Goal: Task Accomplishment & Management: Use online tool/utility

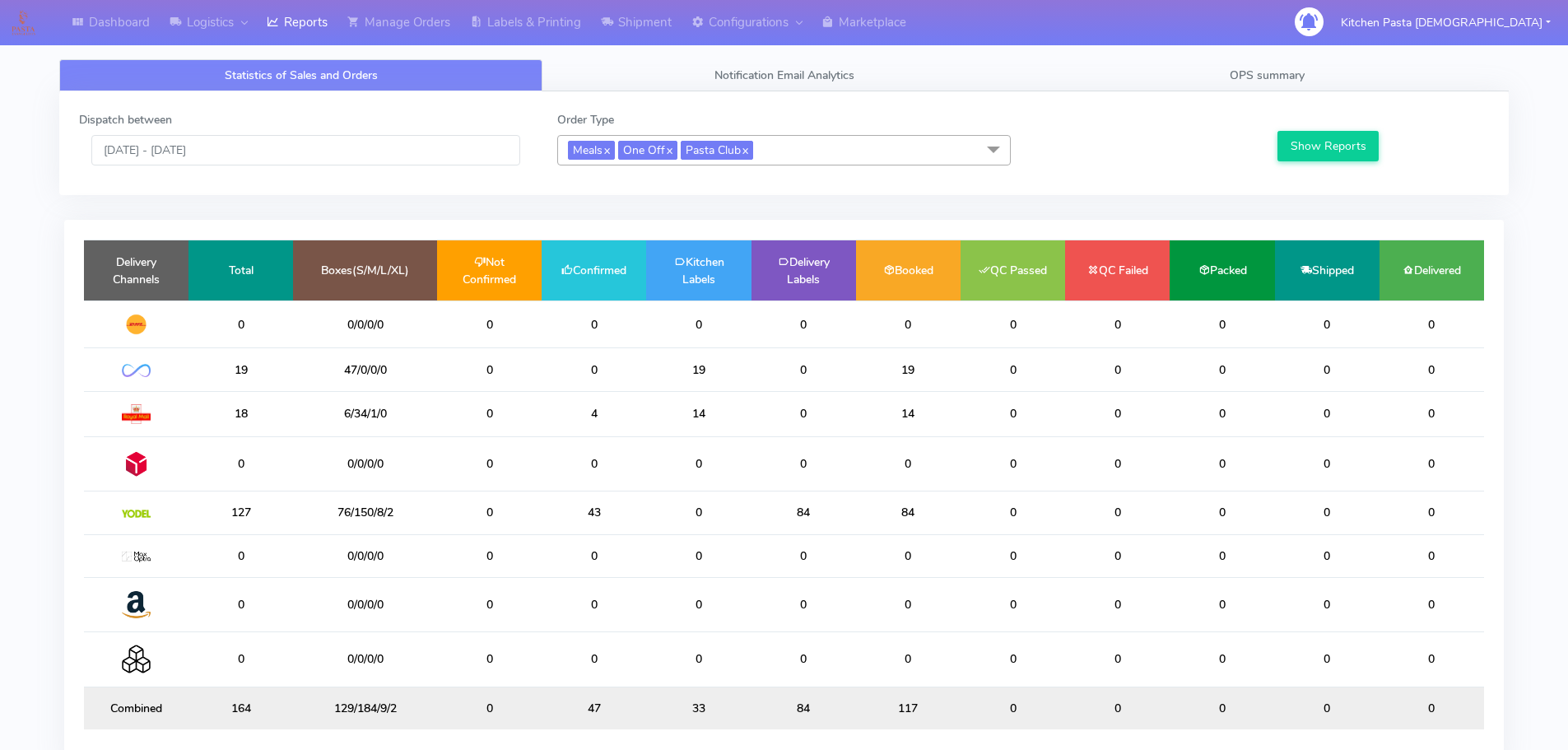
drag, startPoint x: 809, startPoint y: 140, endPoint x: 814, endPoint y: 184, distance: 44.3
click at [812, 144] on span "Meals x One Off x Pasta Club x" at bounding box center [784, 150] width 453 height 31
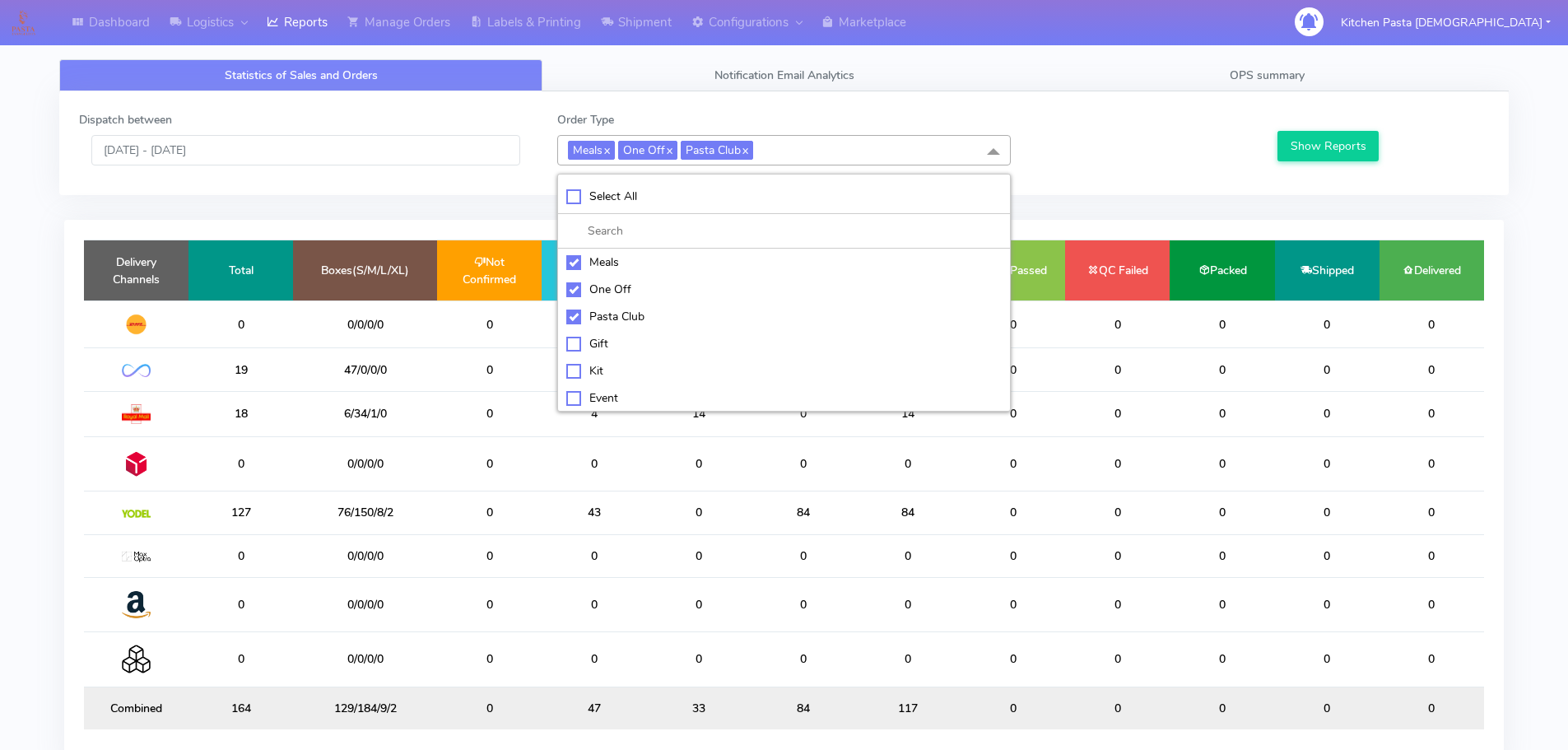
click at [691, 256] on div "Meals" at bounding box center [784, 262] width 436 height 18
checkbox input "false"
drag, startPoint x: 683, startPoint y: 278, endPoint x: 683, endPoint y: 289, distance: 11.0
click at [683, 282] on li "One Off" at bounding box center [784, 289] width 451 height 27
checkbox input "false"
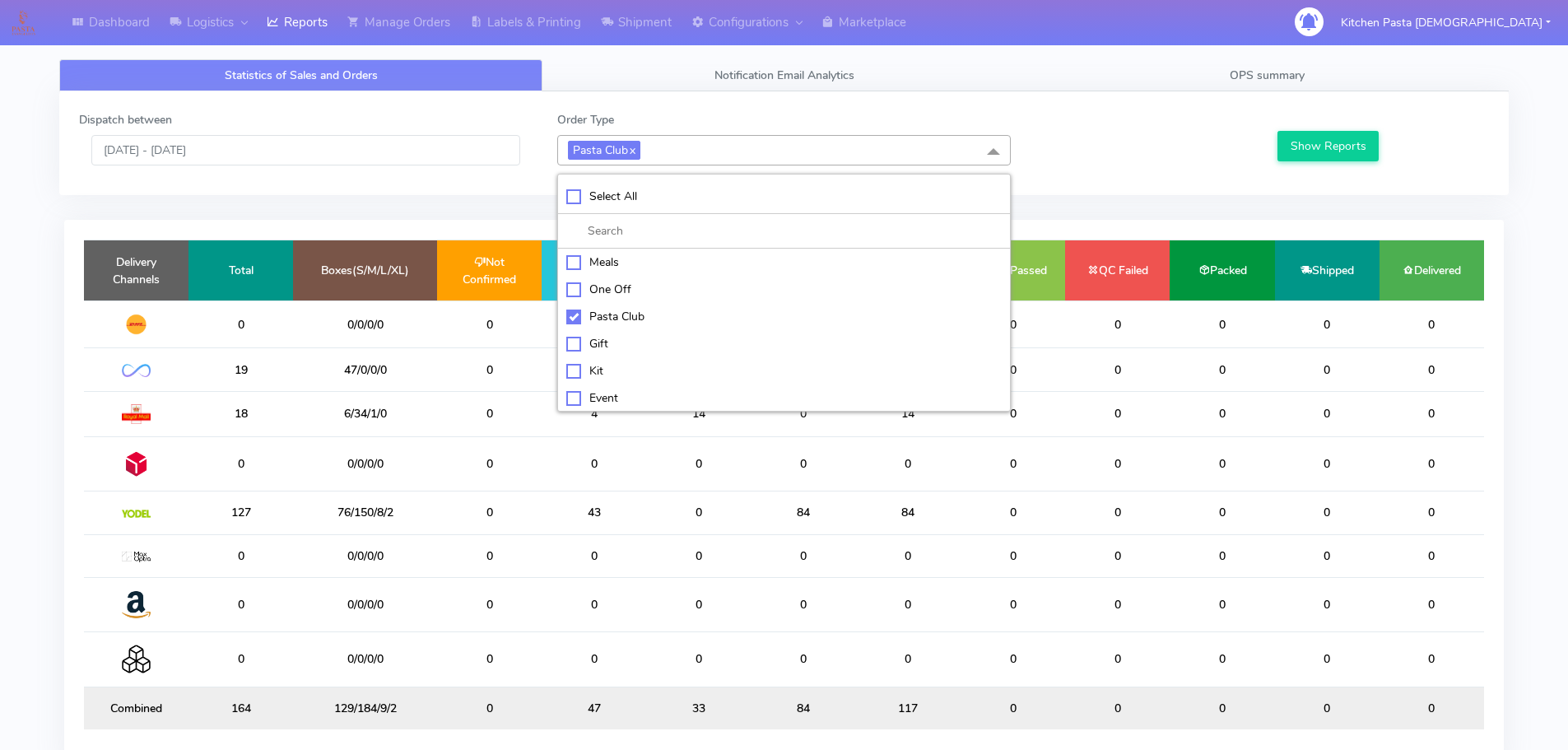
click at [682, 316] on div "Pasta Club" at bounding box center [784, 316] width 436 height 18
checkbox input "false"
click at [611, 374] on div "Kit" at bounding box center [784, 369] width 436 height 18
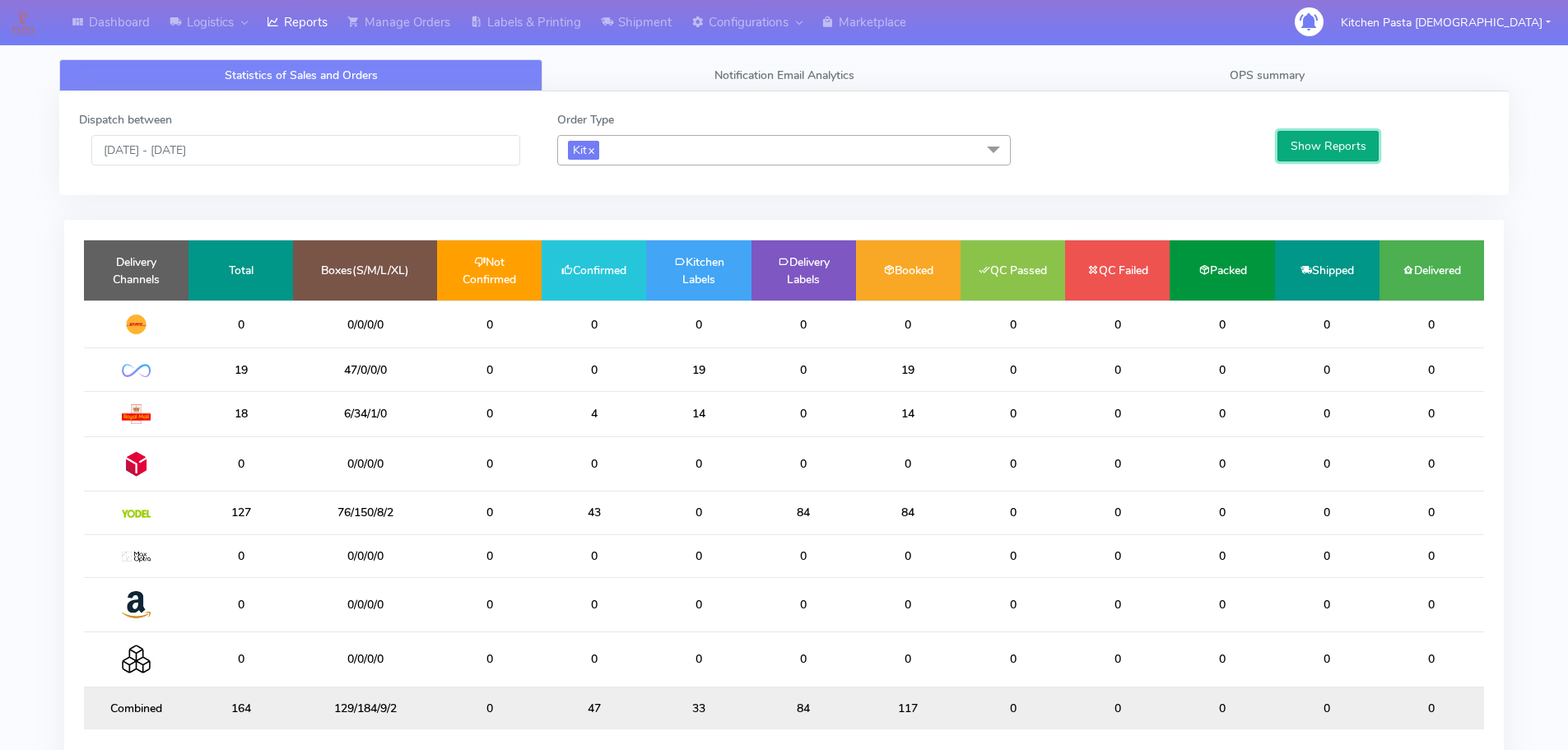
click at [1283, 135] on button "Show Reports" at bounding box center [1328, 146] width 102 height 31
click at [774, 158] on span "Kit x" at bounding box center [784, 150] width 453 height 31
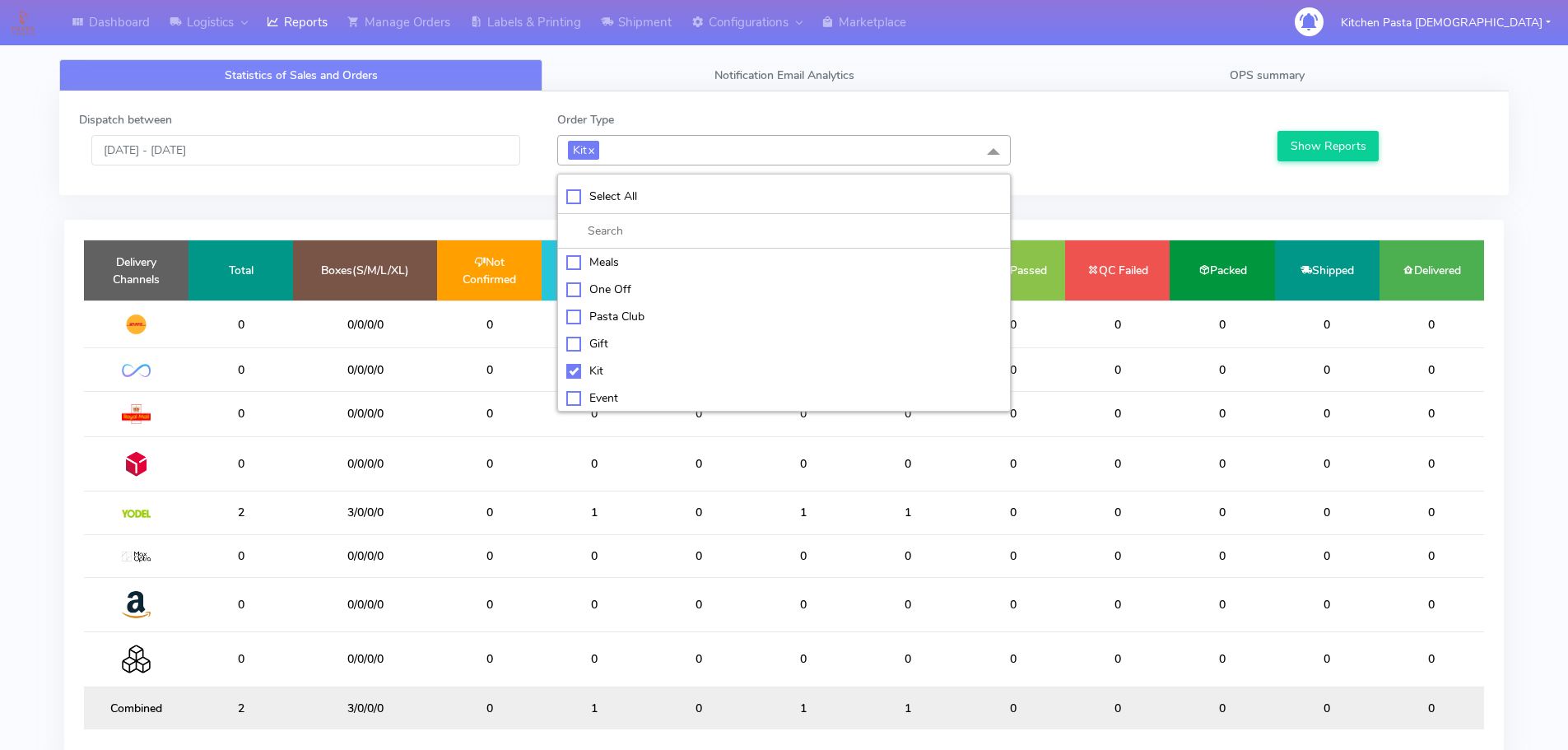
click at [601, 363] on div "Kit" at bounding box center [784, 370] width 436 height 18
checkbox input "false"
click at [610, 391] on div "ATAVI" at bounding box center [784, 396] width 436 height 18
checkbox input "true"
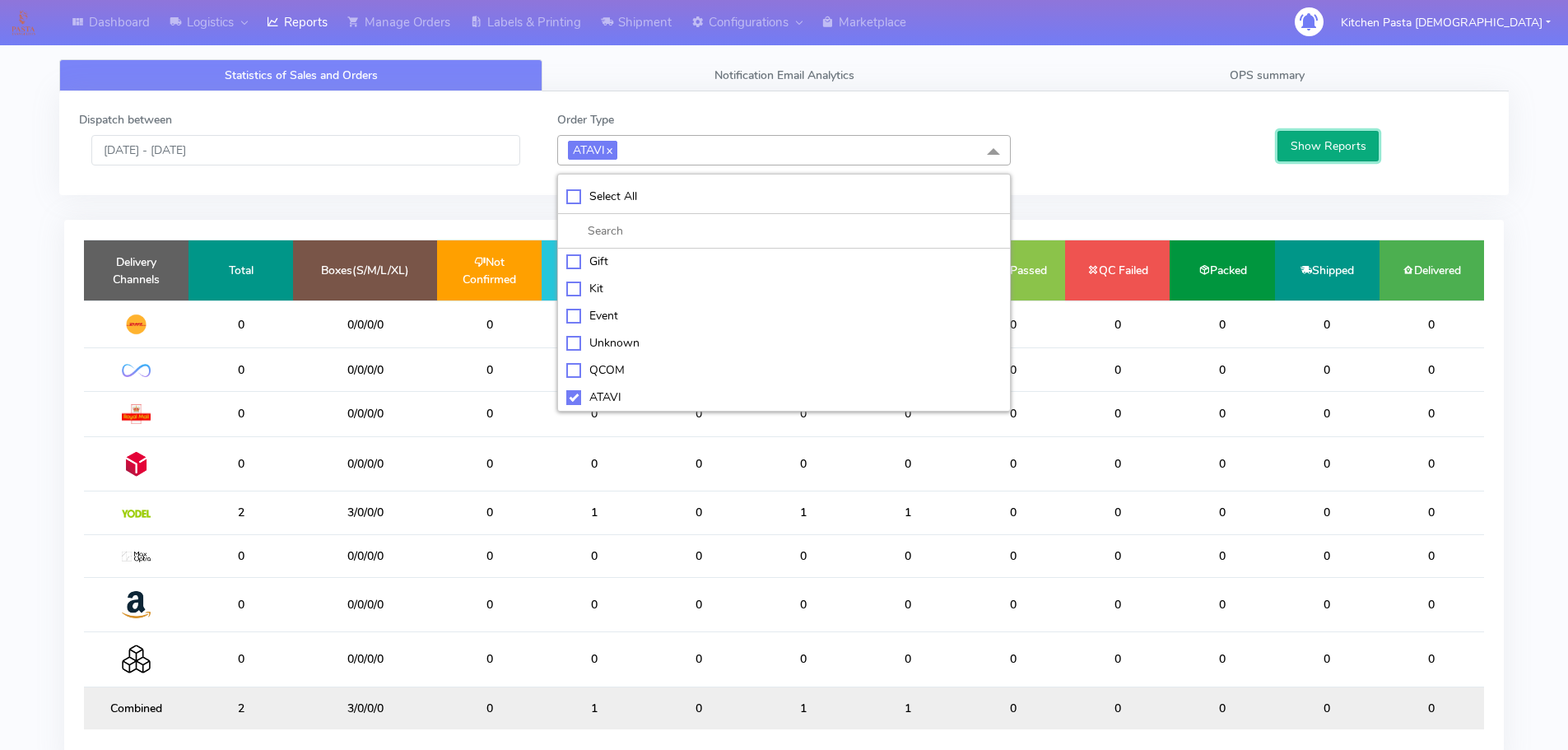
click at [1328, 147] on button "Show Reports" at bounding box center [1328, 146] width 102 height 31
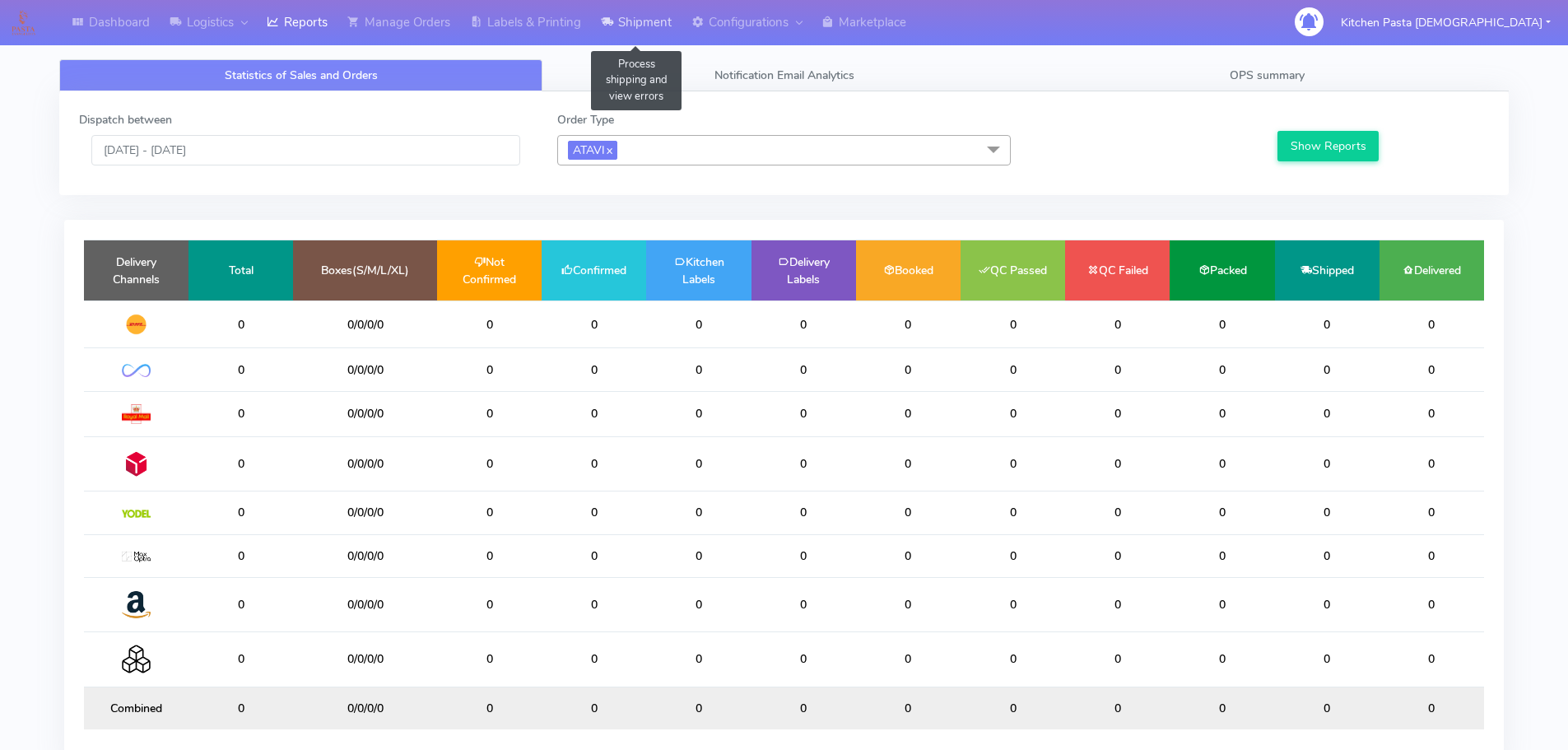
click at [651, 18] on link "Shipment" at bounding box center [636, 22] width 90 height 46
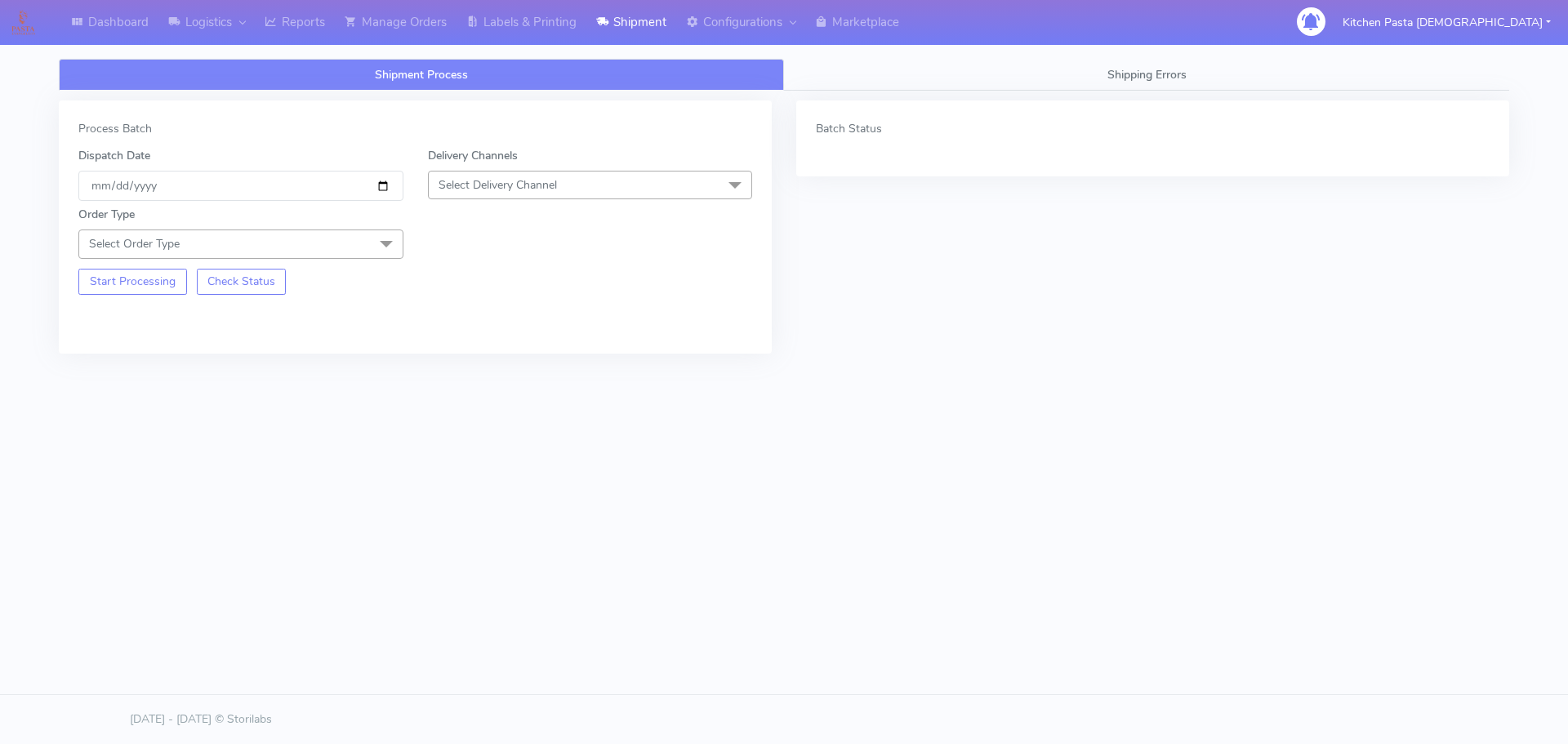
click at [608, 174] on span "Select Delivery Channel" at bounding box center [590, 184] width 325 height 29
click at [483, 361] on div "Yodel" at bounding box center [591, 368] width 307 height 18
click at [382, 247] on span at bounding box center [386, 245] width 32 height 31
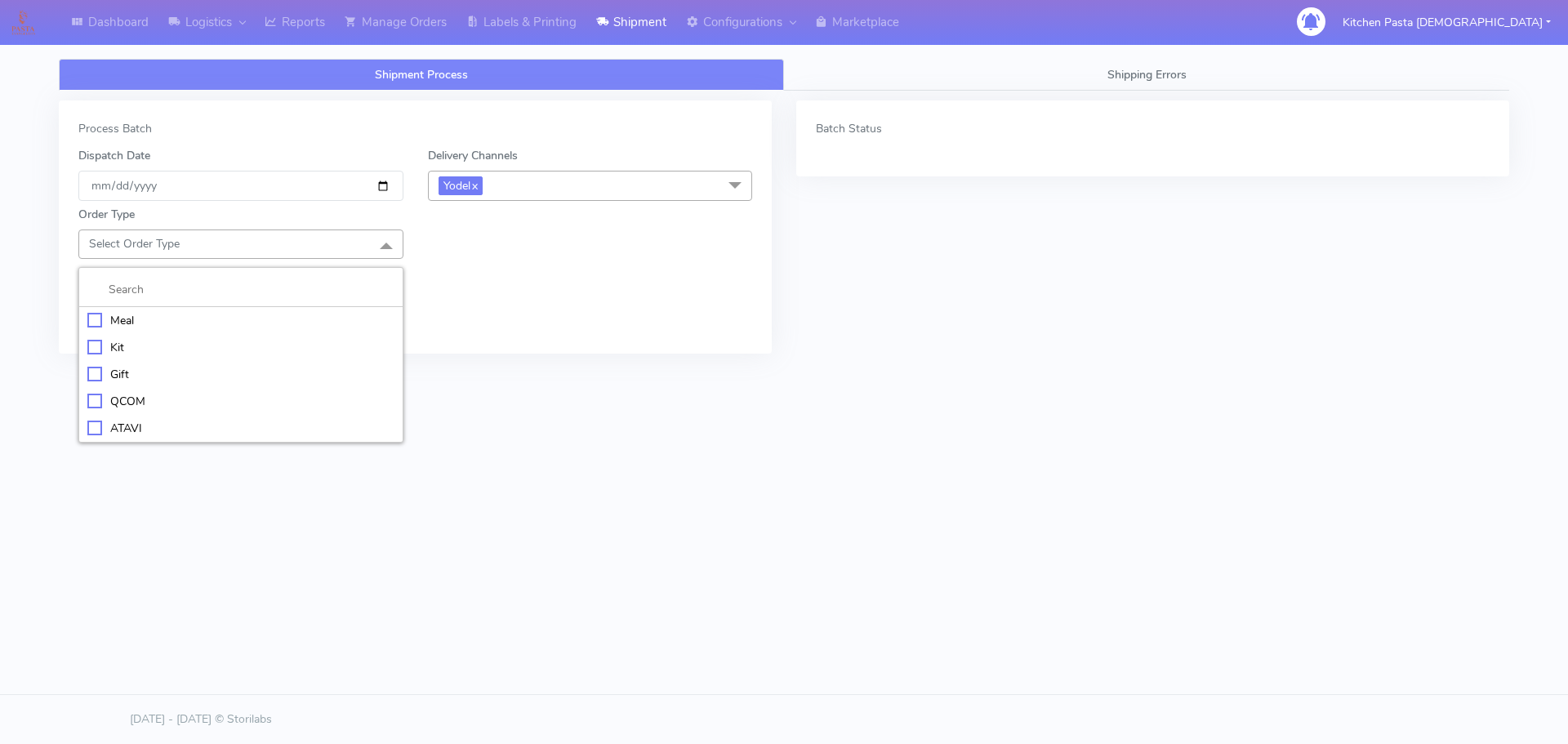
click at [326, 308] on li "Meal" at bounding box center [241, 320] width 323 height 27
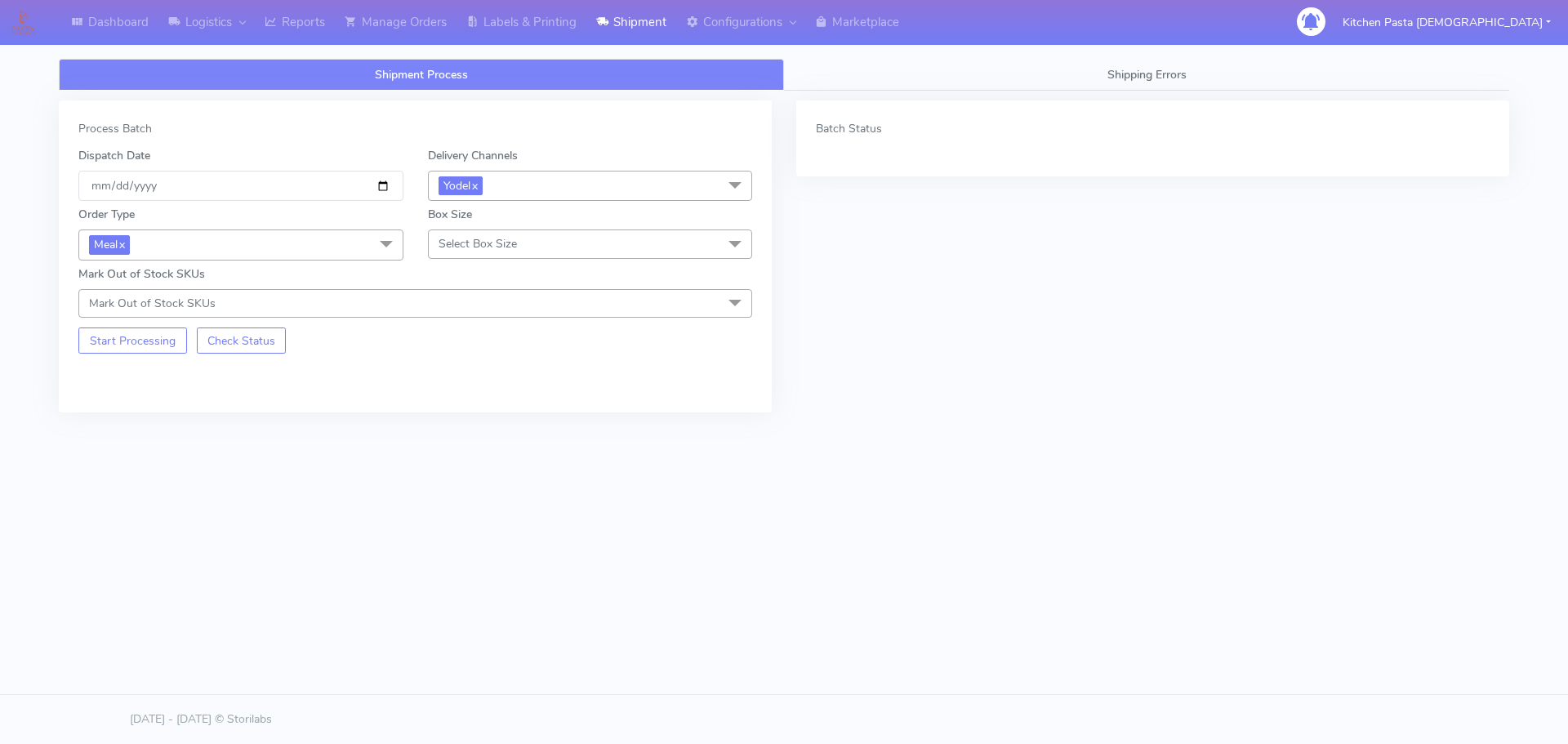
click at [537, 239] on span "Select Box Size" at bounding box center [590, 243] width 325 height 29
click at [466, 421] on div "Mega" at bounding box center [591, 428] width 307 height 18
click at [129, 335] on button "Start Processing" at bounding box center [132, 341] width 108 height 26
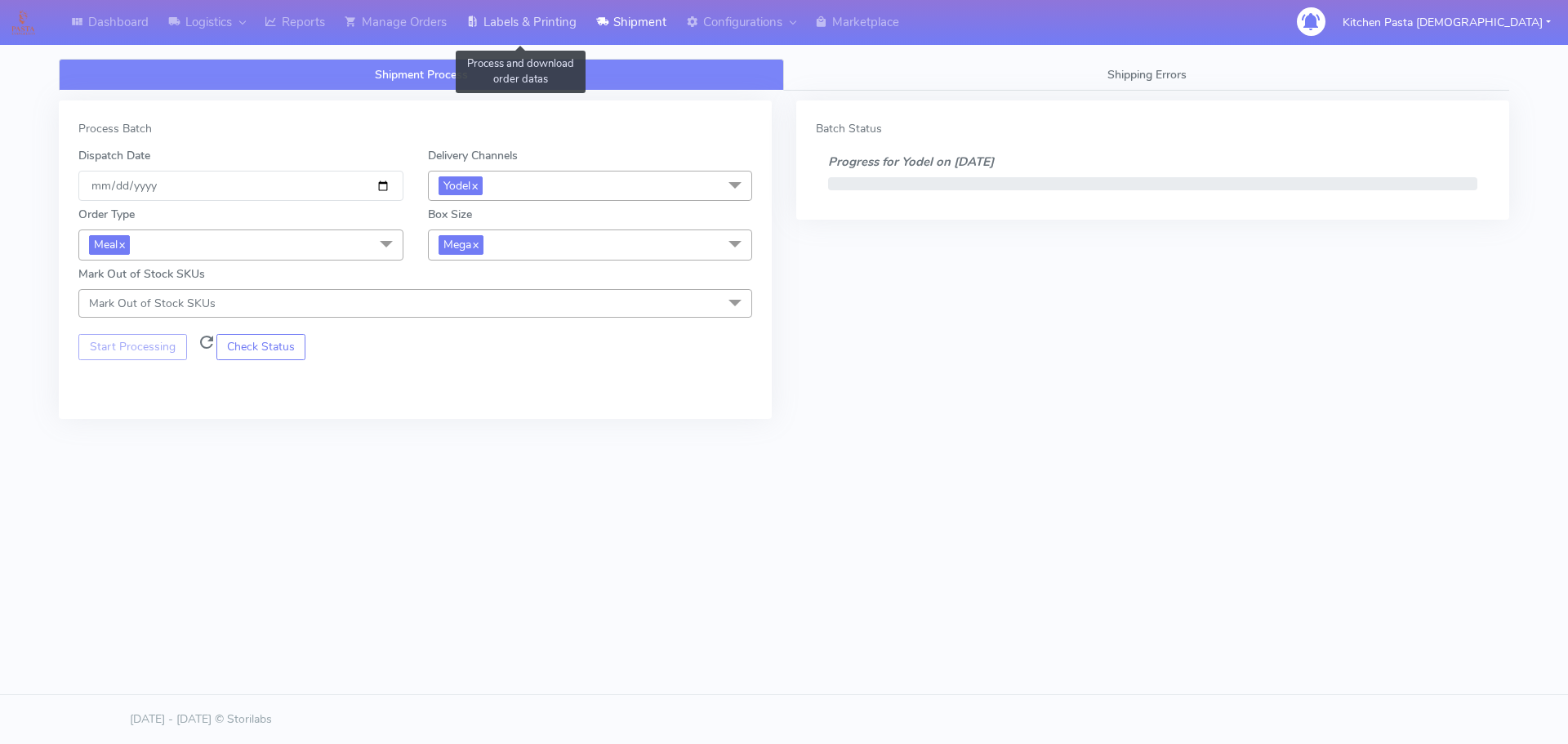
click at [545, 15] on link "Labels & Printing" at bounding box center [521, 22] width 130 height 45
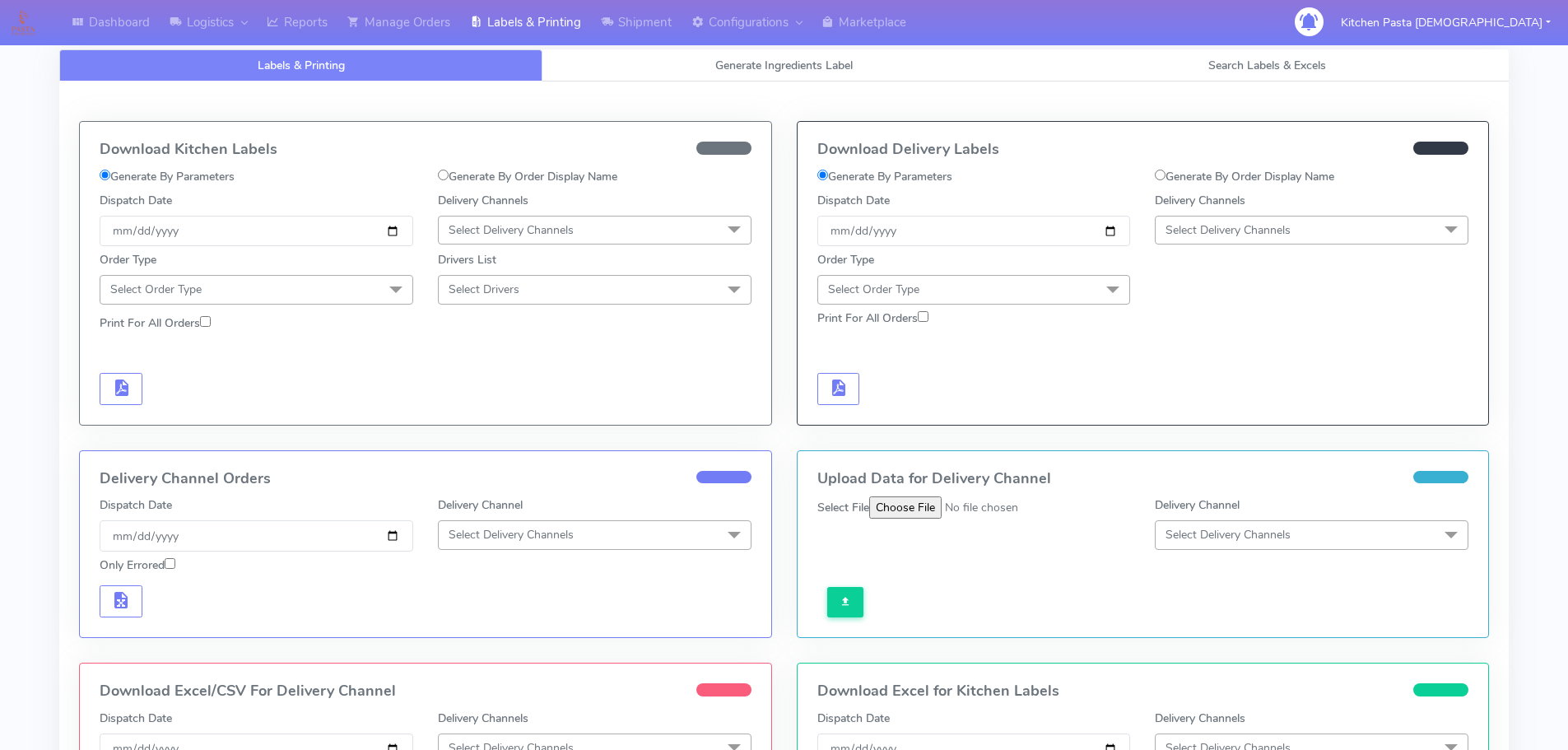
click at [1394, 232] on span "Select Delivery Channels" at bounding box center [1311, 229] width 313 height 29
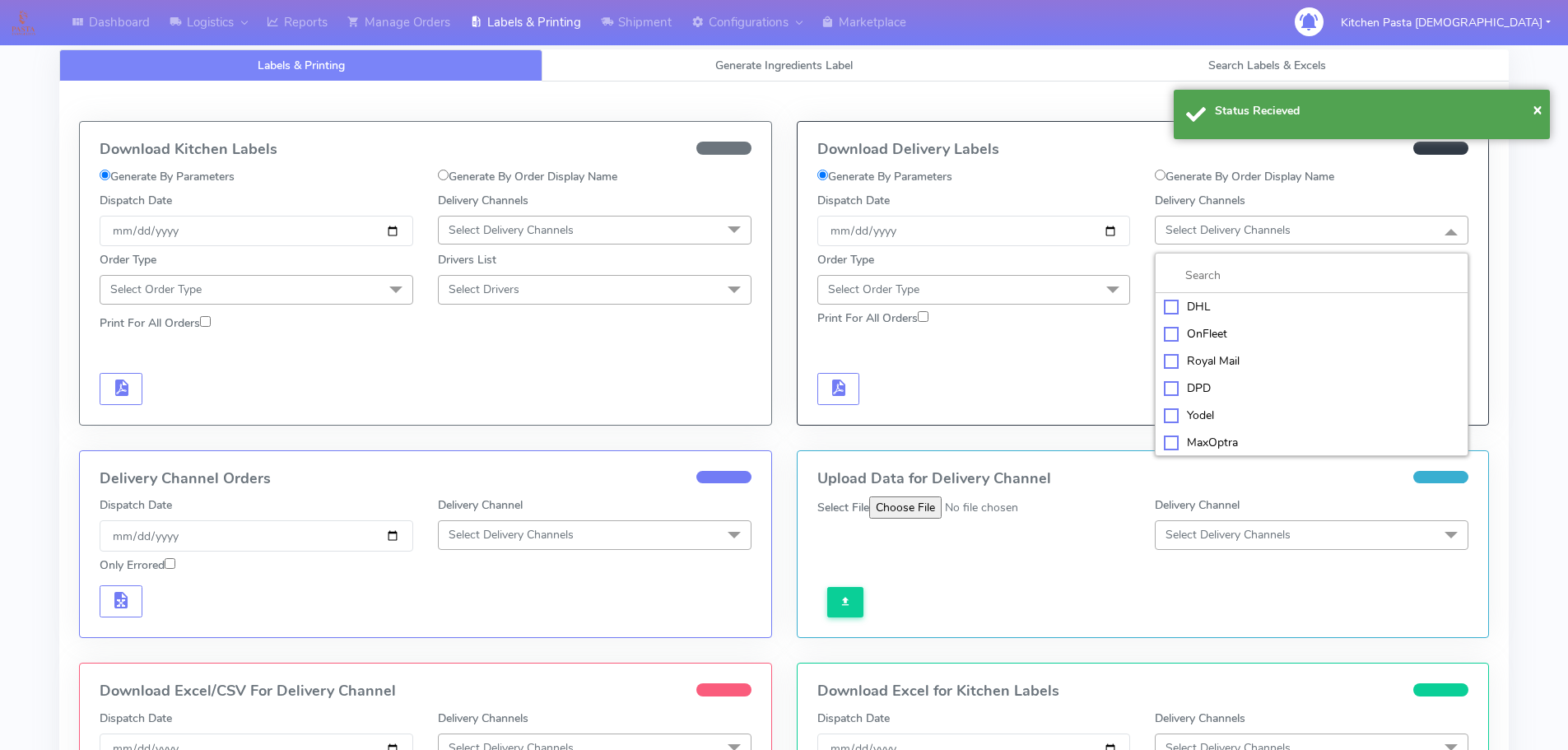
click at [1195, 411] on div "Yodel" at bounding box center [1311, 415] width 296 height 18
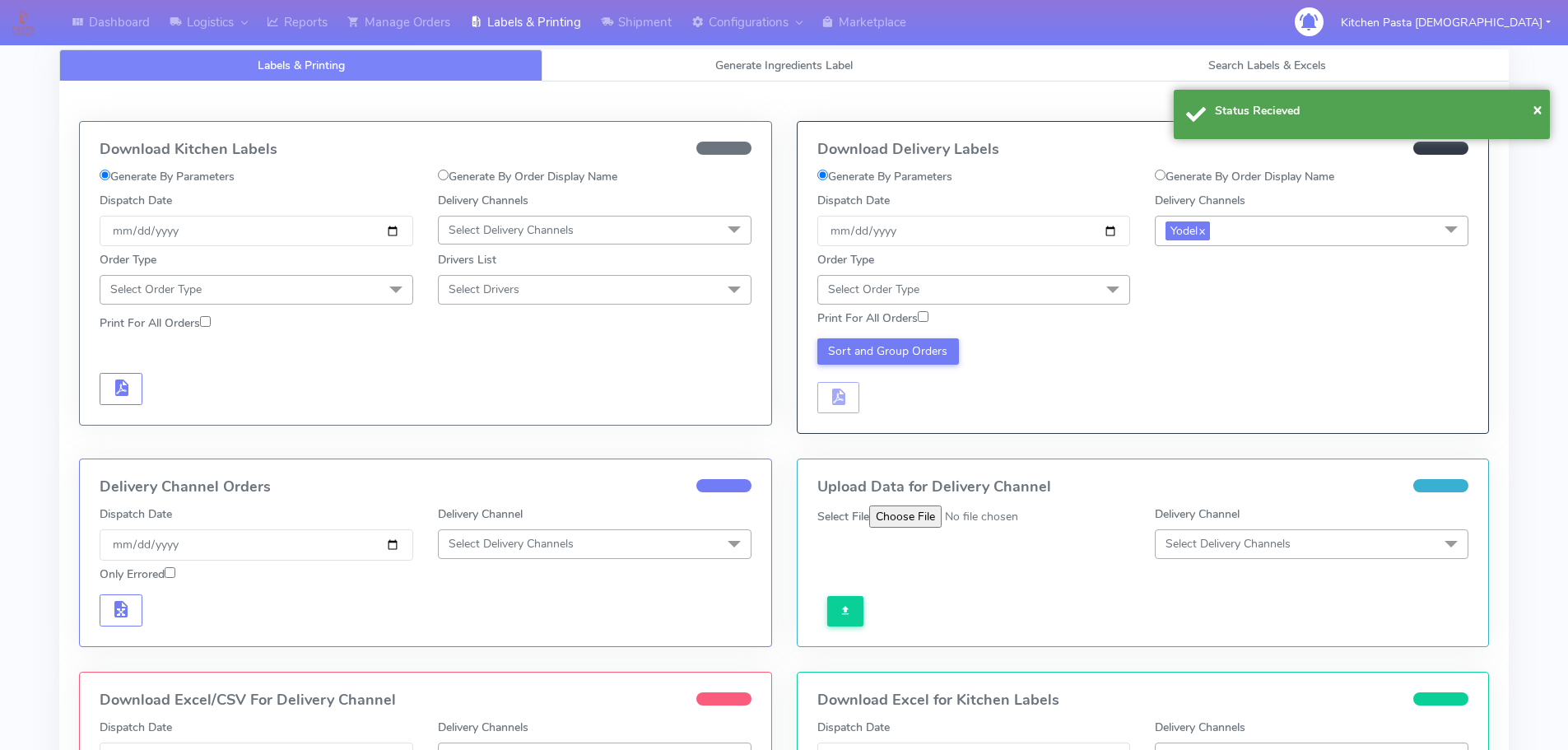
click at [1096, 285] on span "Select Order Type" at bounding box center [974, 289] width 313 height 29
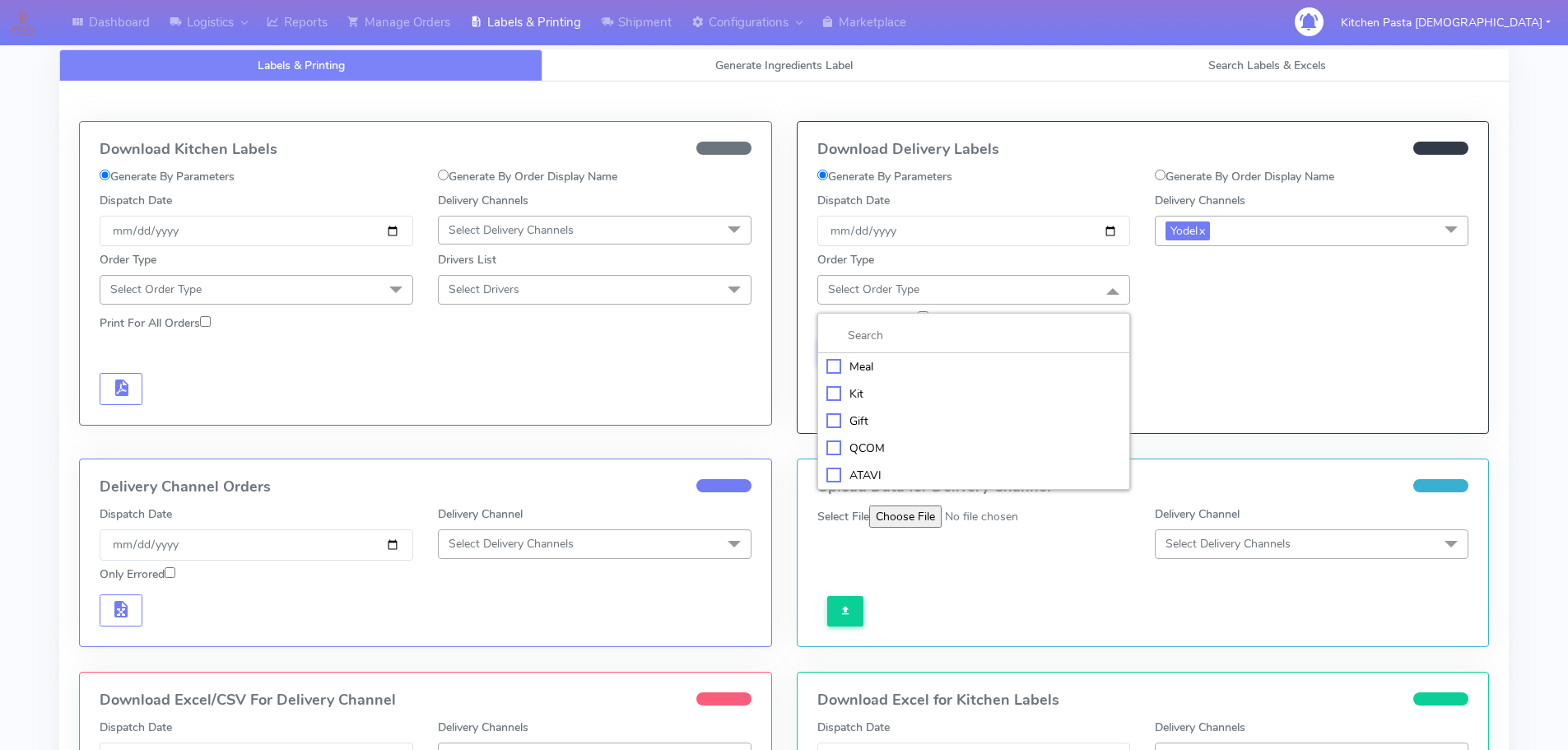
click at [909, 362] on div "Meal" at bounding box center [974, 367] width 296 height 18
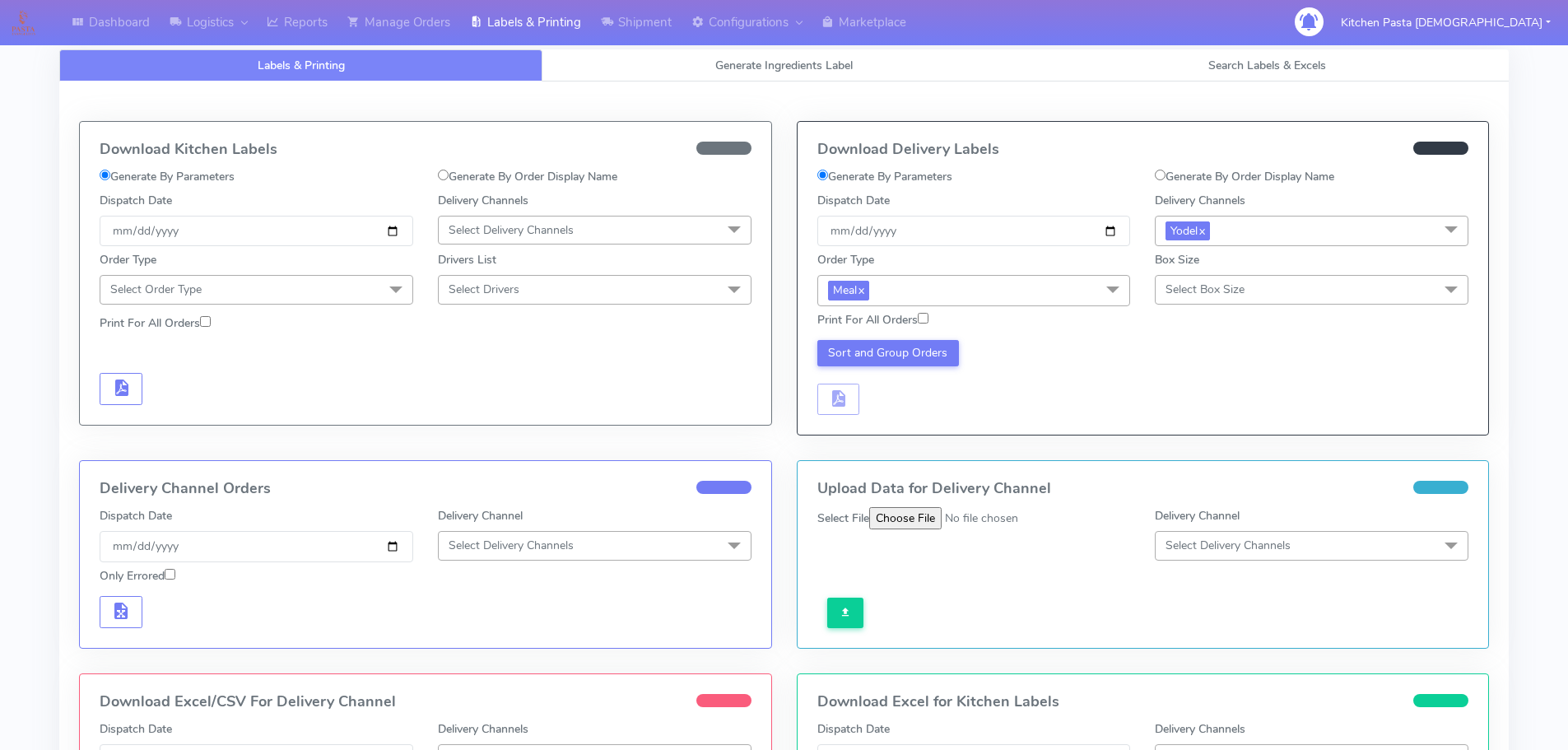
click at [1314, 294] on span "Select Box Size" at bounding box center [1311, 289] width 313 height 29
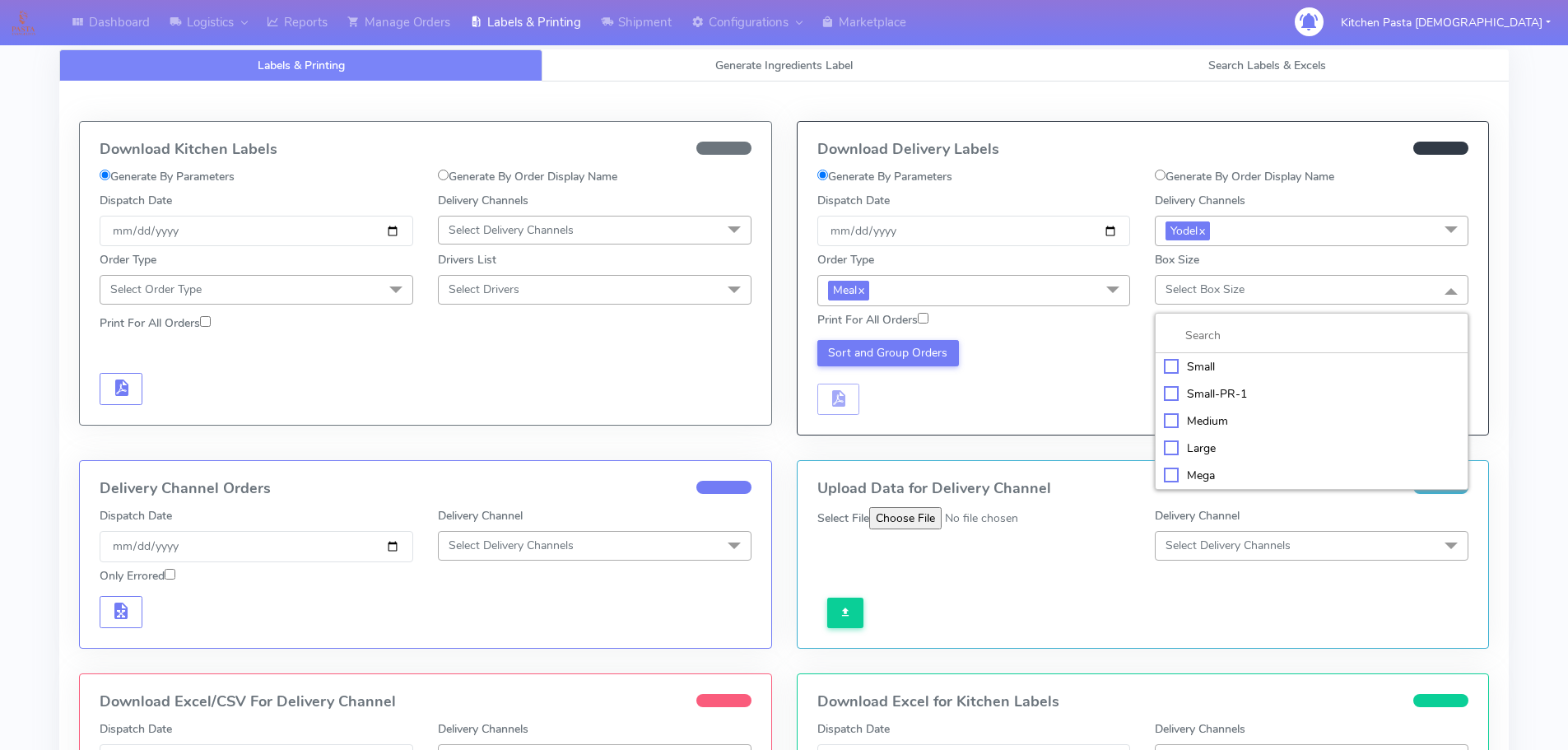
click at [1207, 468] on div "Mega" at bounding box center [1311, 475] width 296 height 18
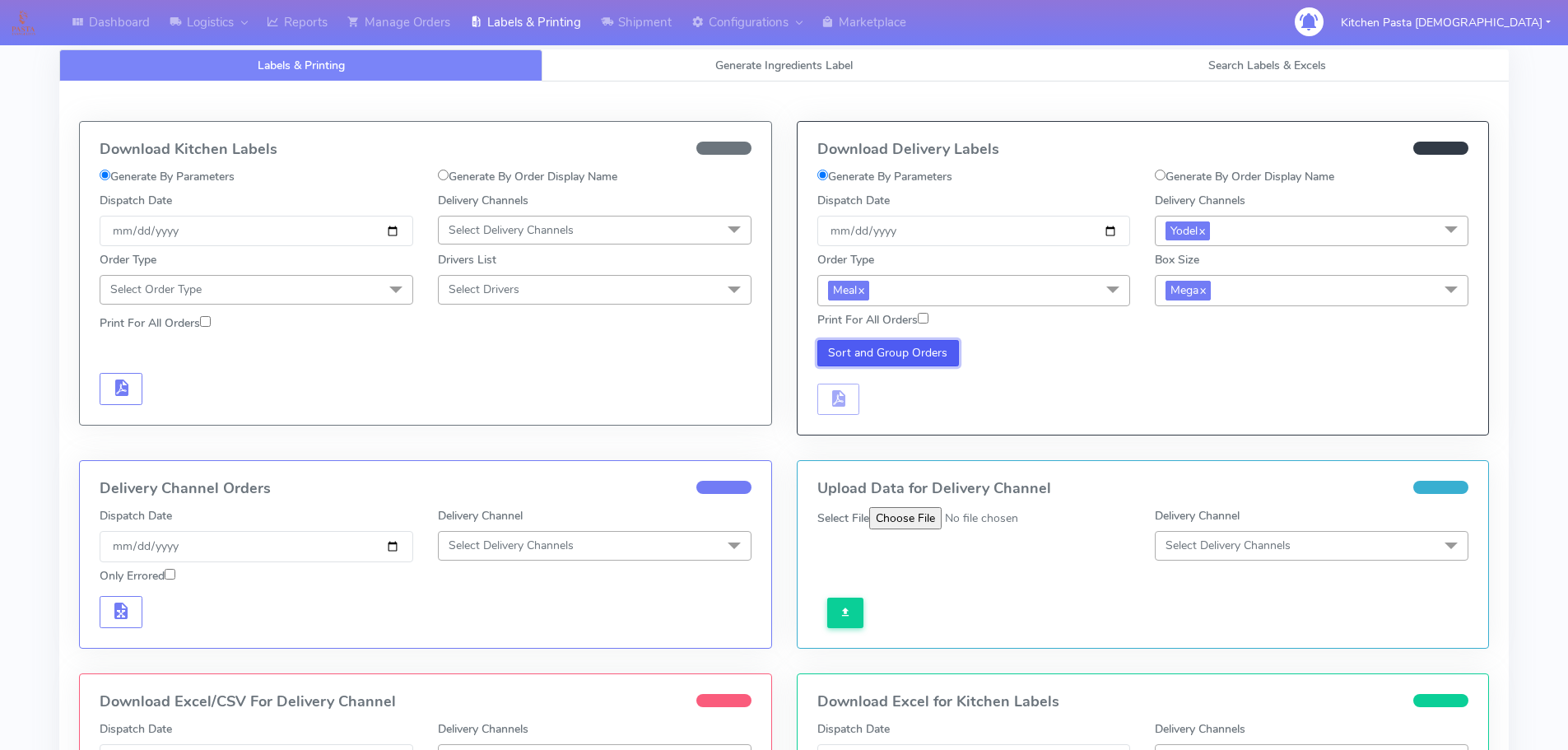
click at [875, 347] on button "Sort and Group Orders" at bounding box center [888, 353] width 143 height 26
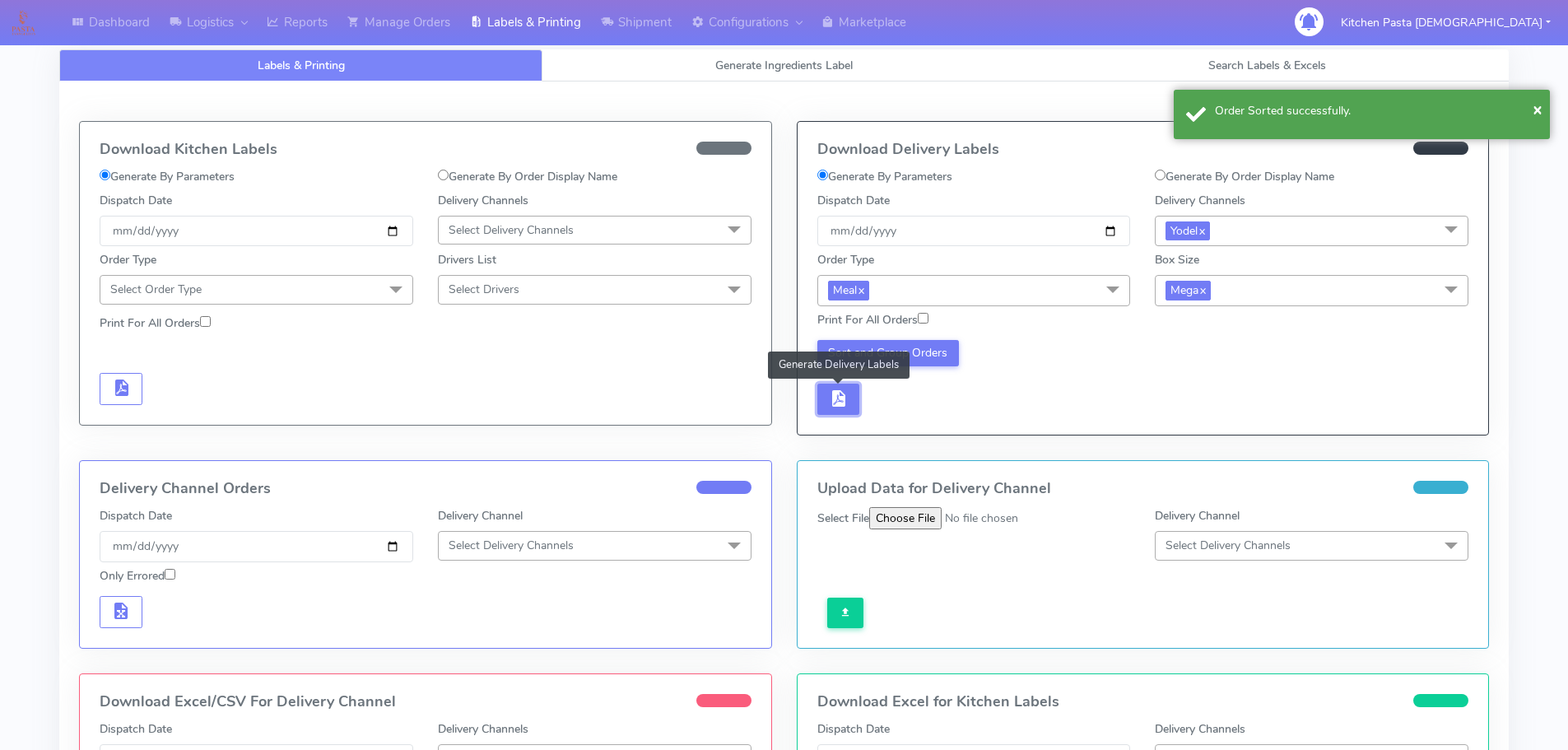
click at [854, 396] on button "button" at bounding box center [839, 399] width 43 height 32
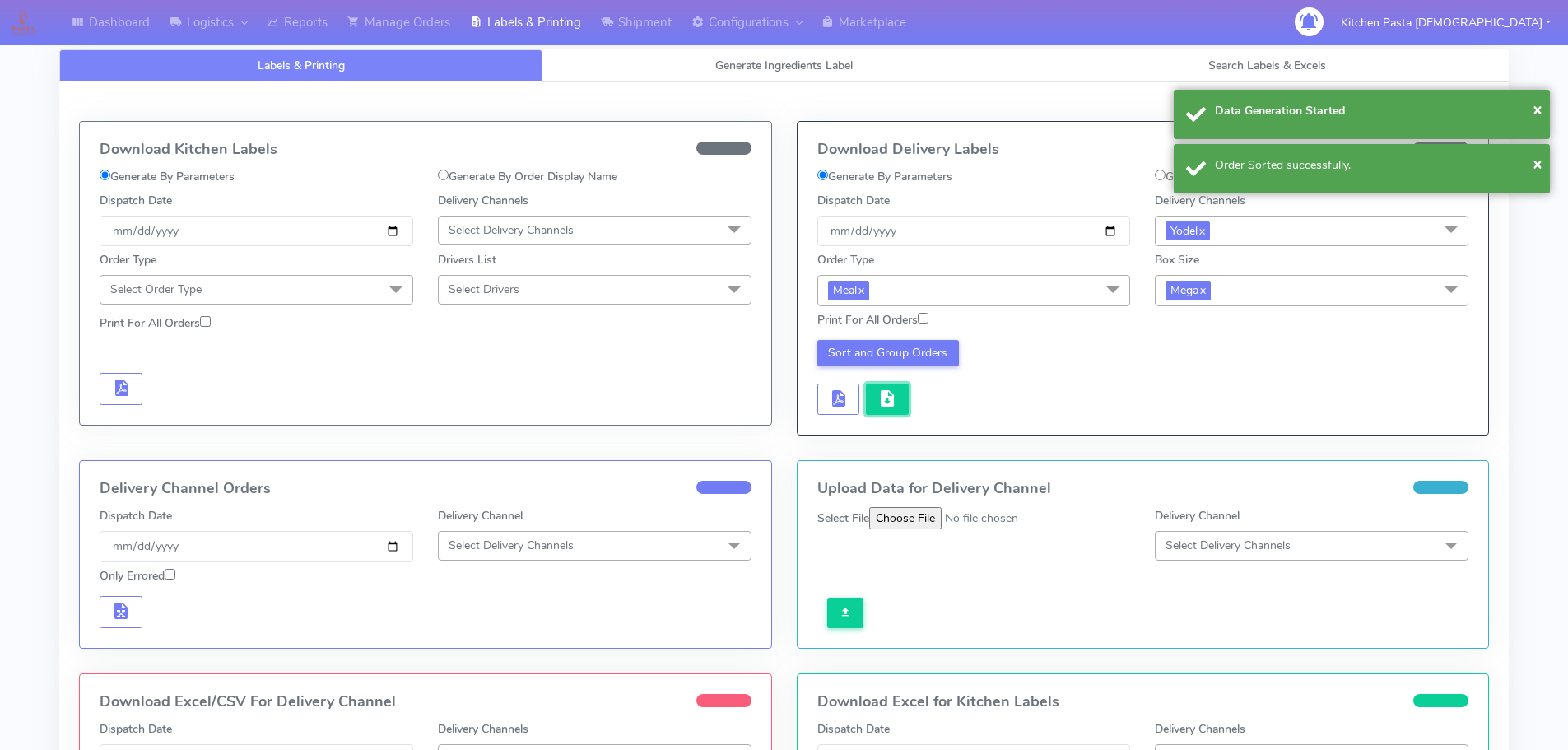
click at [878, 400] on span "button" at bounding box center [887, 402] width 20 height 16
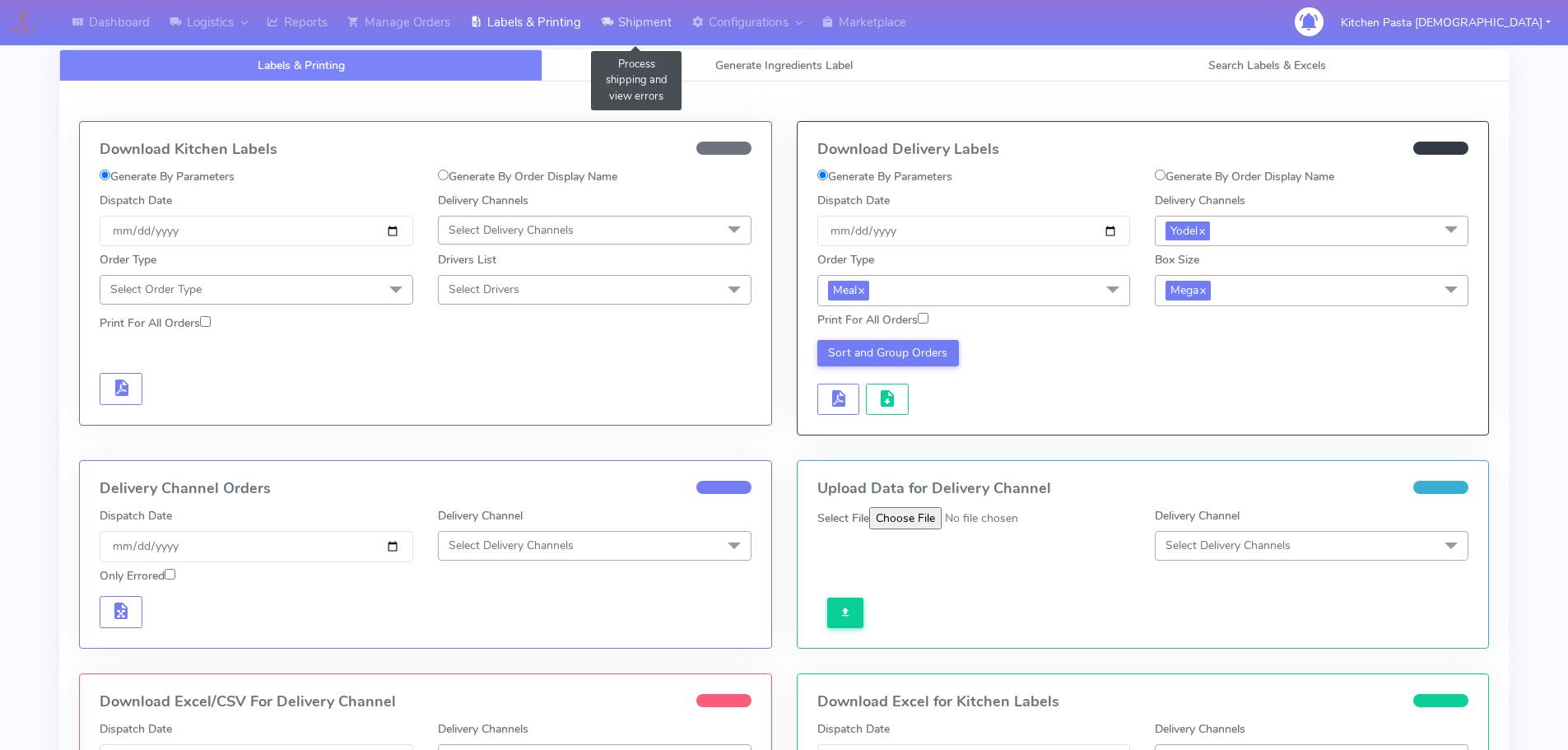
drag, startPoint x: 647, startPoint y: 21, endPoint x: 616, endPoint y: 34, distance: 33.6
click at [647, 21] on link "Shipment" at bounding box center [636, 22] width 90 height 46
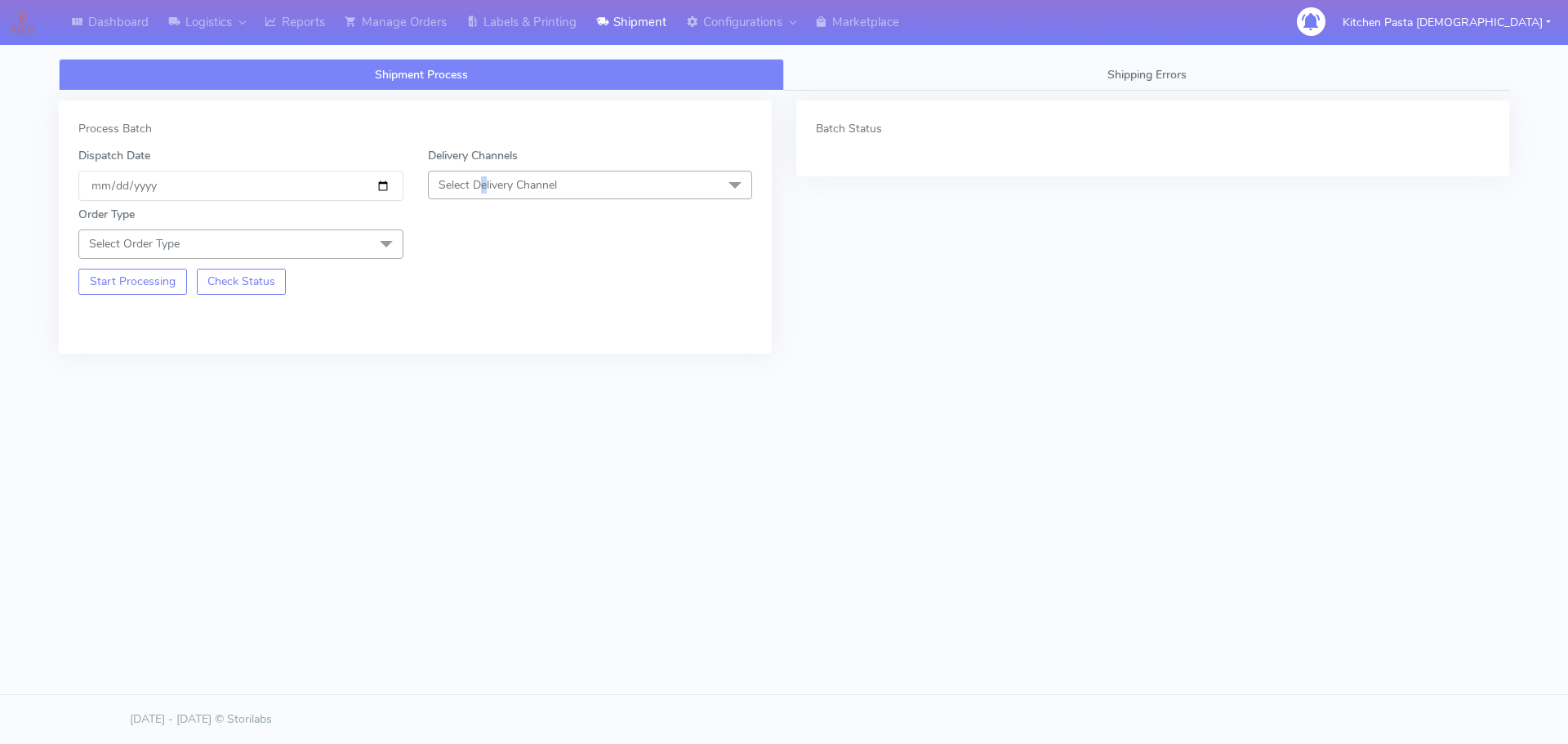
drag, startPoint x: 483, startPoint y: 192, endPoint x: 472, endPoint y: 212, distance: 22.8
click at [484, 192] on span "Select Delivery Channel" at bounding box center [498, 185] width 118 height 16
click at [464, 357] on li "Yodel" at bounding box center [590, 368] width 323 height 27
click at [339, 241] on span "Select Order Type" at bounding box center [241, 243] width 325 height 29
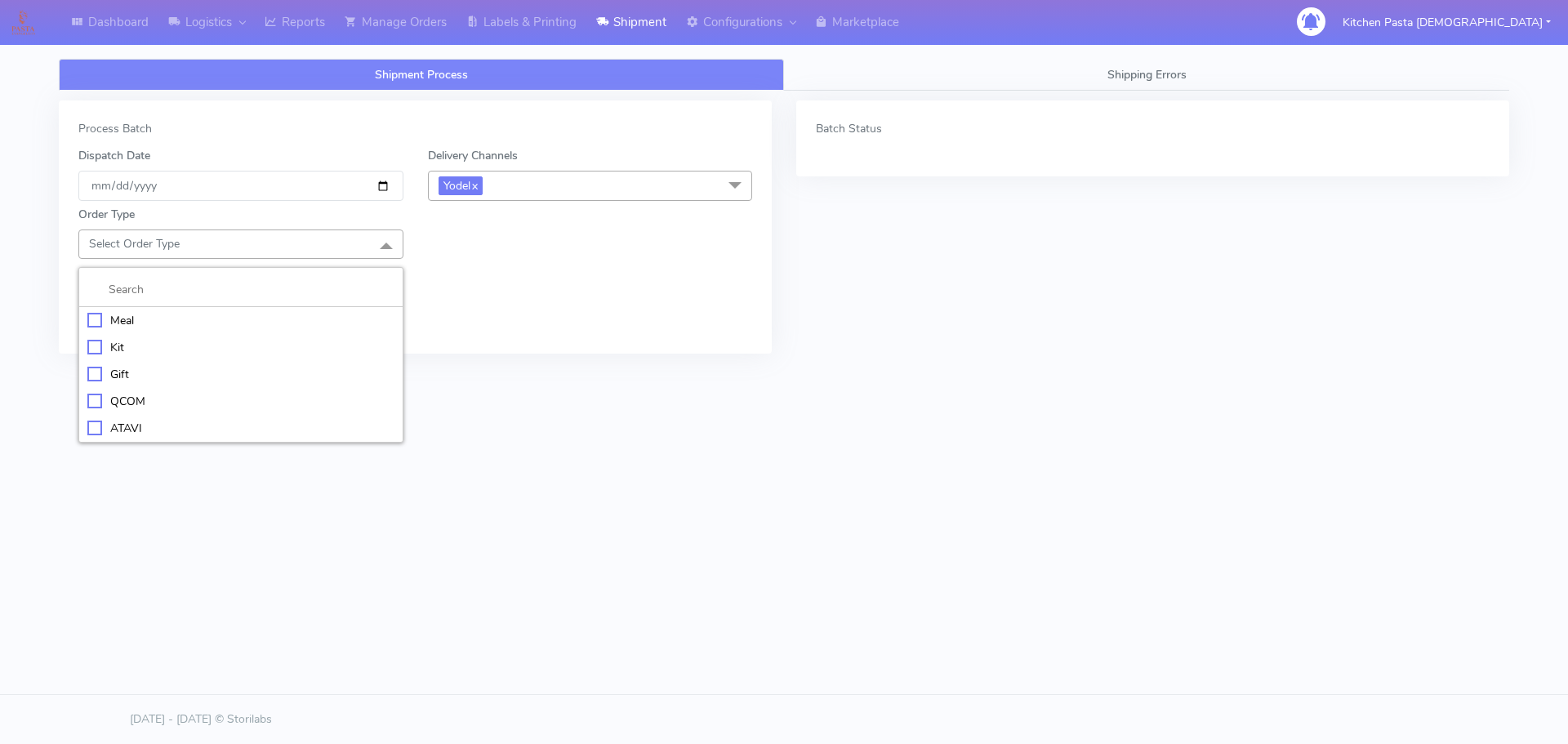
click at [306, 307] on li "Meal" at bounding box center [241, 320] width 323 height 27
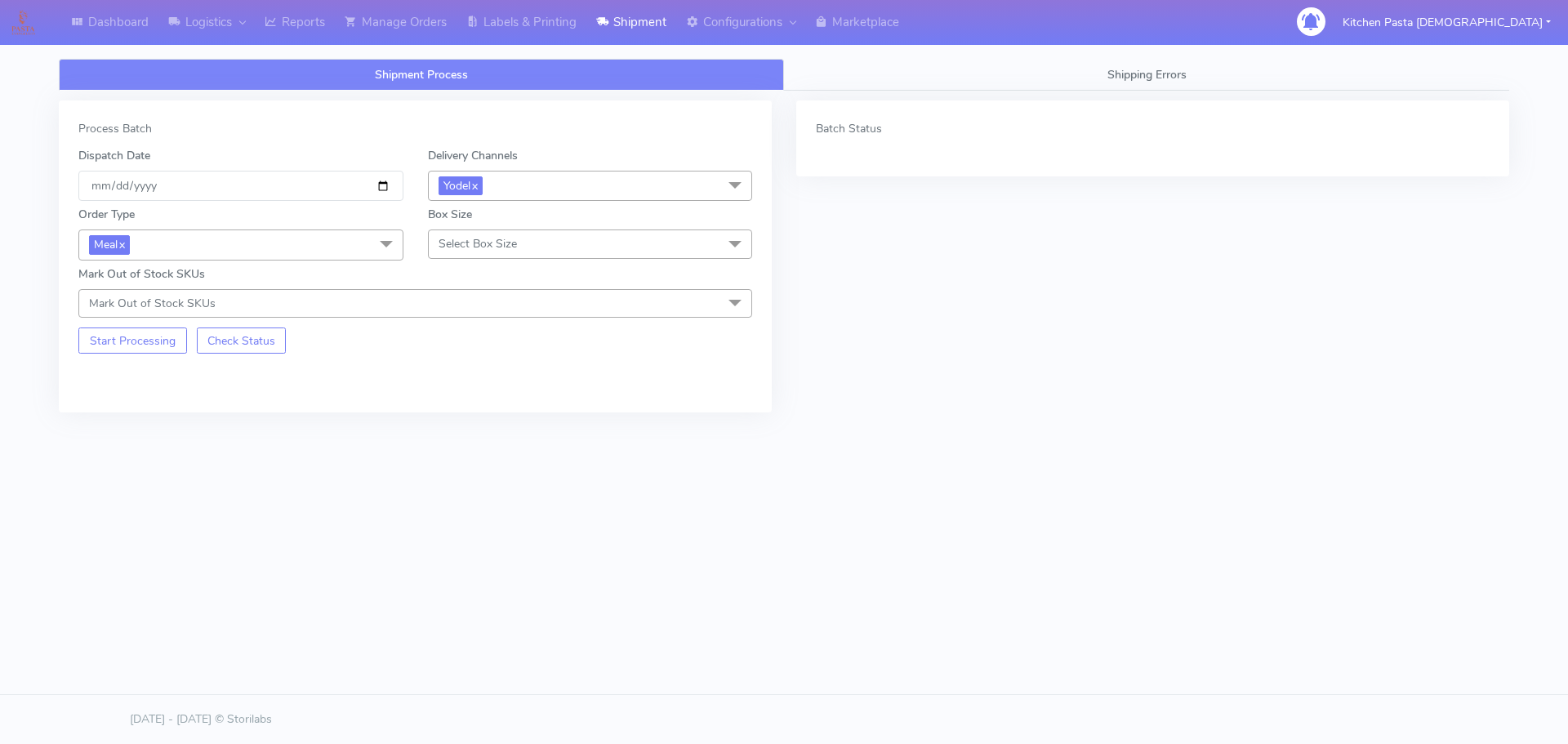
click at [455, 254] on span "Select Box Size" at bounding box center [590, 243] width 325 height 29
drag, startPoint x: 462, startPoint y: 397, endPoint x: 177, endPoint y: 328, distance: 293.2
click at [456, 397] on div "Large" at bounding box center [591, 401] width 307 height 18
click at [170, 334] on button "Start Processing" at bounding box center [132, 341] width 108 height 26
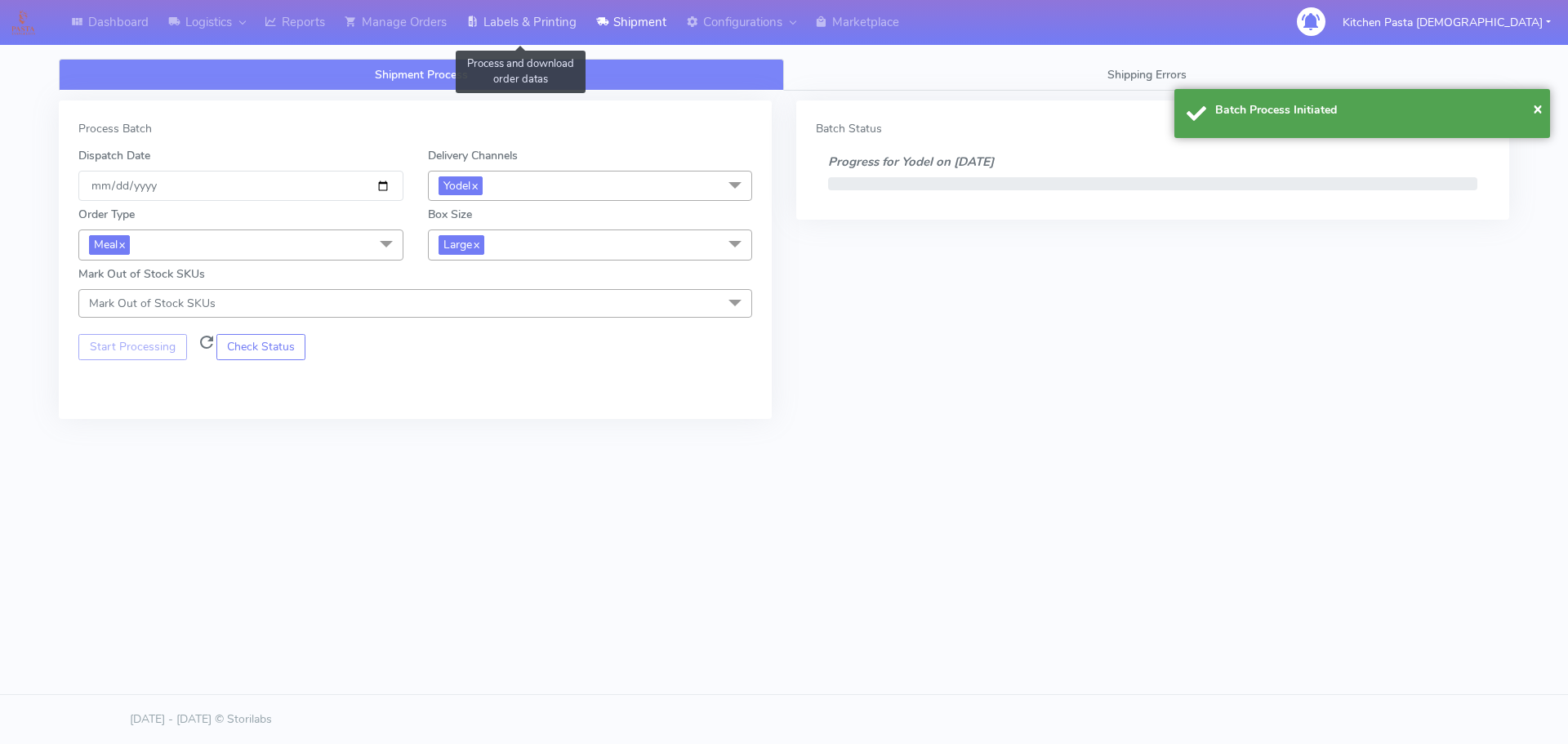
click at [537, 36] on link "Labels & Printing" at bounding box center [521, 22] width 130 height 45
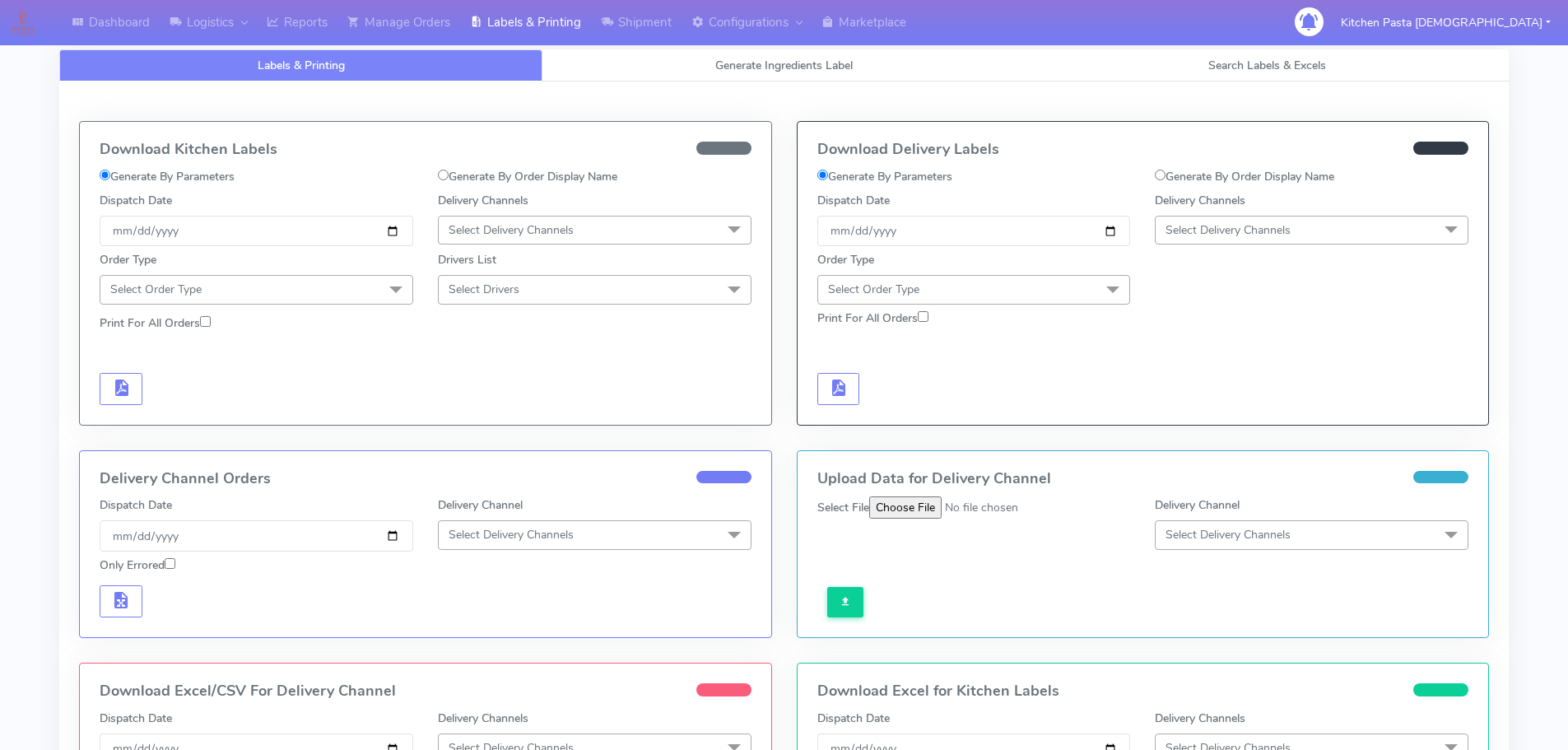
click at [1321, 224] on span "Select Delivery Channels" at bounding box center [1311, 229] width 313 height 29
drag, startPoint x: 1221, startPoint y: 404, endPoint x: 905, endPoint y: 320, distance: 327.0
click at [1220, 405] on li "Yodel" at bounding box center [1311, 415] width 312 height 27
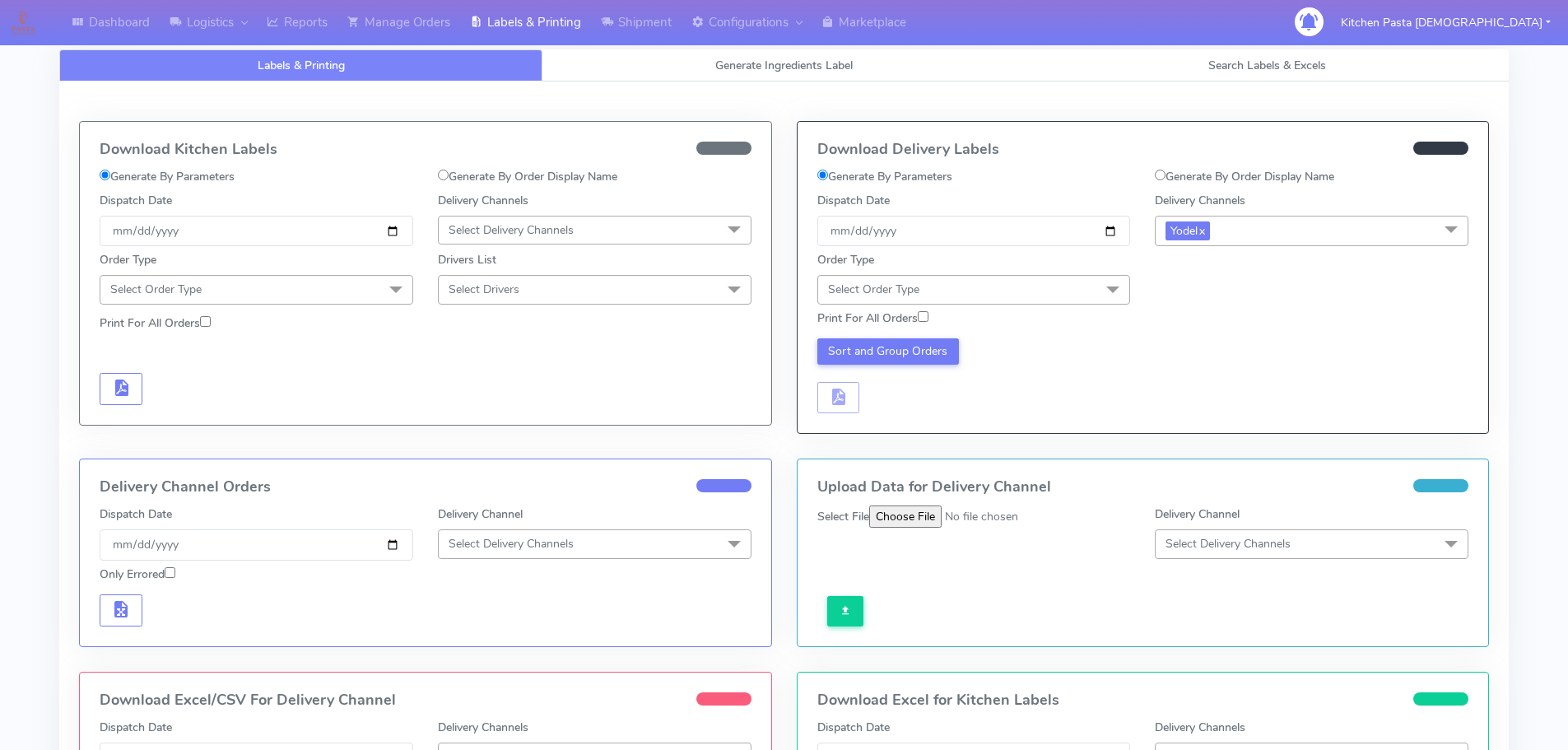
click at [996, 285] on span "Select Order Type" at bounding box center [974, 289] width 313 height 29
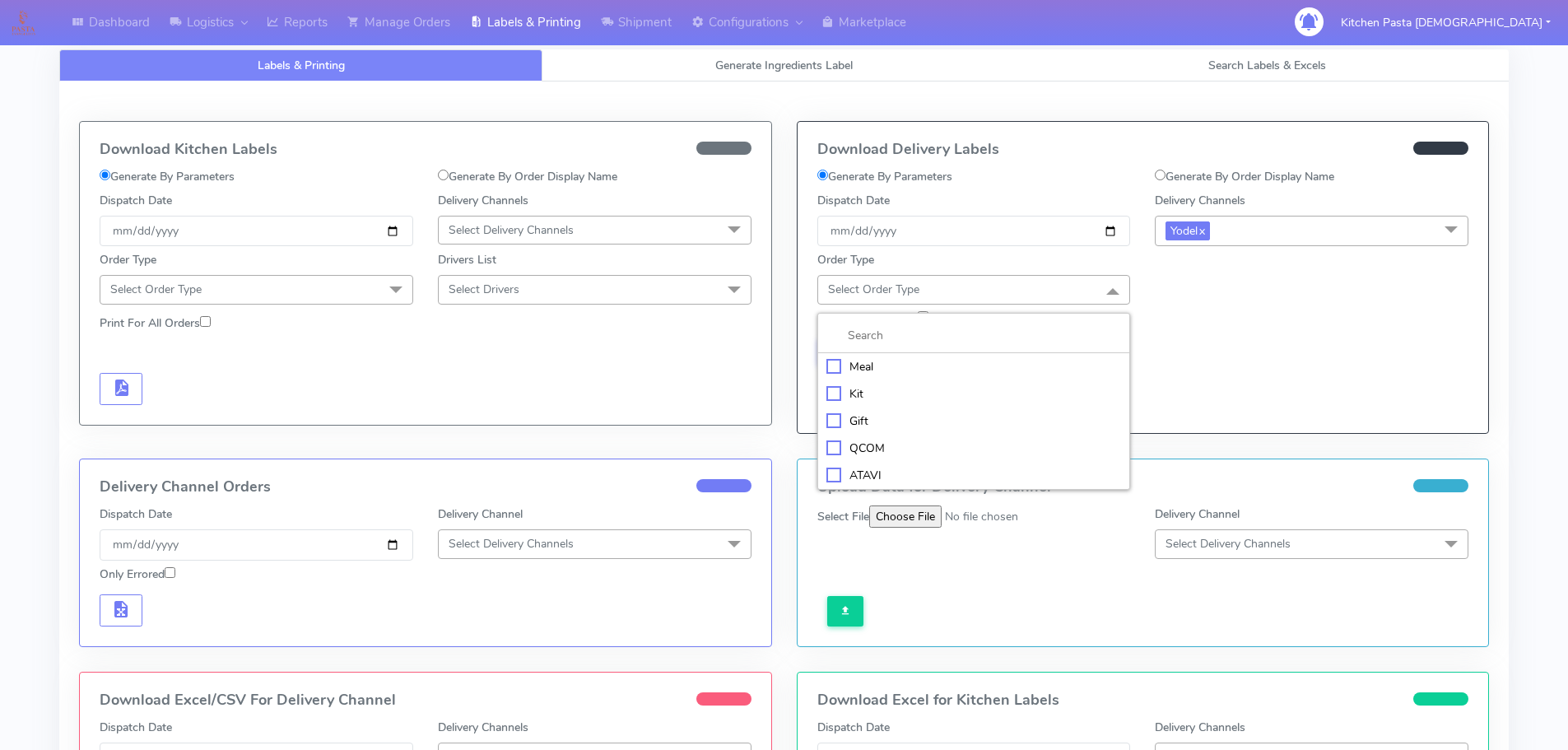
click at [906, 374] on div "Meal" at bounding box center [974, 367] width 296 height 18
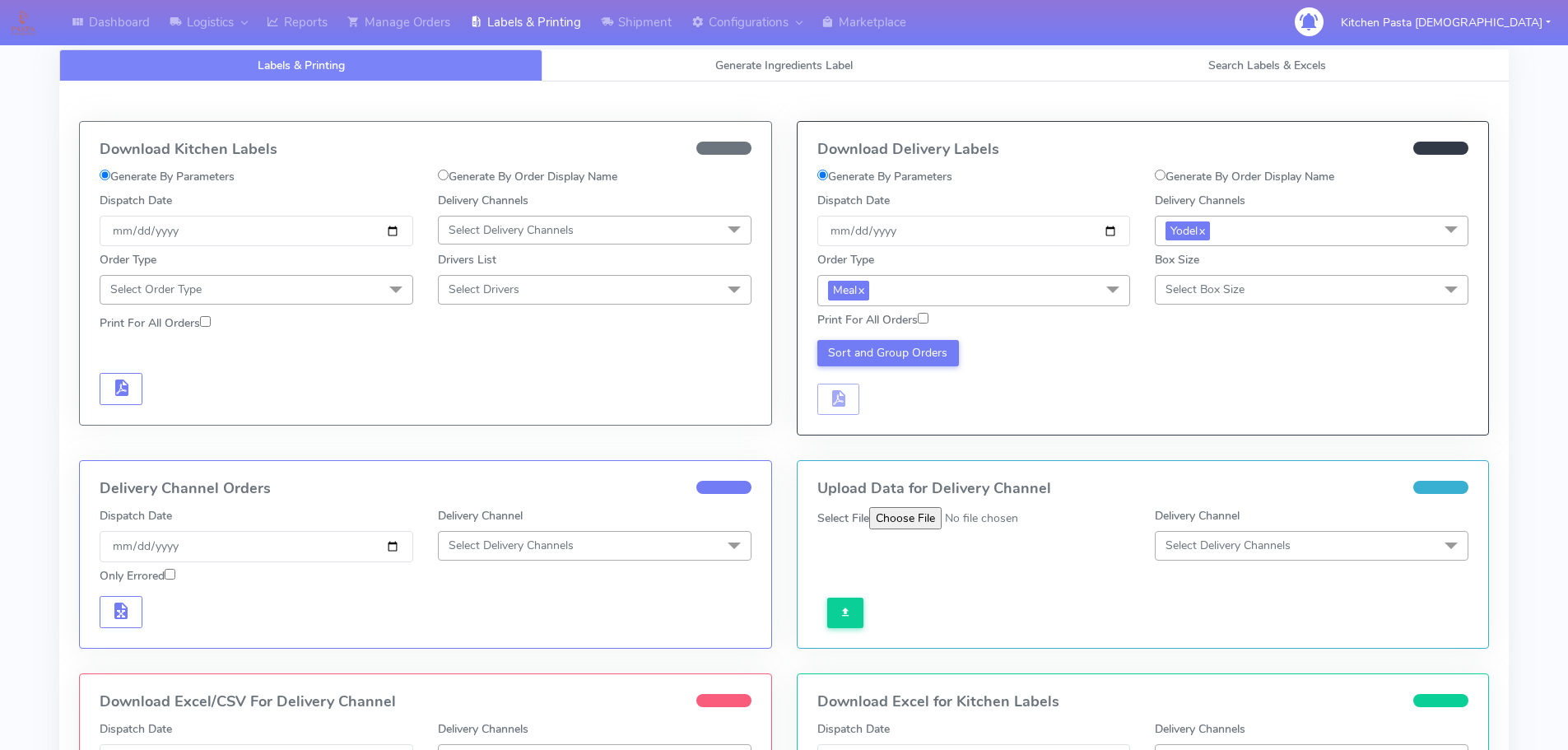
click at [1191, 289] on span "Select Box Size" at bounding box center [1205, 289] width 79 height 16
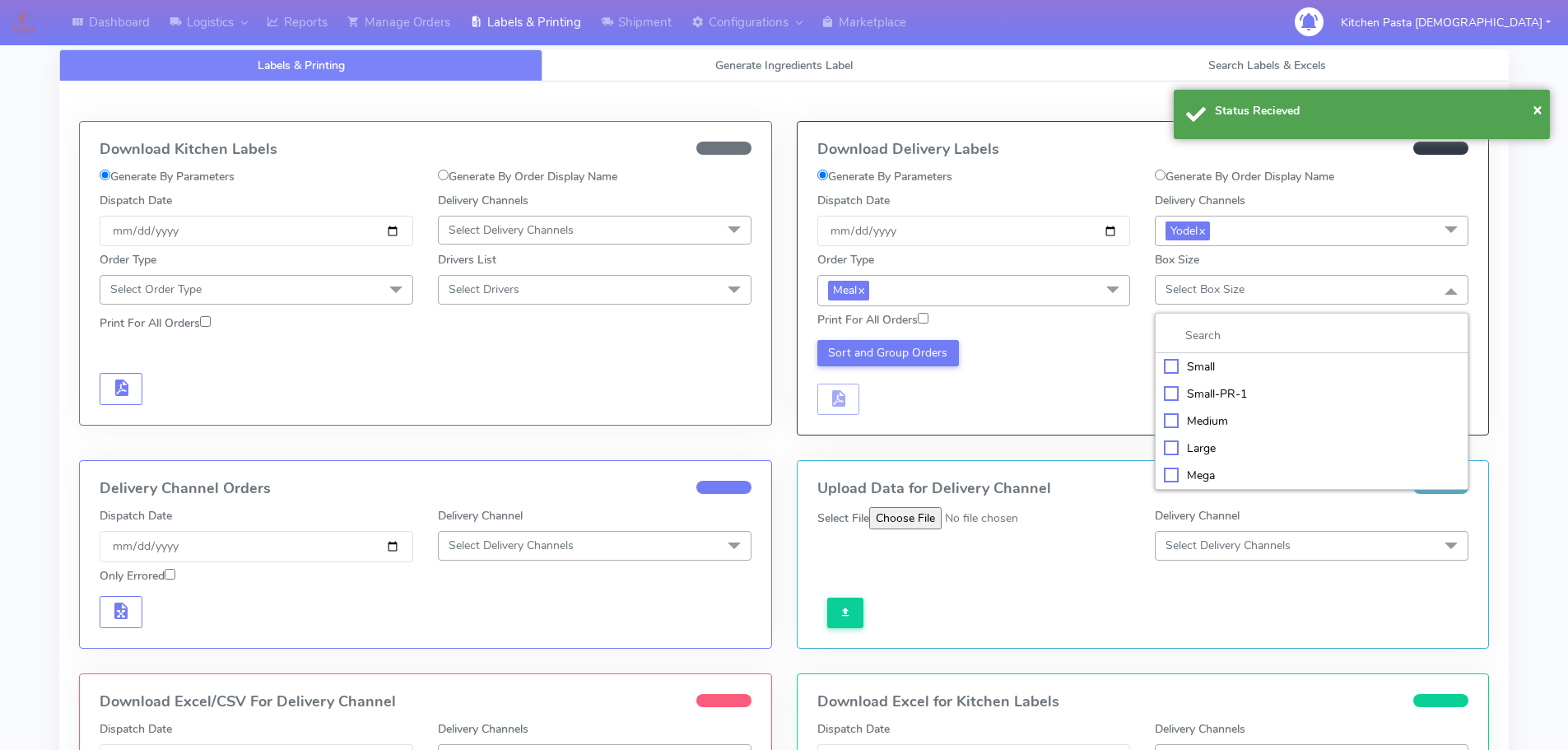
click at [1180, 449] on div "Large" at bounding box center [1311, 448] width 296 height 18
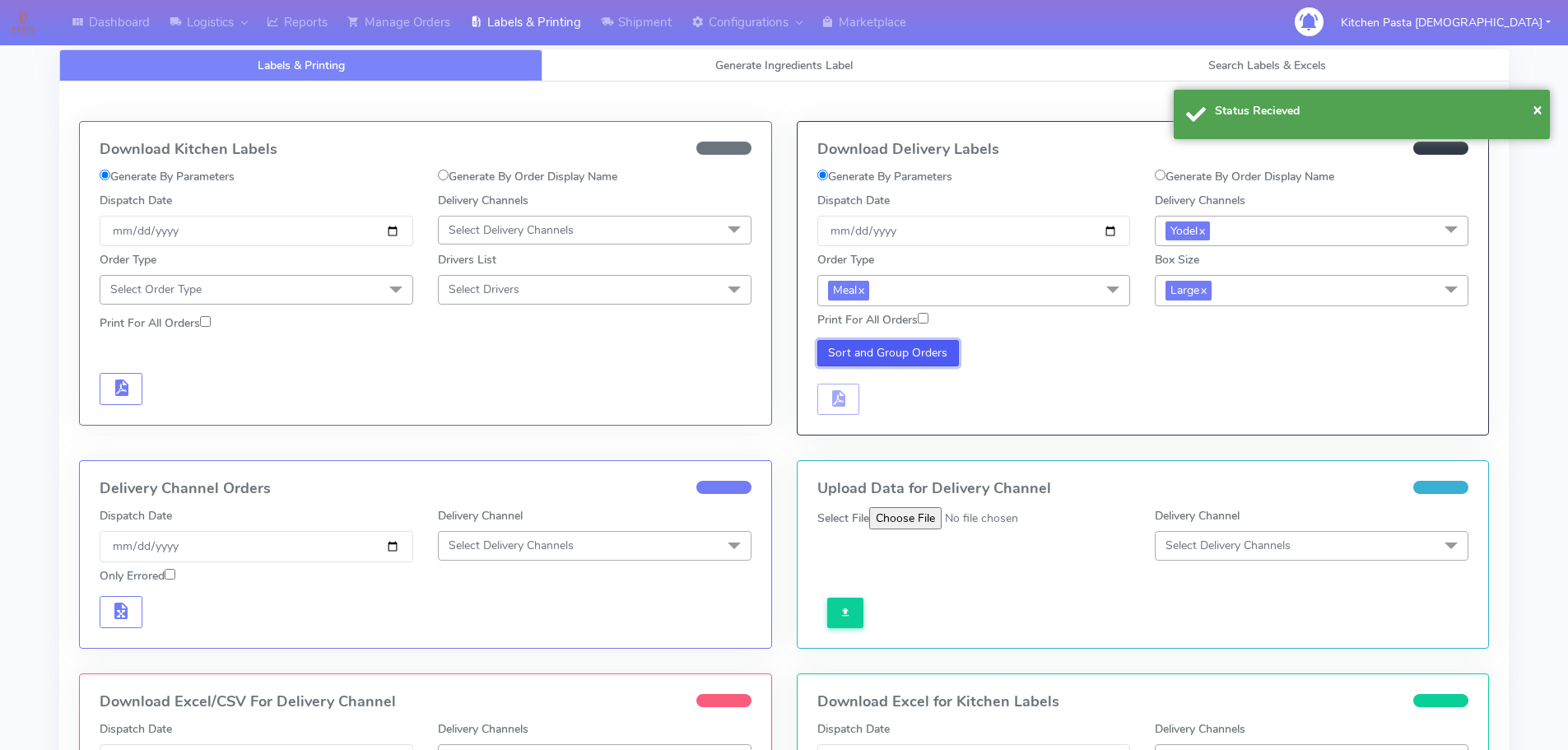
click at [887, 364] on button "Sort and Group Orders" at bounding box center [888, 353] width 143 height 26
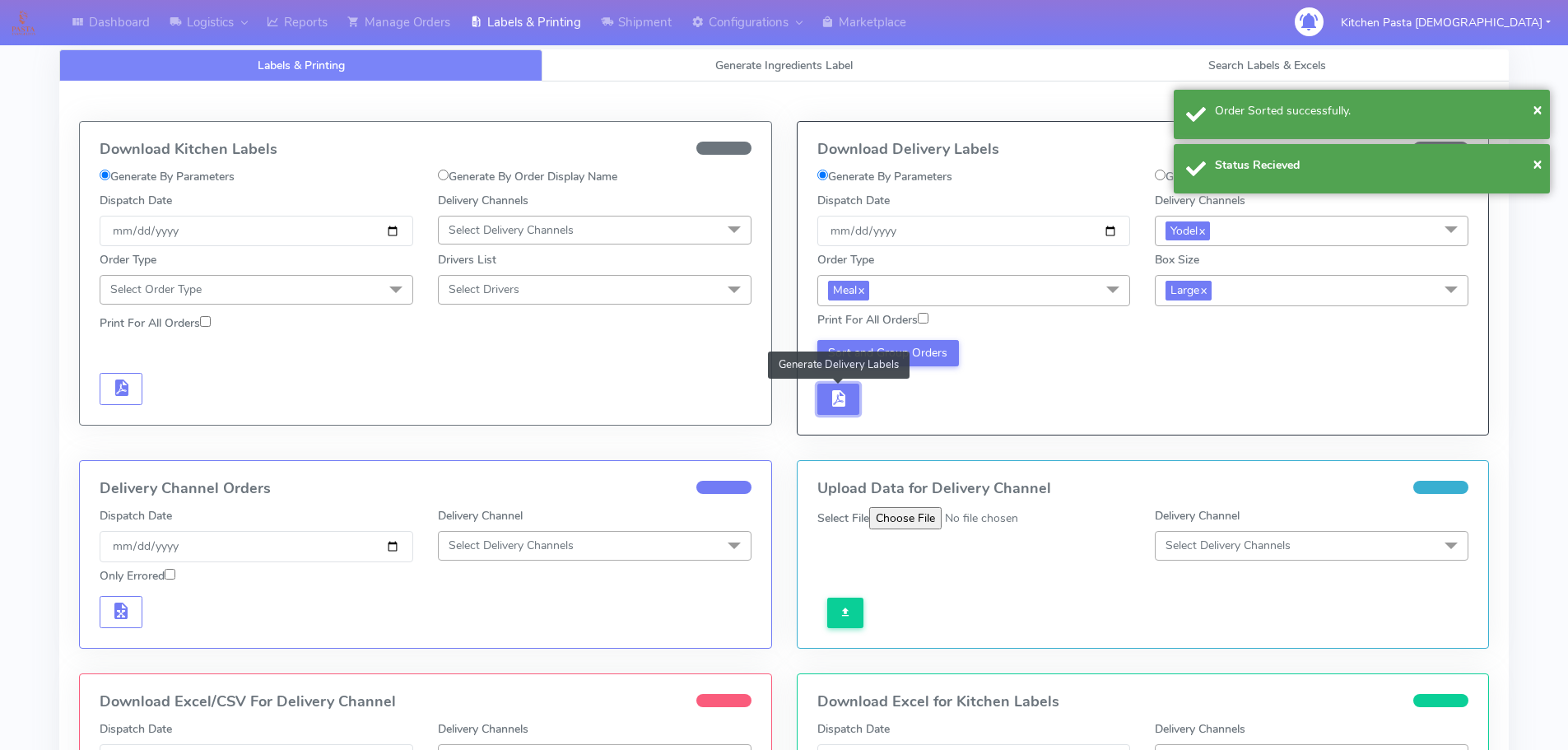
click at [840, 402] on span "button" at bounding box center [838, 402] width 20 height 16
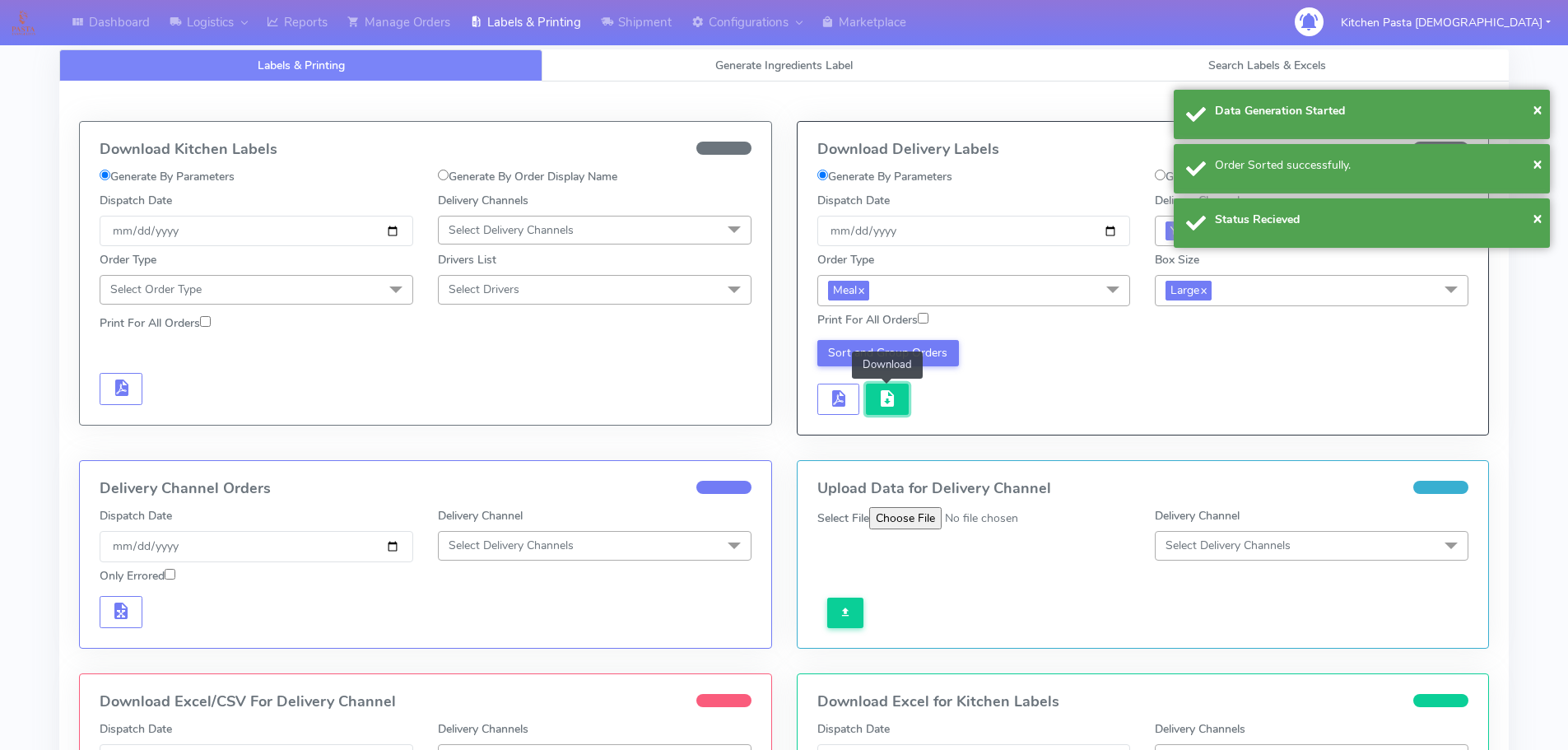
click at [885, 402] on span "button" at bounding box center [887, 402] width 20 height 16
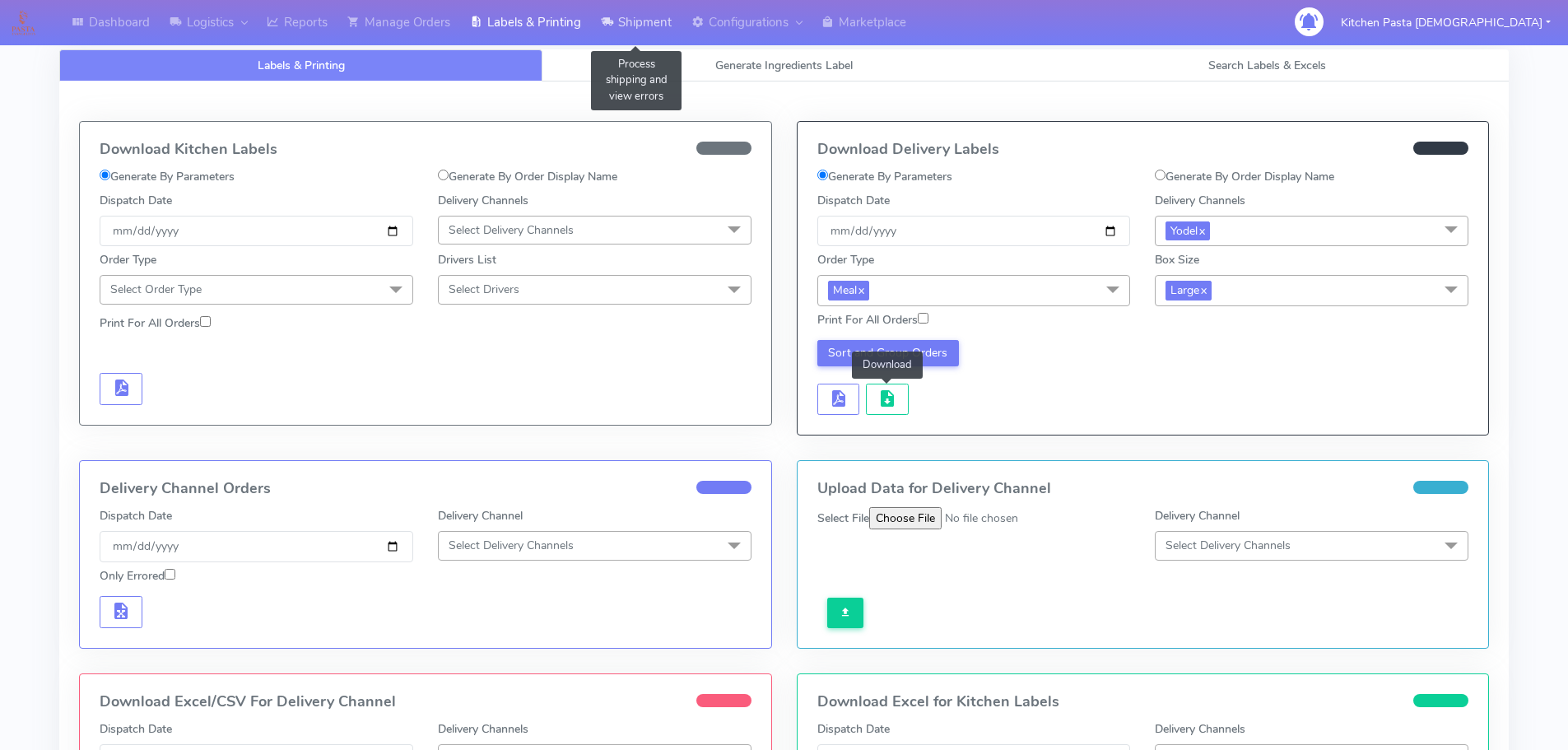
click at [634, 26] on link "Shipment" at bounding box center [636, 22] width 90 height 46
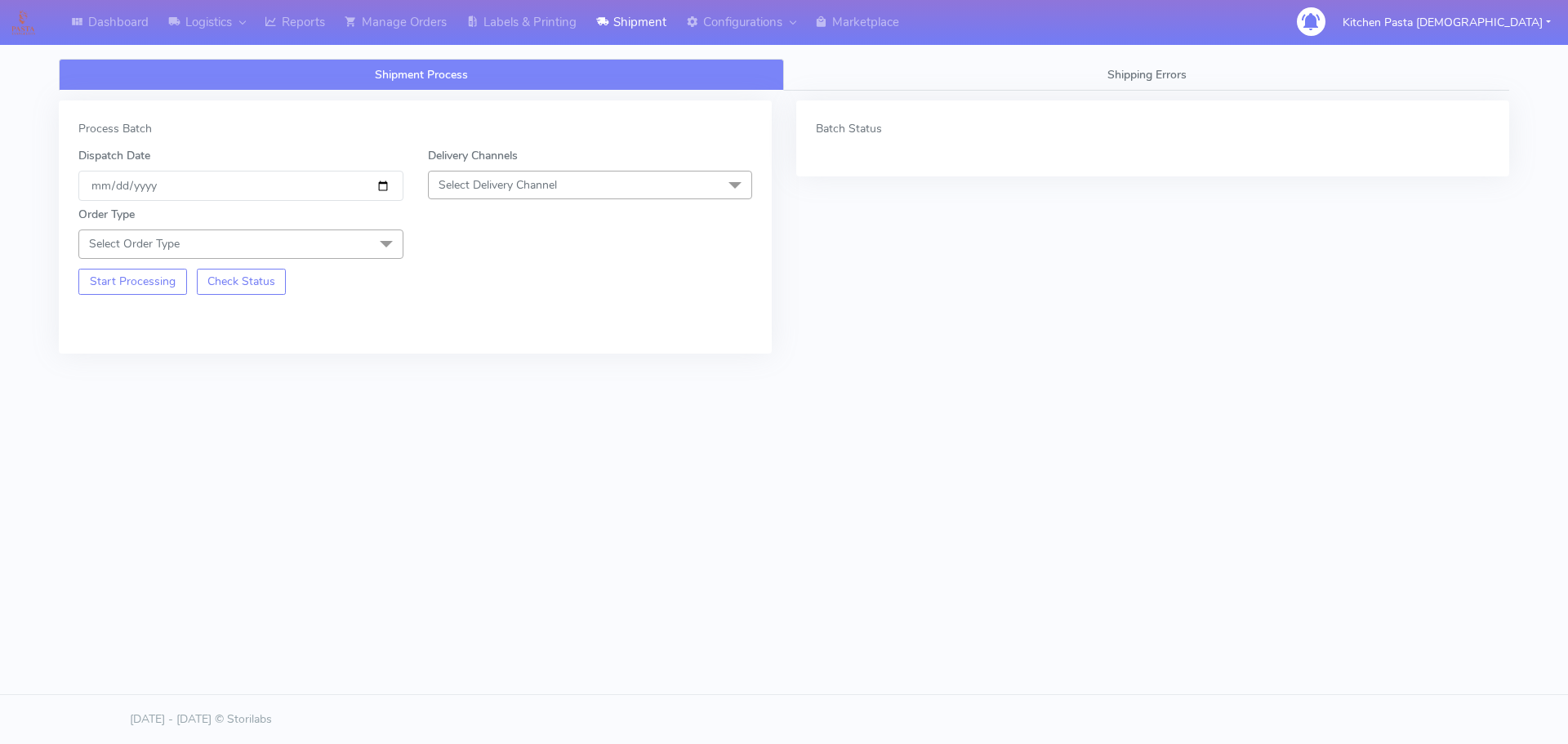
click at [557, 184] on span "Select Delivery Channel" at bounding box center [498, 185] width 118 height 16
click at [467, 367] on div "Yodel" at bounding box center [591, 368] width 307 height 18
click at [357, 234] on span "Select Order Type" at bounding box center [241, 243] width 325 height 29
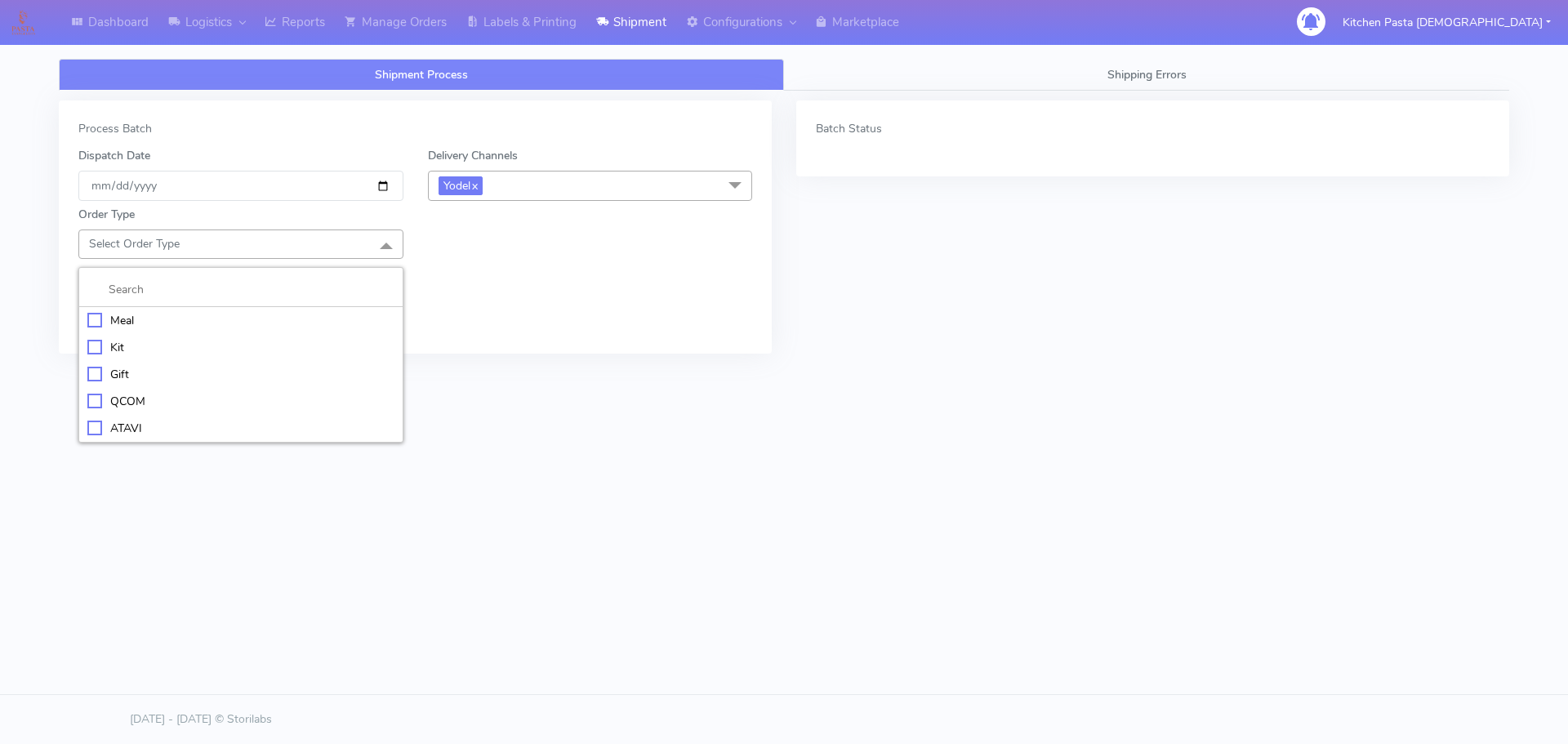
click at [172, 323] on div "Meal" at bounding box center [241, 320] width 307 height 18
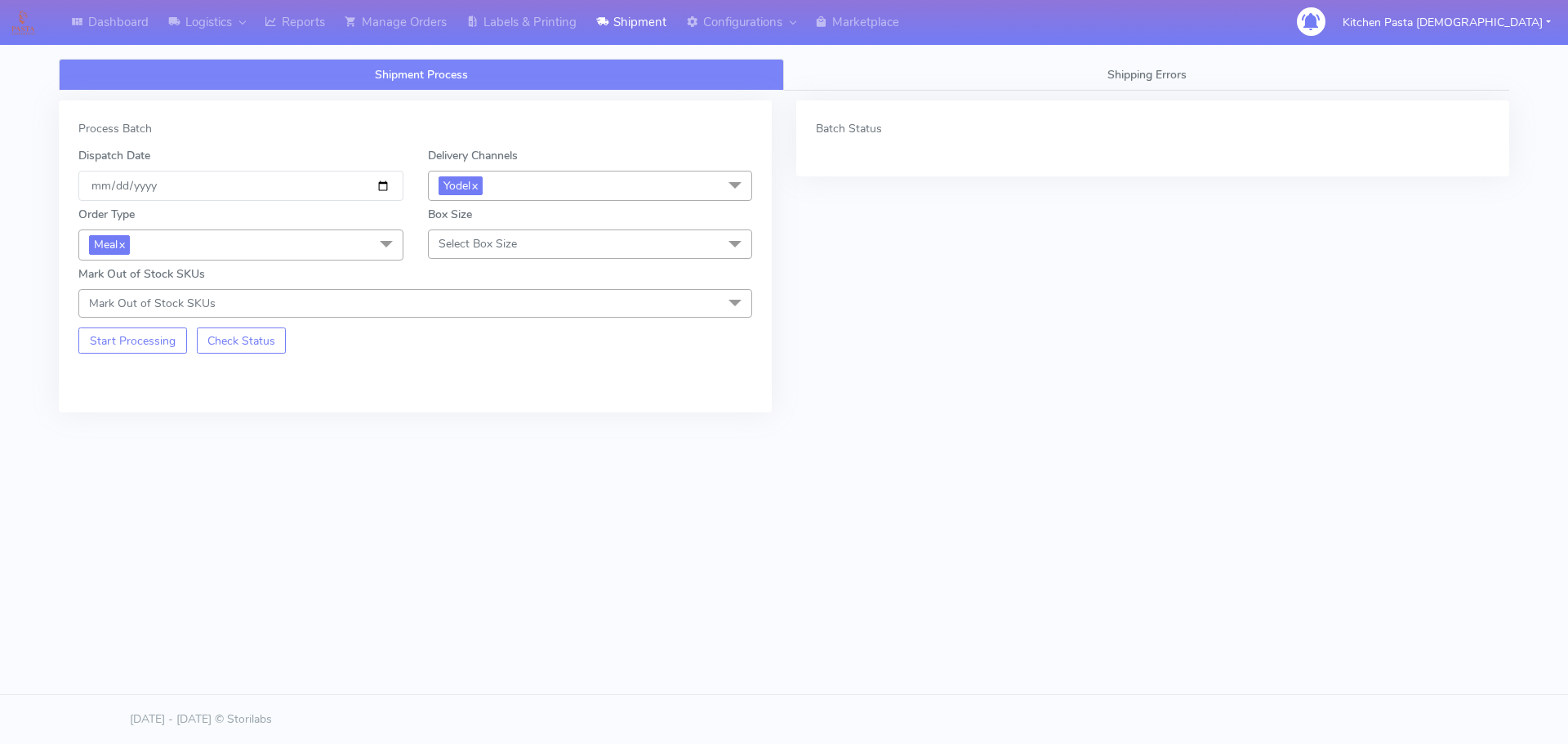
click at [493, 240] on span "Select Box Size" at bounding box center [478, 243] width 79 height 16
click at [490, 368] on div "Medium" at bounding box center [591, 374] width 307 height 18
click at [168, 340] on button "Start Processing" at bounding box center [132, 341] width 108 height 26
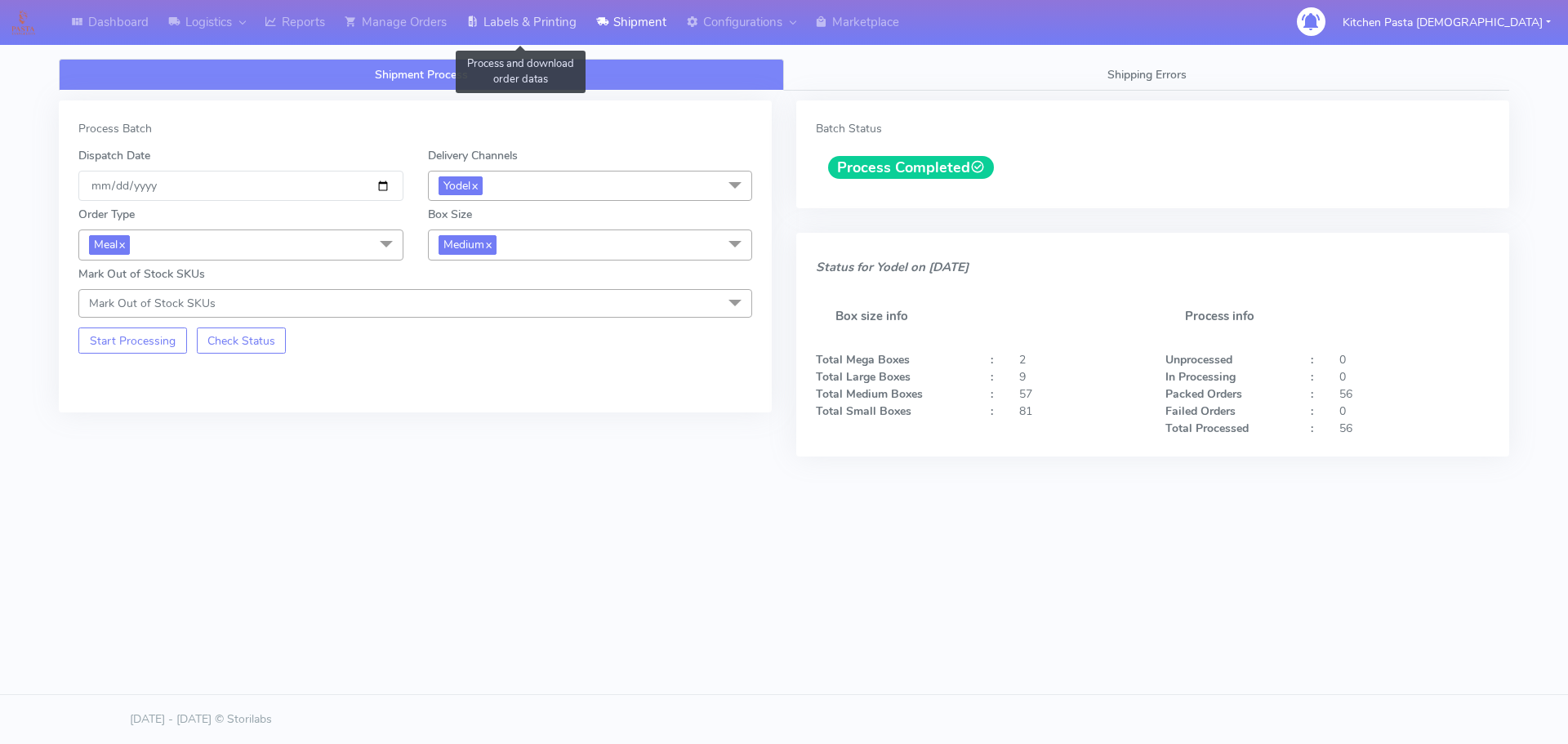
drag, startPoint x: 524, startPoint y: 25, endPoint x: 539, endPoint y: 23, distance: 15.1
click at [524, 25] on link "Labels & Printing" at bounding box center [521, 22] width 130 height 45
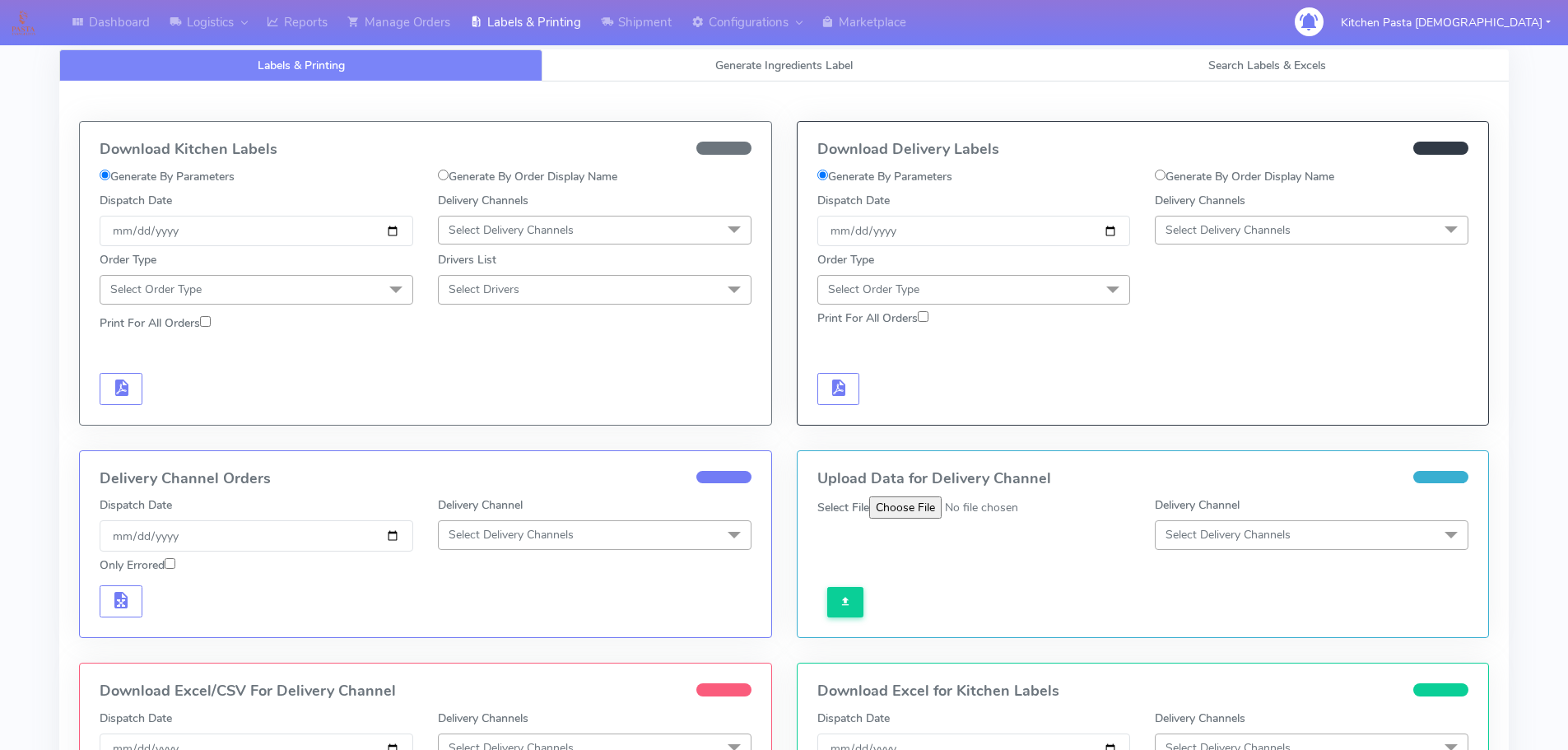
click at [1247, 232] on span "Select Delivery Channels" at bounding box center [1228, 229] width 125 height 16
click at [1210, 417] on div "Yodel" at bounding box center [1311, 415] width 296 height 18
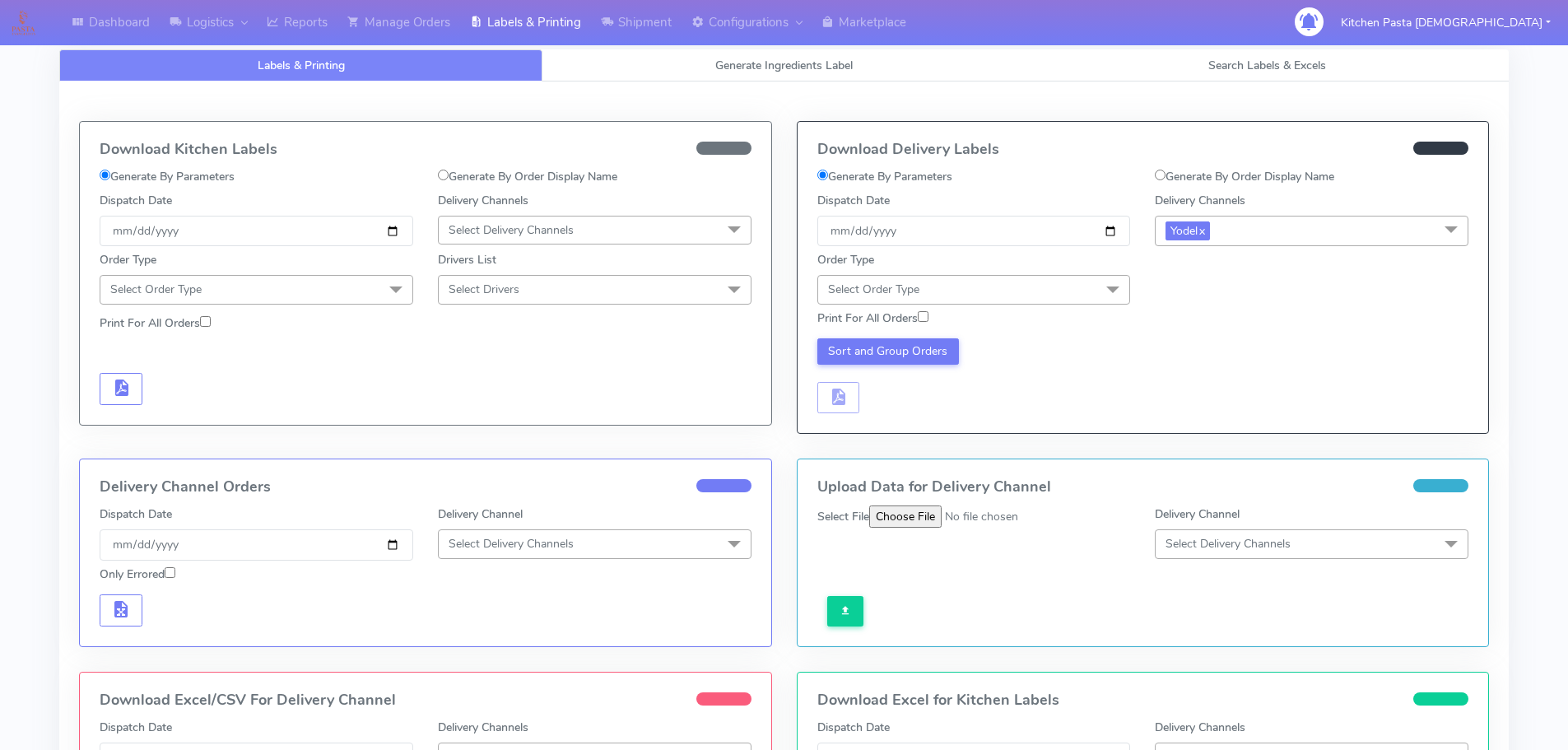
click at [1107, 281] on span at bounding box center [1112, 291] width 33 height 32
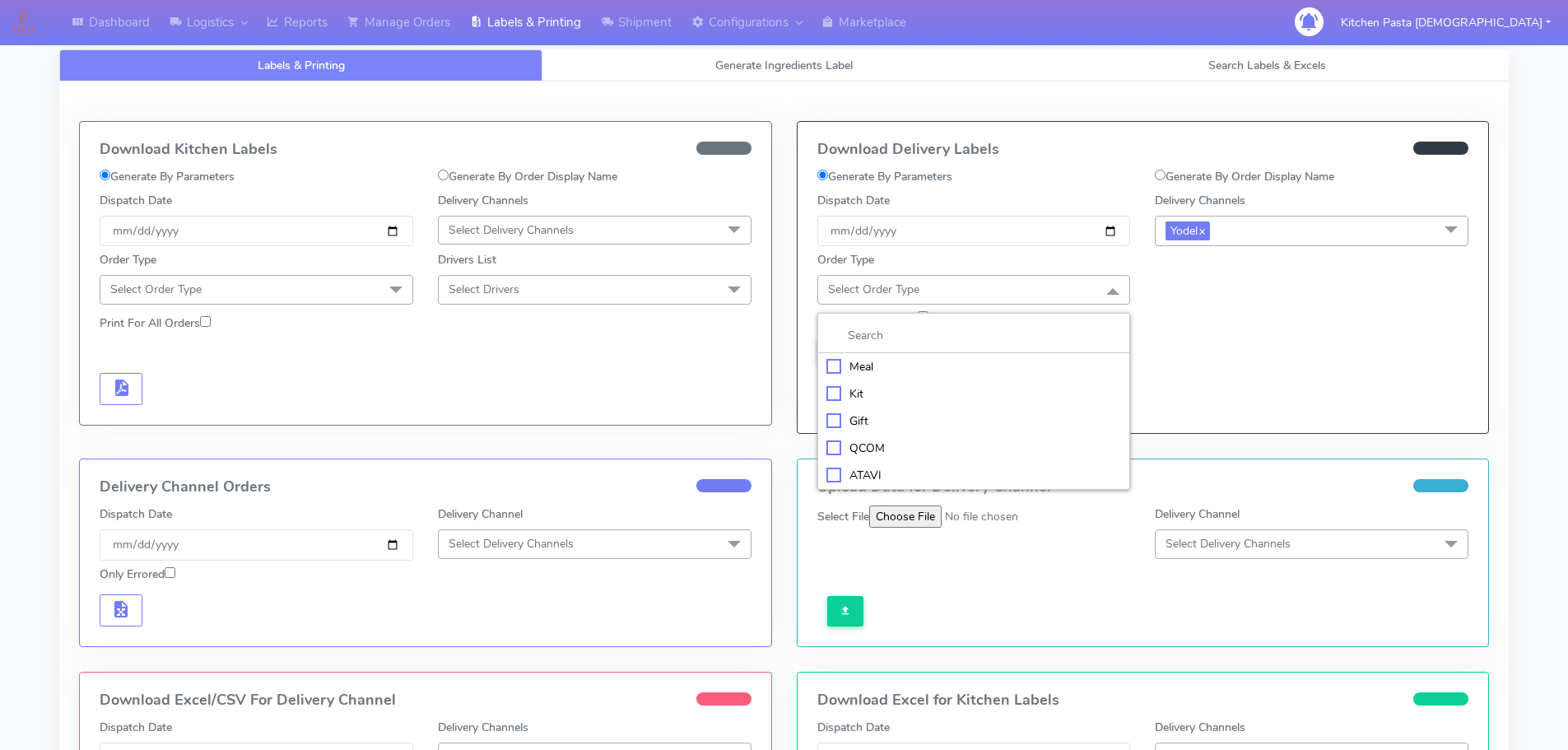
click at [936, 365] on div "Meal" at bounding box center [974, 367] width 296 height 18
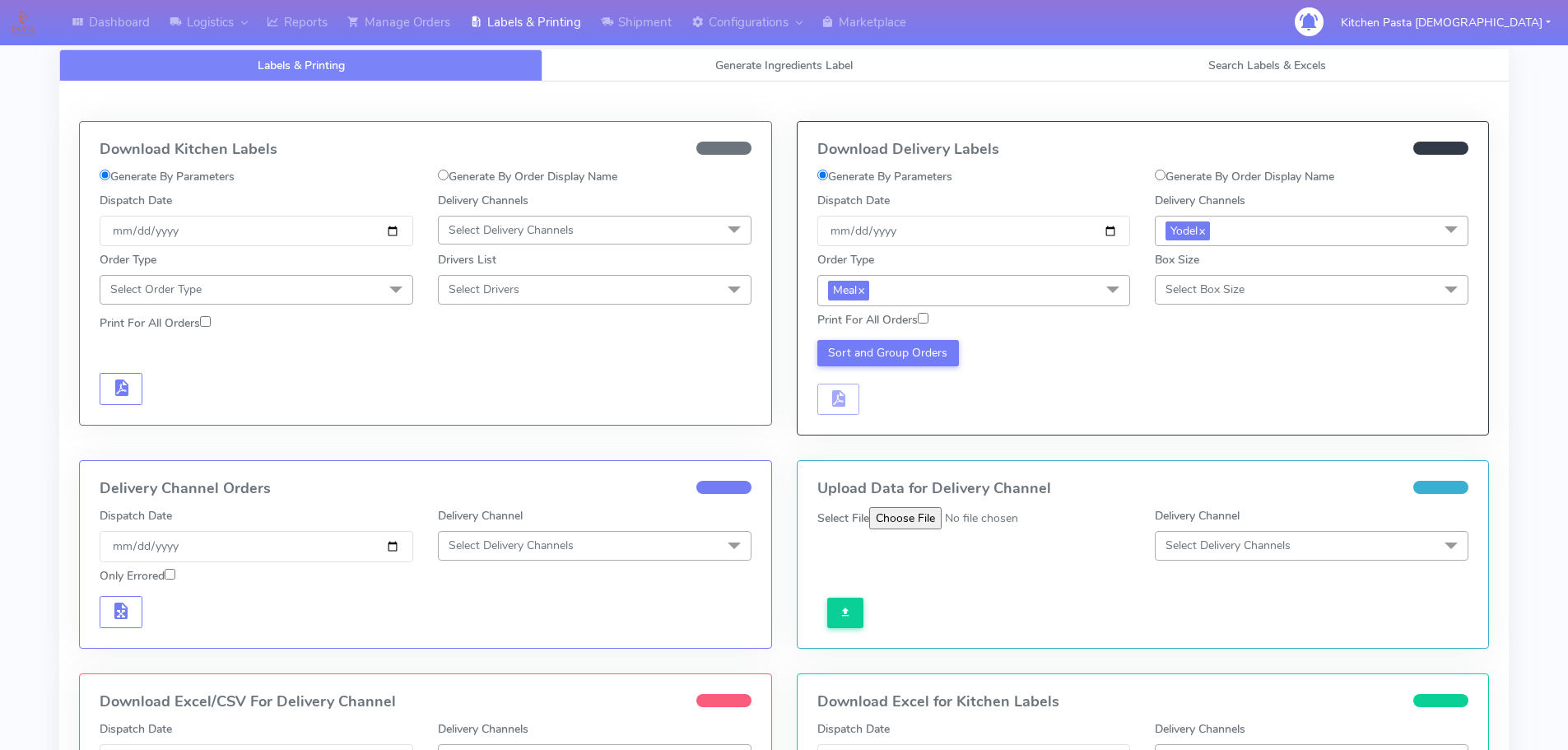
click at [1176, 291] on span "Select Box Size" at bounding box center [1205, 289] width 79 height 16
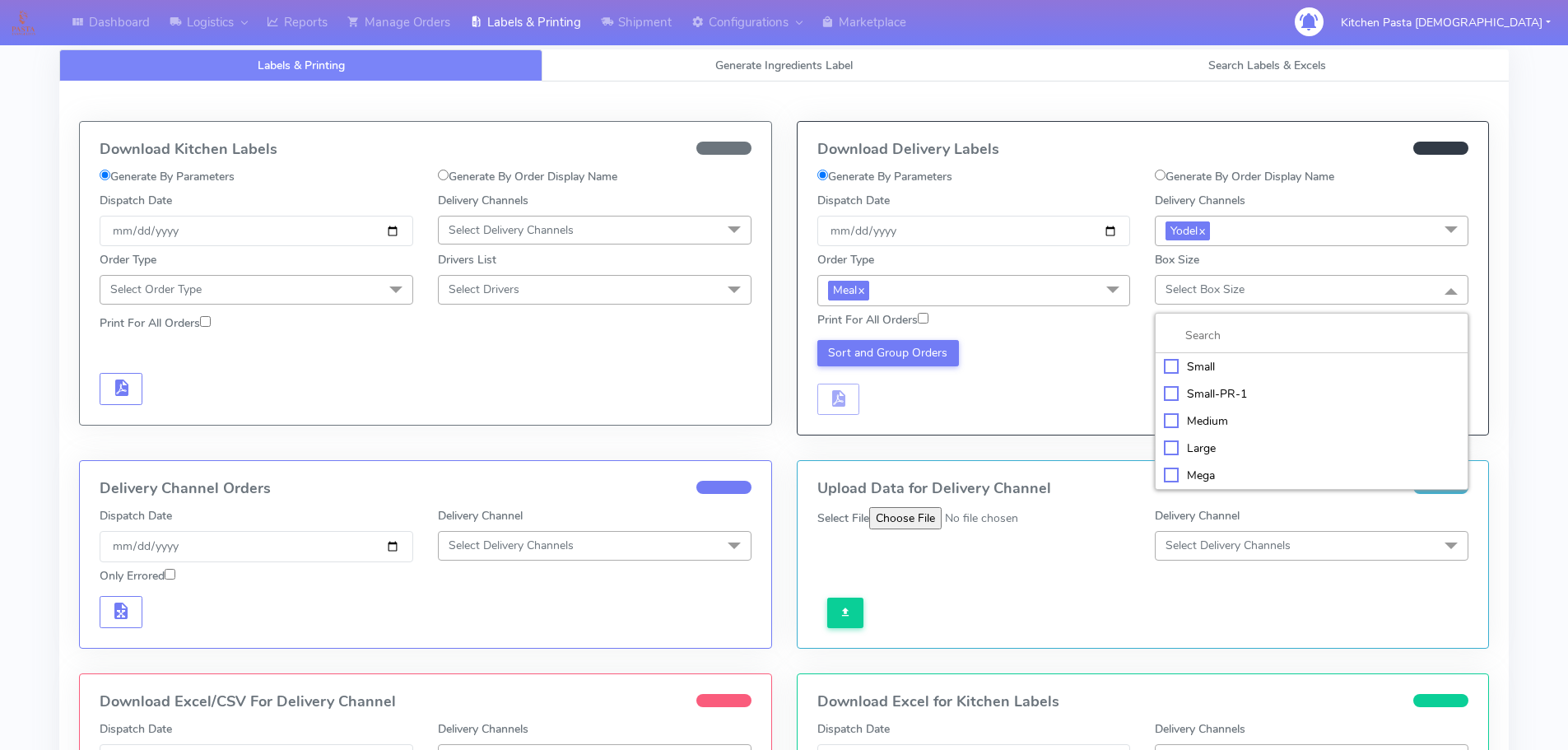
click at [1215, 417] on div "Medium" at bounding box center [1311, 421] width 296 height 18
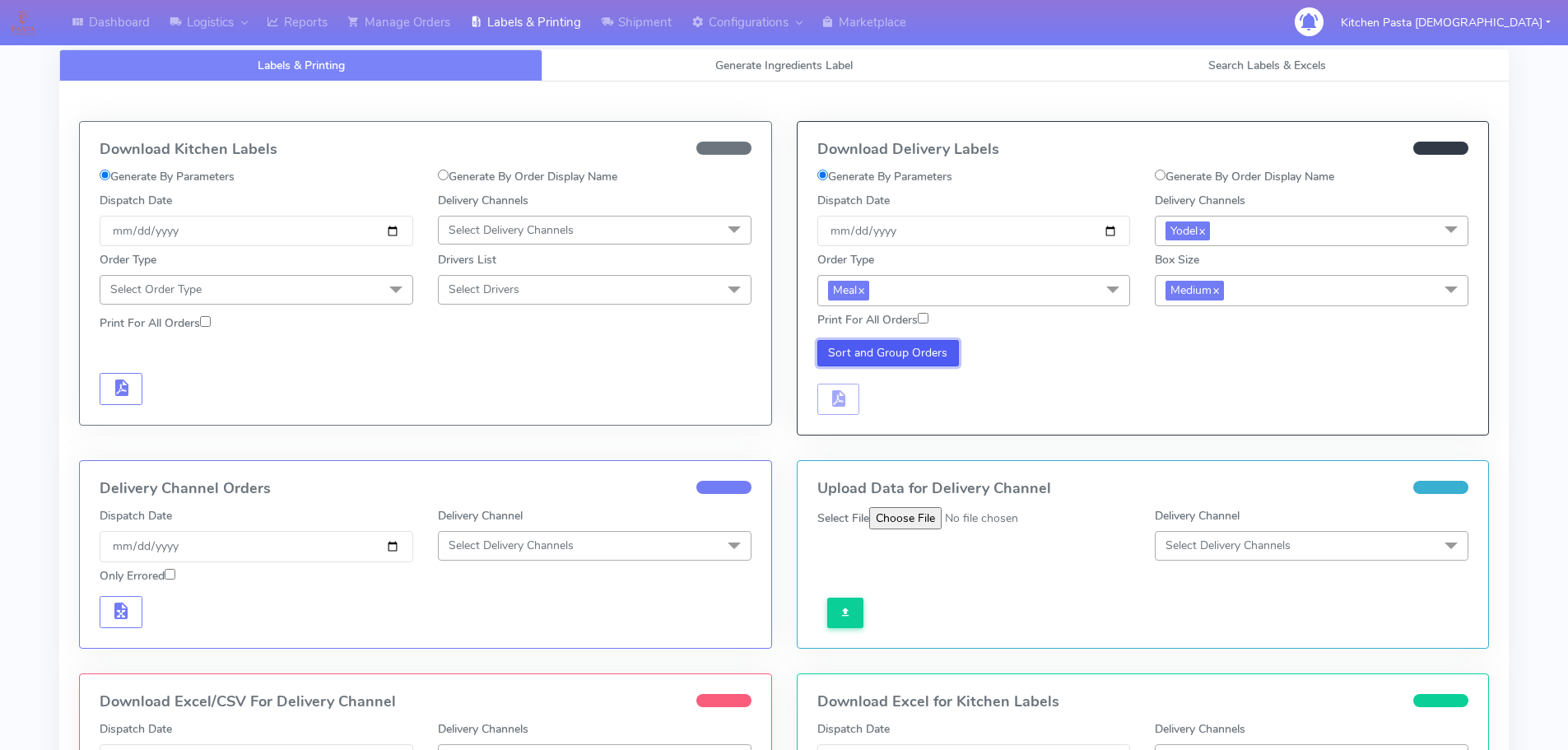
click at [909, 351] on button "Sort and Group Orders" at bounding box center [888, 353] width 143 height 26
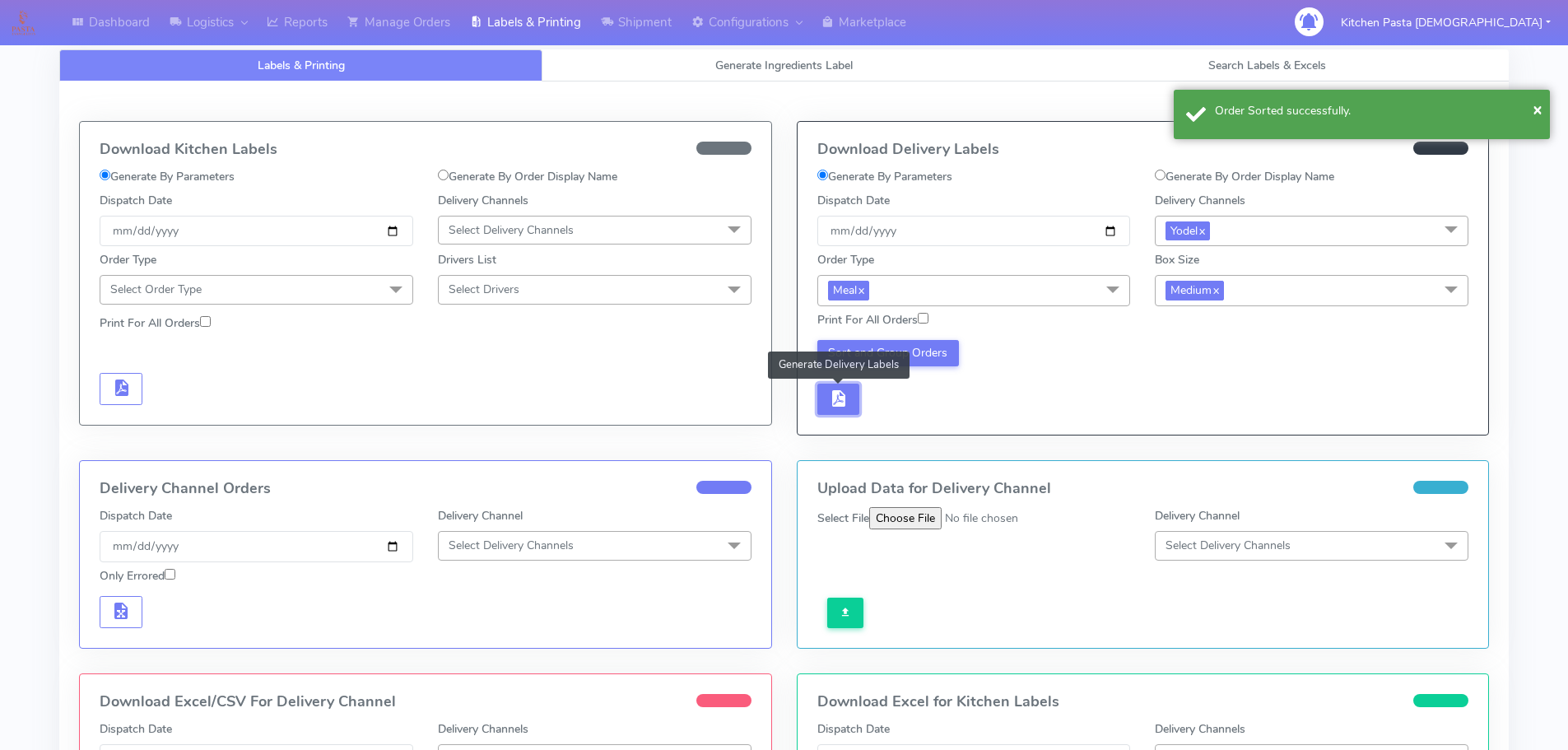
click at [851, 396] on button "button" at bounding box center [839, 399] width 43 height 32
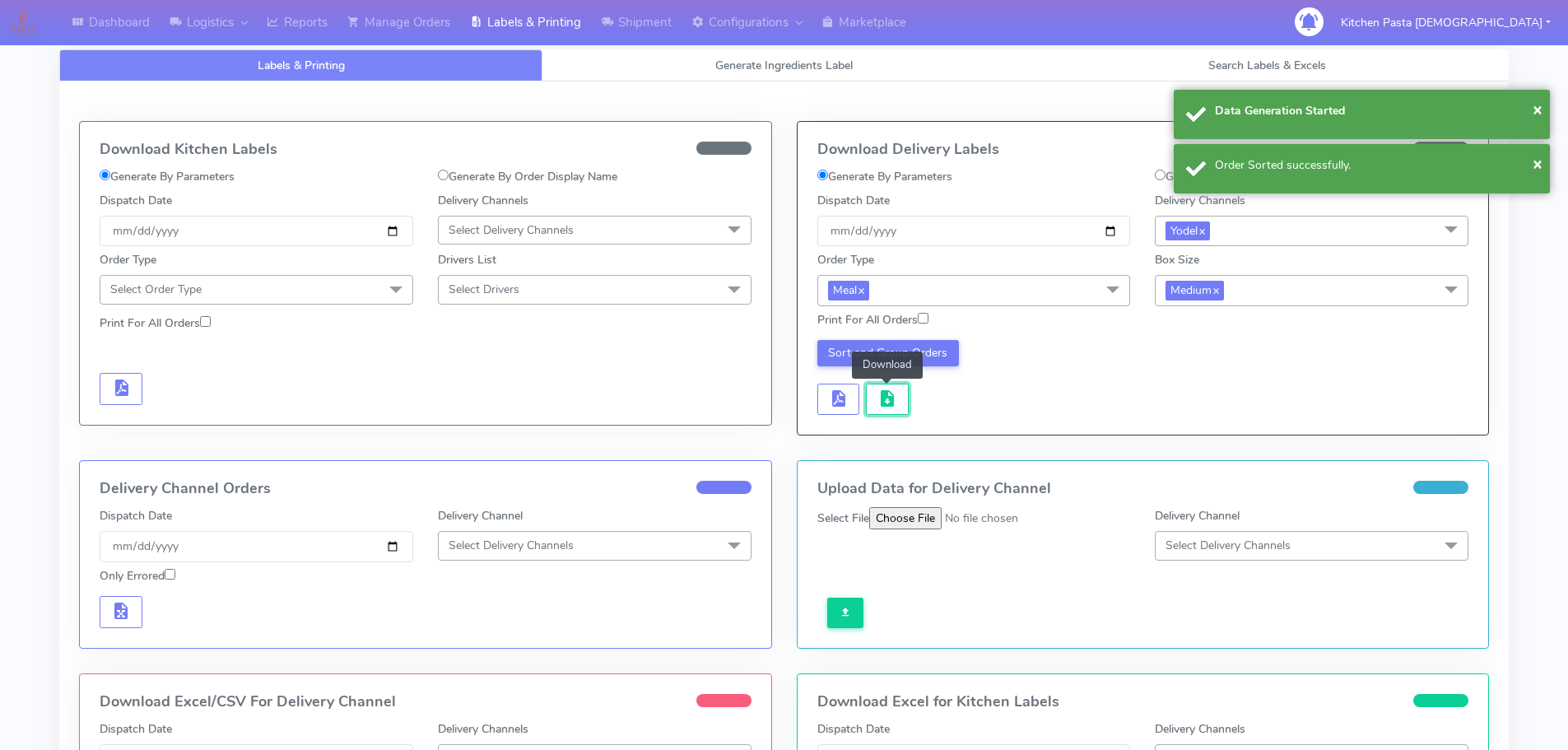
click at [879, 400] on span "button" at bounding box center [887, 402] width 20 height 16
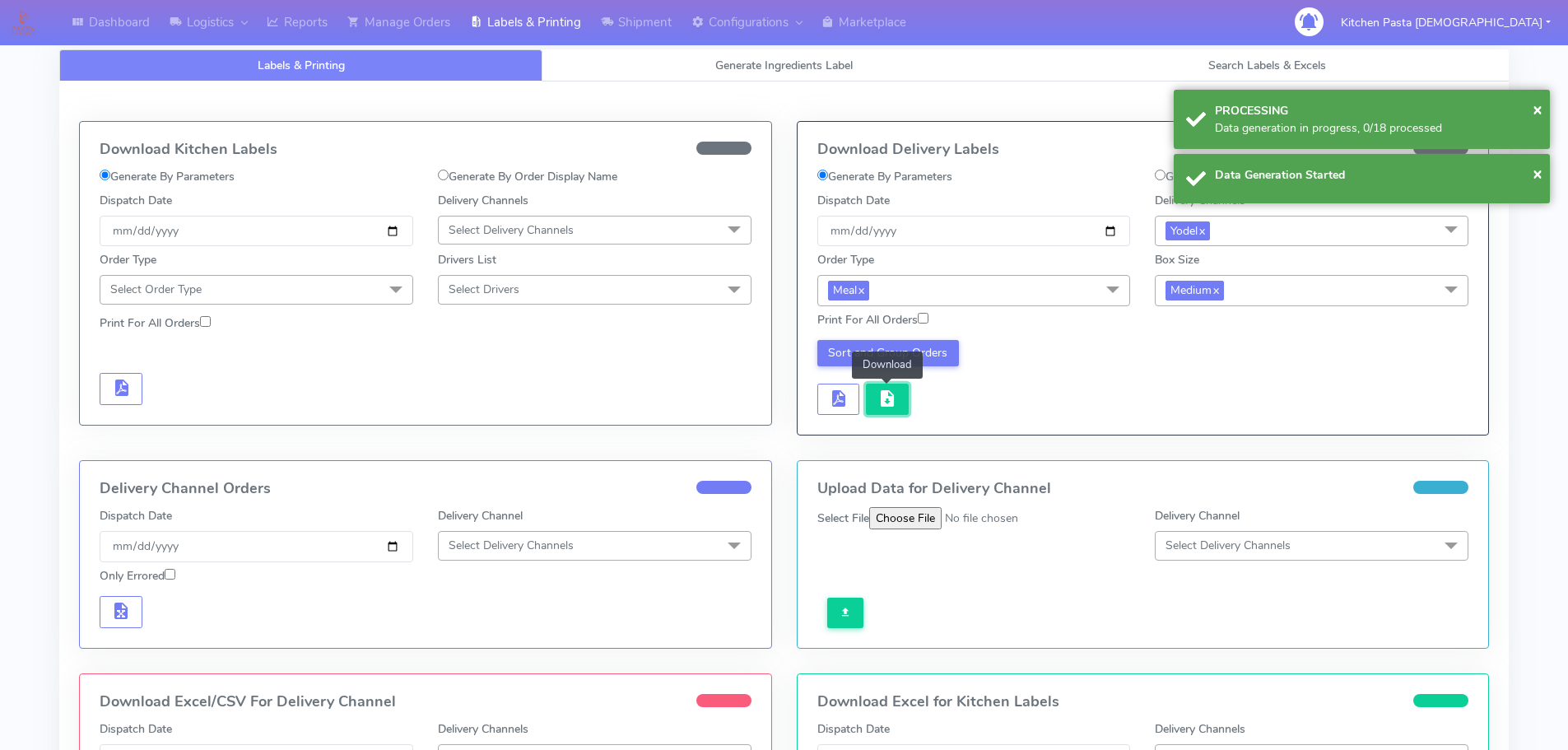
click at [897, 387] on button "button" at bounding box center [887, 399] width 43 height 32
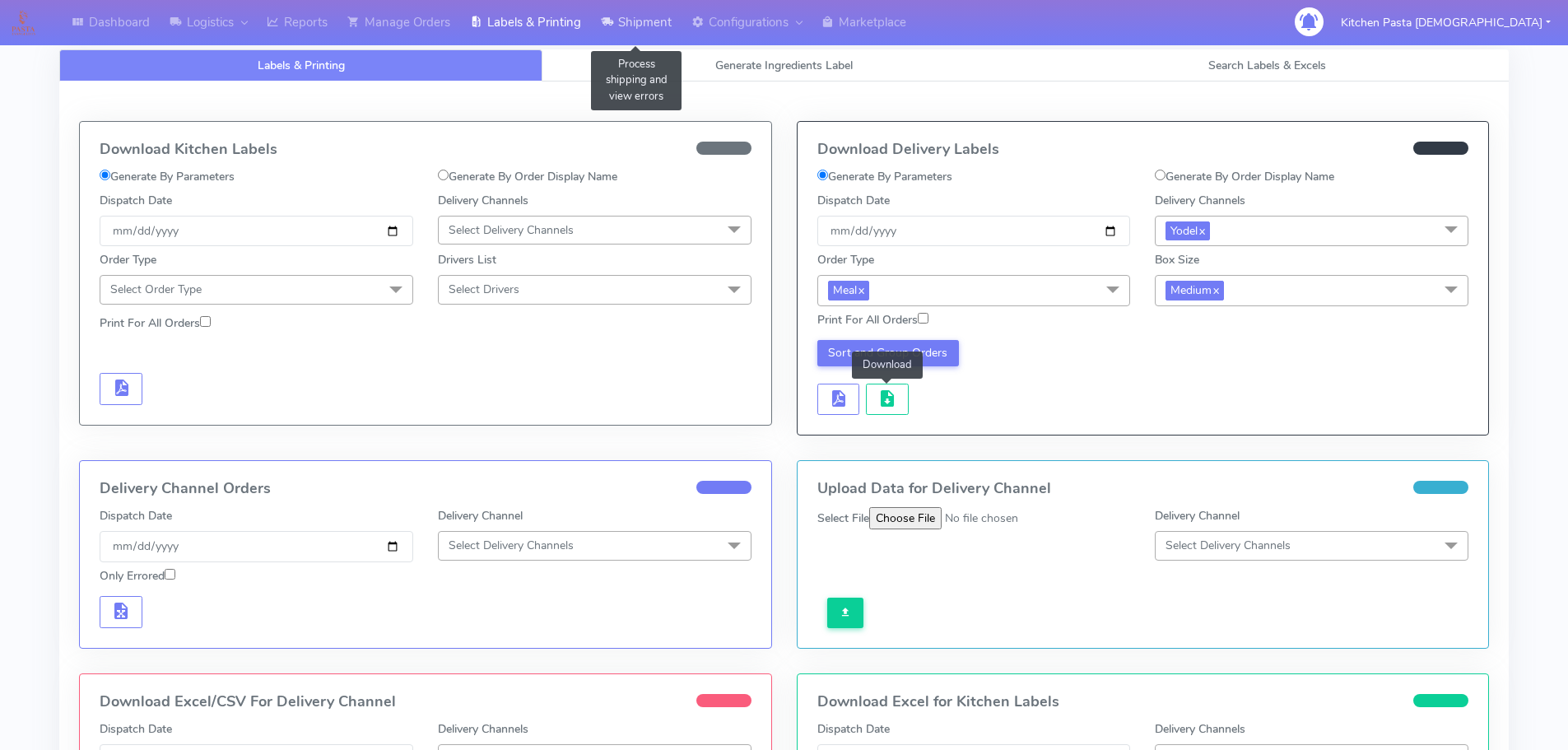
click at [618, 24] on link "Shipment" at bounding box center [636, 22] width 90 height 46
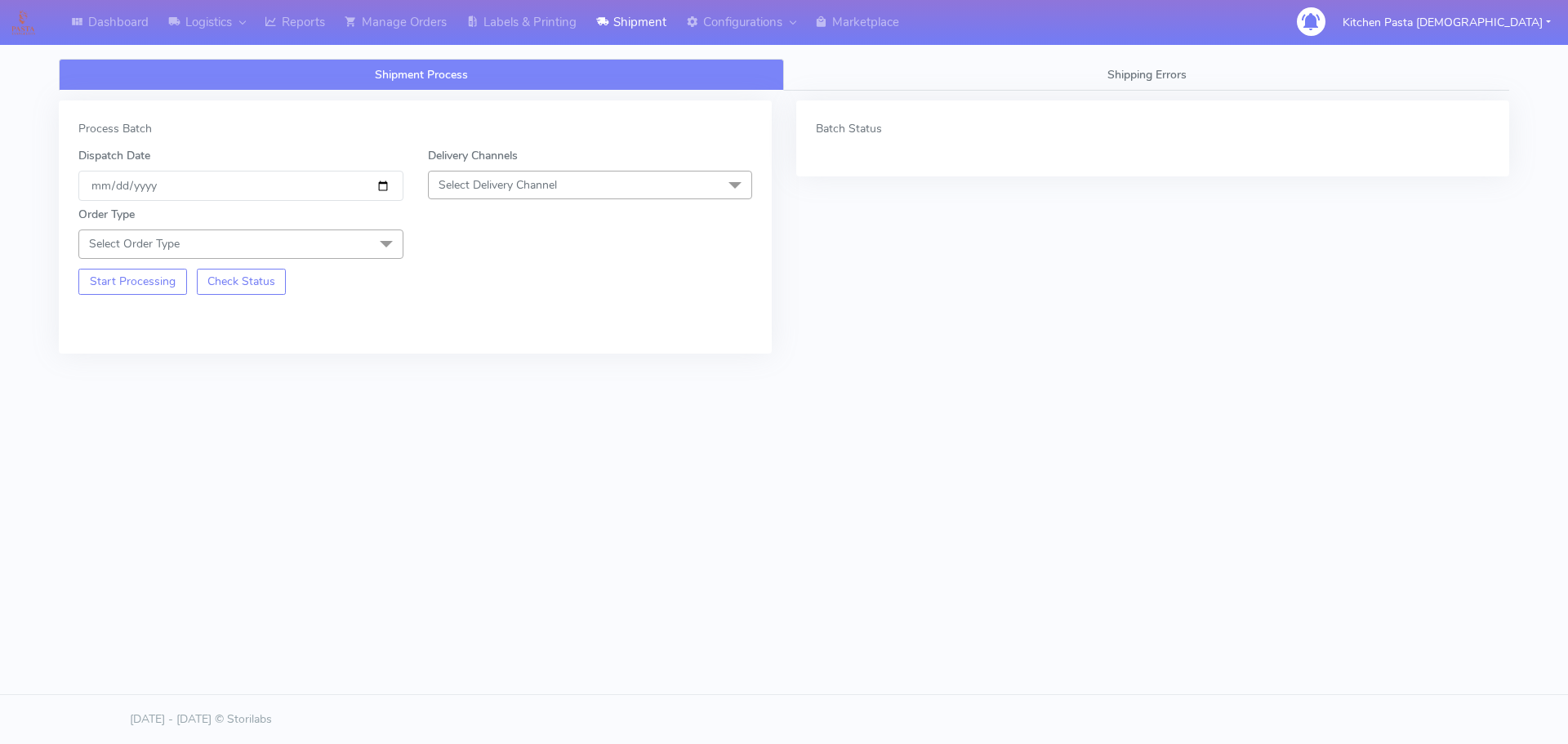
drag, startPoint x: 532, startPoint y: 181, endPoint x: 461, endPoint y: 275, distance: 117.8
click at [532, 181] on span "Select Delivery Channel" at bounding box center [498, 185] width 118 height 16
click at [470, 378] on li "Yodel" at bounding box center [590, 368] width 323 height 27
click at [353, 244] on span "Select Order Type" at bounding box center [241, 243] width 325 height 29
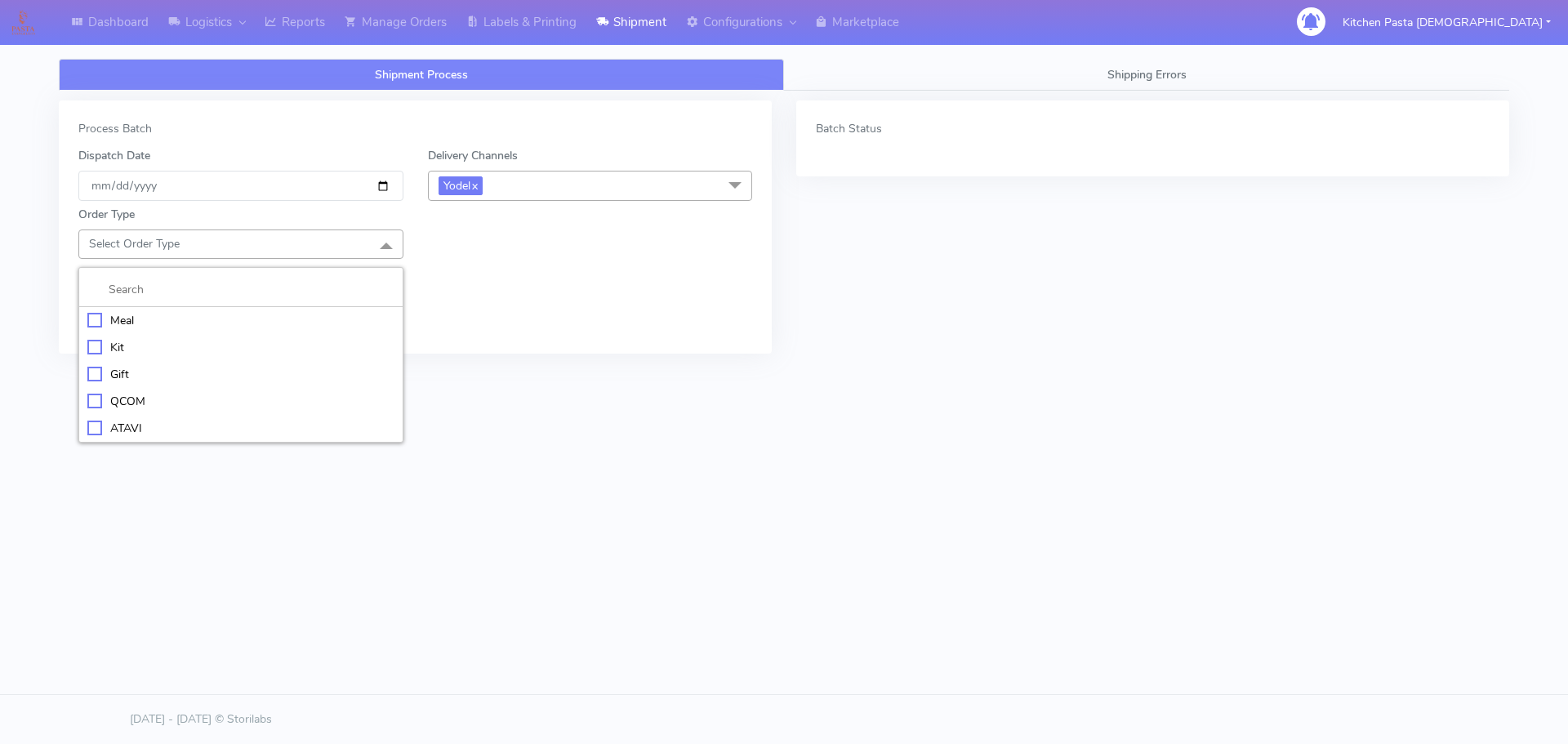
click at [217, 319] on div "Meal" at bounding box center [241, 320] width 307 height 18
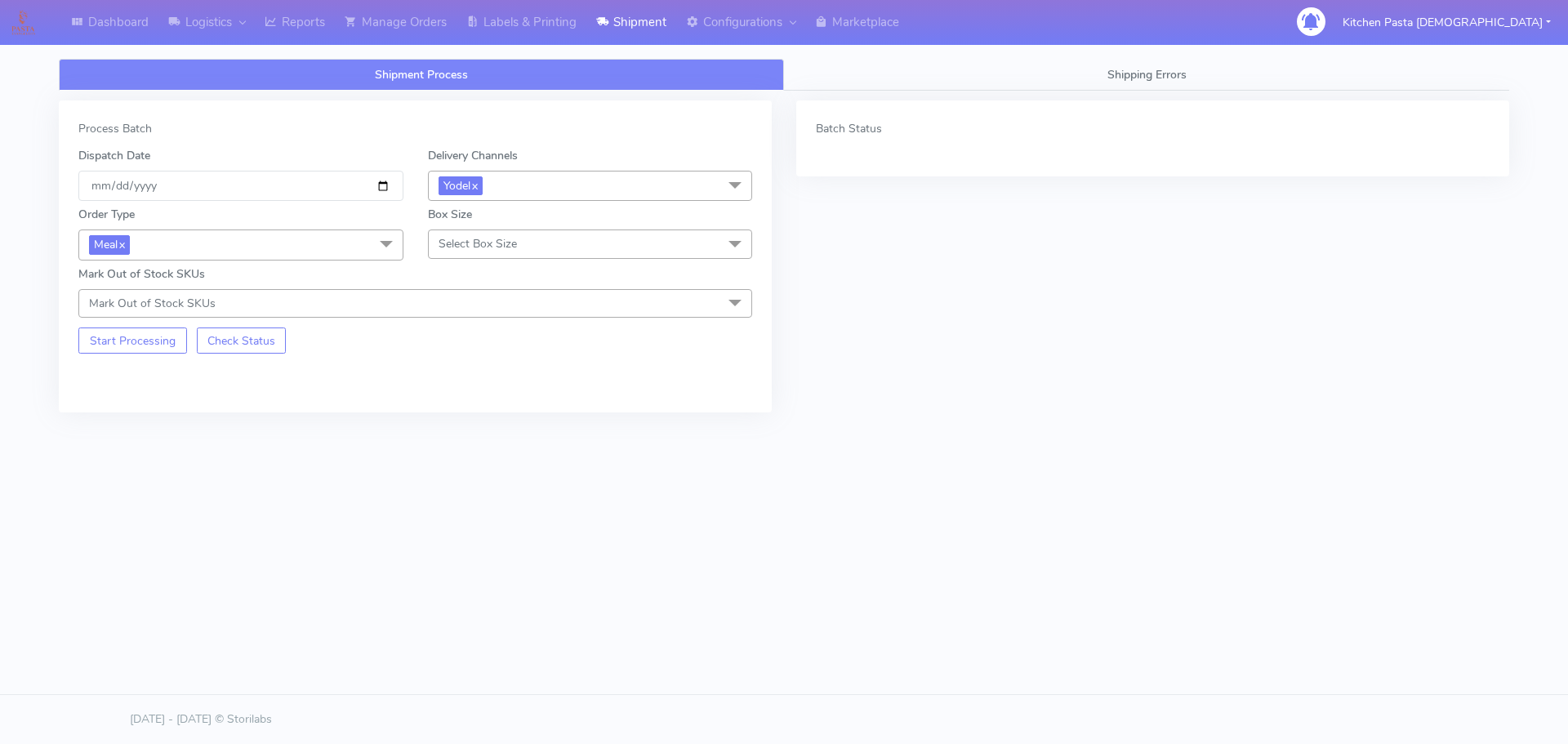
click at [582, 236] on span "Select Box Size" at bounding box center [590, 243] width 325 height 29
click at [495, 316] on div "Small" at bounding box center [591, 320] width 307 height 18
click at [134, 348] on button "Start Processing" at bounding box center [132, 341] width 108 height 26
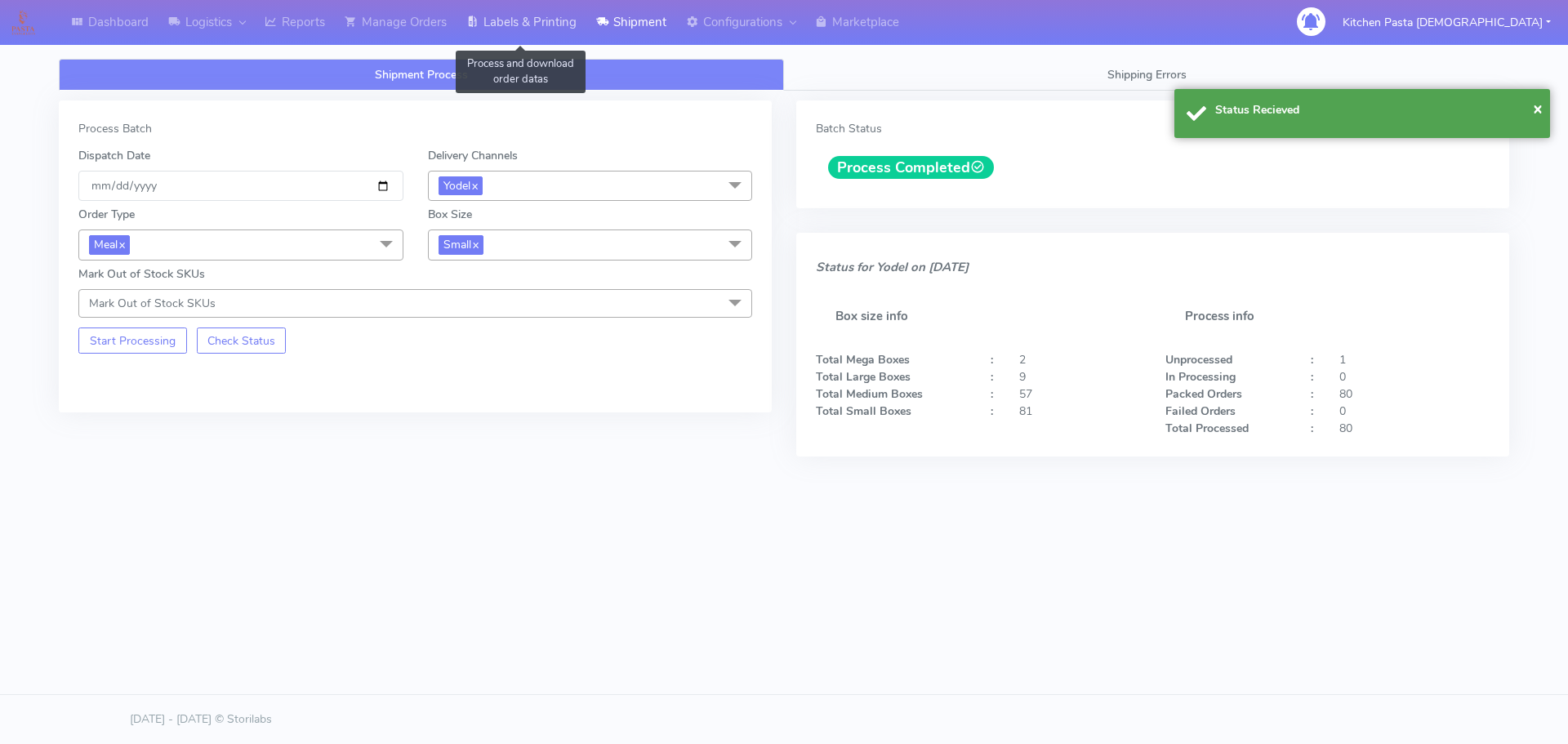
drag, startPoint x: 547, startPoint y: 17, endPoint x: 560, endPoint y: 16, distance: 13.0
click at [547, 17] on link "Labels & Printing" at bounding box center [521, 22] width 130 height 45
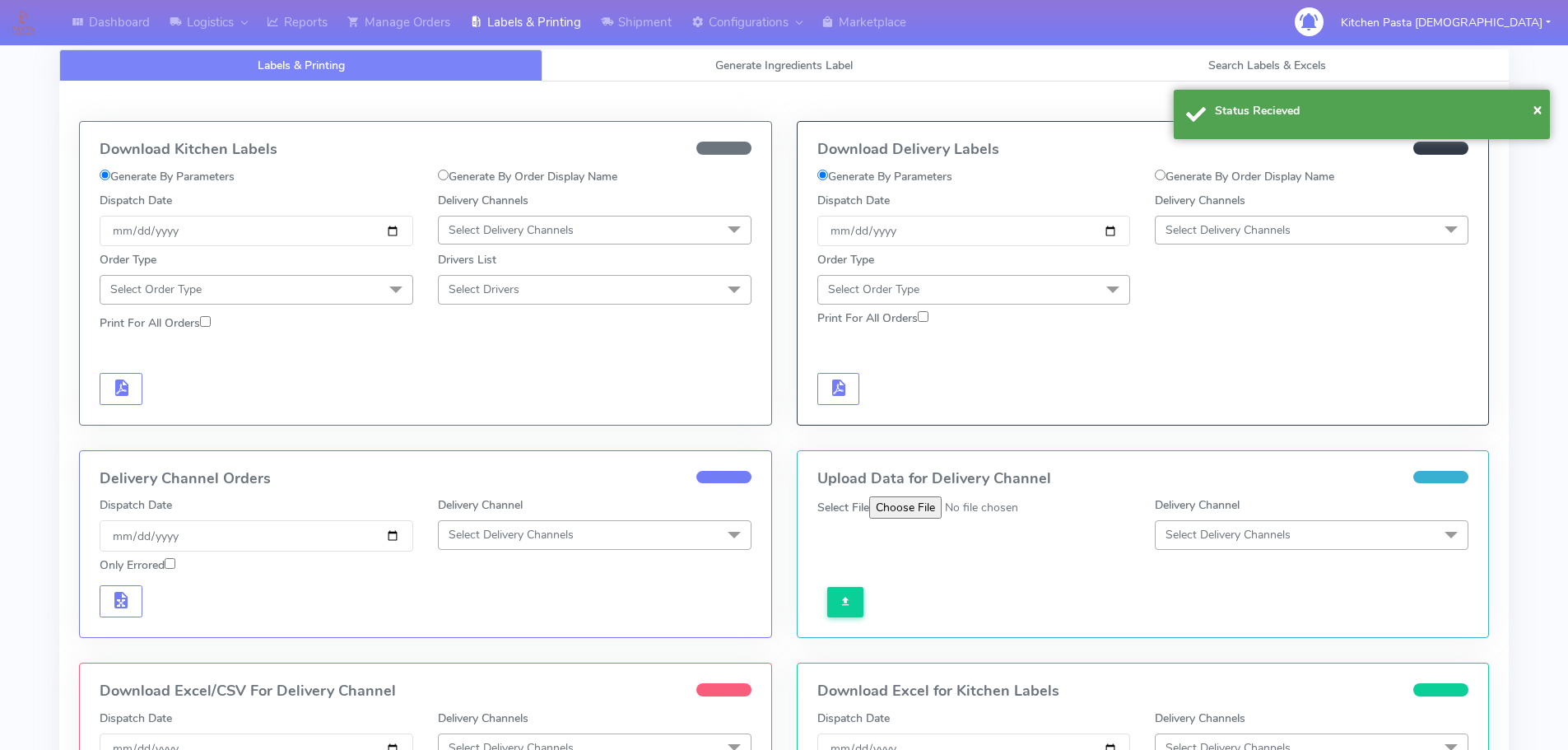
click at [1306, 229] on span "Select Delivery Channels" at bounding box center [1311, 229] width 313 height 29
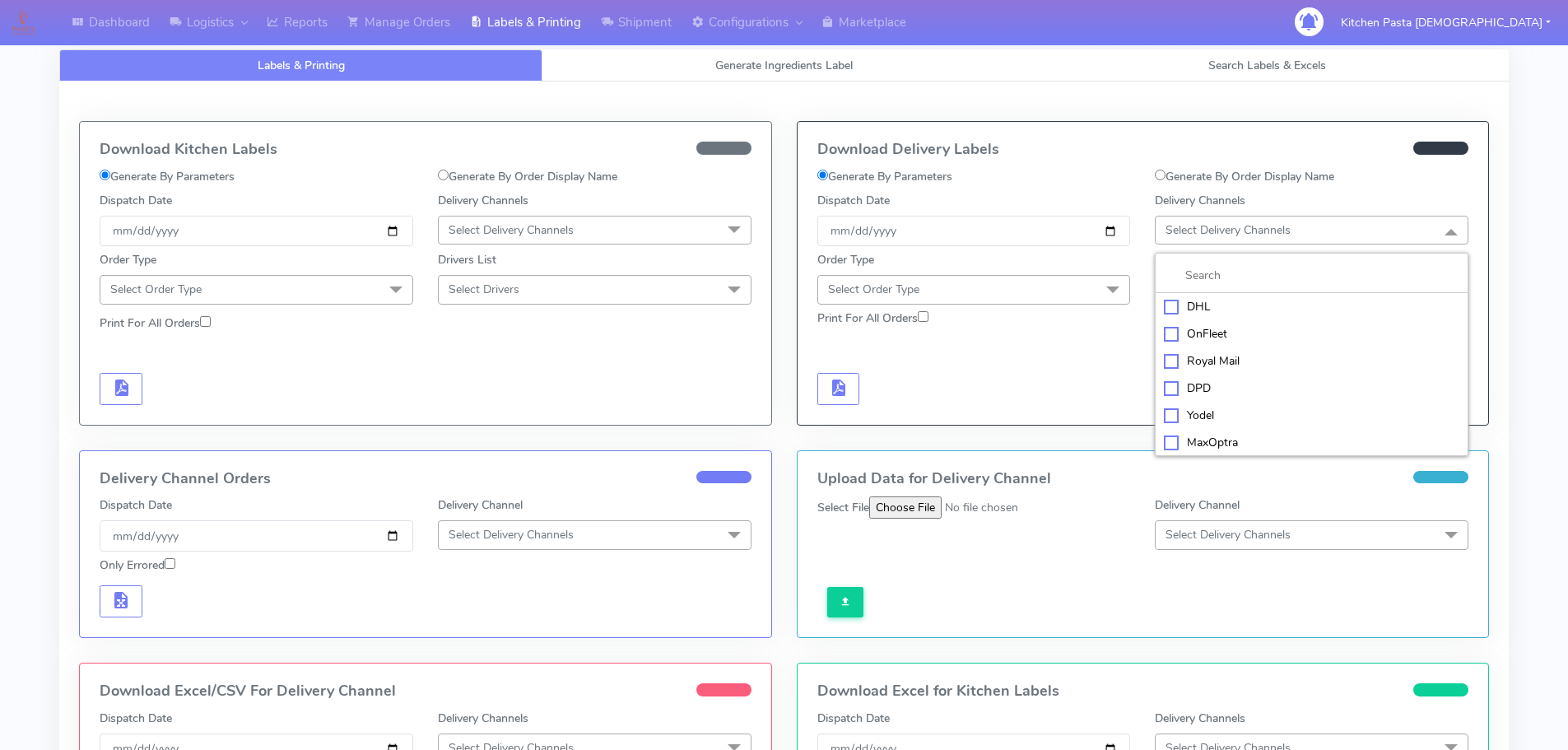
click at [1226, 427] on li "Yodel" at bounding box center [1311, 415] width 312 height 27
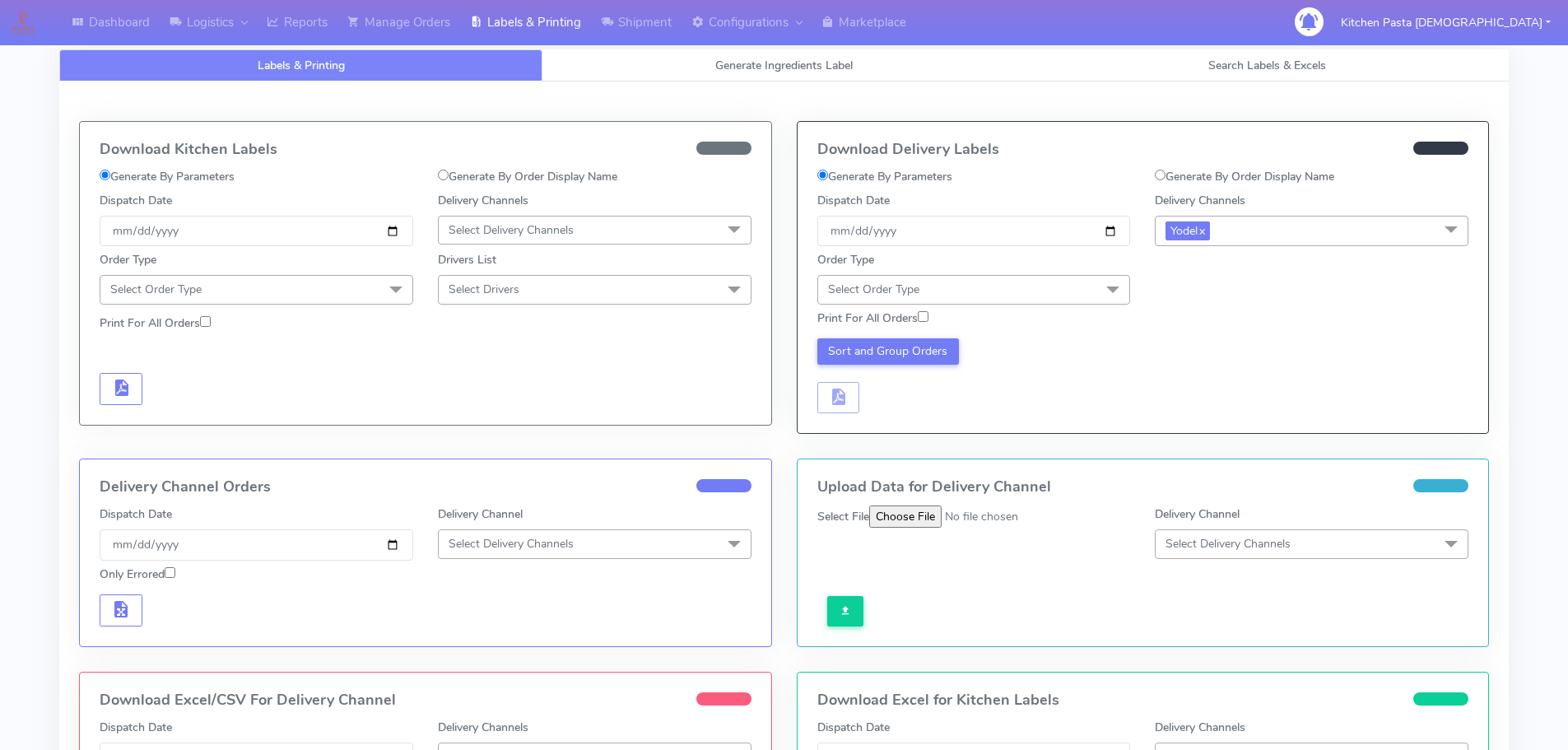
click at [1117, 294] on span at bounding box center [1112, 291] width 33 height 32
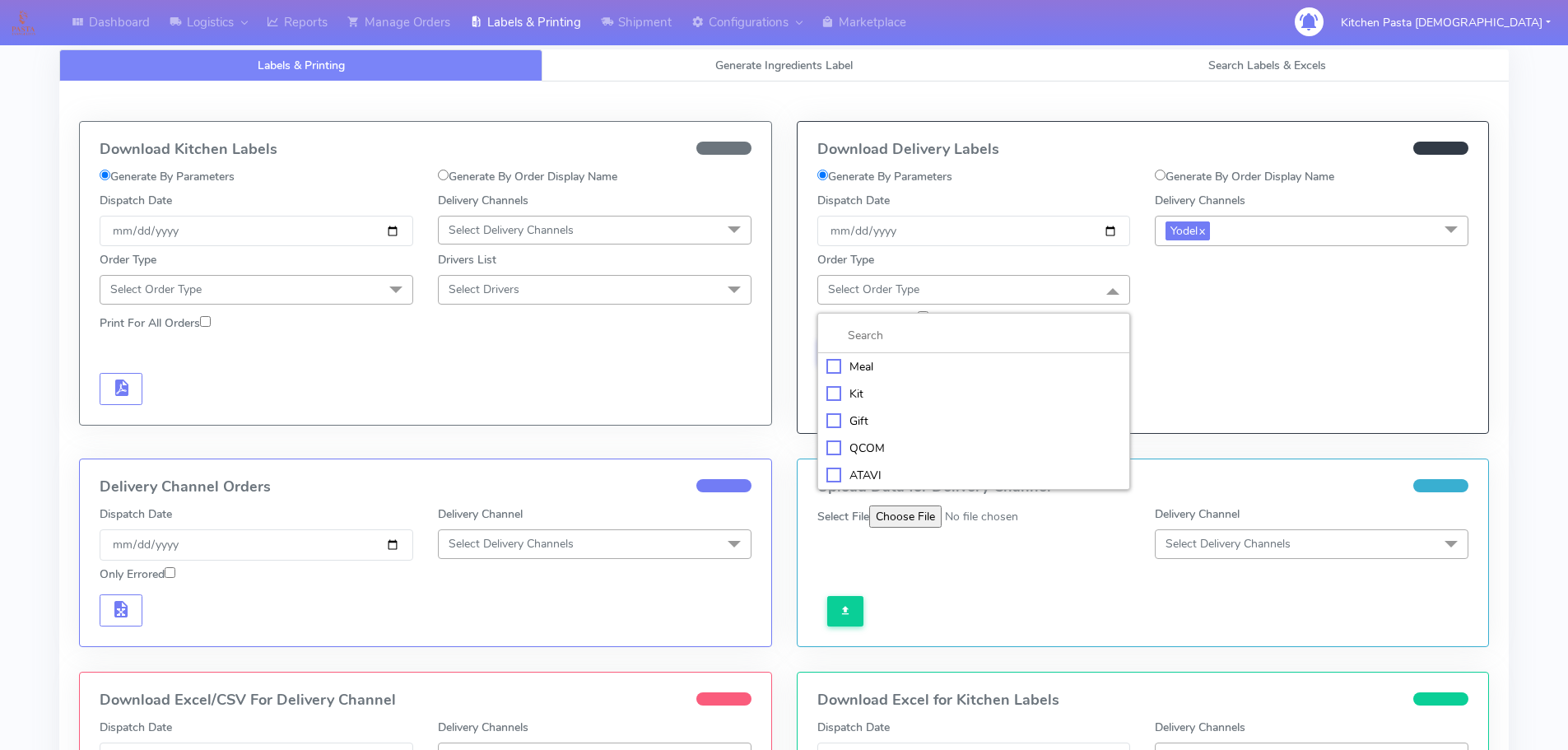
click at [948, 356] on li "Meal" at bounding box center [974, 367] width 312 height 27
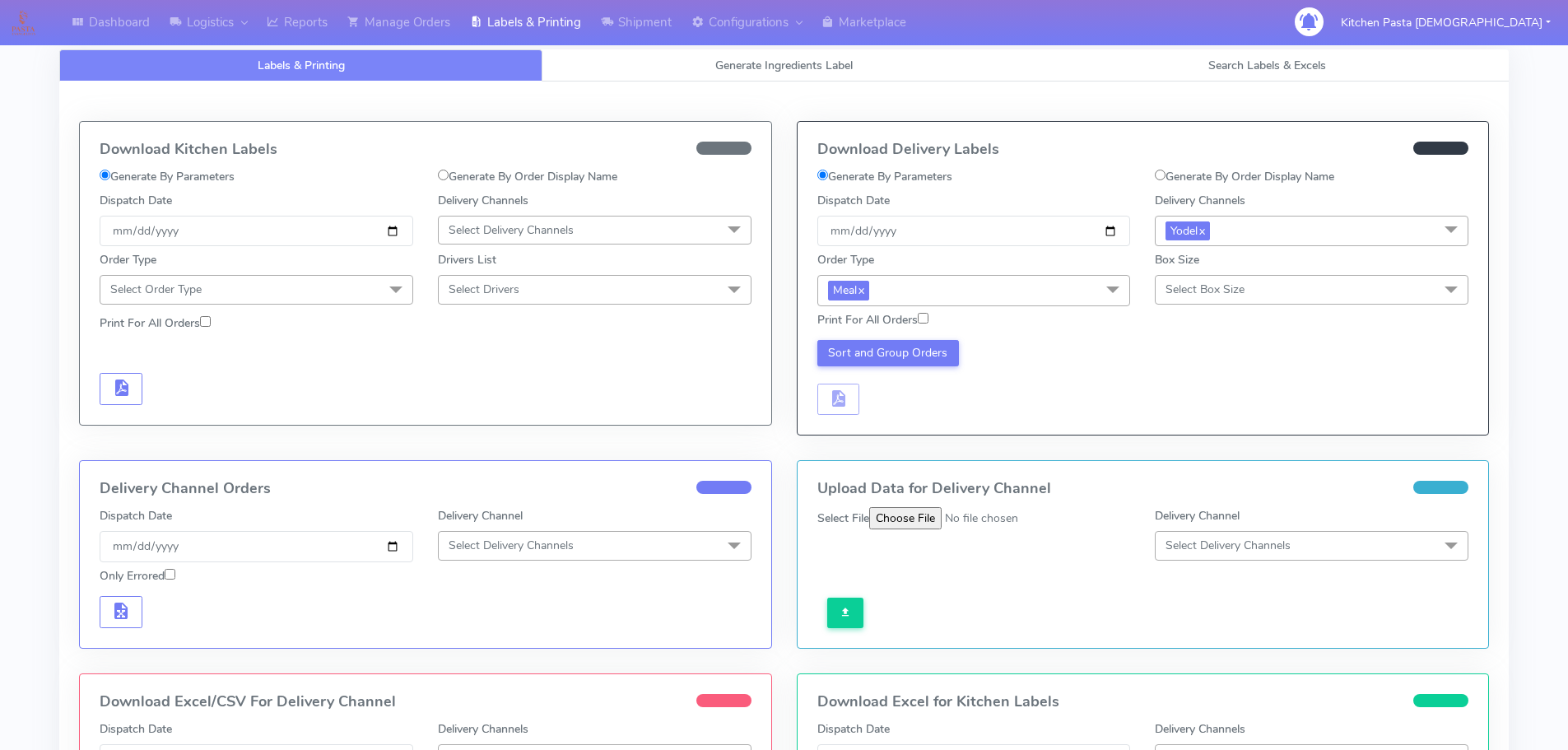
click at [1166, 286] on span "Select Box Size" at bounding box center [1205, 289] width 79 height 16
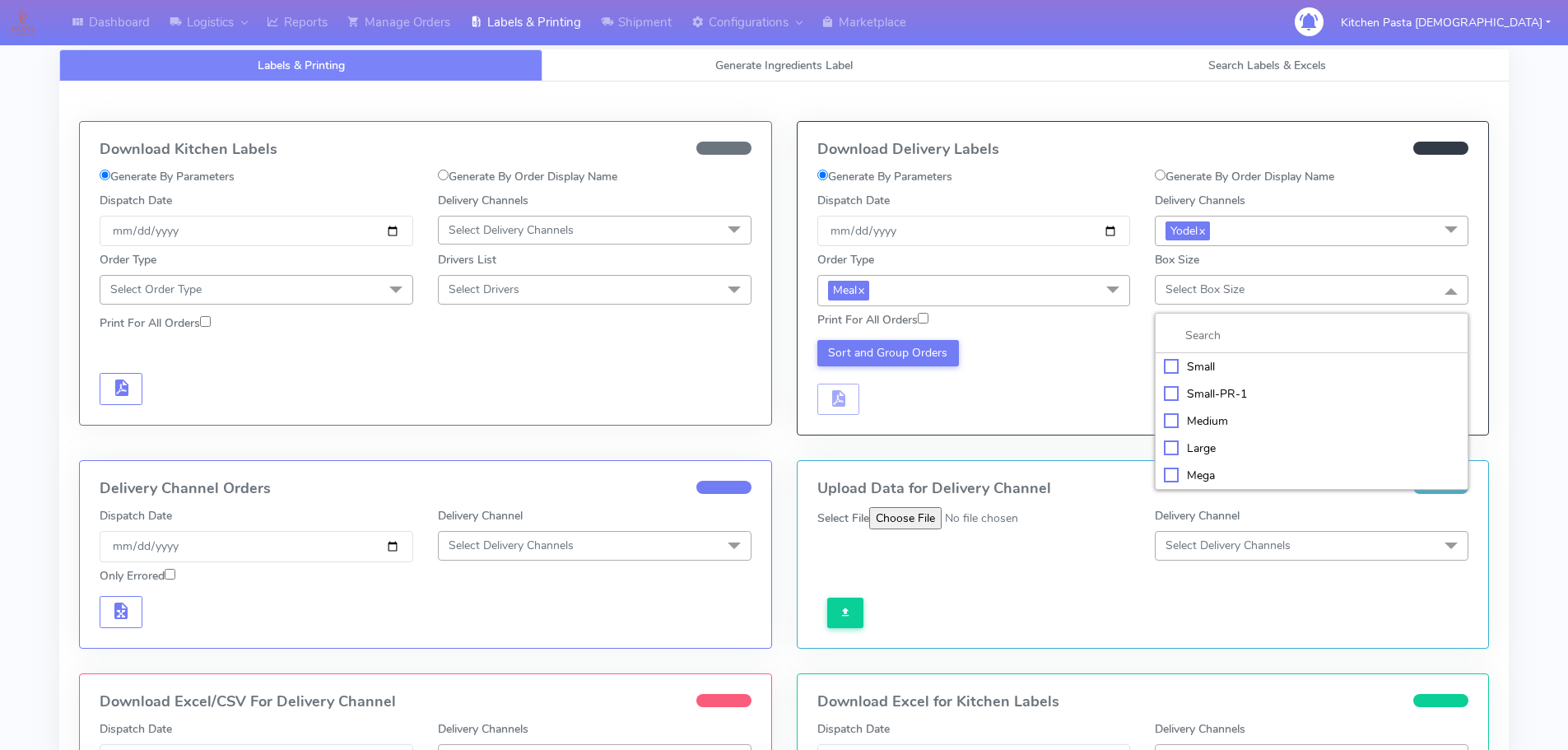
click at [1198, 375] on div "Small" at bounding box center [1311, 367] width 296 height 18
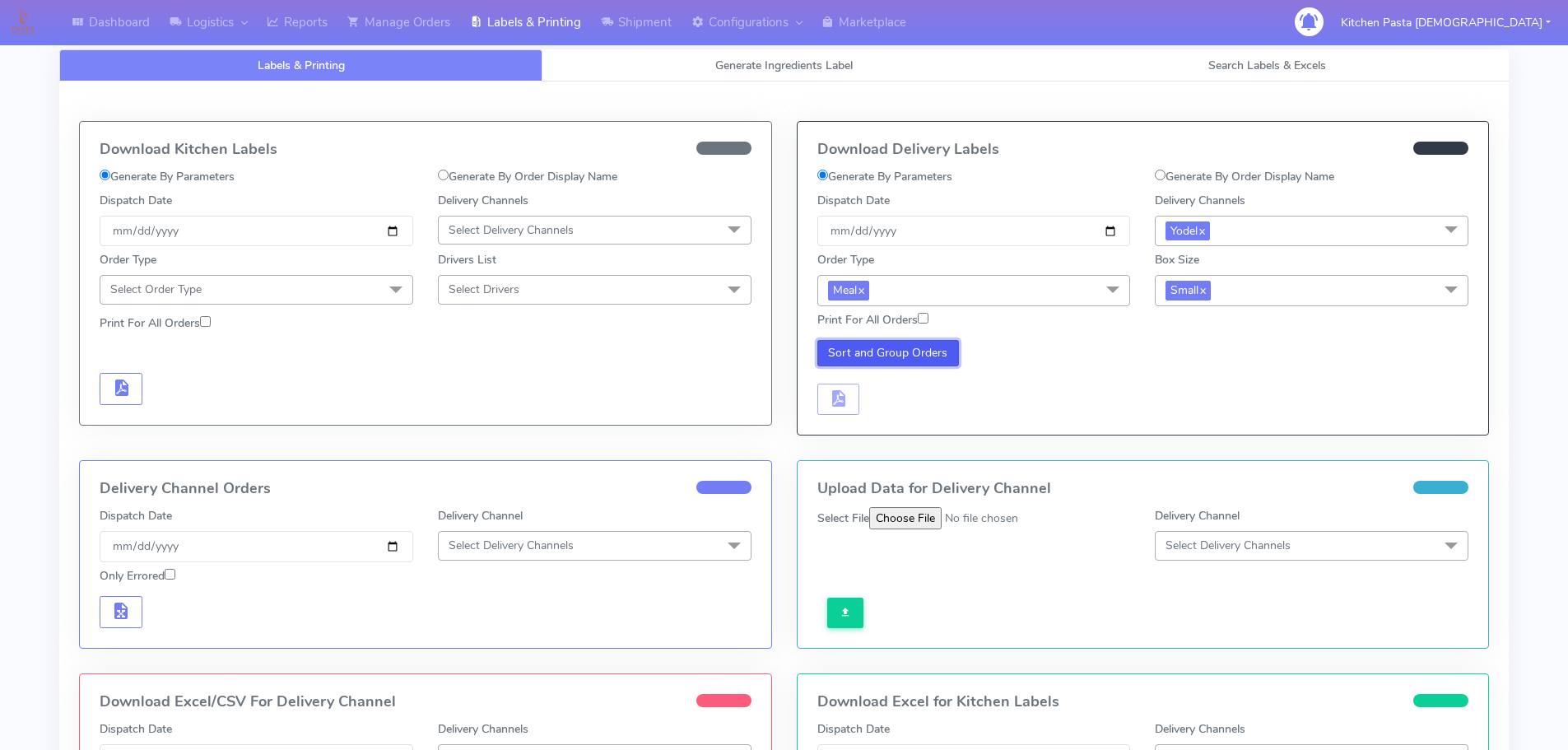
click at [904, 354] on button "Sort and Group Orders" at bounding box center [888, 353] width 143 height 26
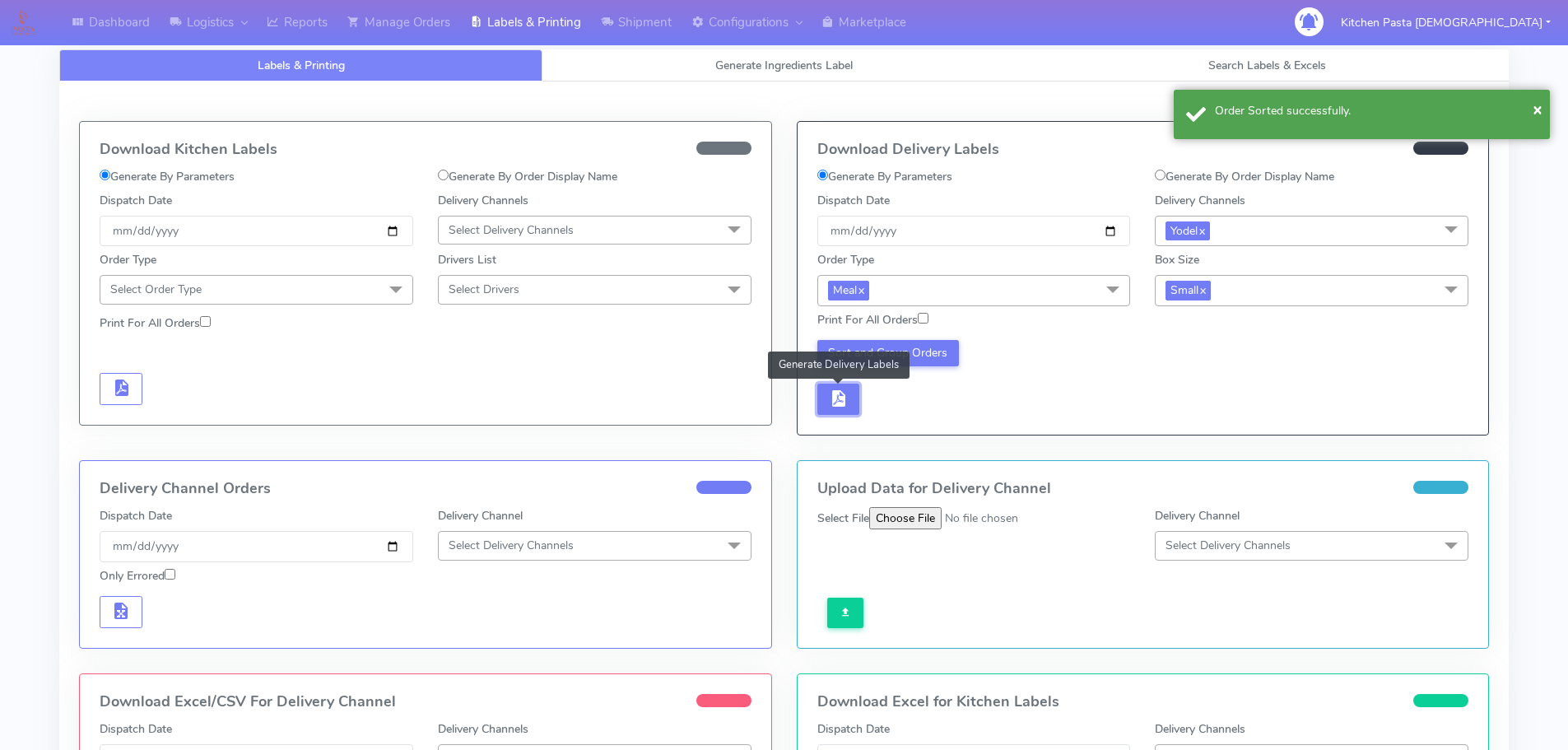
click at [849, 405] on button "button" at bounding box center [839, 399] width 43 height 32
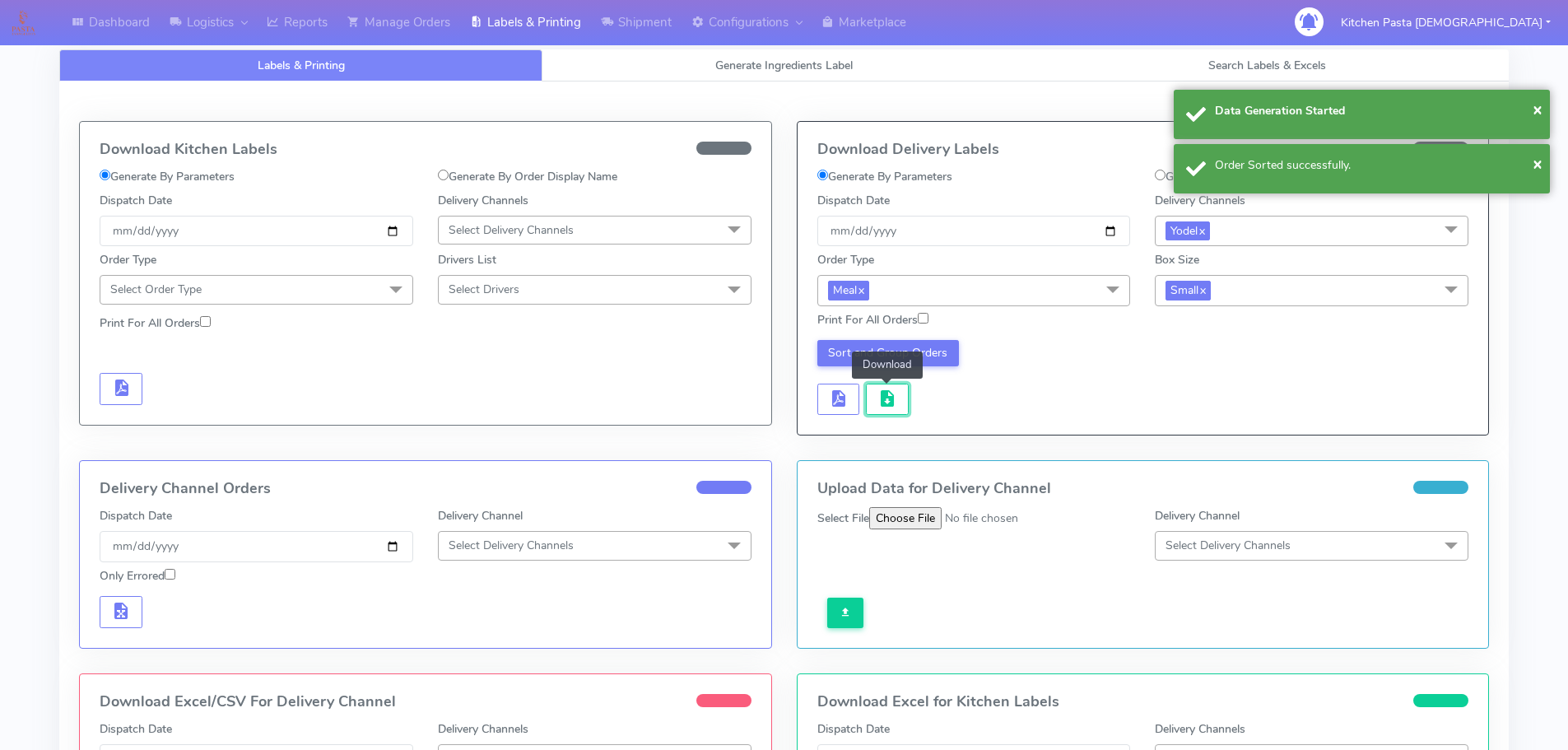
click at [883, 403] on span "button" at bounding box center [887, 402] width 20 height 16
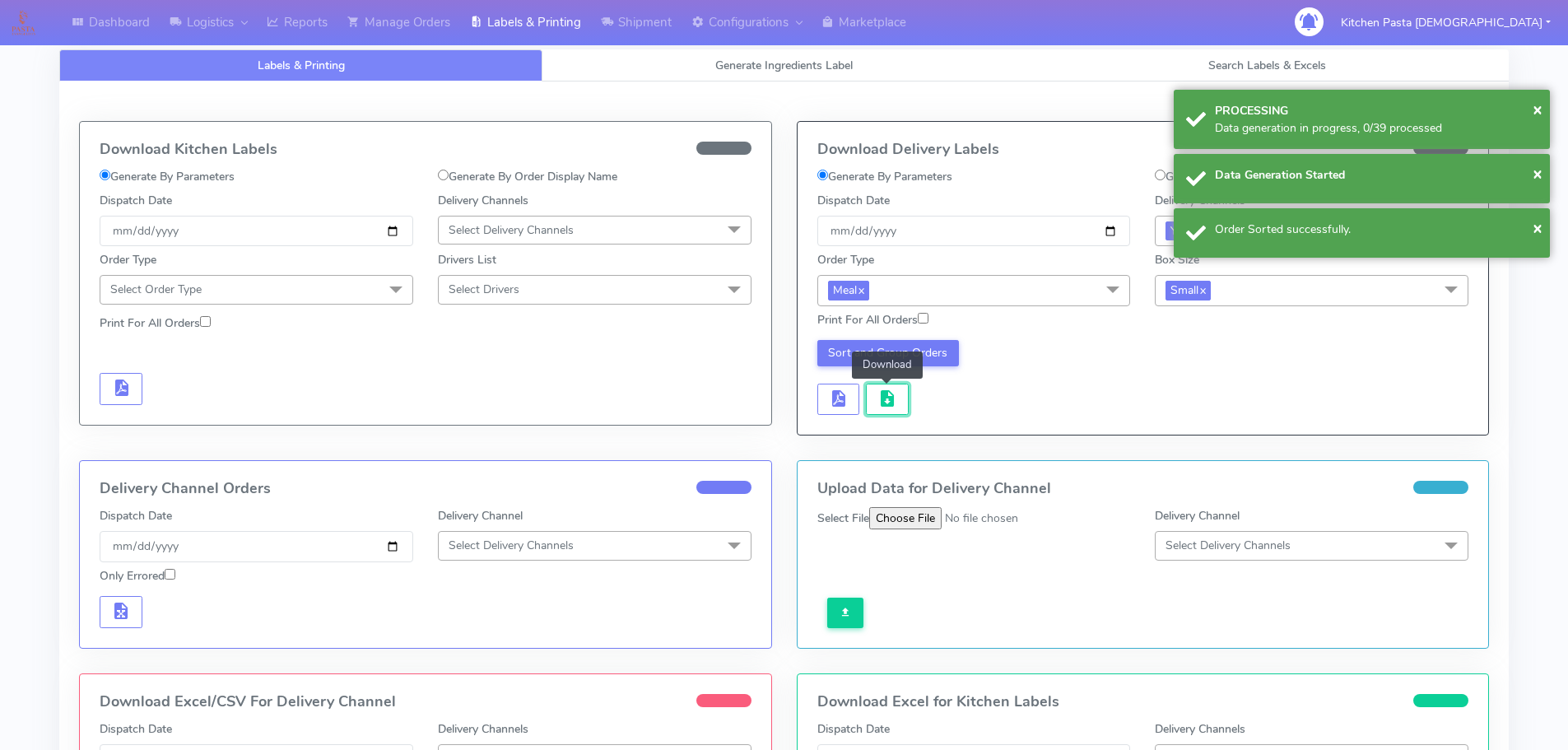
click at [883, 403] on span "button" at bounding box center [887, 402] width 20 height 16
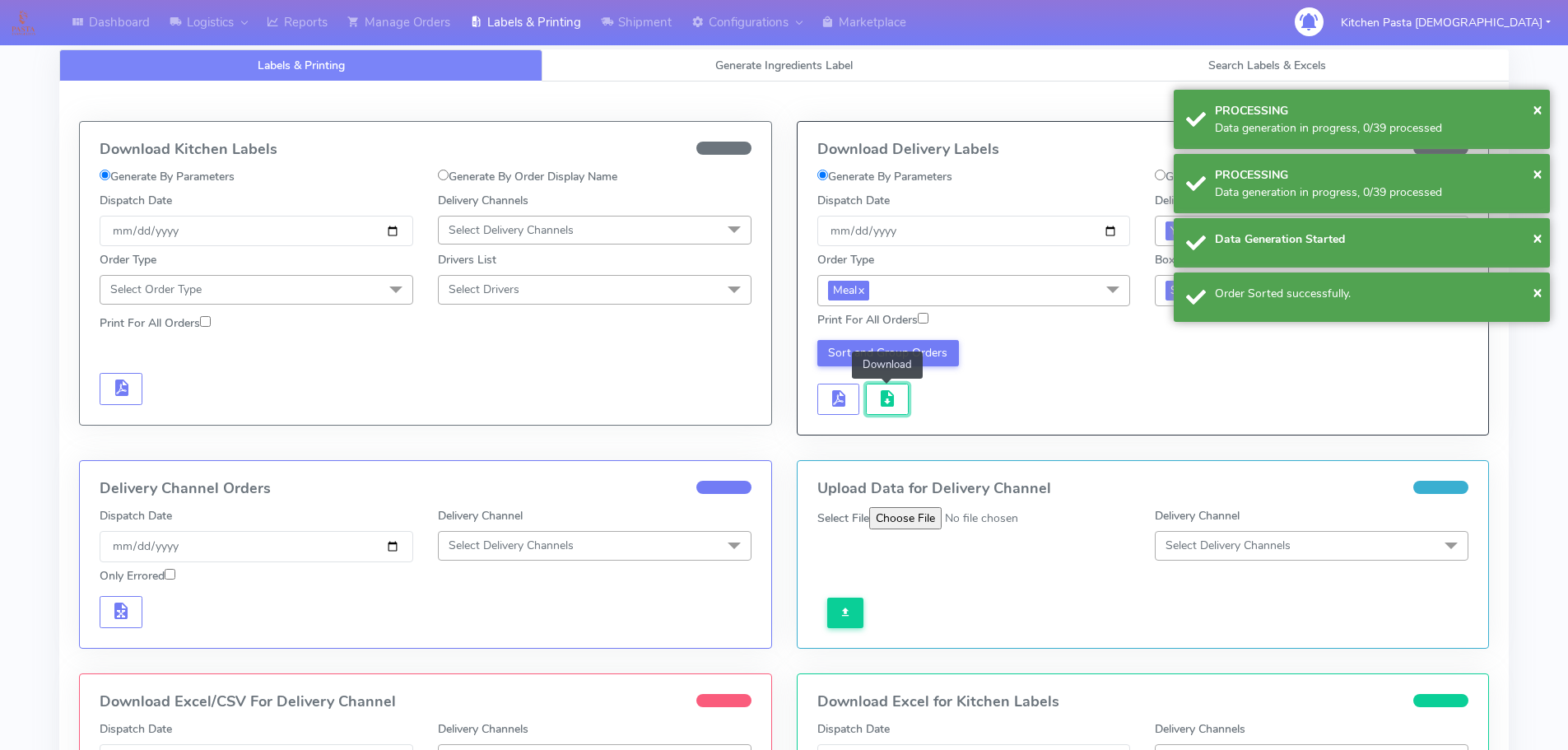
click at [883, 403] on span "button" at bounding box center [887, 402] width 20 height 16
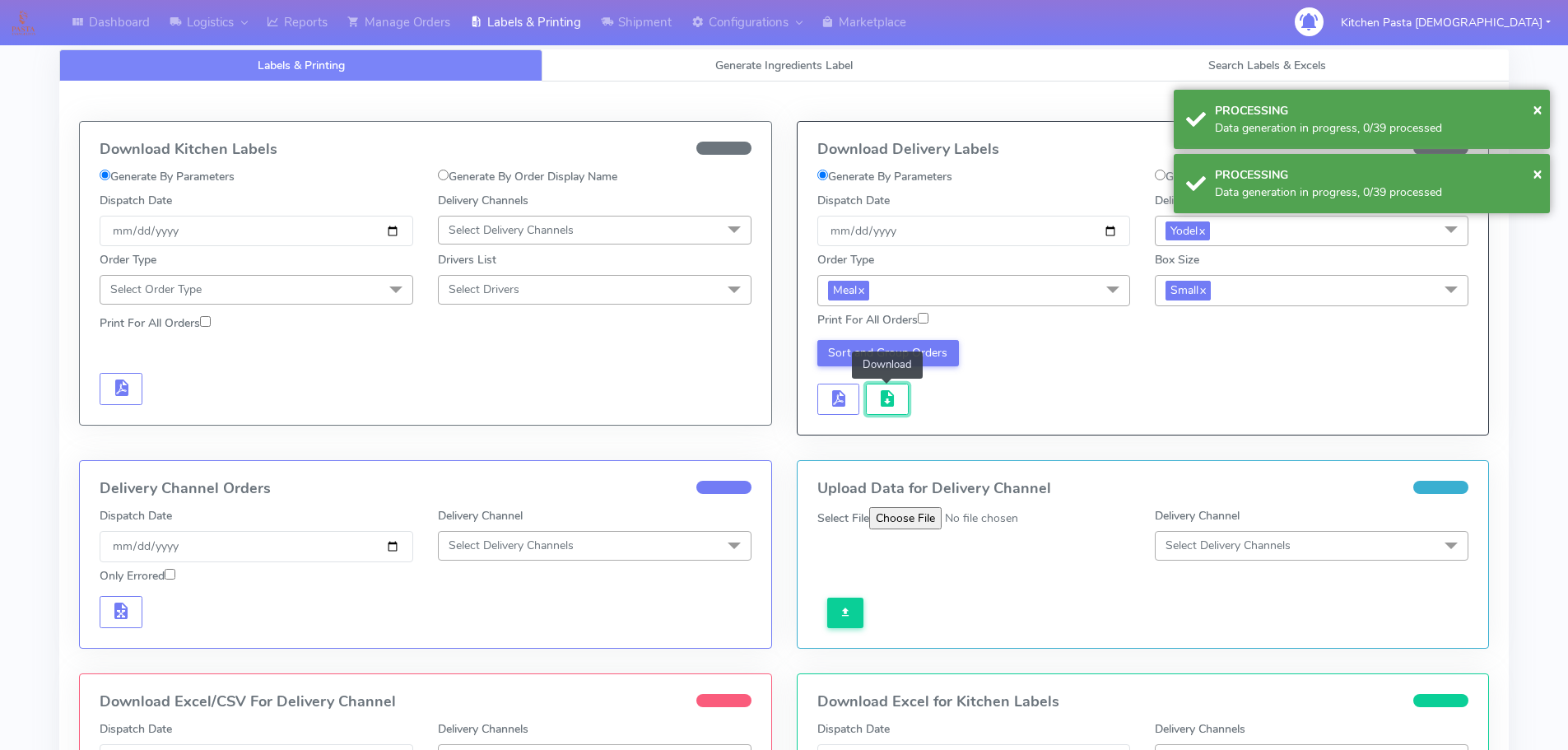
click at [883, 403] on span "button" at bounding box center [887, 402] width 20 height 16
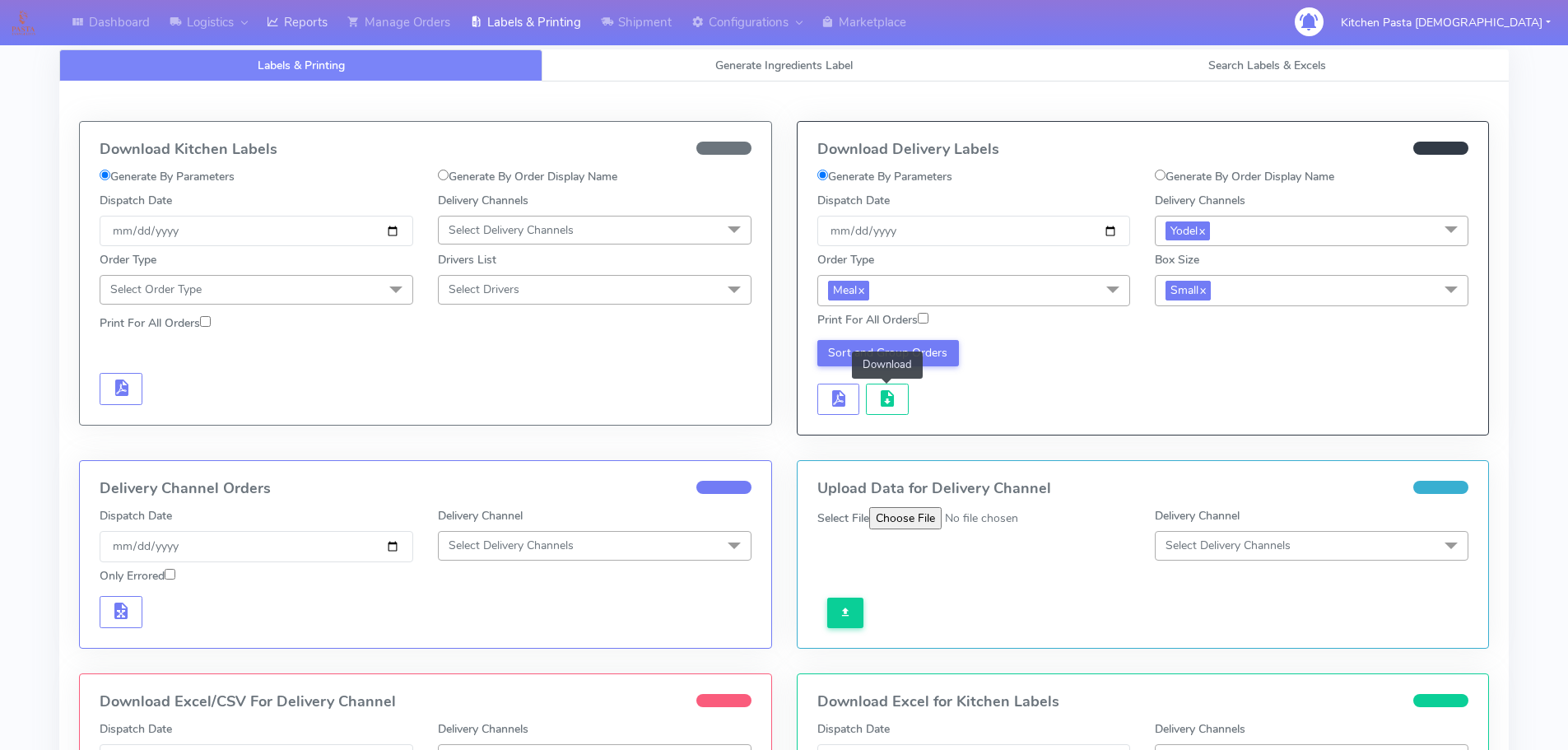
click at [307, 27] on link "Reports" at bounding box center [297, 22] width 80 height 46
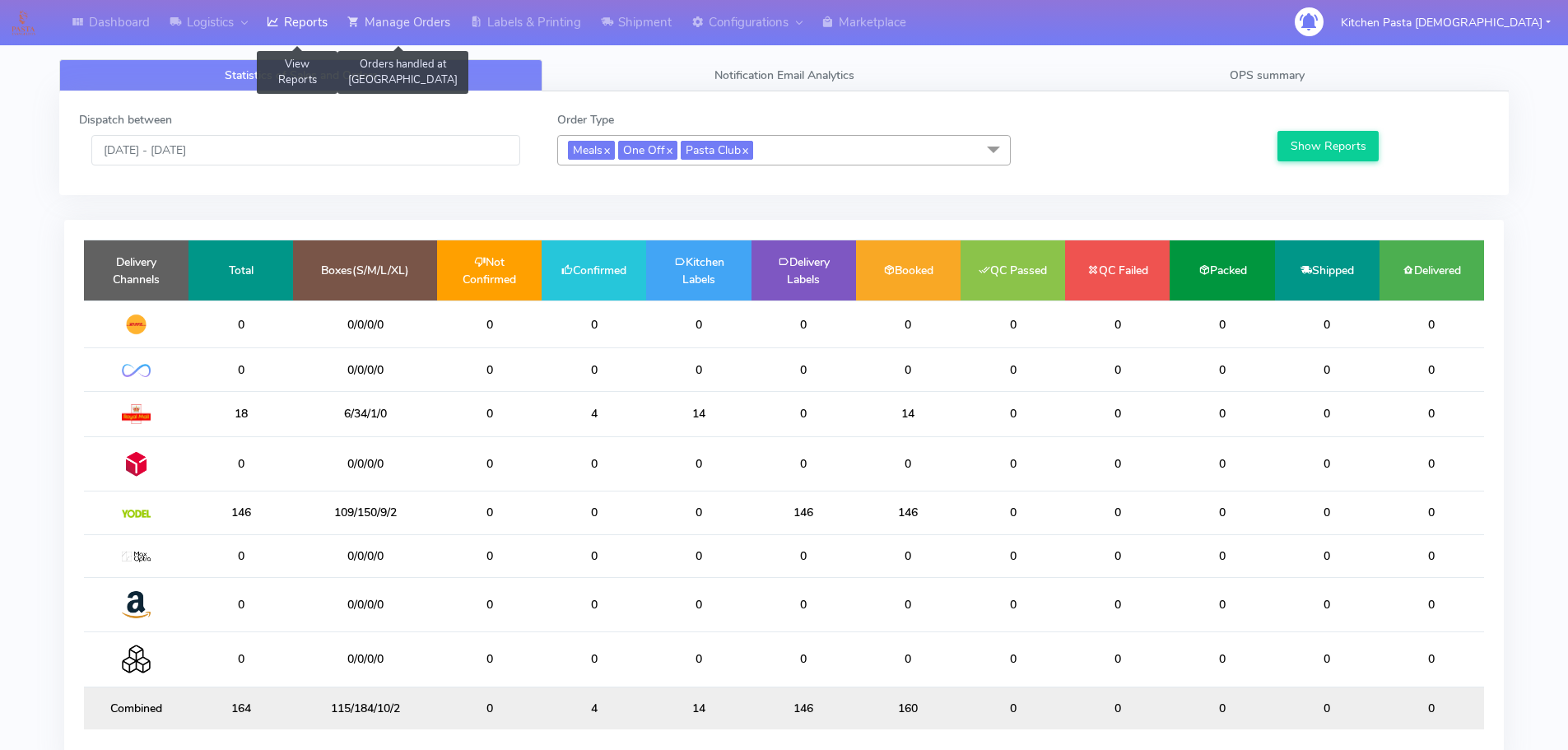
click at [396, 25] on link "Manage Orders" at bounding box center [398, 22] width 122 height 46
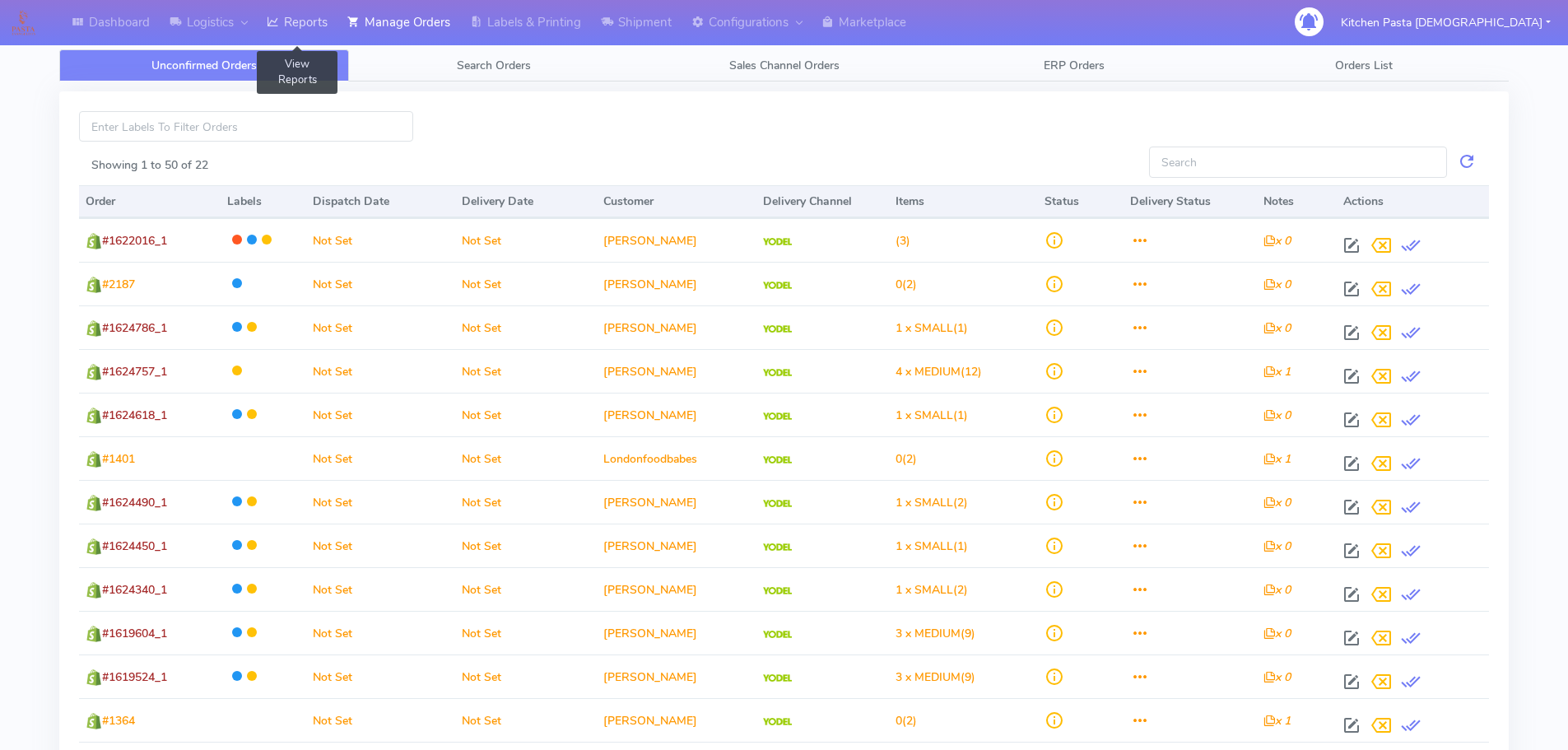
click at [312, 32] on link "Reports" at bounding box center [297, 22] width 80 height 46
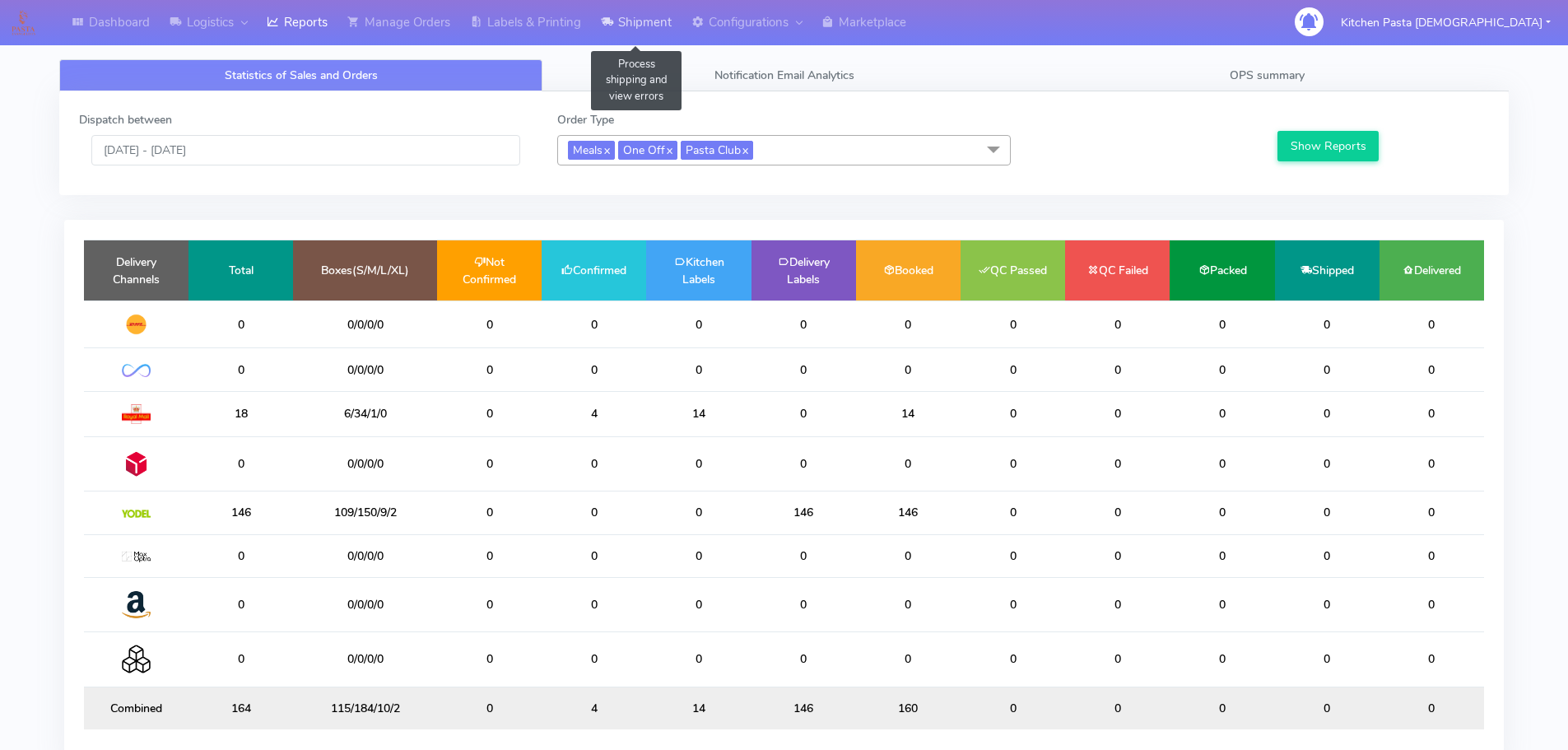
click at [641, 7] on link "Shipment" at bounding box center [636, 22] width 90 height 46
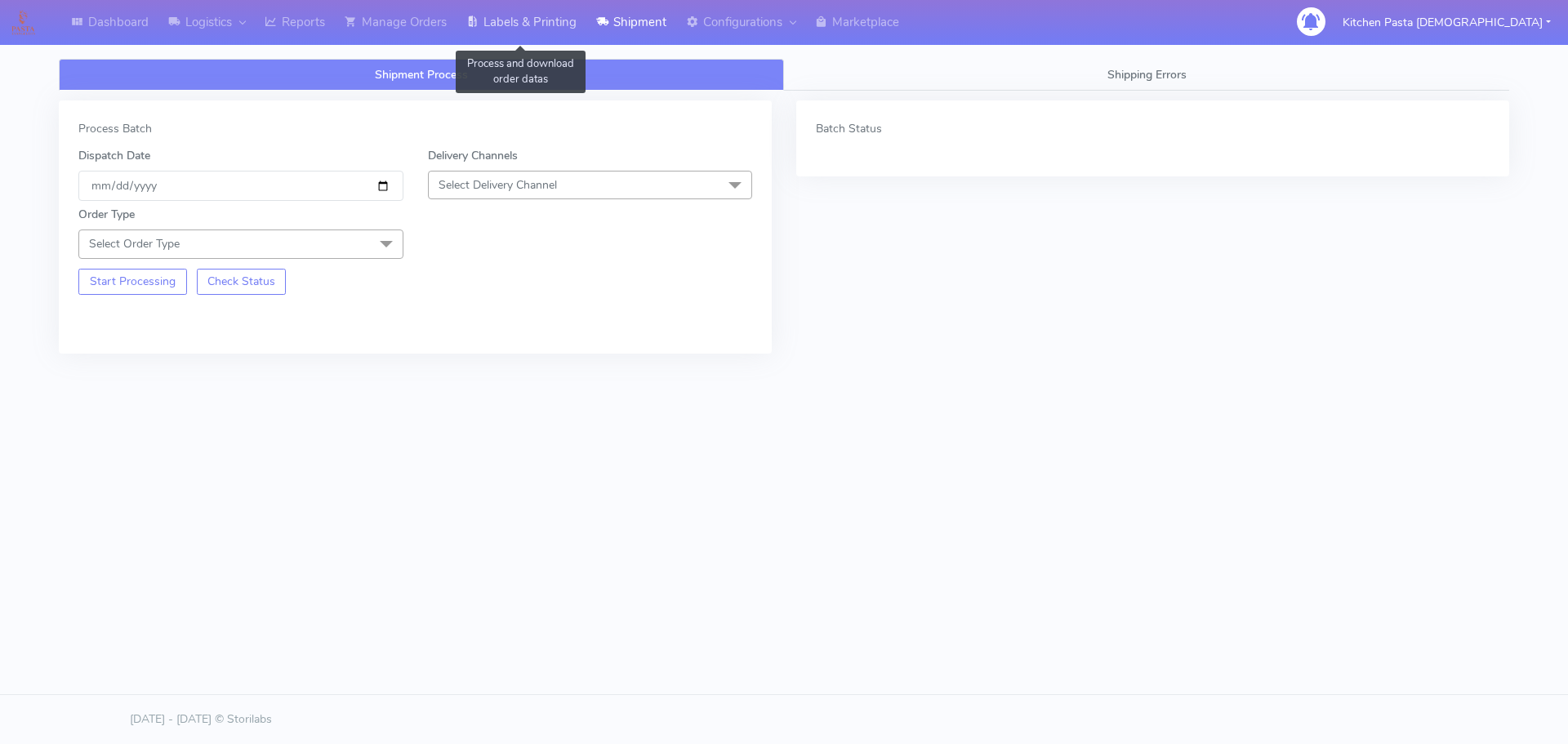
click at [496, 7] on link "Labels & Printing" at bounding box center [521, 22] width 130 height 45
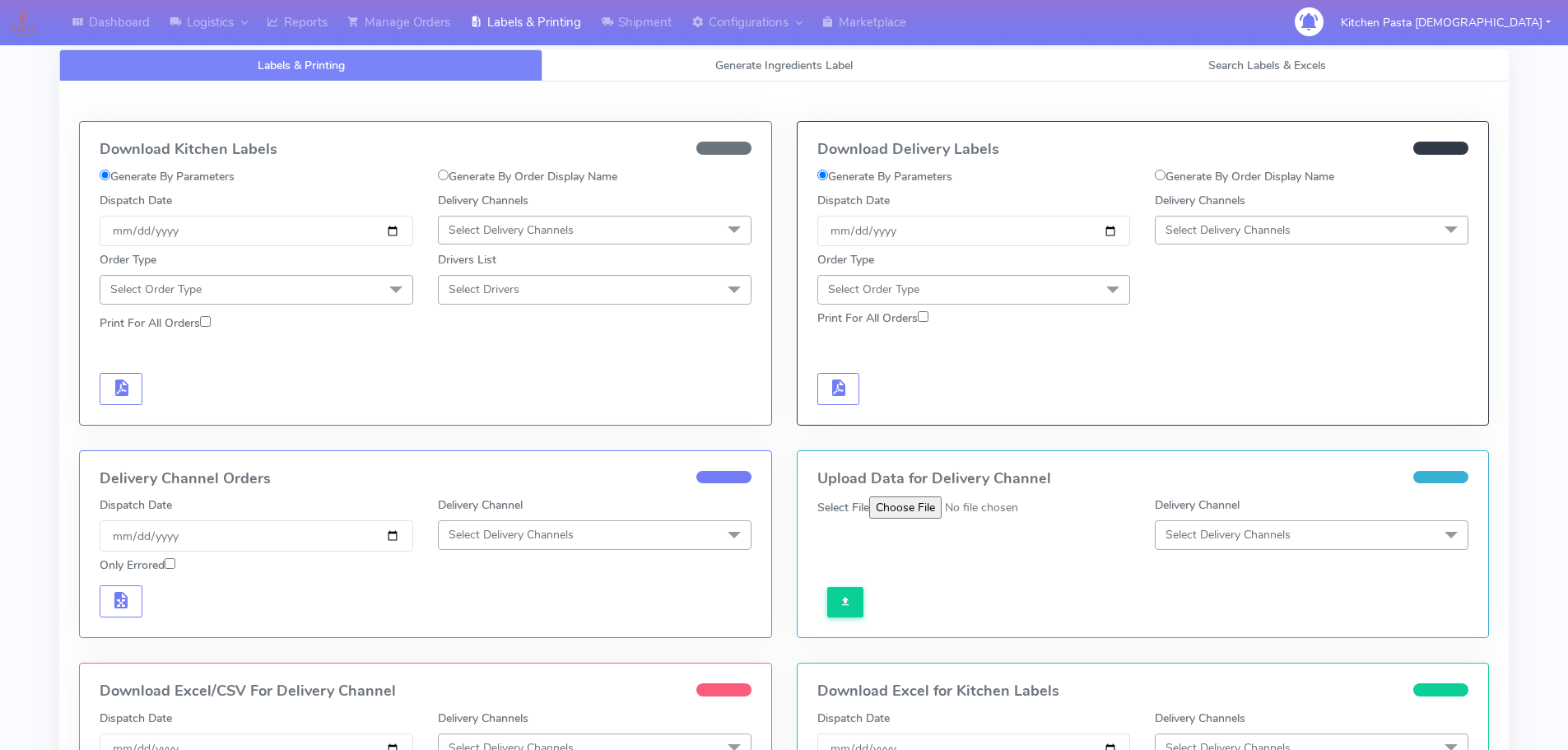
click at [560, 243] on span "Select Delivery Channels" at bounding box center [594, 229] width 313 height 29
click at [507, 366] on div "Royal Mail" at bounding box center [594, 361] width 296 height 18
click at [363, 288] on span "Select Order Type" at bounding box center [257, 289] width 313 height 29
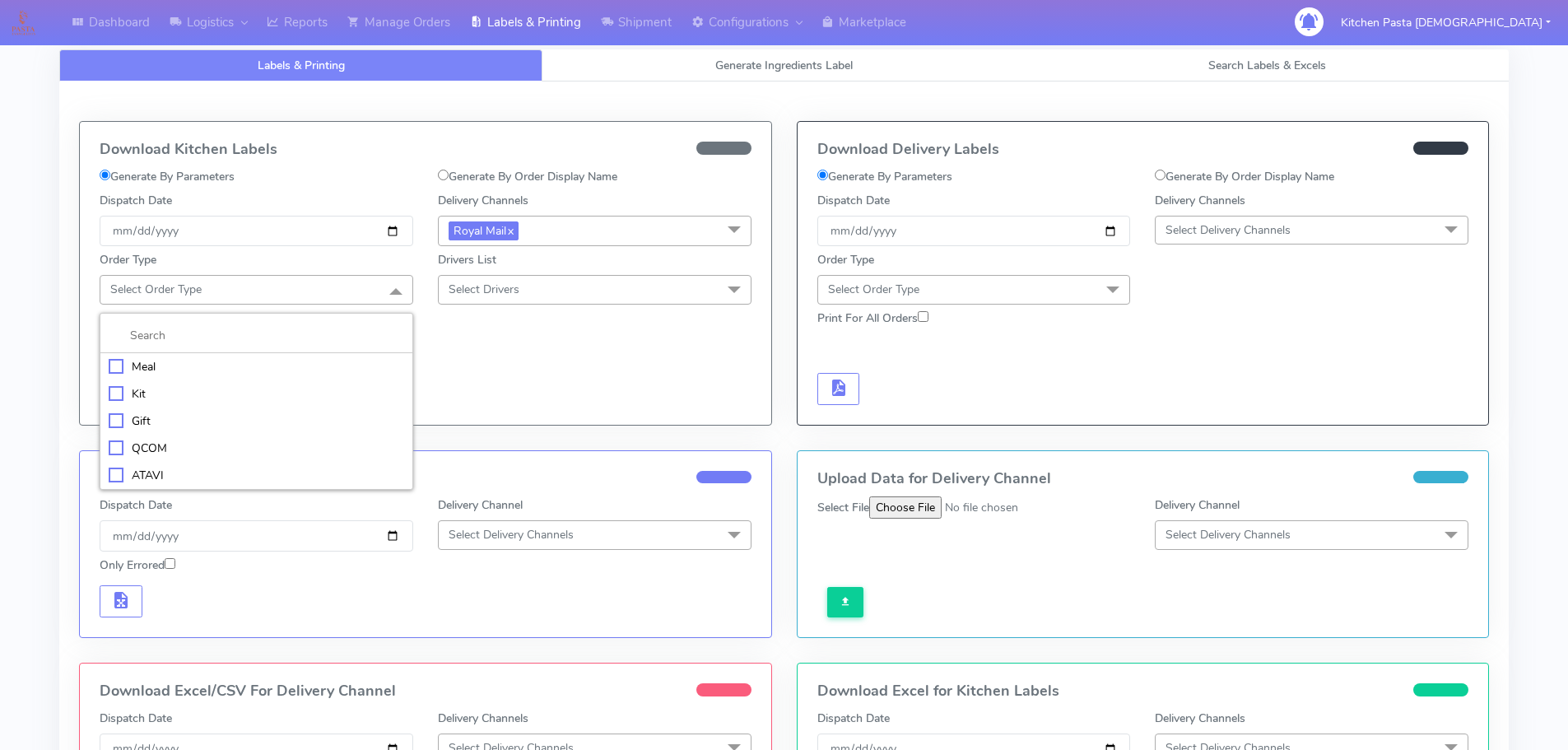
click at [173, 360] on div "Meal" at bounding box center [256, 367] width 296 height 18
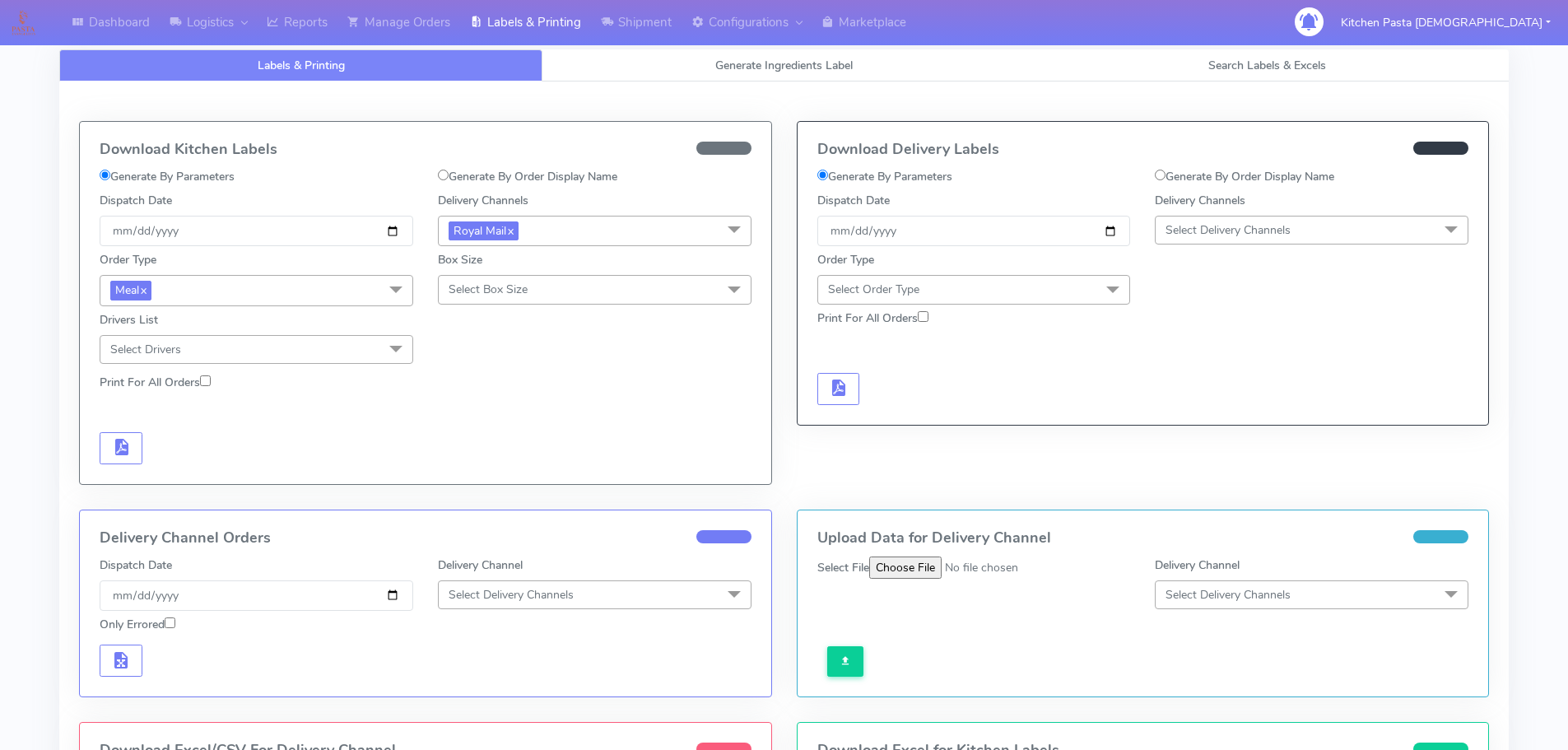
click at [580, 291] on span "Select Box Size" at bounding box center [594, 289] width 313 height 29
click at [479, 483] on div "Mega" at bounding box center [594, 475] width 296 height 18
click at [125, 443] on span "button" at bounding box center [120, 451] width 20 height 16
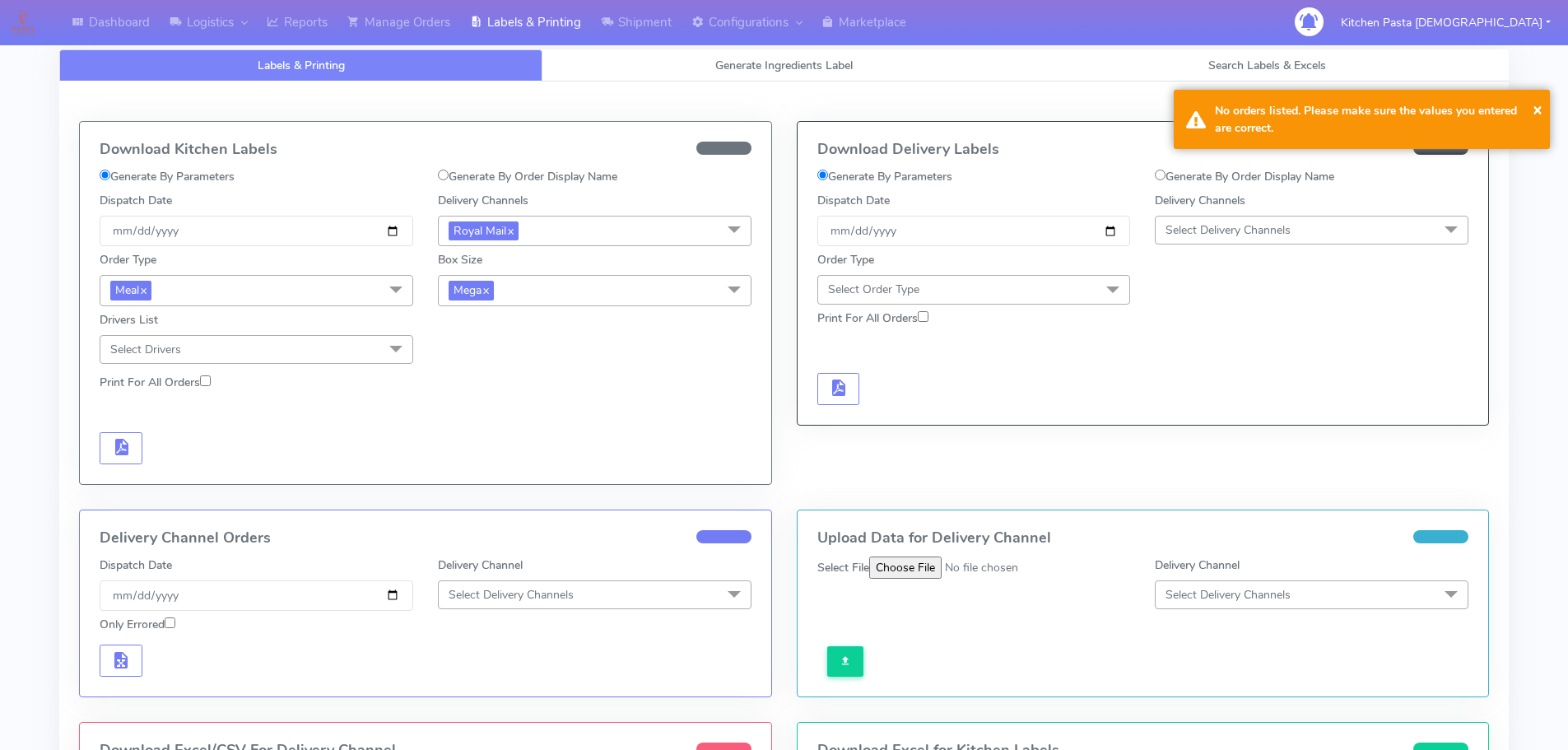
click at [579, 289] on span "Mega x" at bounding box center [594, 290] width 313 height 31
click at [494, 442] on div "Large" at bounding box center [594, 450] width 296 height 18
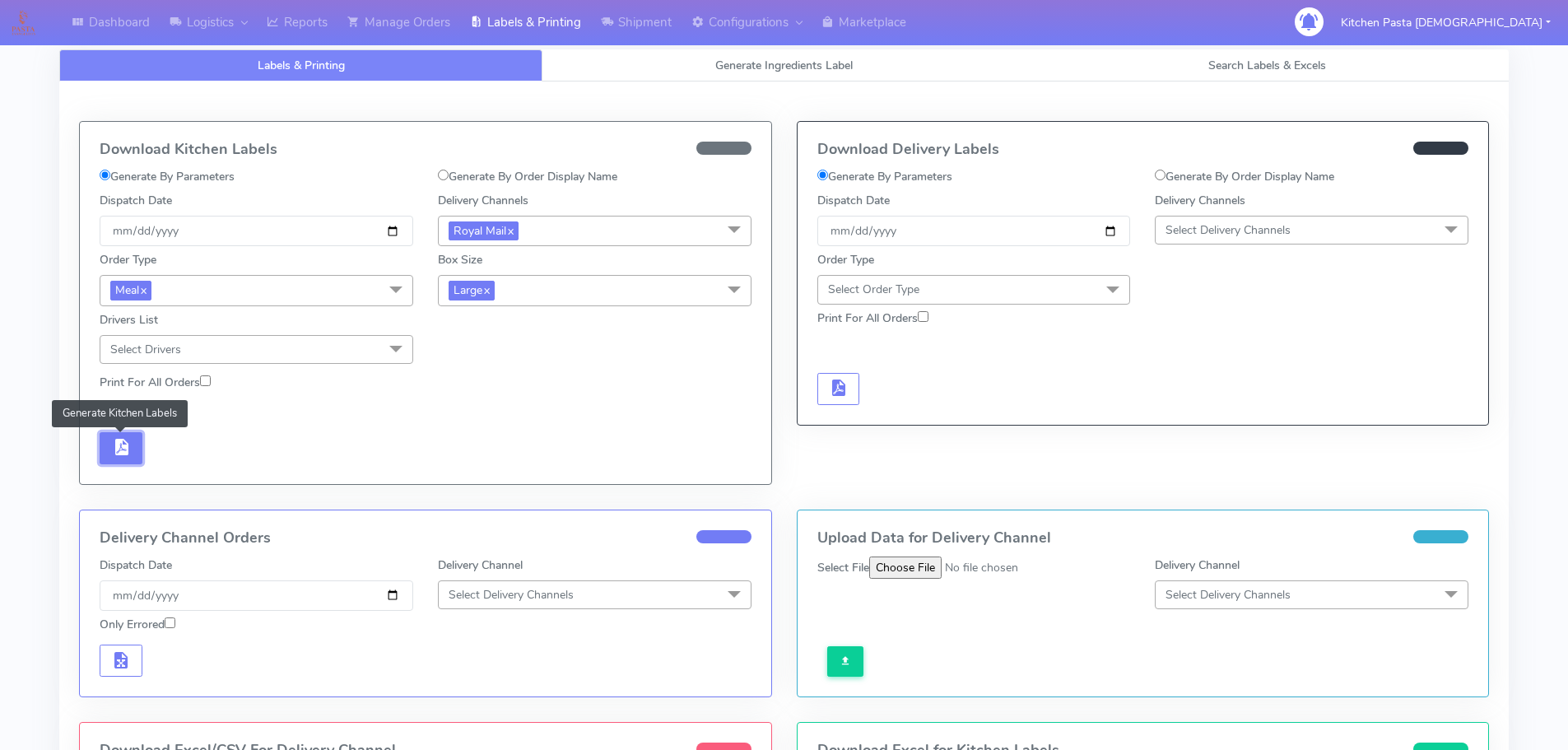
click at [116, 445] on span "button" at bounding box center [120, 451] width 20 height 16
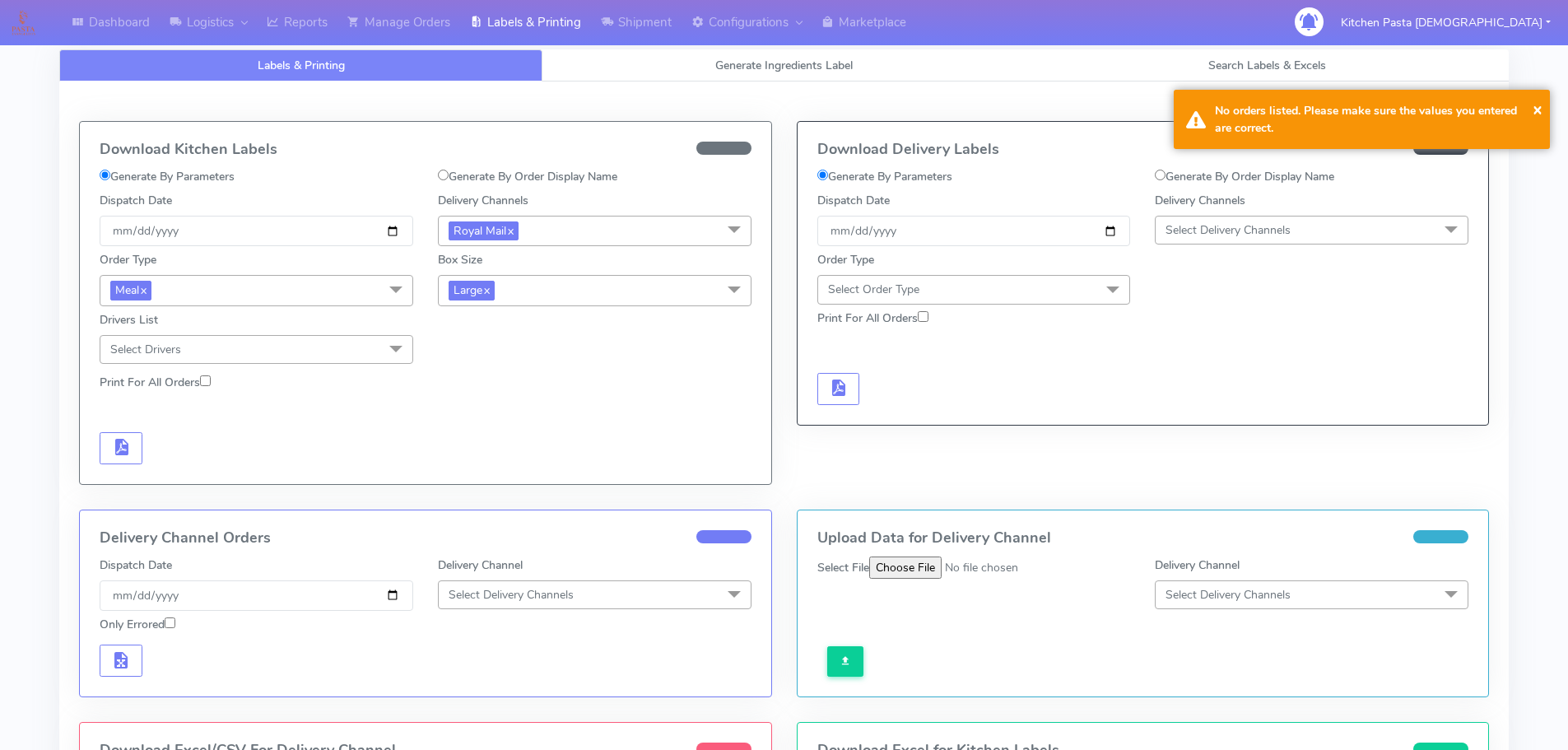
click at [553, 292] on span "Large x" at bounding box center [594, 290] width 313 height 31
click at [480, 437] on li "Large" at bounding box center [594, 450] width 312 height 27
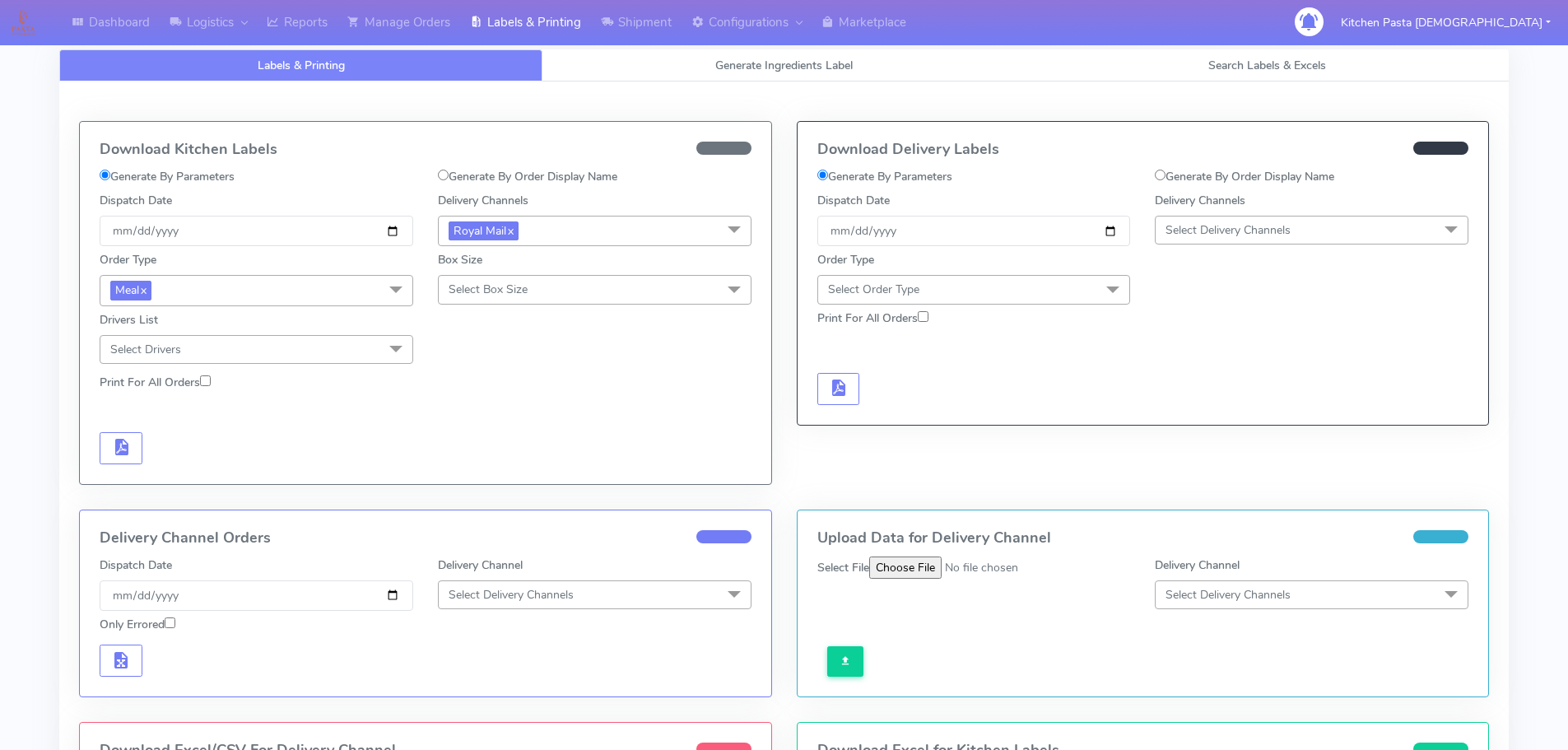
click at [515, 291] on span "Select Box Size" at bounding box center [488, 289] width 79 height 16
click at [493, 412] on div "Medium" at bounding box center [594, 421] width 296 height 18
click at [118, 452] on span "button" at bounding box center [120, 451] width 20 height 16
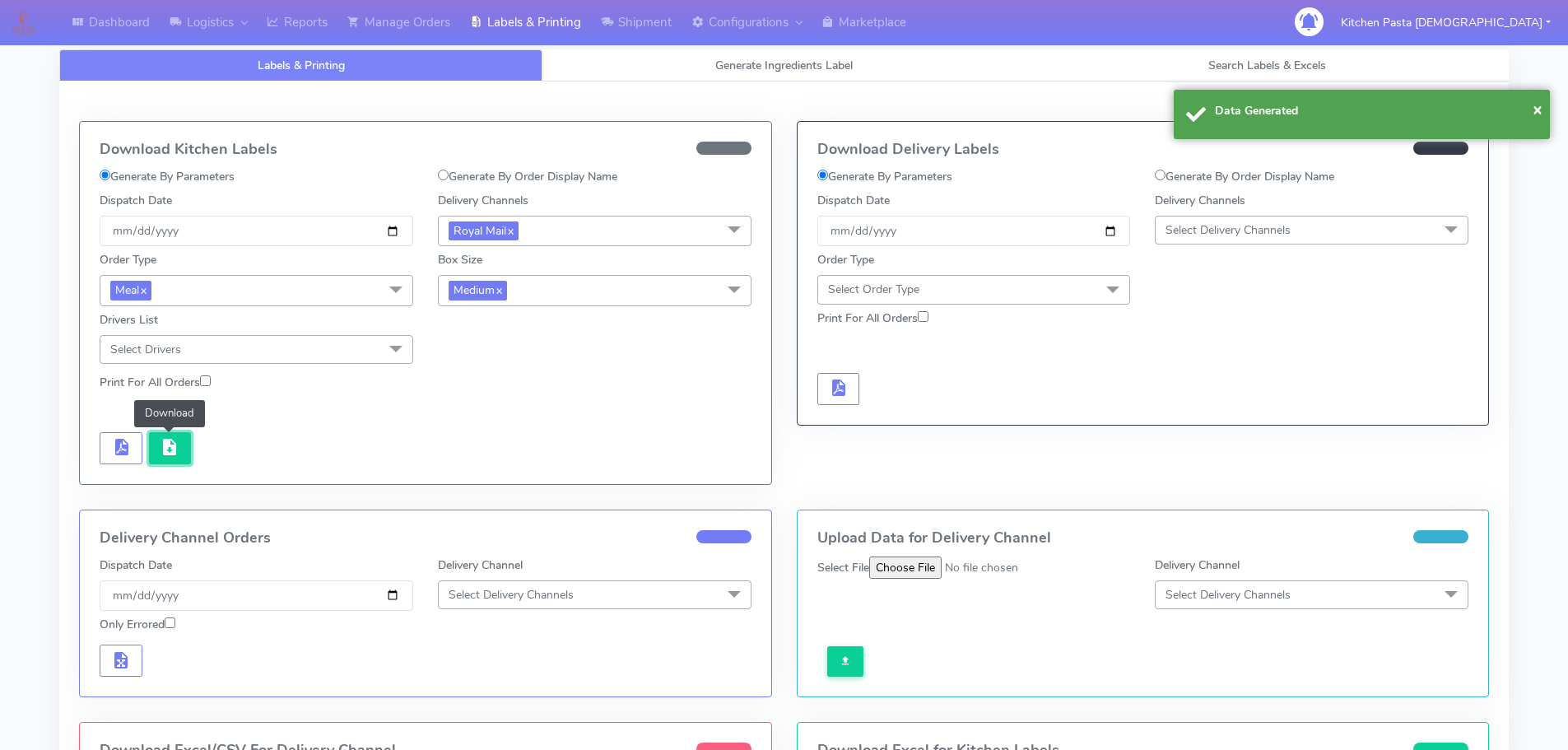
click at [179, 445] on span "button" at bounding box center [169, 451] width 20 height 16
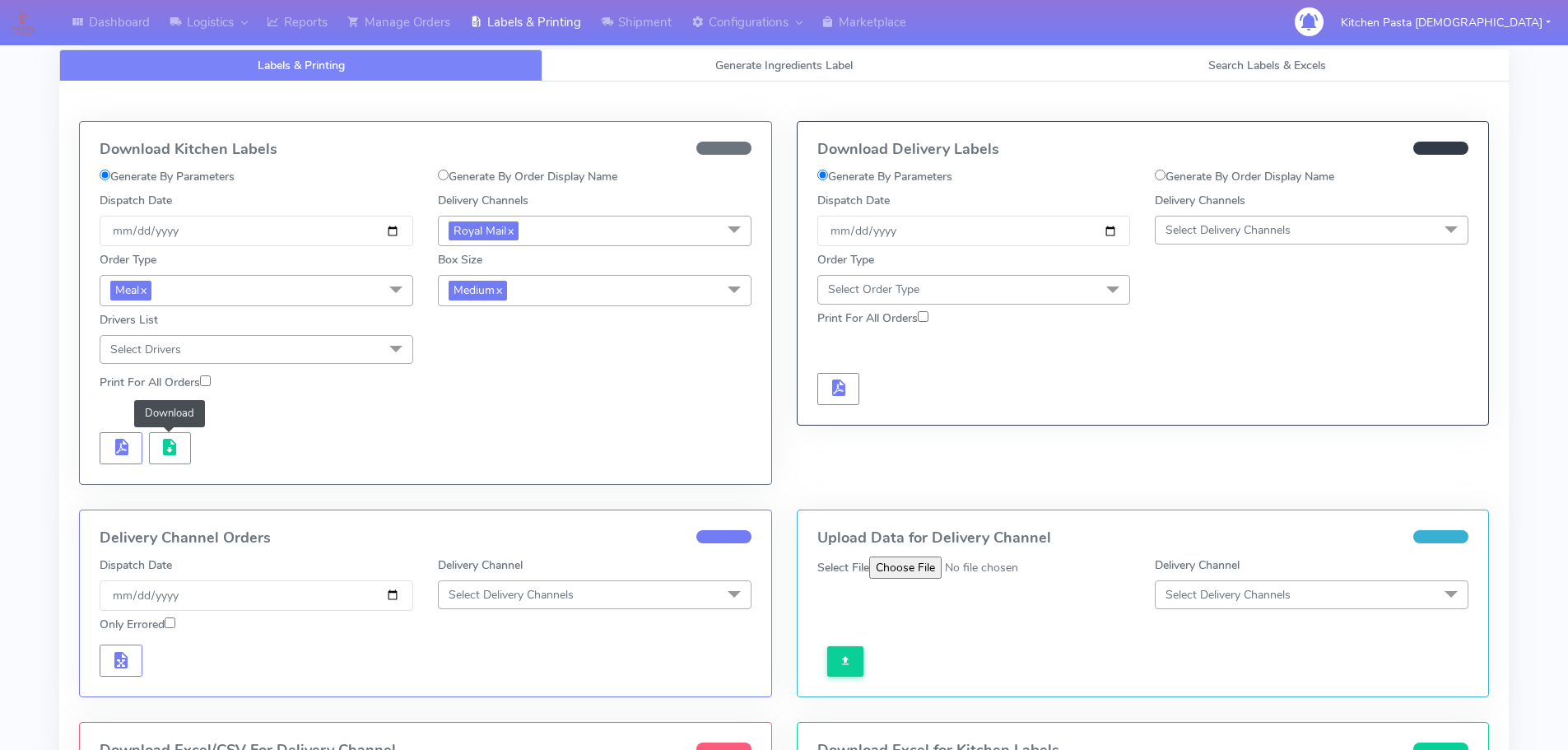
click at [533, 284] on span "Medium x" at bounding box center [594, 290] width 313 height 31
click at [500, 365] on div "Small" at bounding box center [594, 368] width 296 height 18
click at [125, 445] on span "button" at bounding box center [120, 451] width 20 height 16
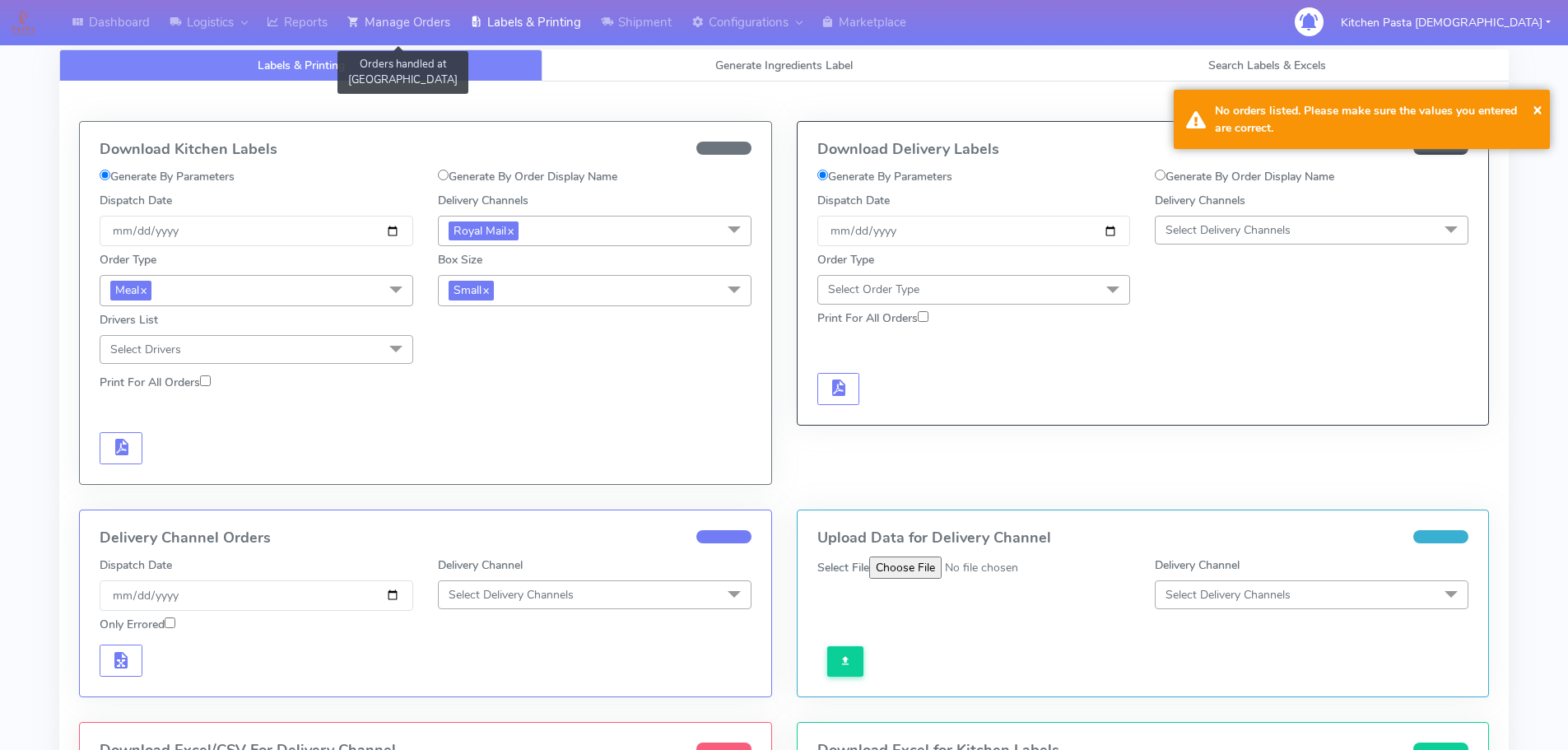
click at [442, 35] on link "Manage Orders" at bounding box center [398, 22] width 122 height 46
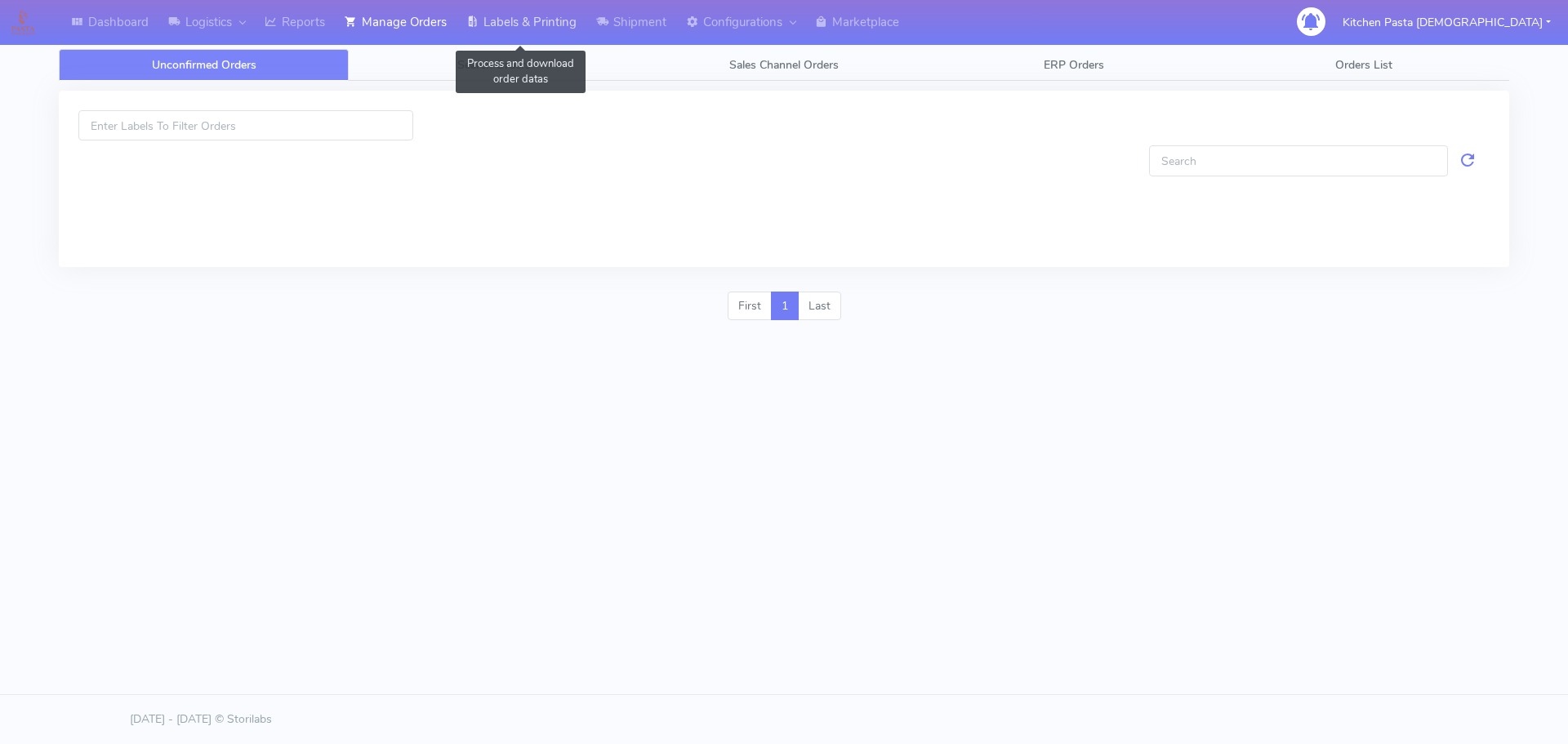
click at [553, 27] on link "Labels & Printing" at bounding box center [521, 22] width 130 height 45
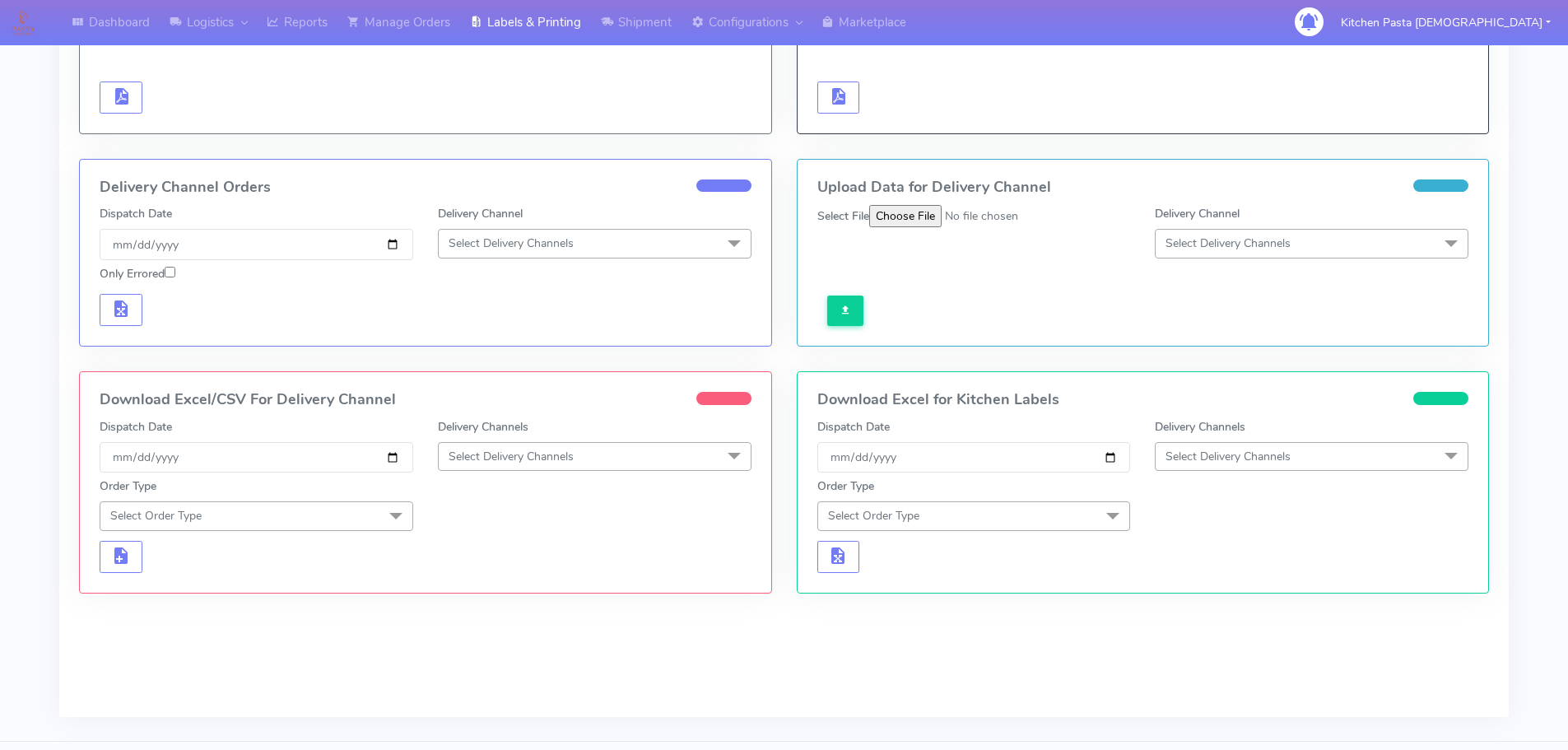
scroll to position [333, 0]
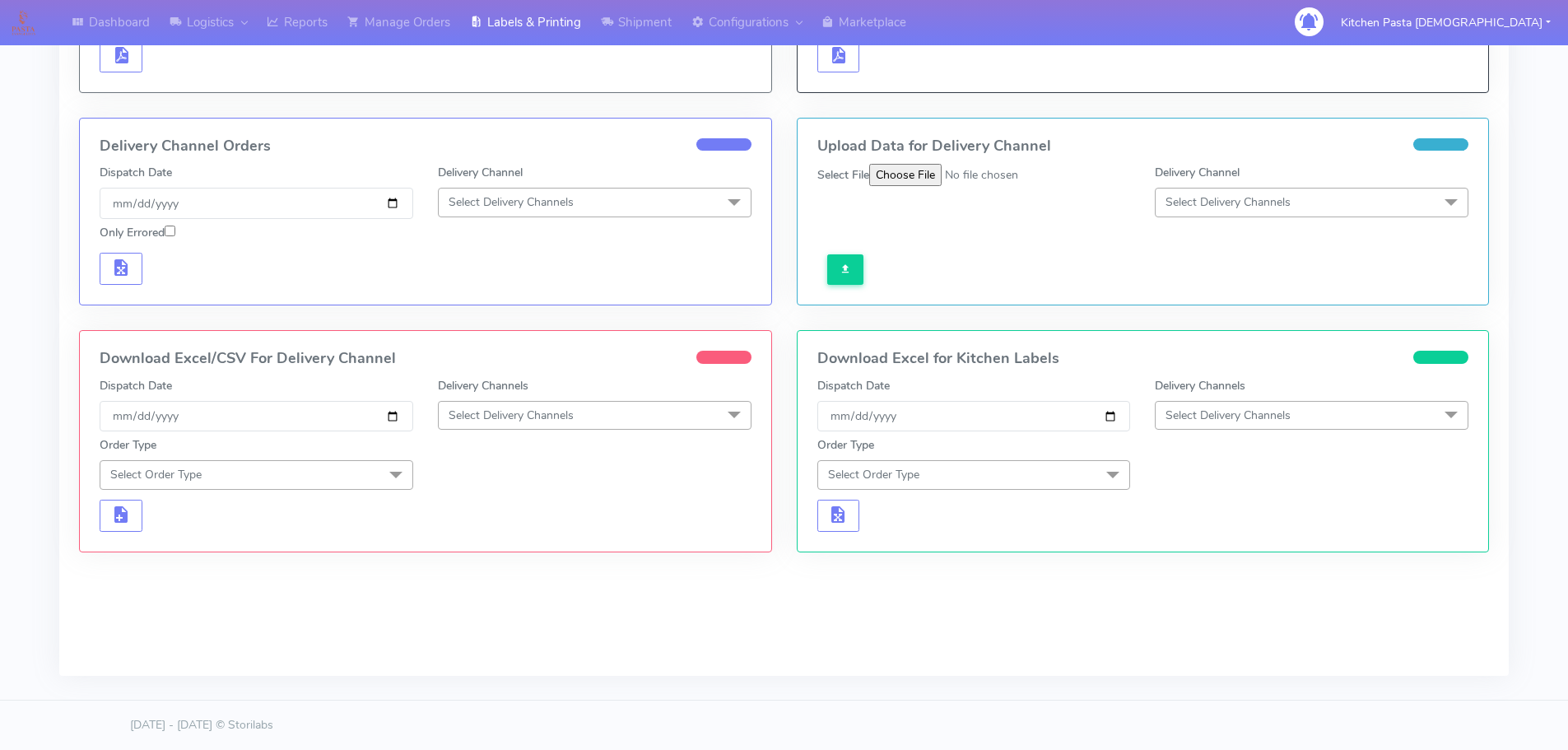
click at [546, 415] on span "Select Delivery Channels" at bounding box center [511, 415] width 125 height 16
click at [480, 546] on div "Royal Mail" at bounding box center [594, 546] width 296 height 18
click at [380, 467] on span at bounding box center [395, 476] width 33 height 32
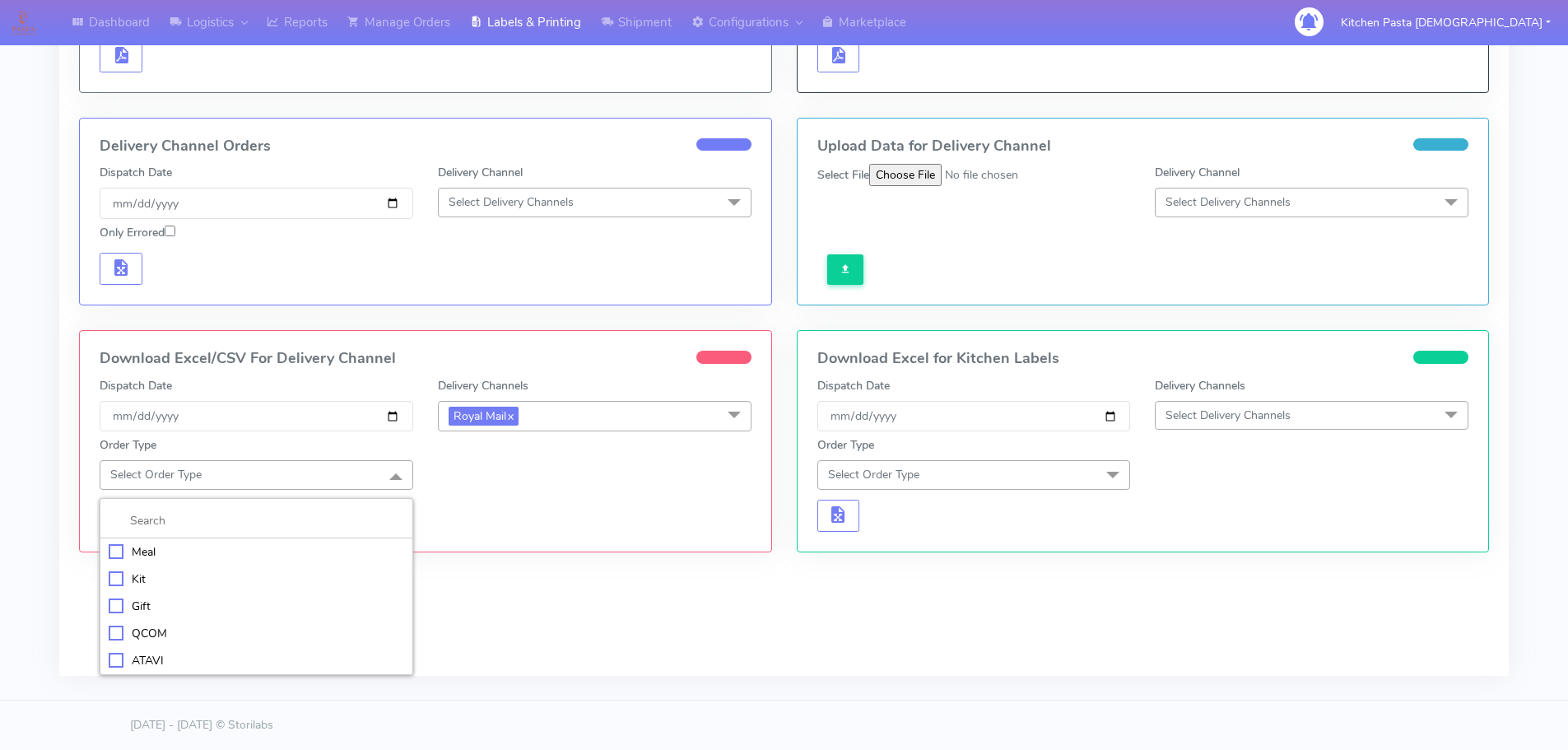
drag, startPoint x: 291, startPoint y: 552, endPoint x: 312, endPoint y: 550, distance: 21.1
click at [292, 552] on div "Meal" at bounding box center [256, 551] width 296 height 18
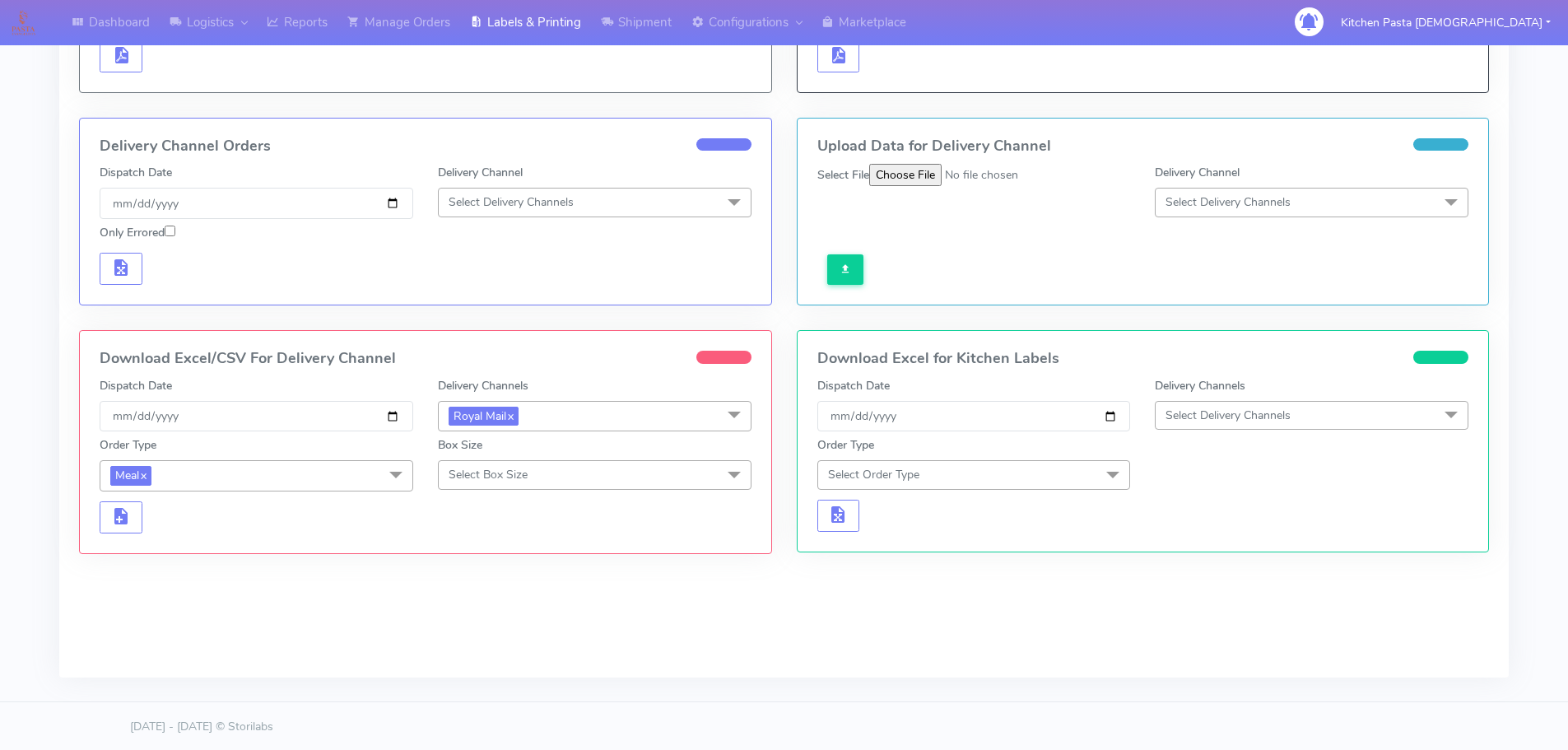
click at [492, 470] on span "Select Box Size" at bounding box center [488, 474] width 79 height 16
click at [476, 600] on div "Medium" at bounding box center [594, 606] width 296 height 18
click at [109, 514] on button "button" at bounding box center [121, 517] width 43 height 32
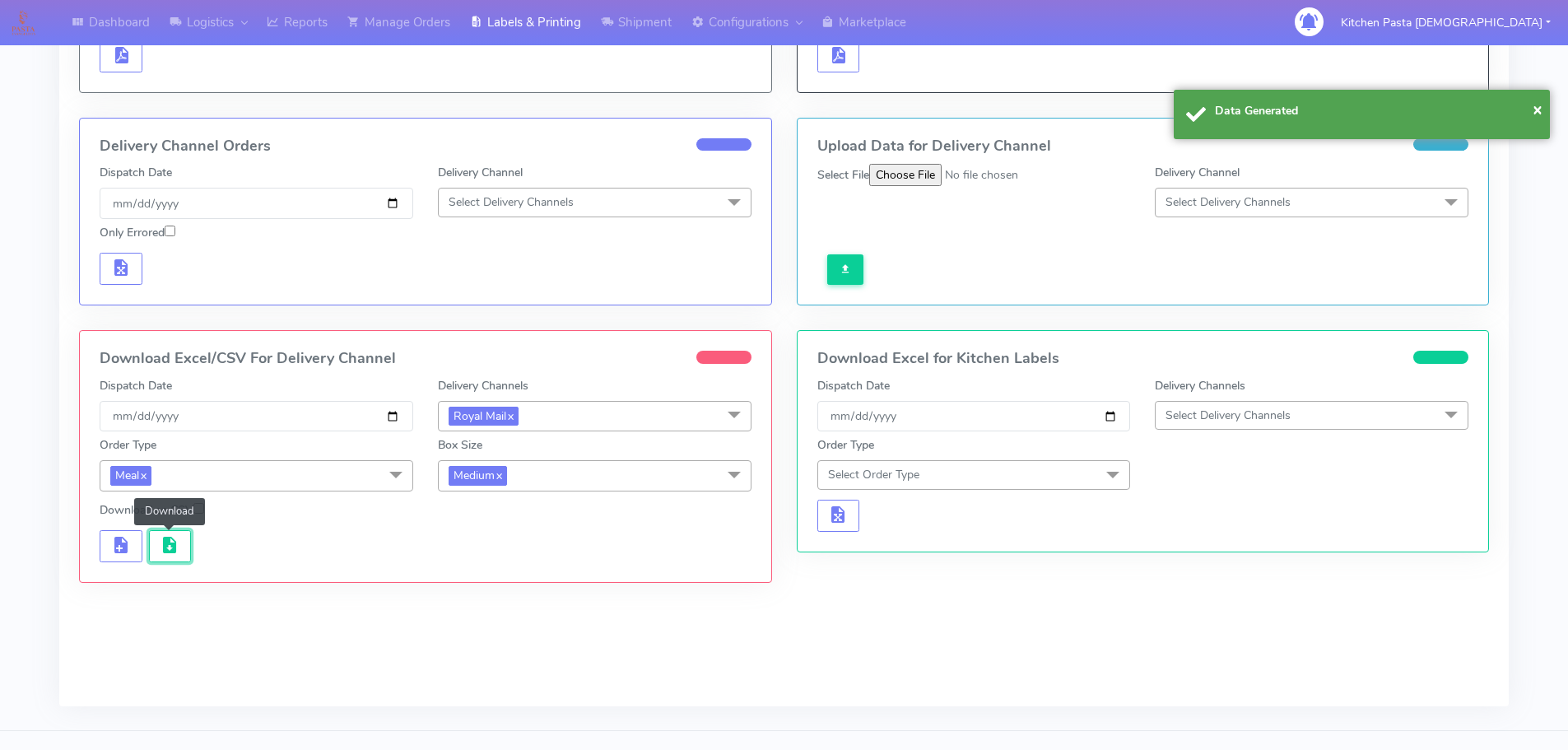
click at [168, 532] on button "button" at bounding box center [171, 546] width 43 height 32
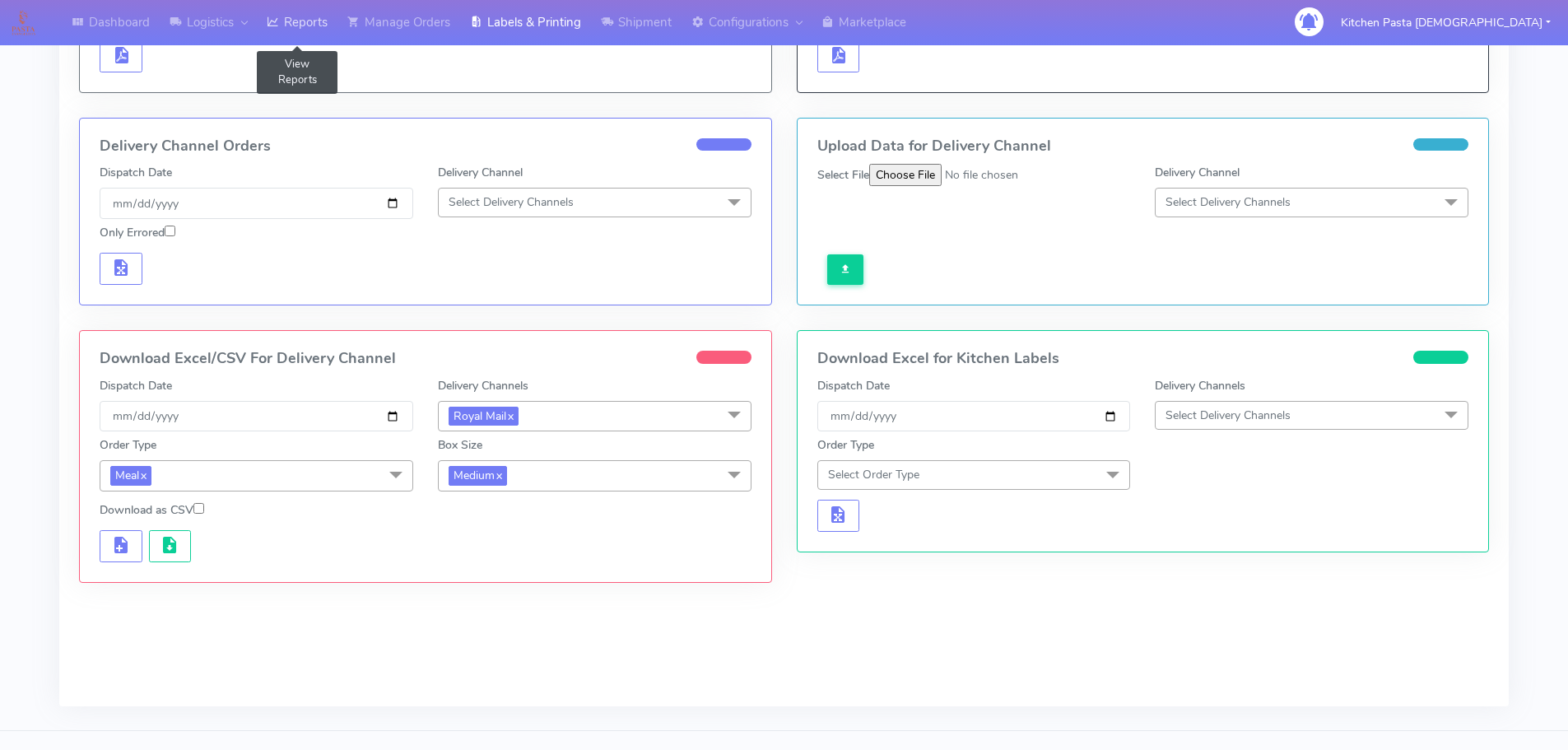
click at [315, 25] on link "Reports" at bounding box center [297, 22] width 80 height 46
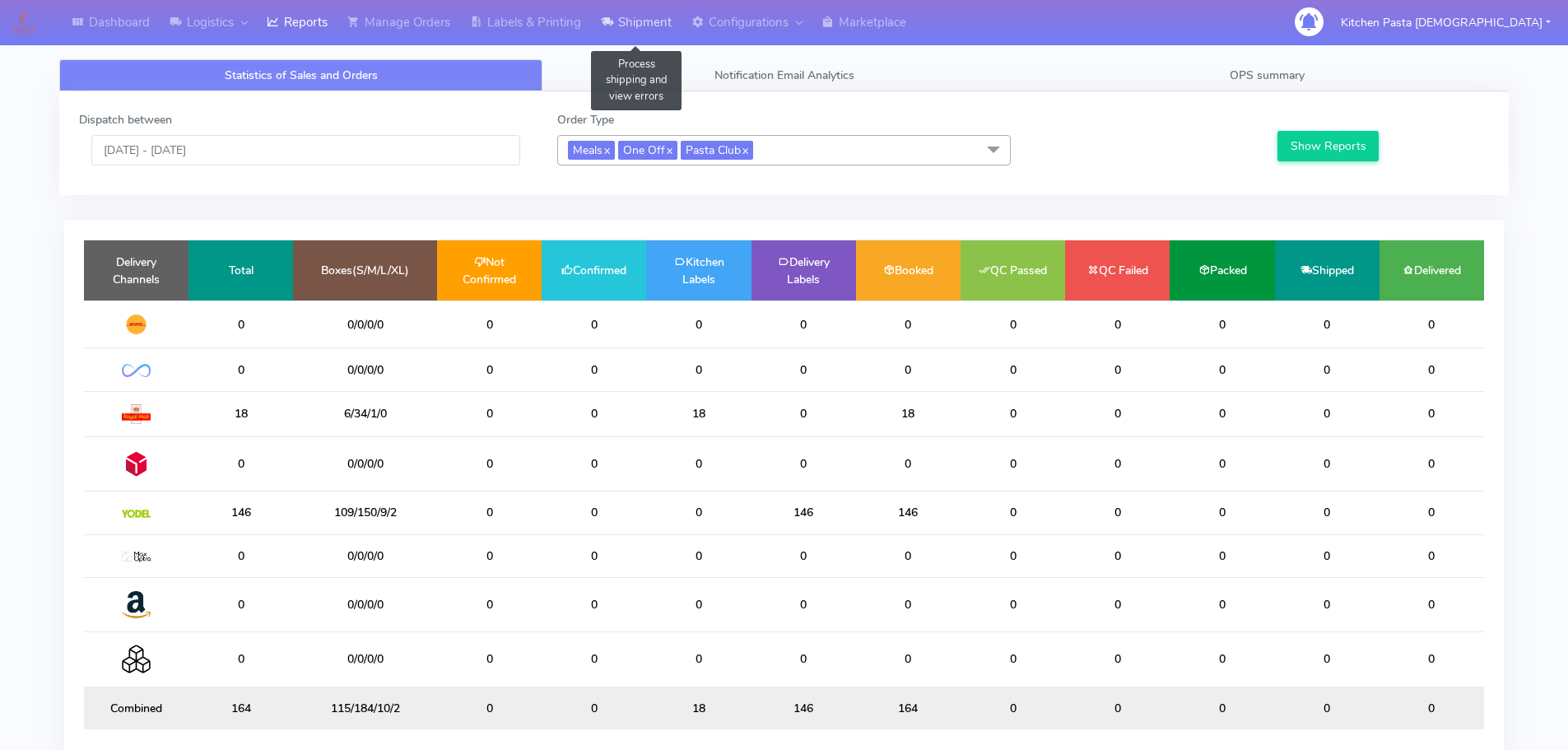
click at [632, 11] on link "Shipment" at bounding box center [636, 22] width 90 height 46
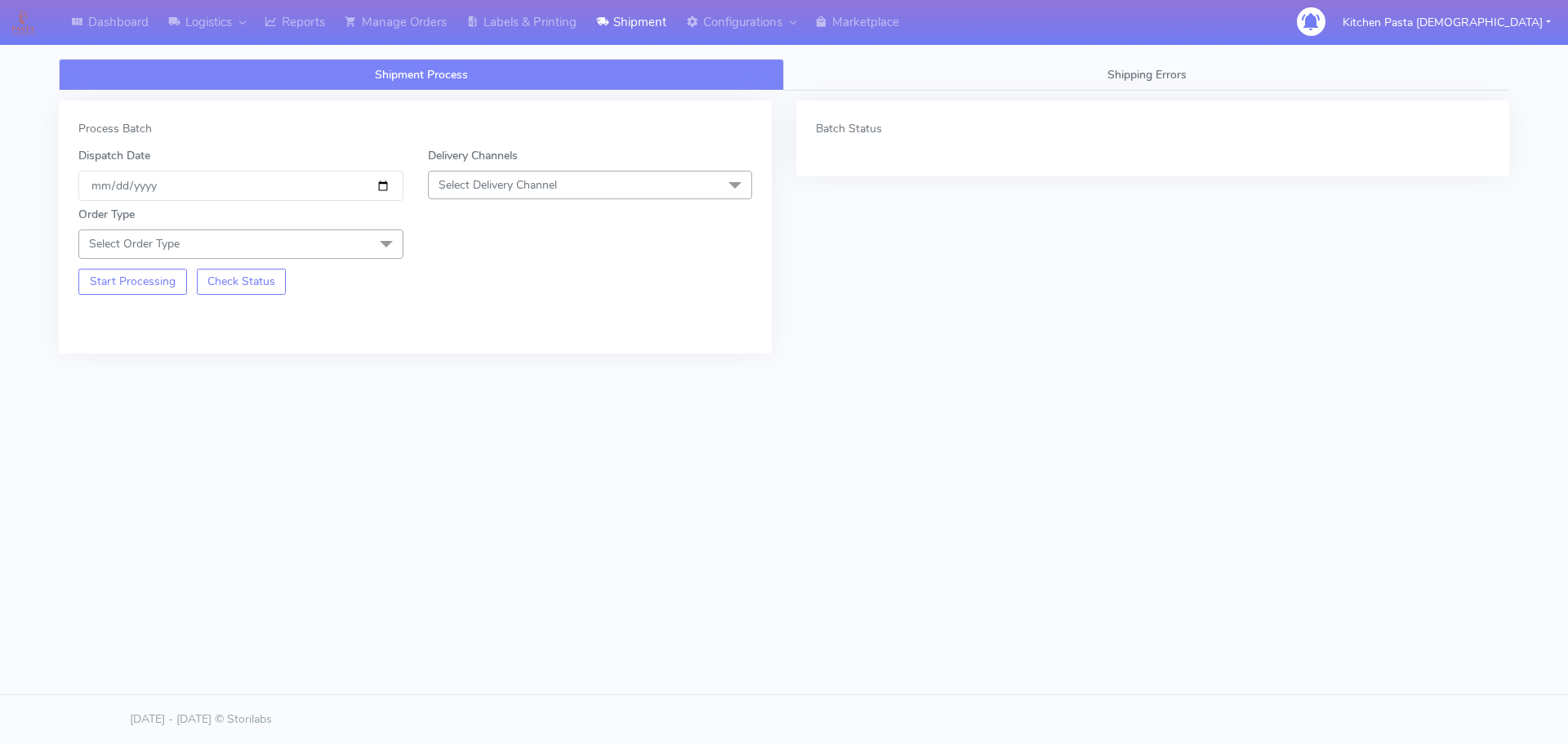
click at [546, 171] on span "Select Delivery Channel" at bounding box center [590, 184] width 325 height 29
click at [484, 366] on div "Yodel" at bounding box center [591, 368] width 307 height 18
drag, startPoint x: 359, startPoint y: 244, endPoint x: 50, endPoint y: 366, distance: 332.2
click at [359, 245] on span "Select Order Type" at bounding box center [241, 243] width 325 height 29
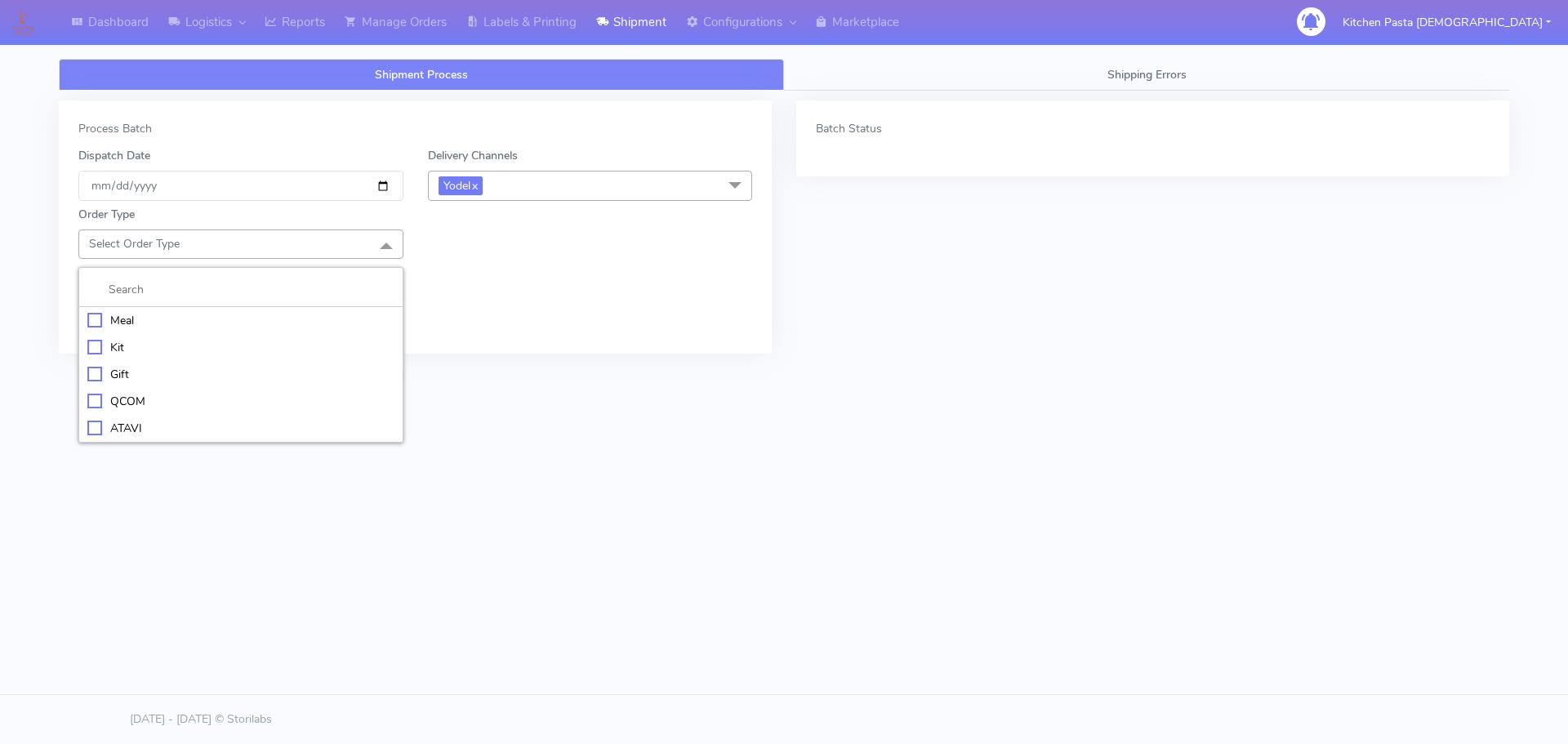
click at [101, 344] on div "Kit" at bounding box center [241, 347] width 307 height 18
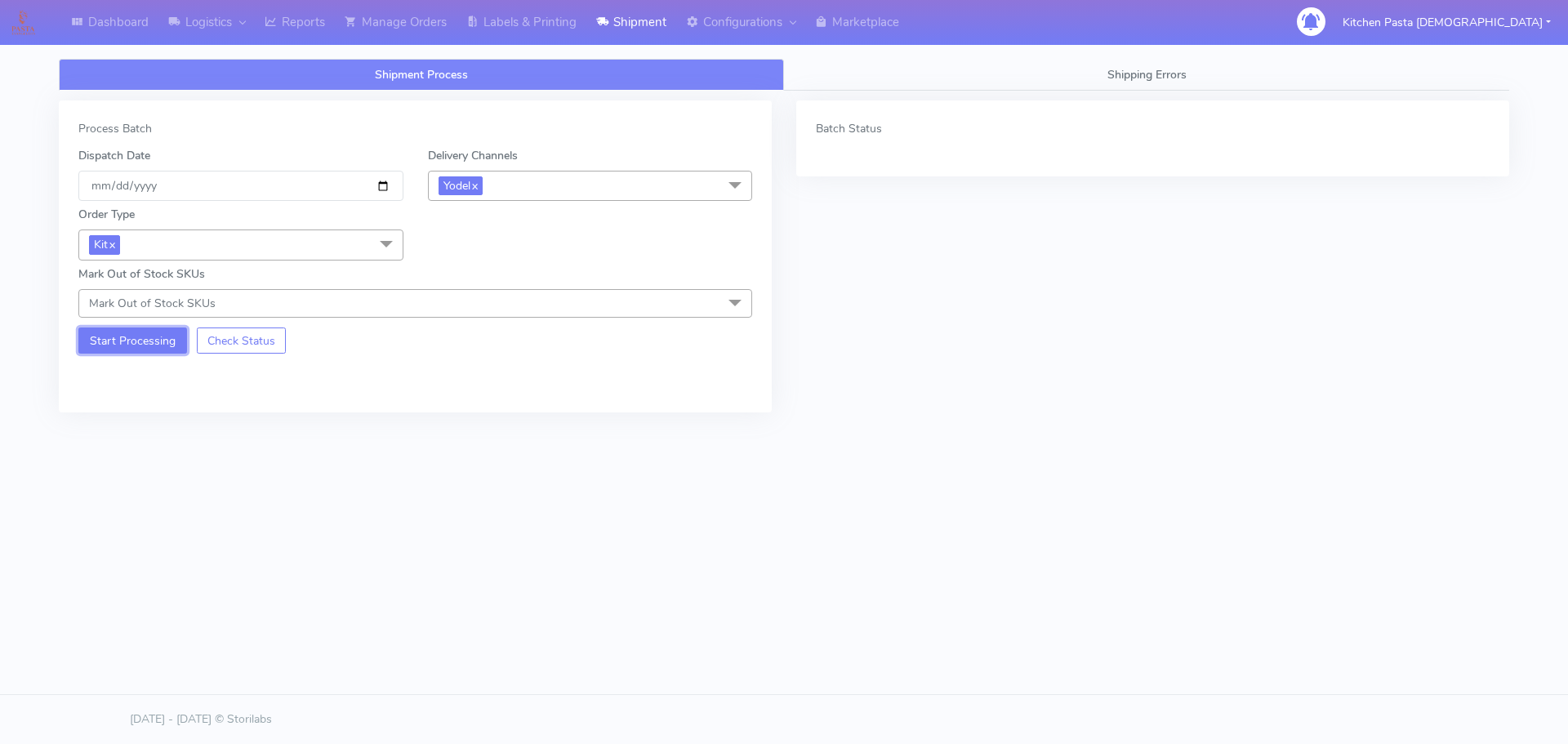
click at [107, 334] on button "Start Processing" at bounding box center [132, 341] width 108 height 26
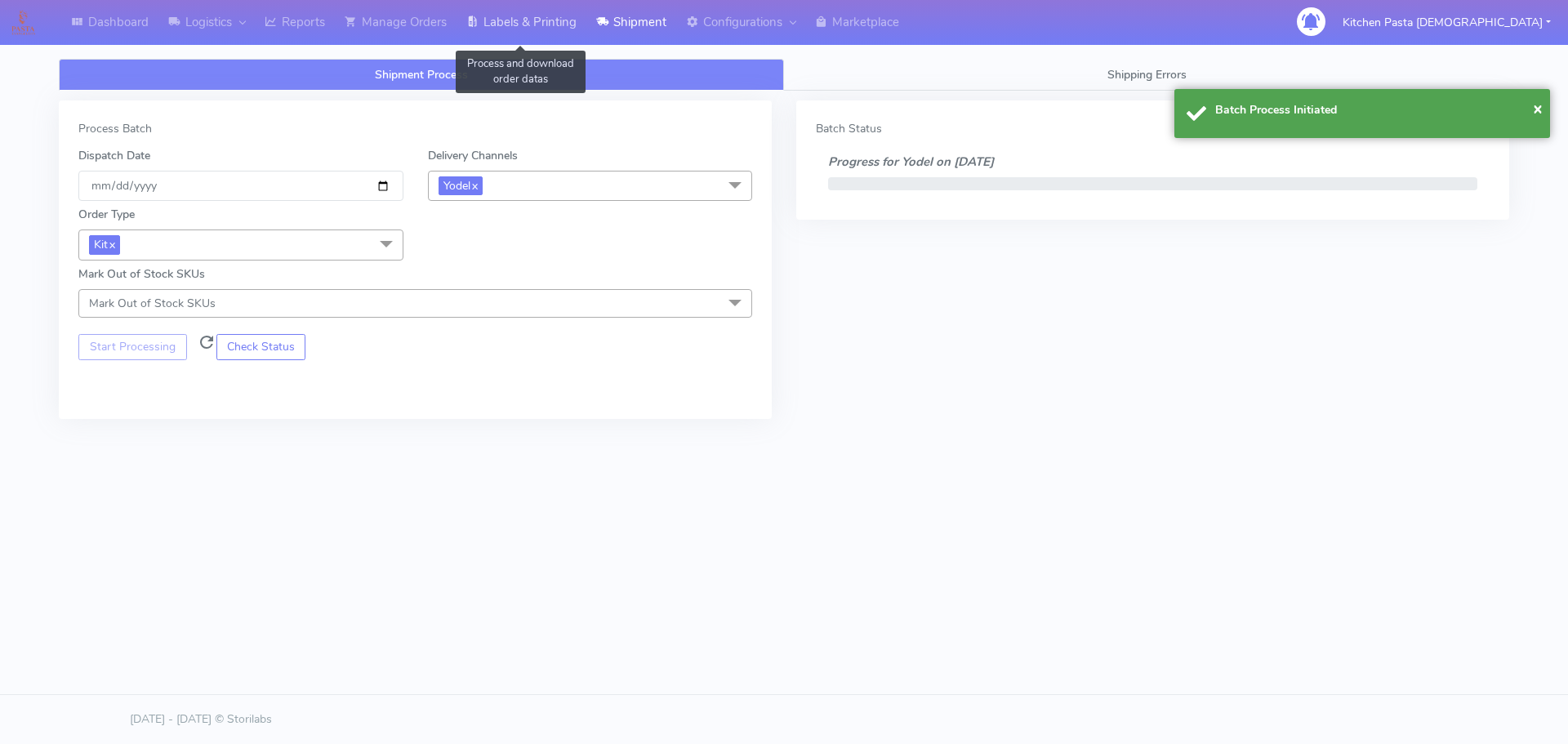
click at [554, 14] on link "Labels & Printing" at bounding box center [521, 22] width 130 height 45
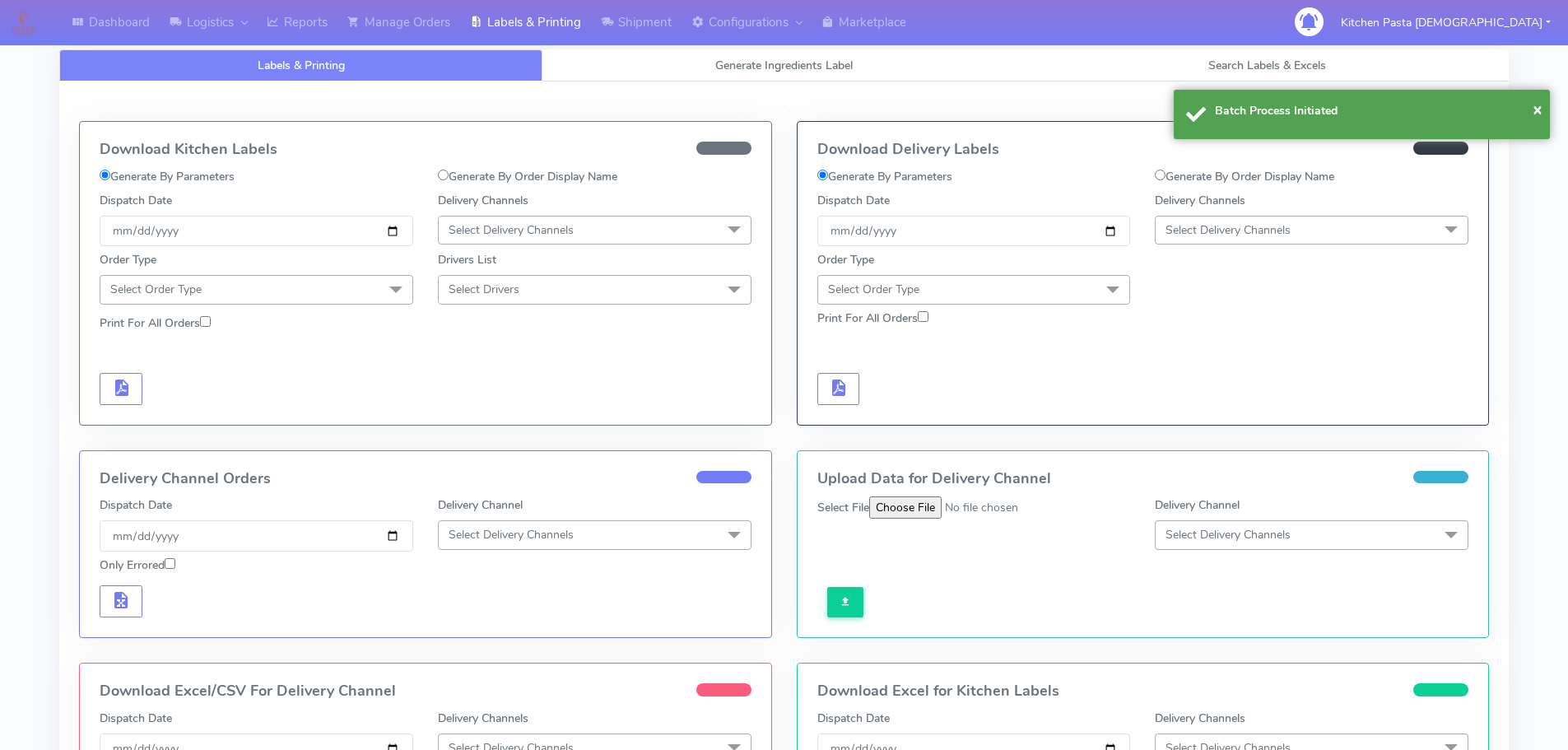
click at [1251, 239] on span "Select Delivery Channels" at bounding box center [1311, 229] width 313 height 29
click at [1198, 408] on div "Yodel" at bounding box center [1311, 415] width 296 height 18
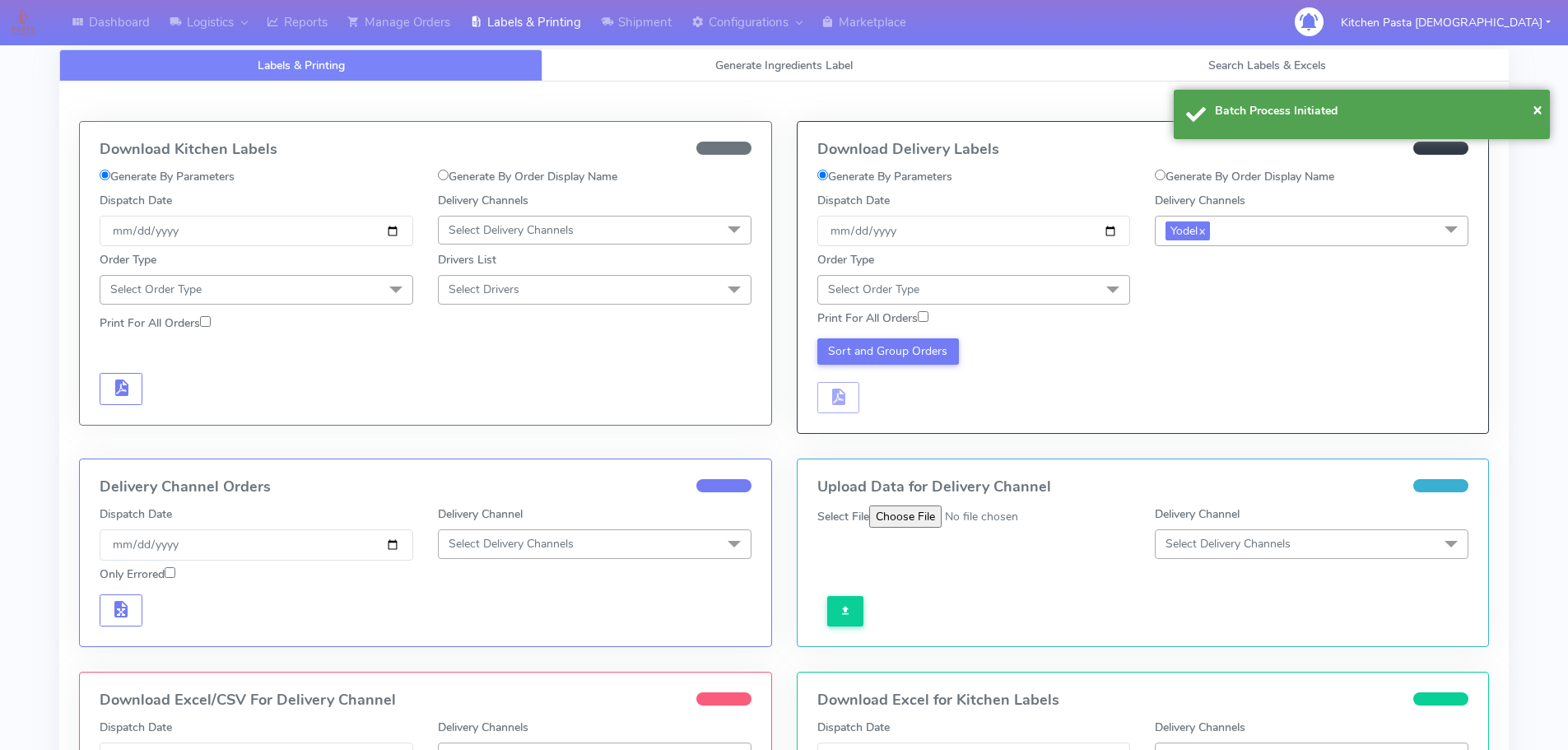
click at [1089, 291] on span "Select Order Type" at bounding box center [974, 289] width 313 height 29
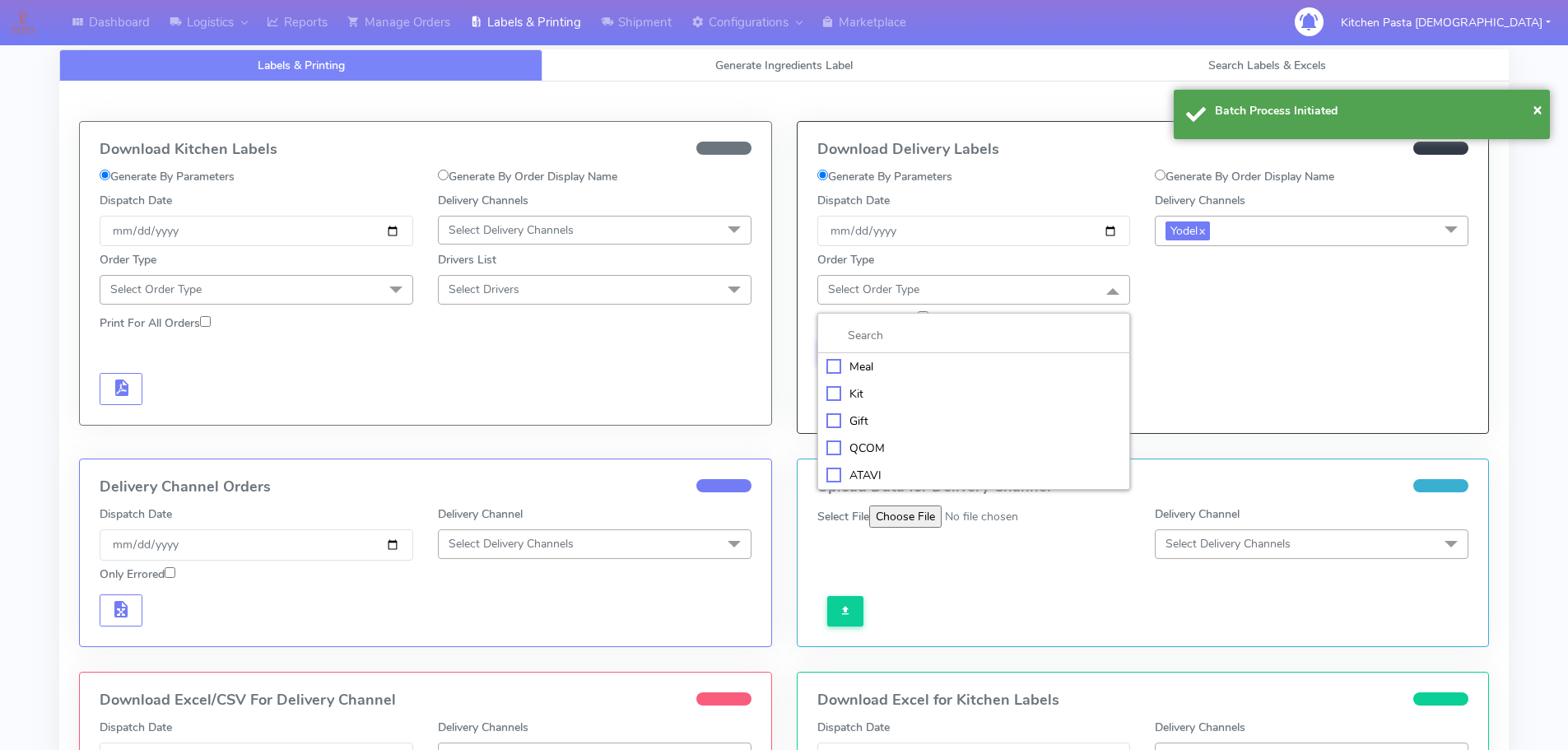
click at [901, 392] on div "Kit" at bounding box center [974, 394] width 296 height 18
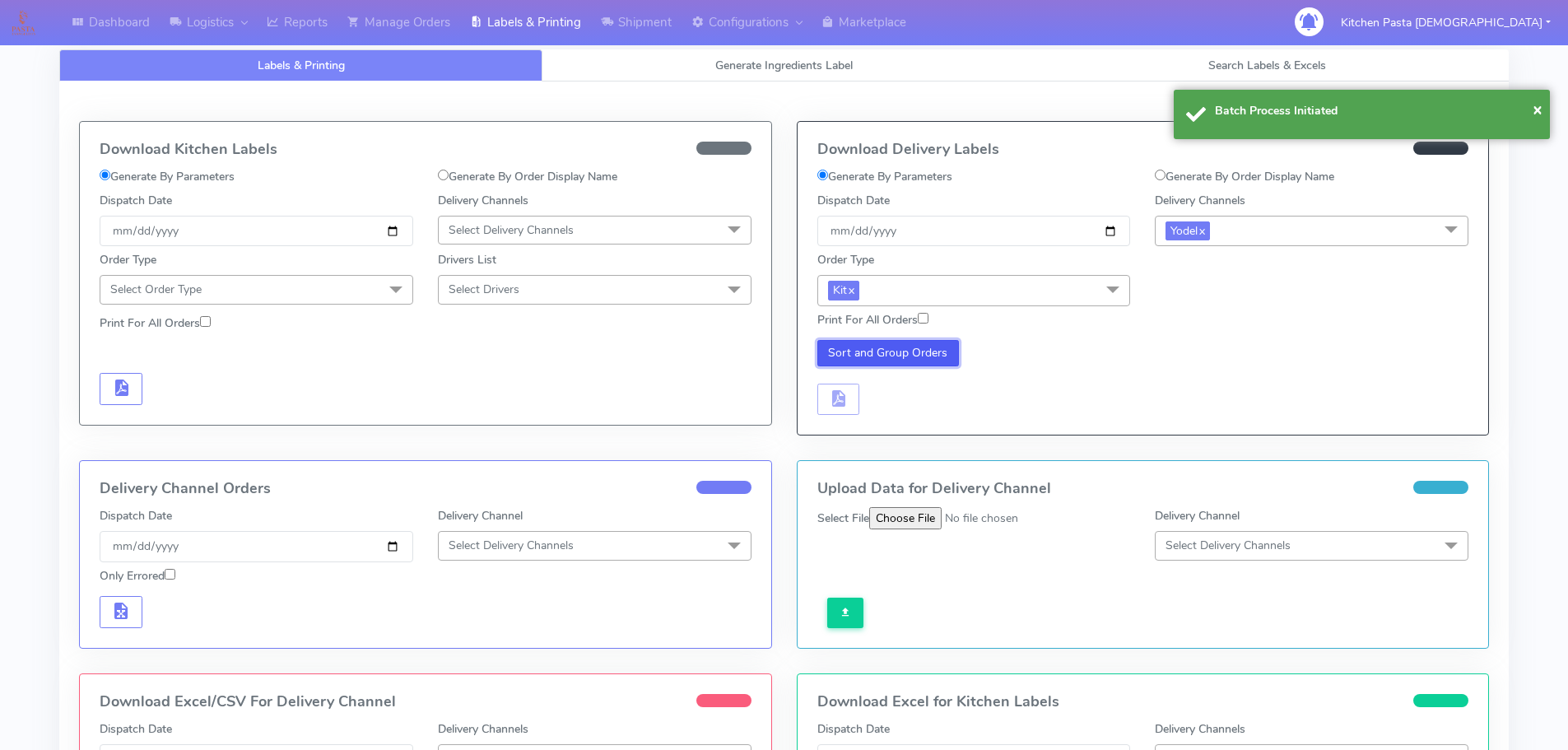
click at [875, 347] on button "Sort and Group Orders" at bounding box center [888, 353] width 143 height 26
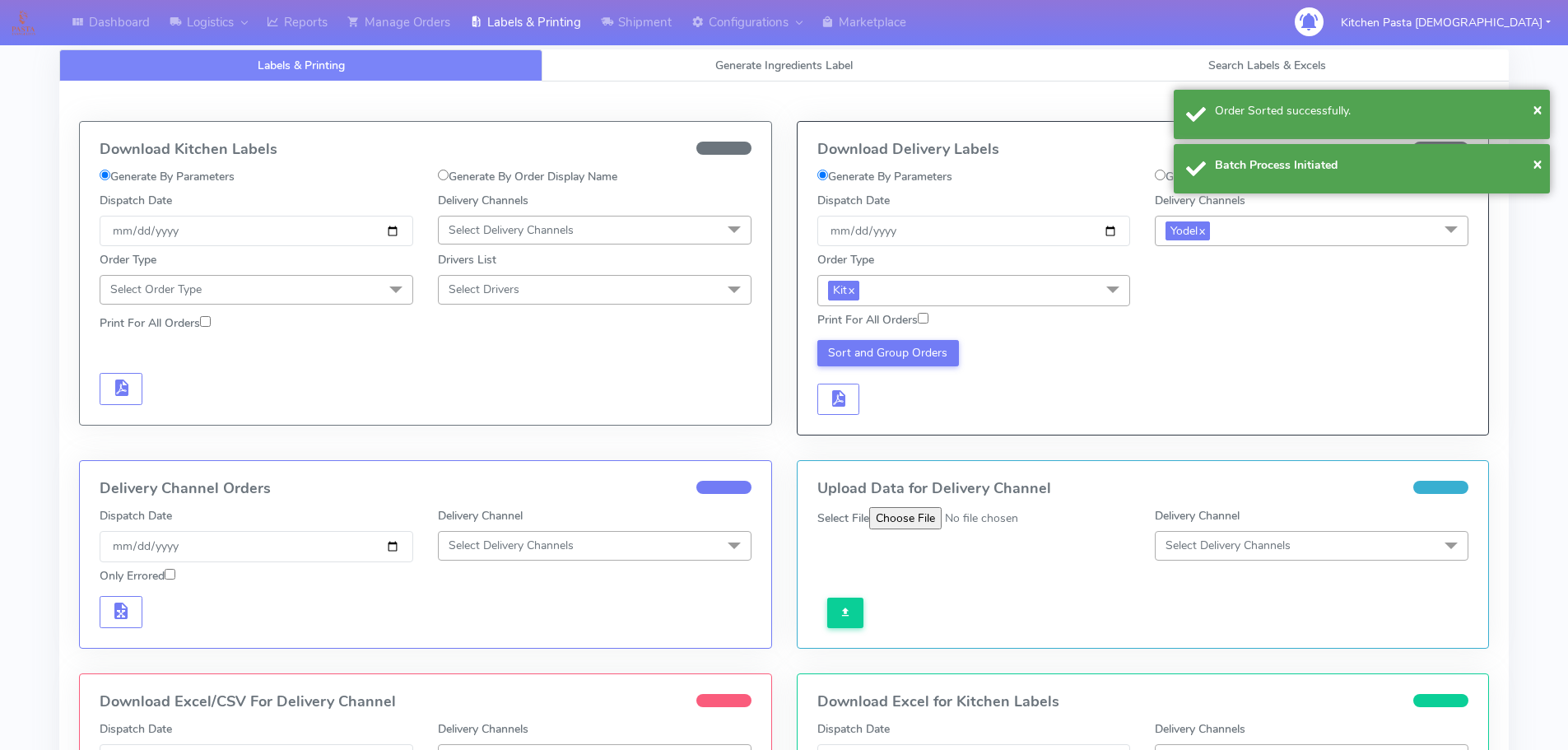
click at [850, 380] on div "Sort and Group Orders" at bounding box center [974, 377] width 339 height 76
click at [850, 387] on button "button" at bounding box center [839, 399] width 43 height 32
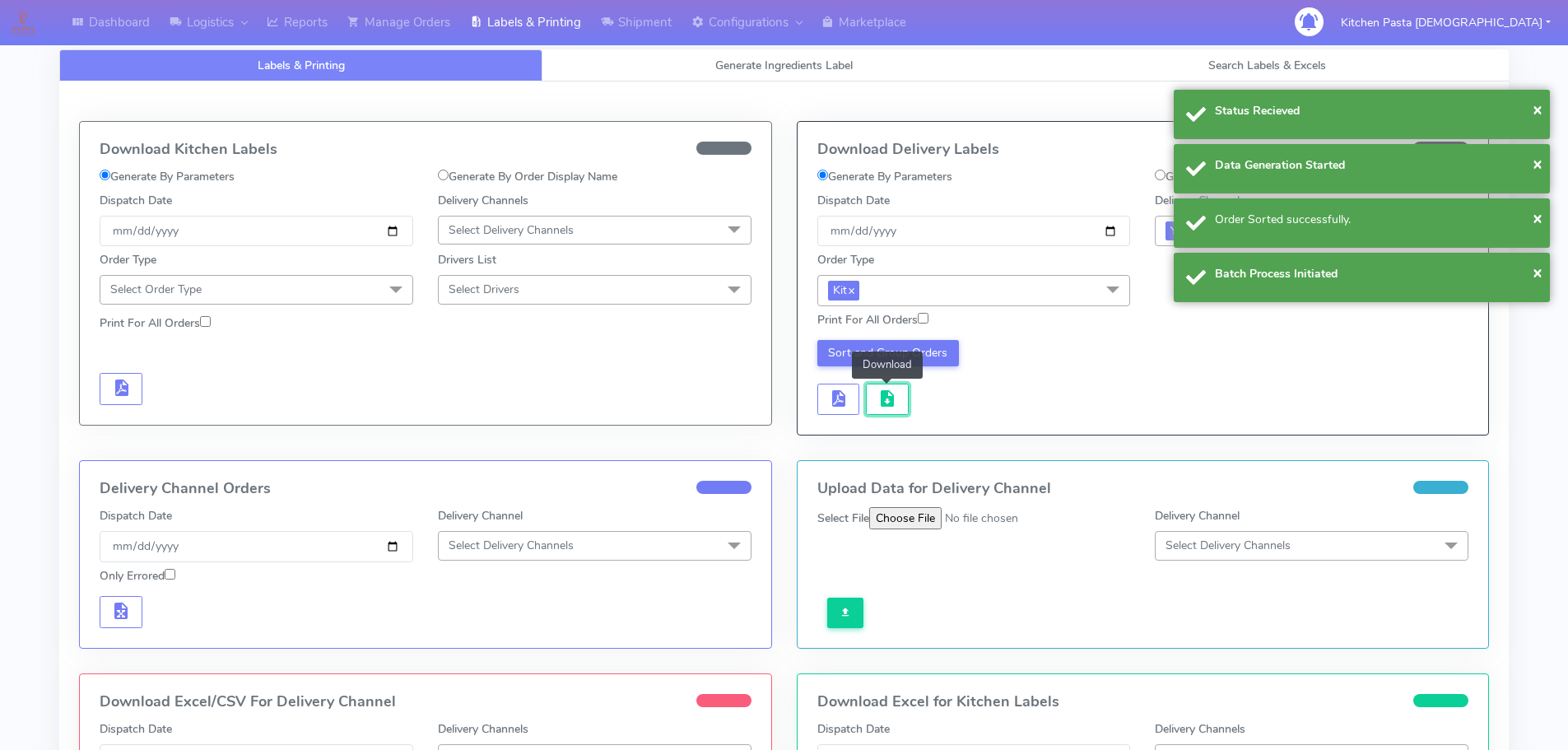
click at [872, 394] on button "button" at bounding box center [887, 399] width 43 height 32
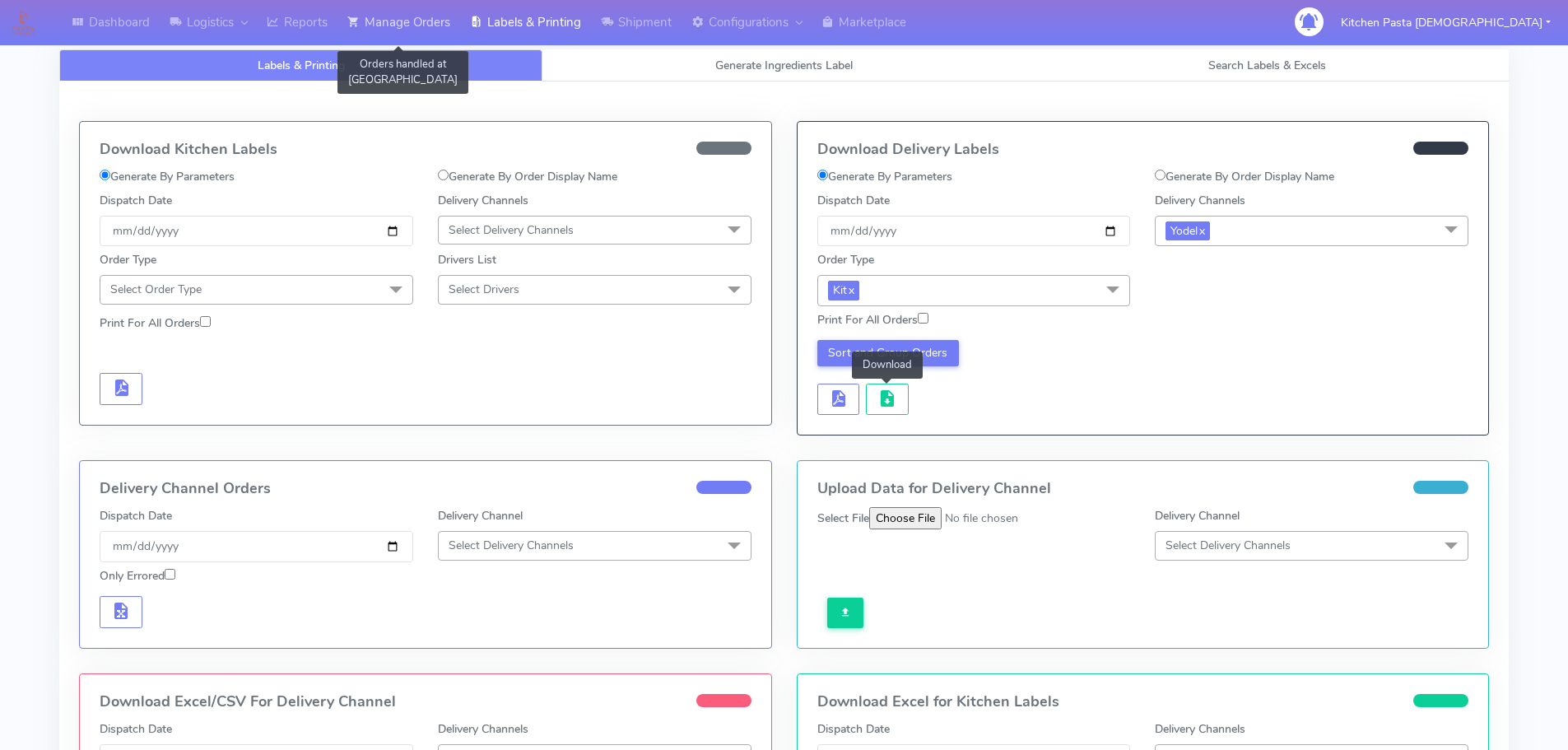
drag, startPoint x: 419, startPoint y: 27, endPoint x: 437, endPoint y: 42, distance: 23.4
click at [419, 27] on link "Manage Orders" at bounding box center [398, 22] width 122 height 46
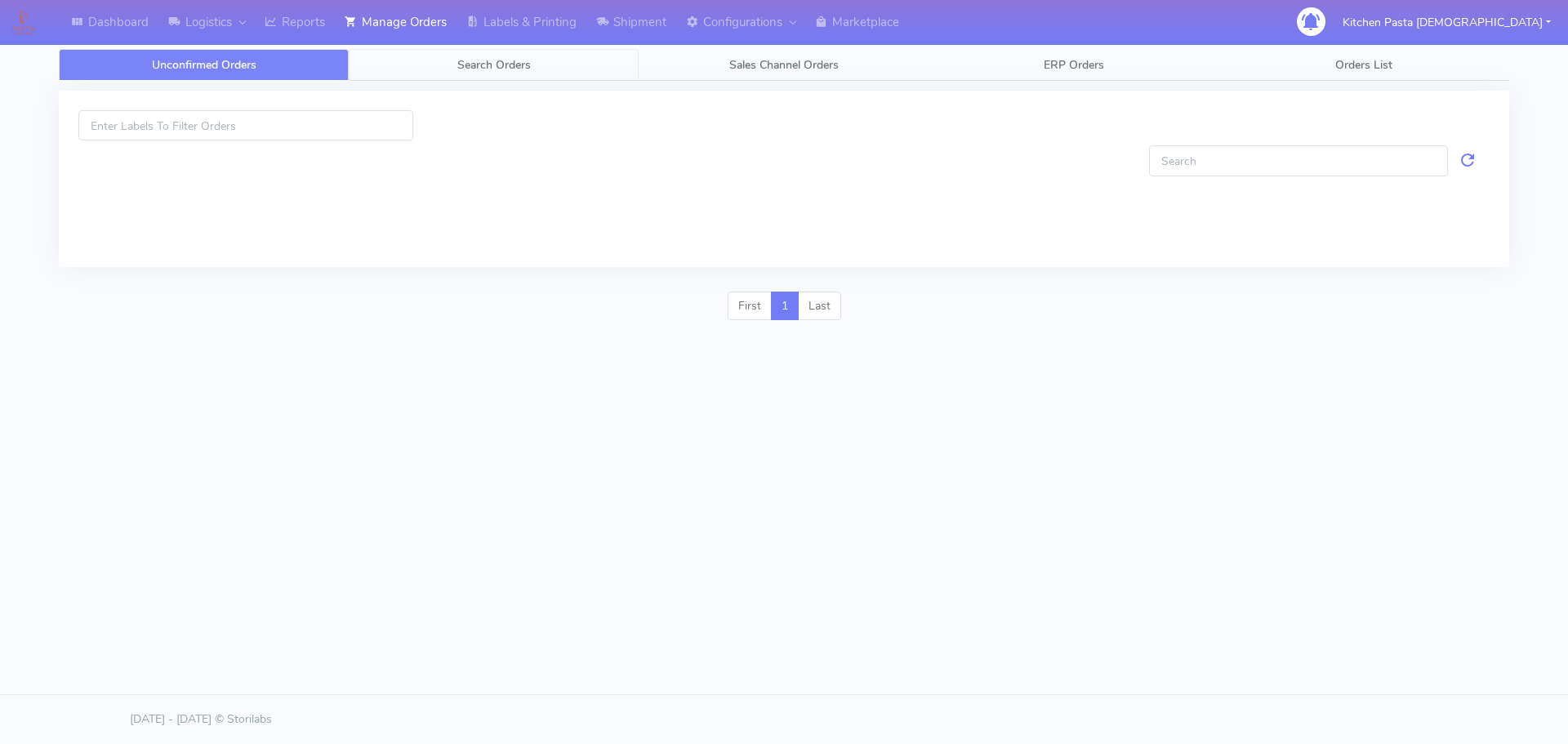
click at [473, 69] on span "Search Orders" at bounding box center [493, 65] width 73 height 16
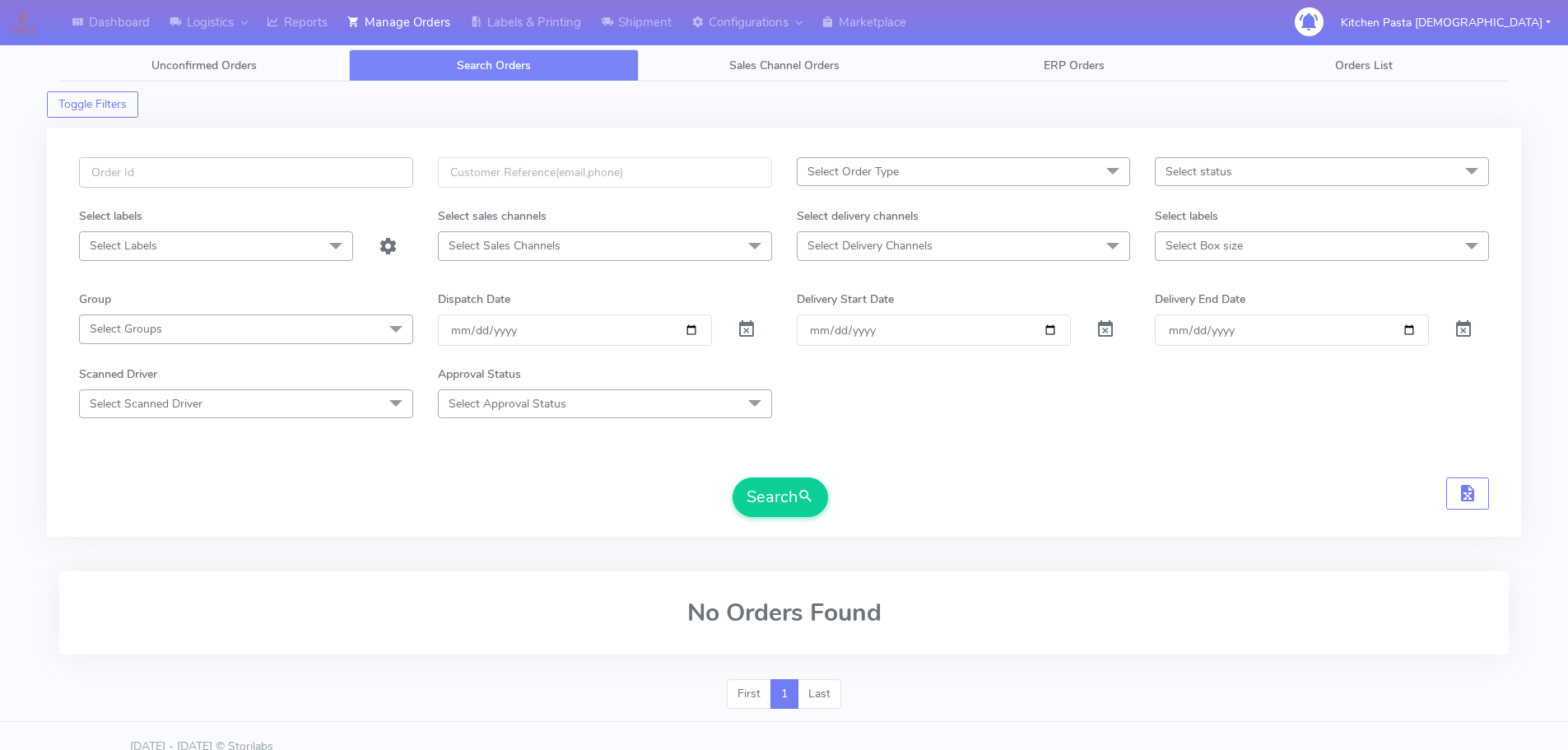
paste input "#1624772A_1"
type input "#1624772A_1"
click at [784, 517] on button "Search" at bounding box center [780, 497] width 95 height 39
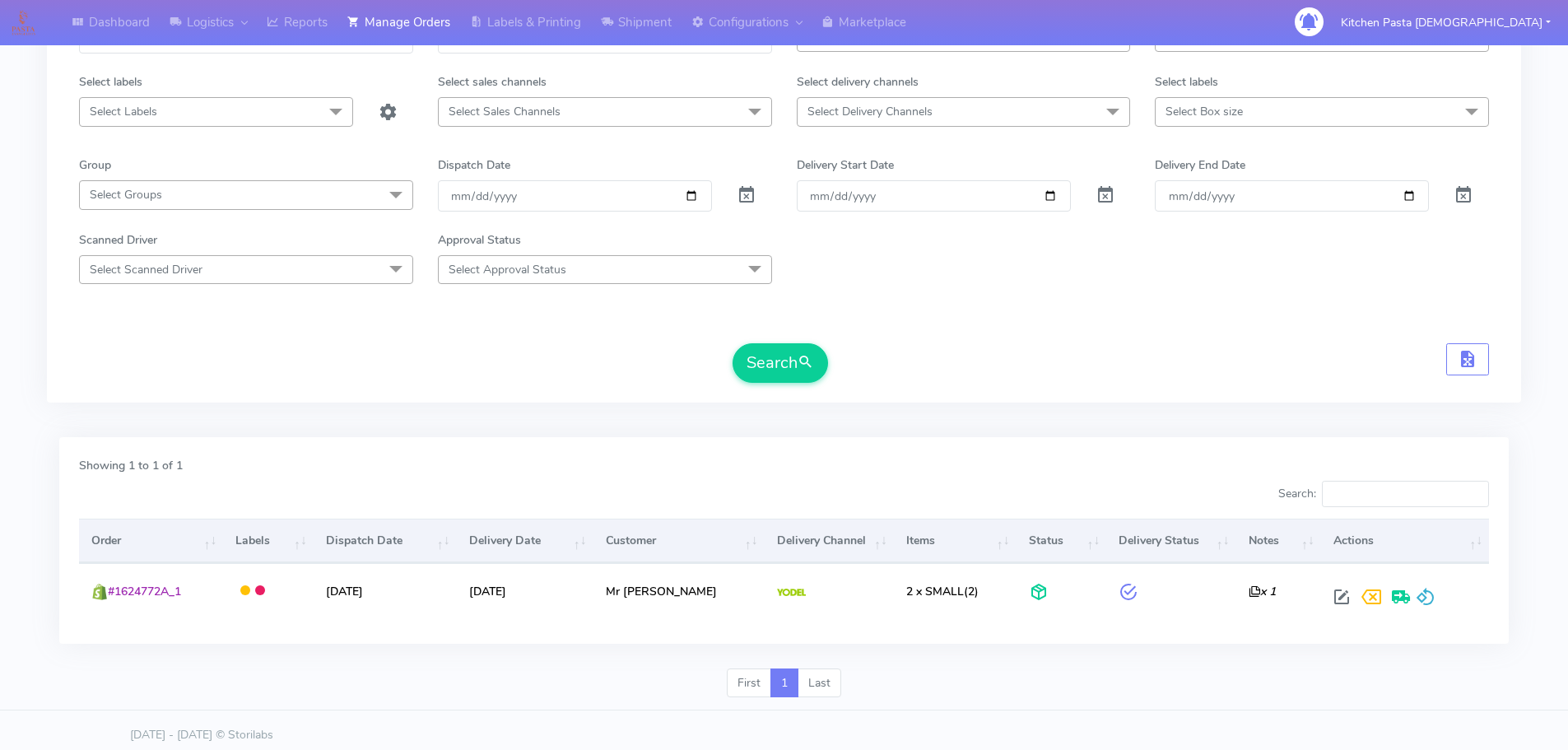
scroll to position [144, 0]
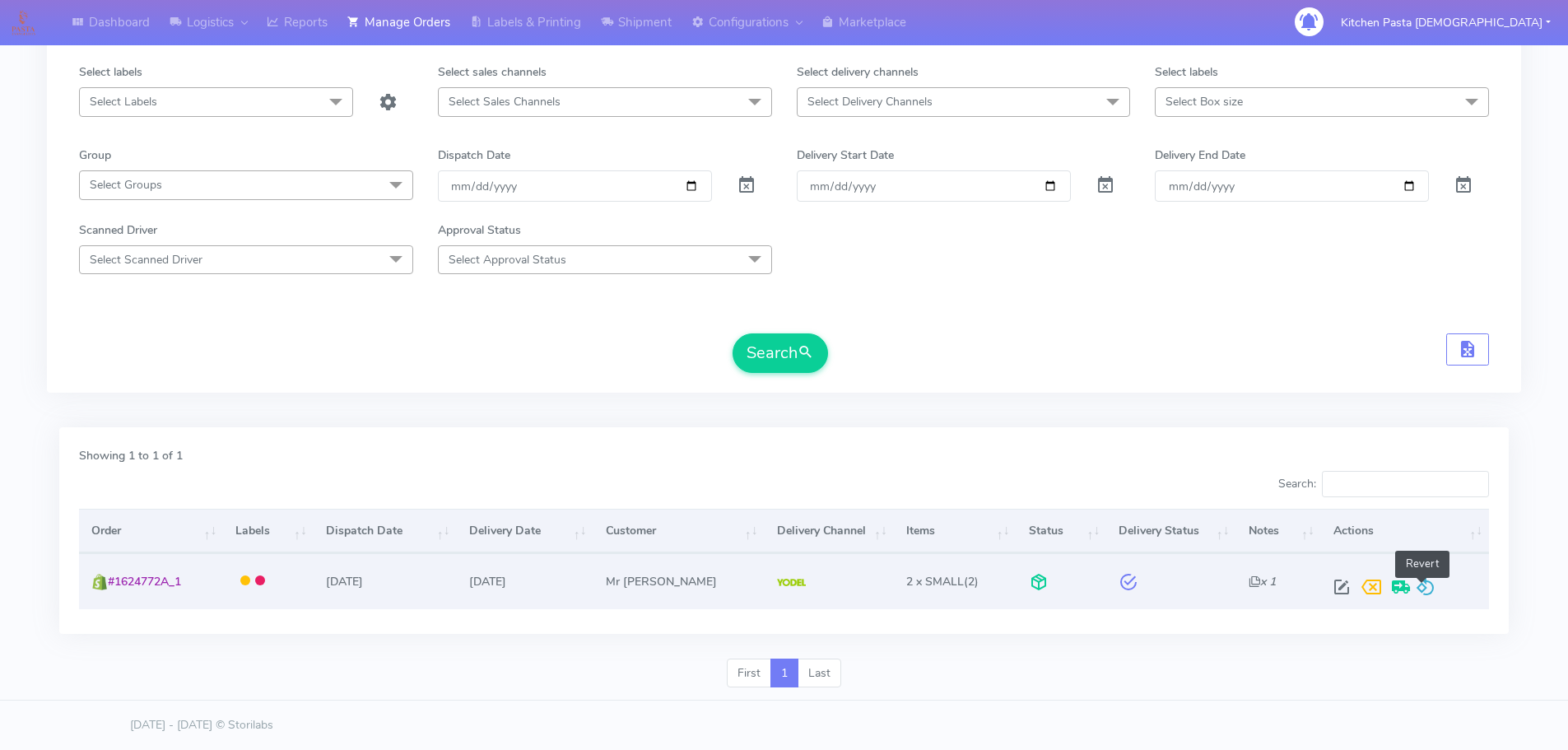
click at [1425, 593] on span at bounding box center [1425, 590] width 20 height 16
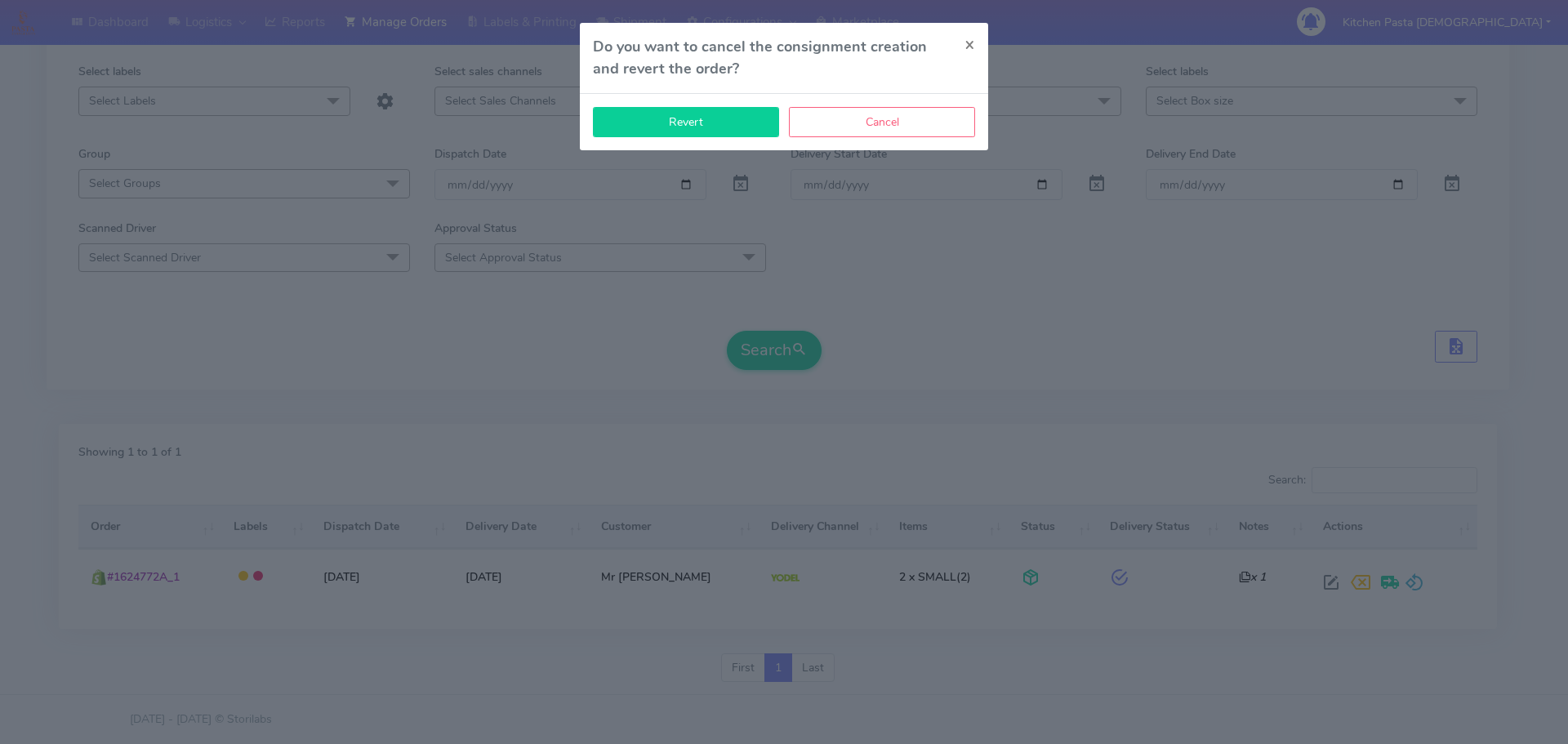
click at [616, 121] on button "Revert" at bounding box center [686, 122] width 186 height 31
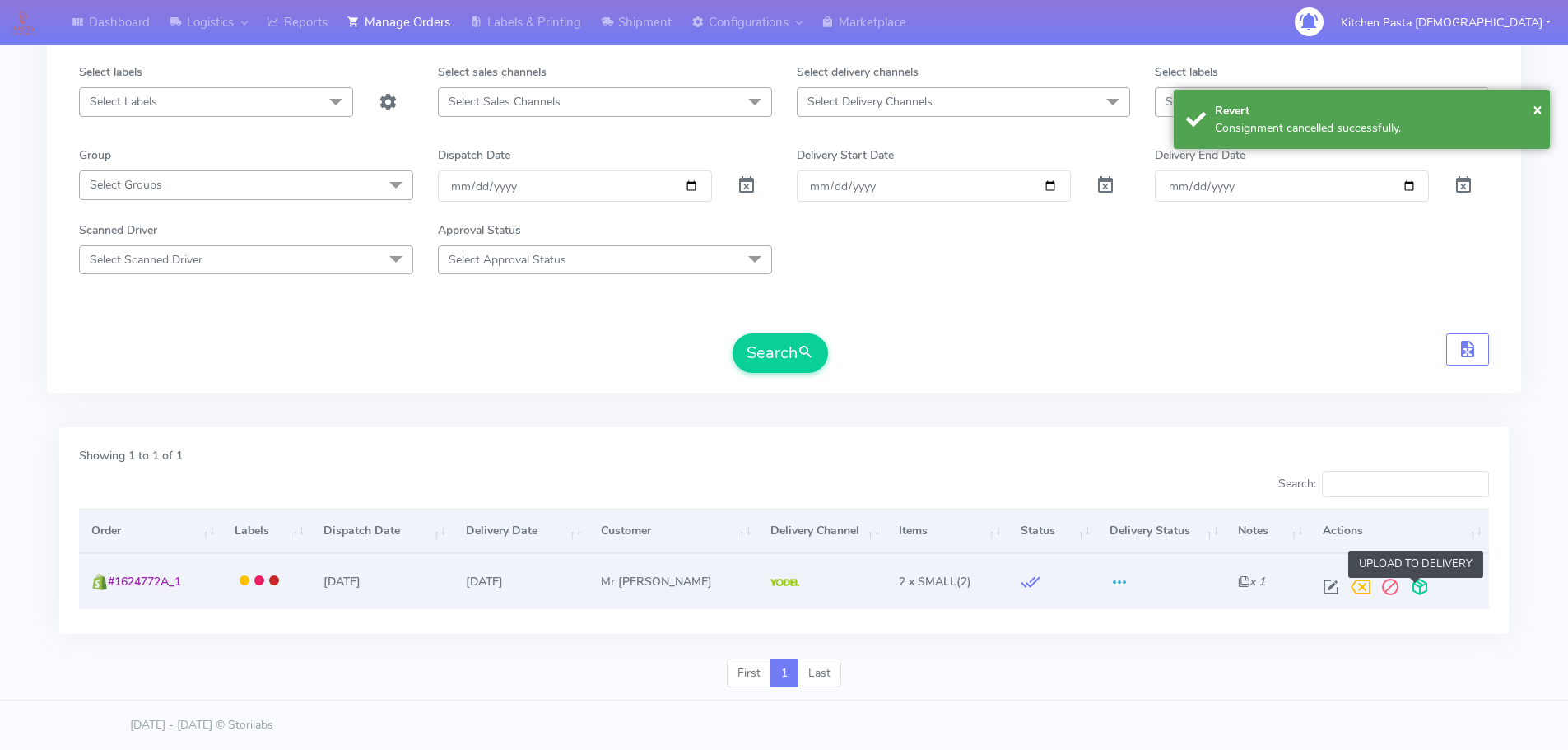
click at [1415, 592] on span at bounding box center [1420, 590] width 30 height 16
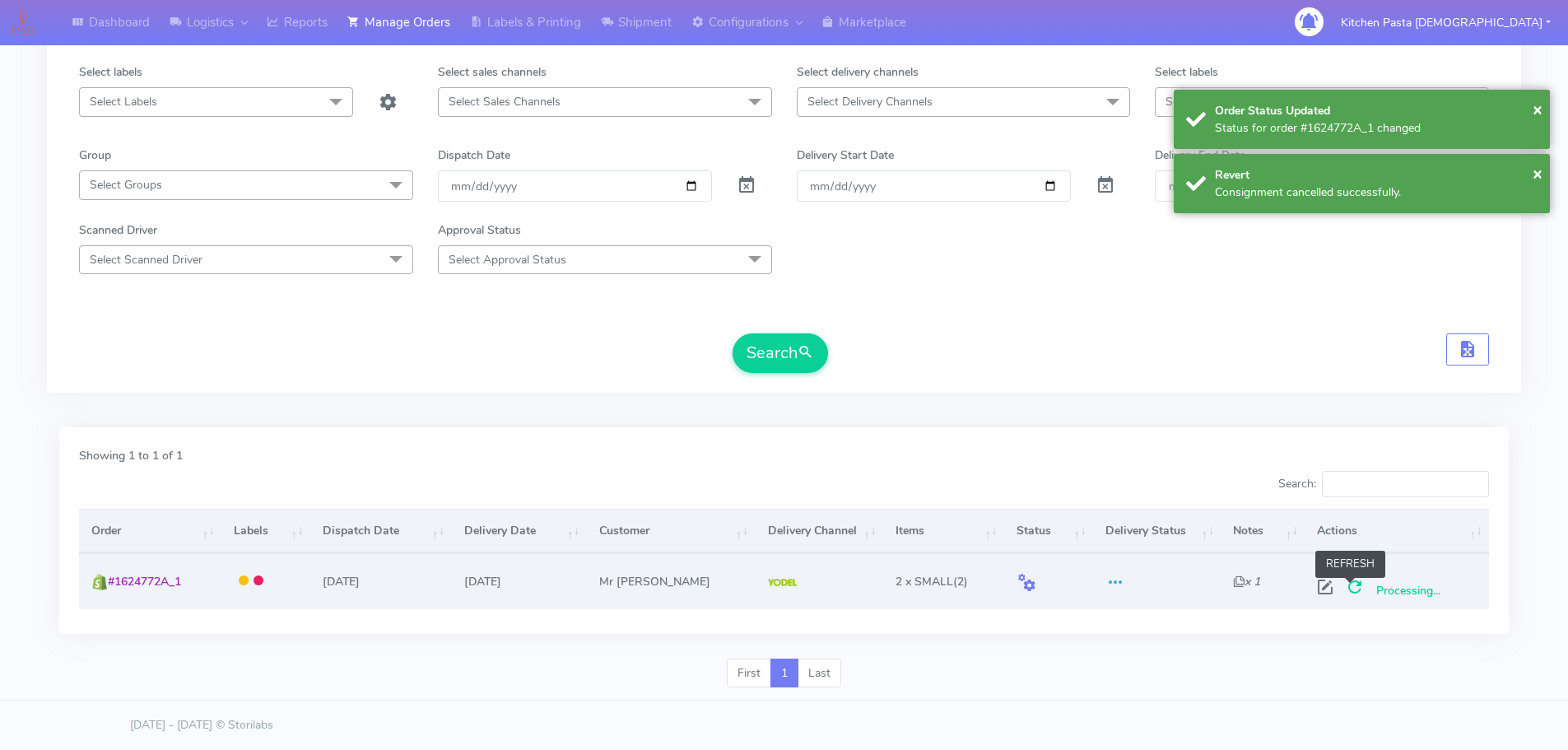
click at [1355, 592] on span at bounding box center [1355, 590] width 30 height 16
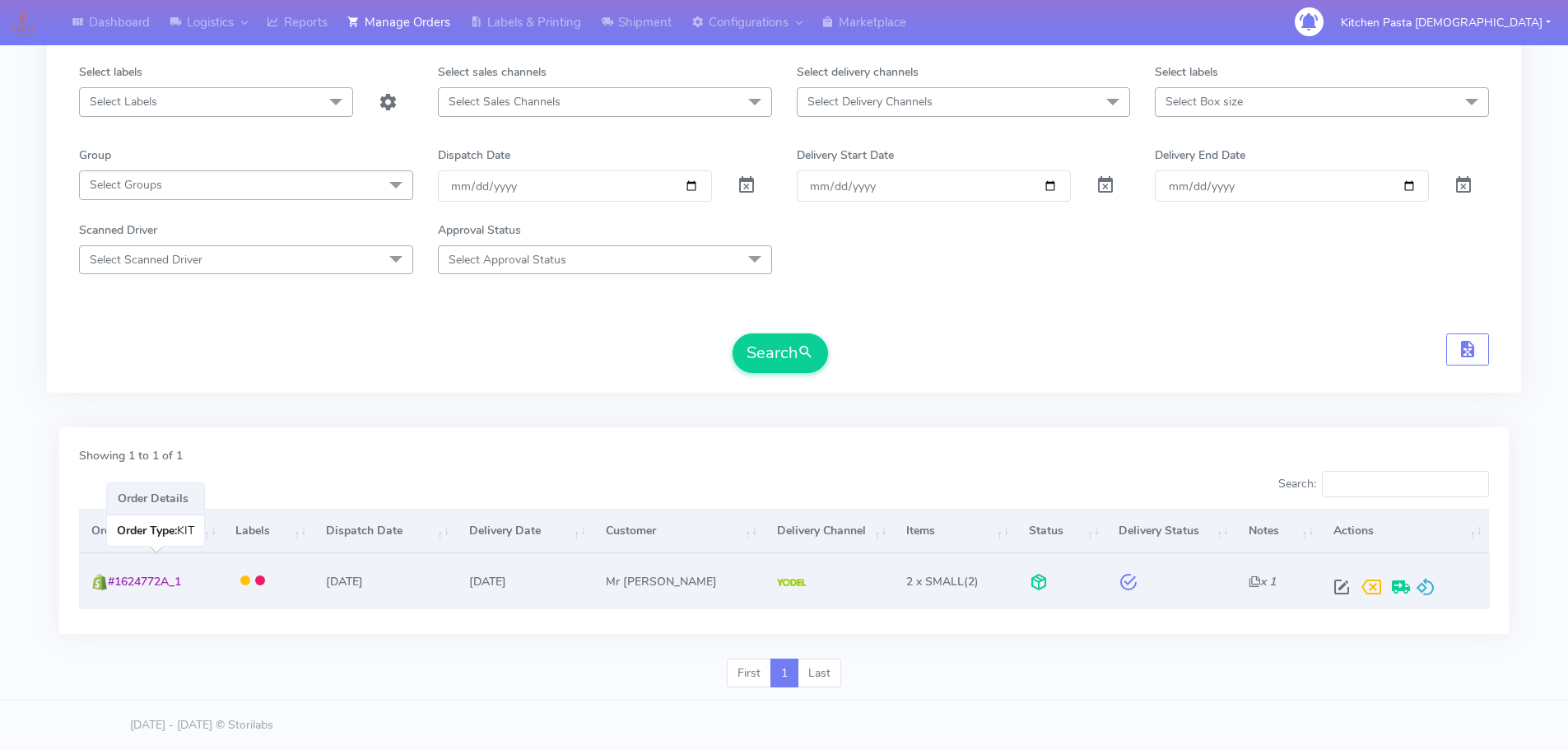
drag, startPoint x: 203, startPoint y: 592, endPoint x: 115, endPoint y: 594, distance: 88.0
click at [115, 594] on td "#1624772A_1" at bounding box center [151, 580] width 144 height 55
copy span "#1624772A_1"
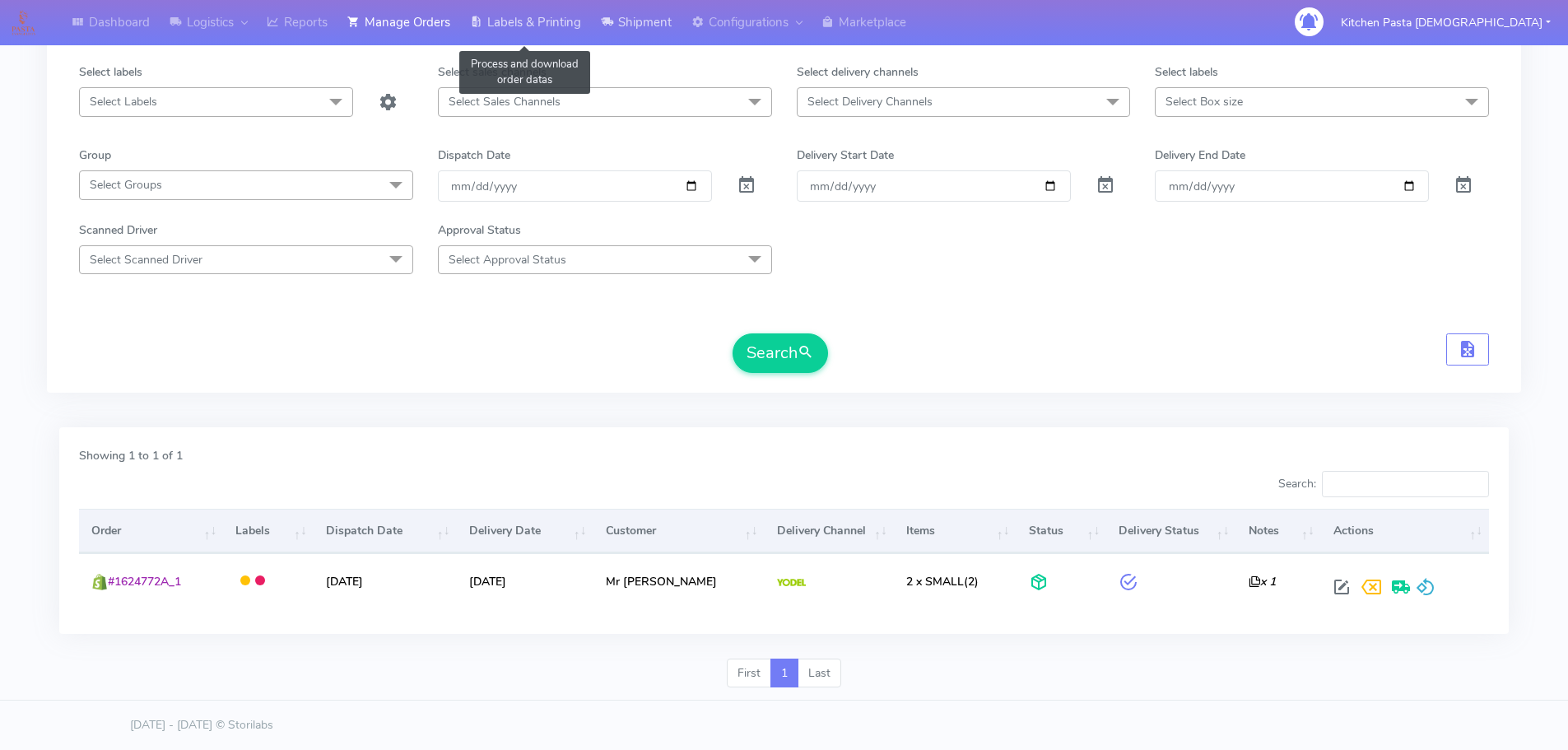
drag, startPoint x: 548, startPoint y: 25, endPoint x: 608, endPoint y: 43, distance: 62.6
click at [548, 25] on link "Labels & Printing" at bounding box center [525, 22] width 131 height 46
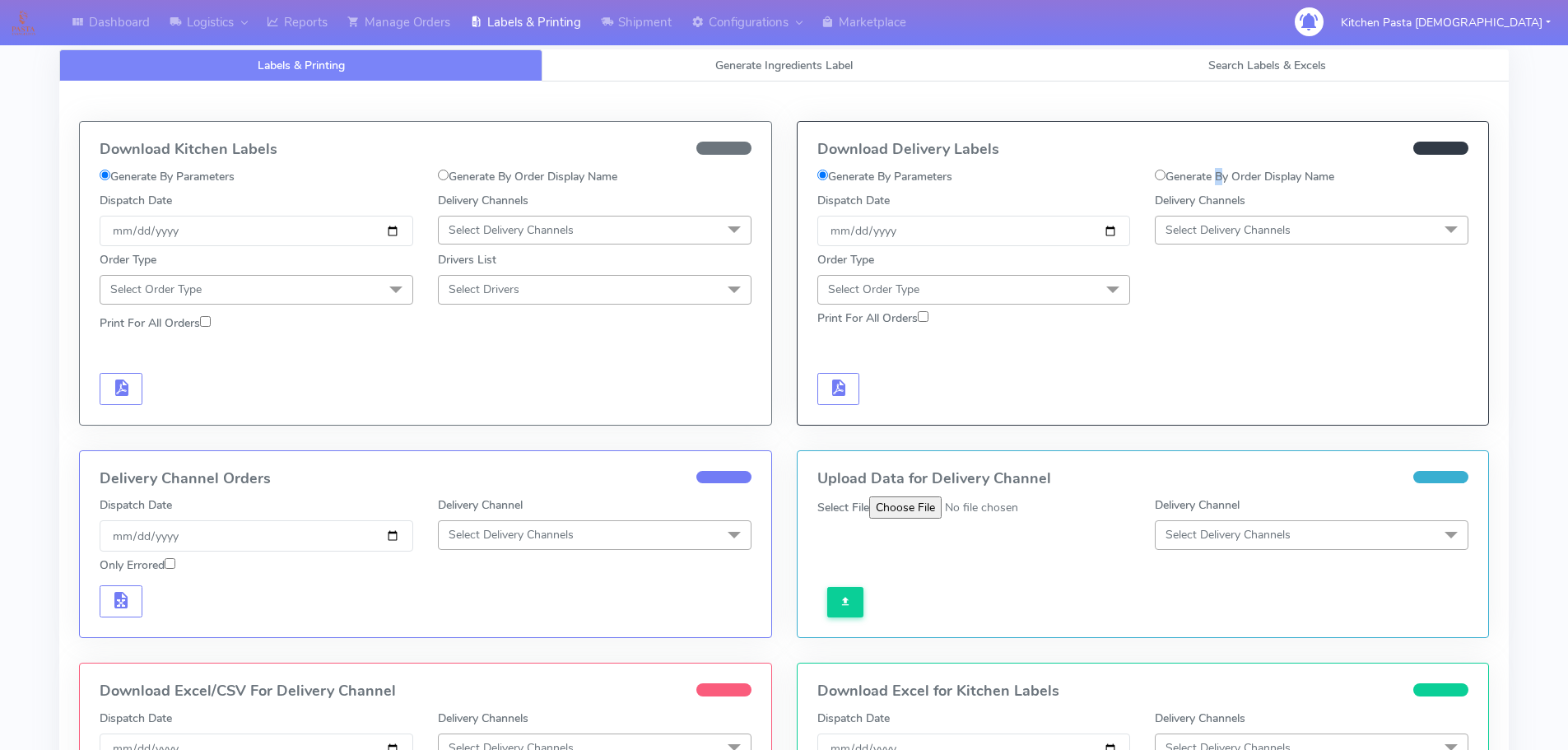
click at [1216, 174] on label "Generate By Order Display Name" at bounding box center [1244, 176] width 179 height 18
click at [1159, 186] on div "Generate By Order Display Name" at bounding box center [1311, 180] width 339 height 24
click at [1159, 177] on input "Generate By Order Display Name" at bounding box center [1159, 174] width 10 height 10
radio input "true"
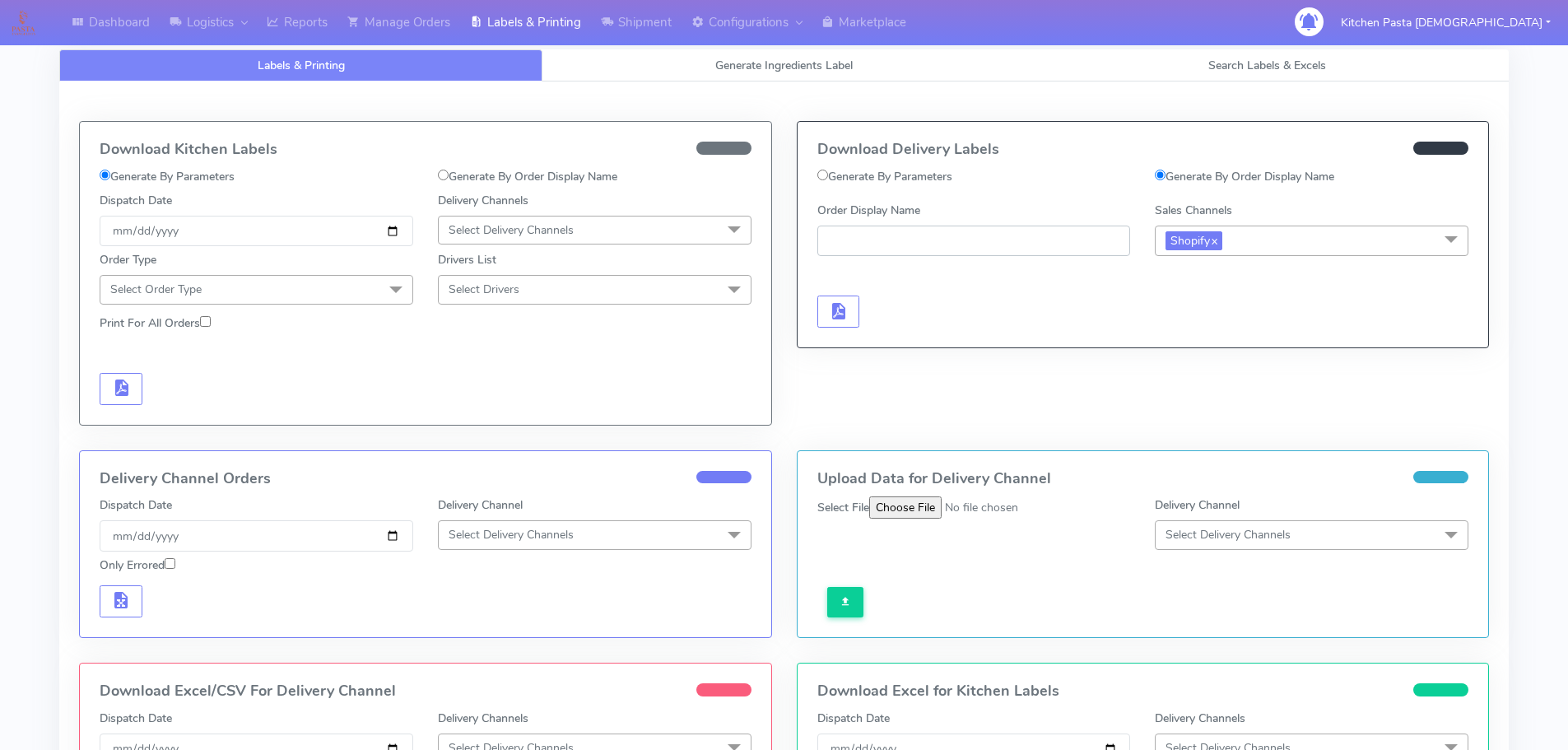
drag, startPoint x: 1082, startPoint y: 224, endPoint x: 1014, endPoint y: 242, distance: 70.3
paste input "#1624772A_1"
type input "#1624772A_1"
click at [835, 319] on span "button" at bounding box center [838, 314] width 20 height 16
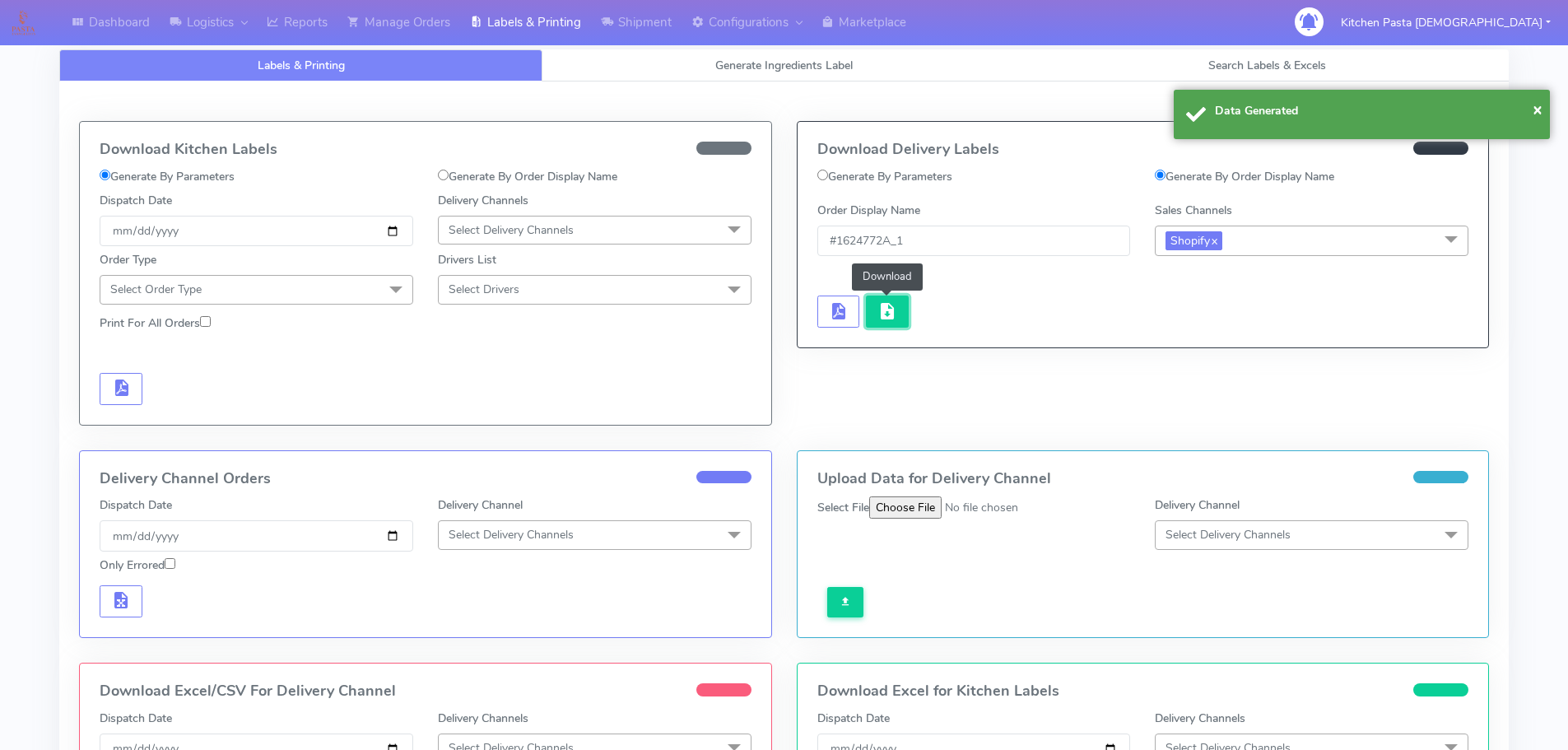
click at [867, 319] on button "button" at bounding box center [887, 312] width 43 height 32
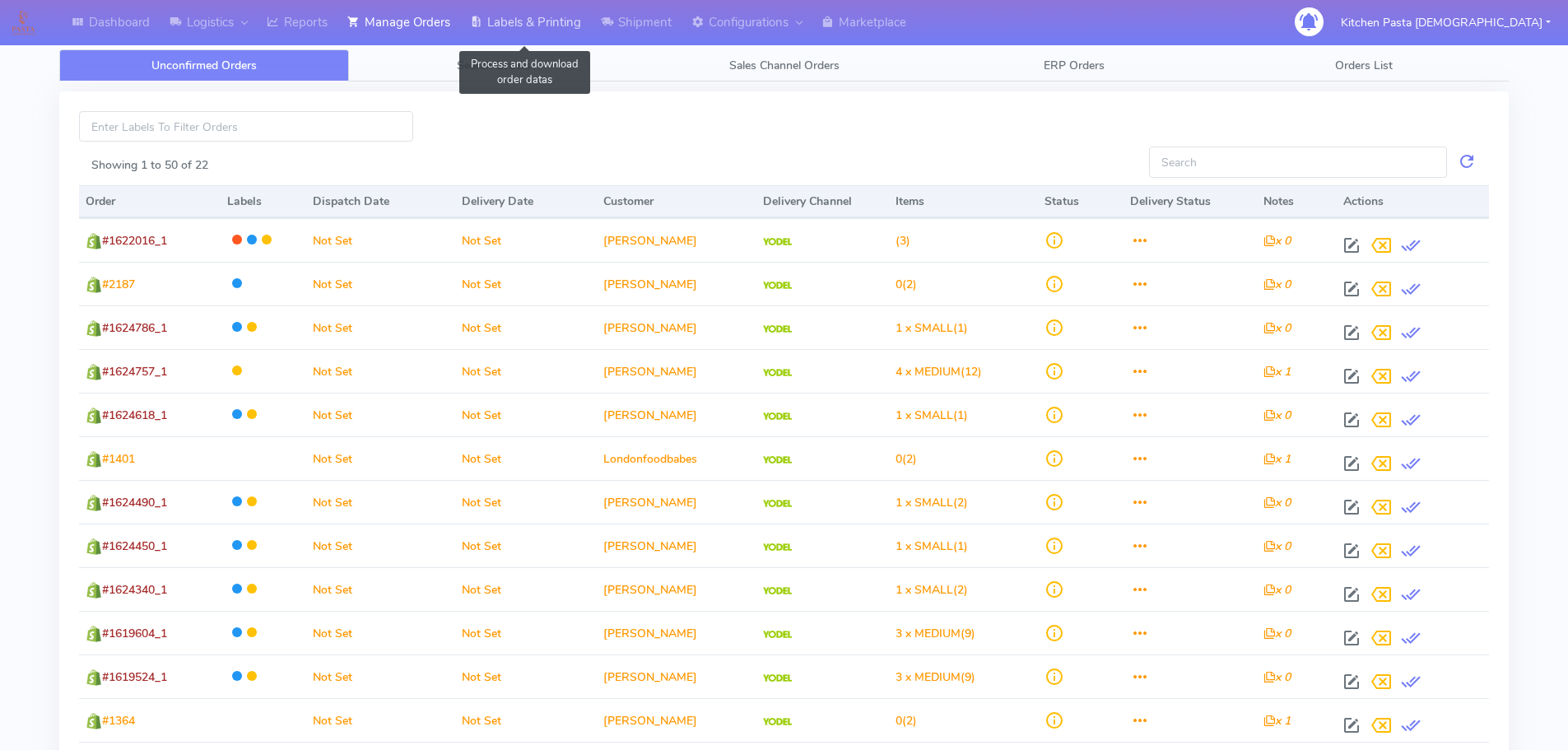
click at [549, 27] on link "Labels & Printing" at bounding box center [525, 22] width 131 height 46
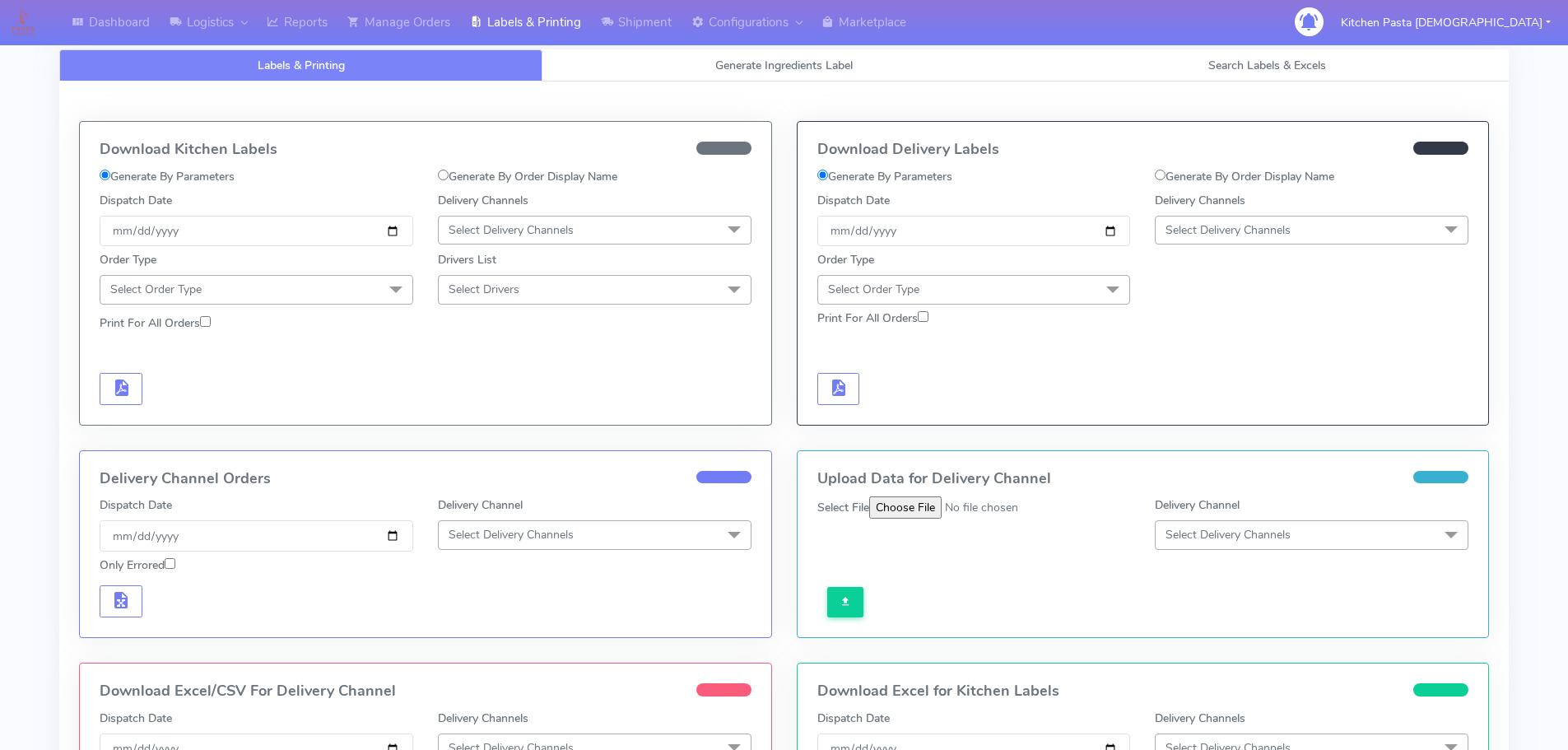
click at [756, 87] on div "Download Kitchen Labels Generate By Parameters Generate By Order Display Name D…" at bounding box center [784, 515] width 1450 height 868
click at [718, 66] on span "Generate Ingredients Label" at bounding box center [784, 65] width 137 height 16
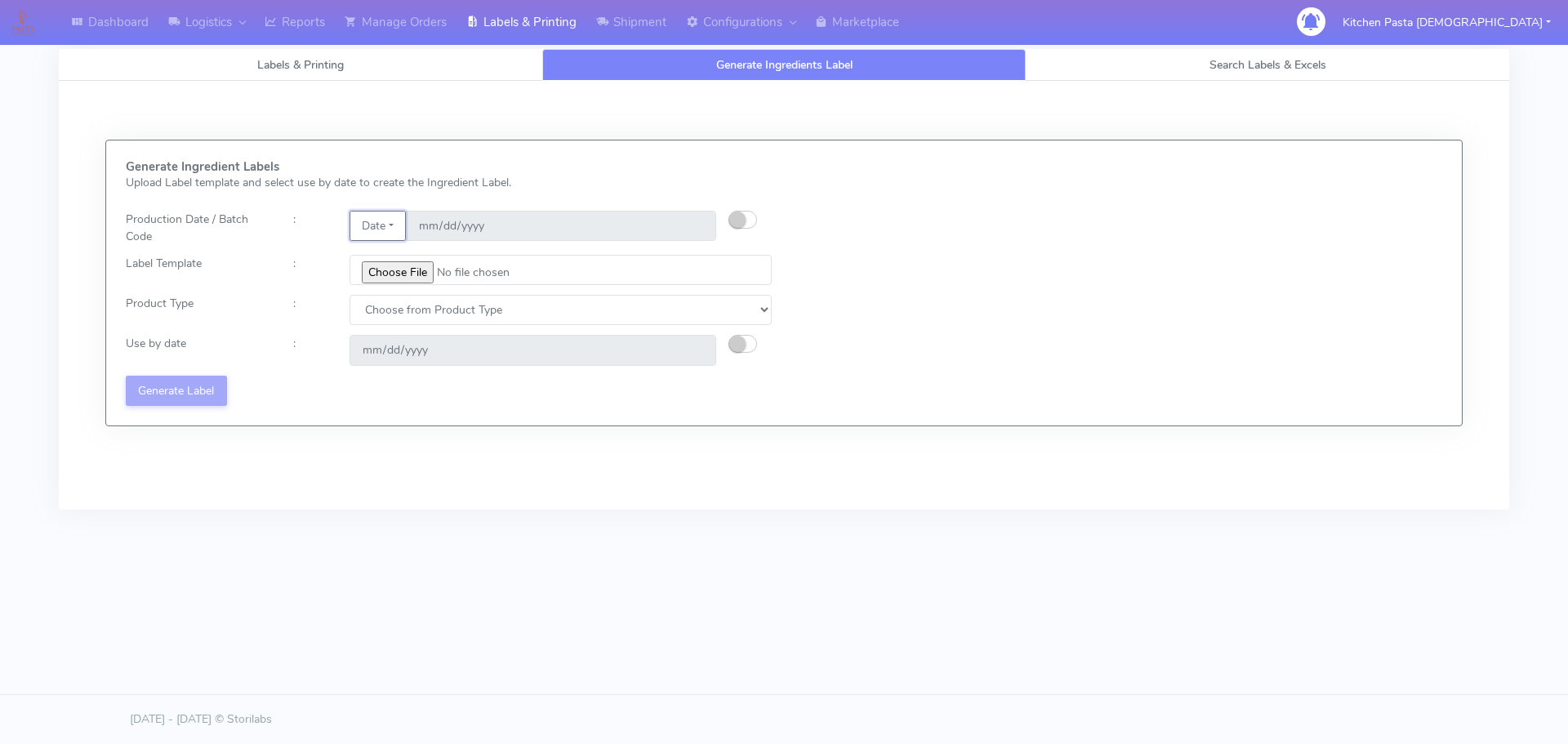
click at [394, 213] on button "Date" at bounding box center [378, 226] width 56 height 31
click at [744, 217] on small "button" at bounding box center [738, 220] width 17 height 17
click at [693, 227] on input "[DATE]" at bounding box center [561, 226] width 310 height 31
type input "2025-09-17"
click at [401, 253] on div "Generate Ingredient Labels Upload Label template and select use by date to crea…" at bounding box center [449, 283] width 671 height 246
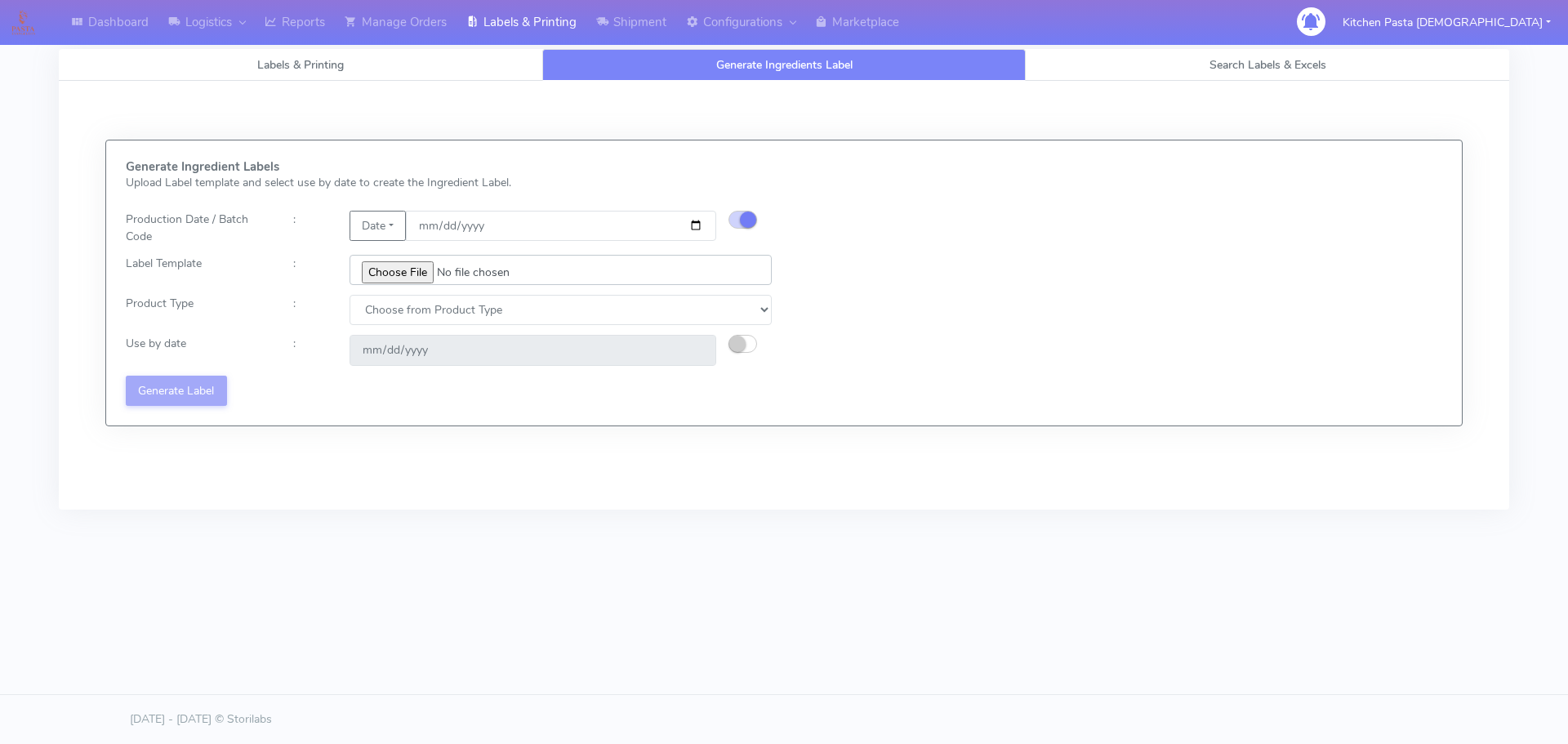
click at [401, 265] on input "file" at bounding box center [561, 269] width 422 height 31
type input "C:\fakepath\Pasta Evangelists Lobster crab and prawn ravioli dinner kit for 2 v…"
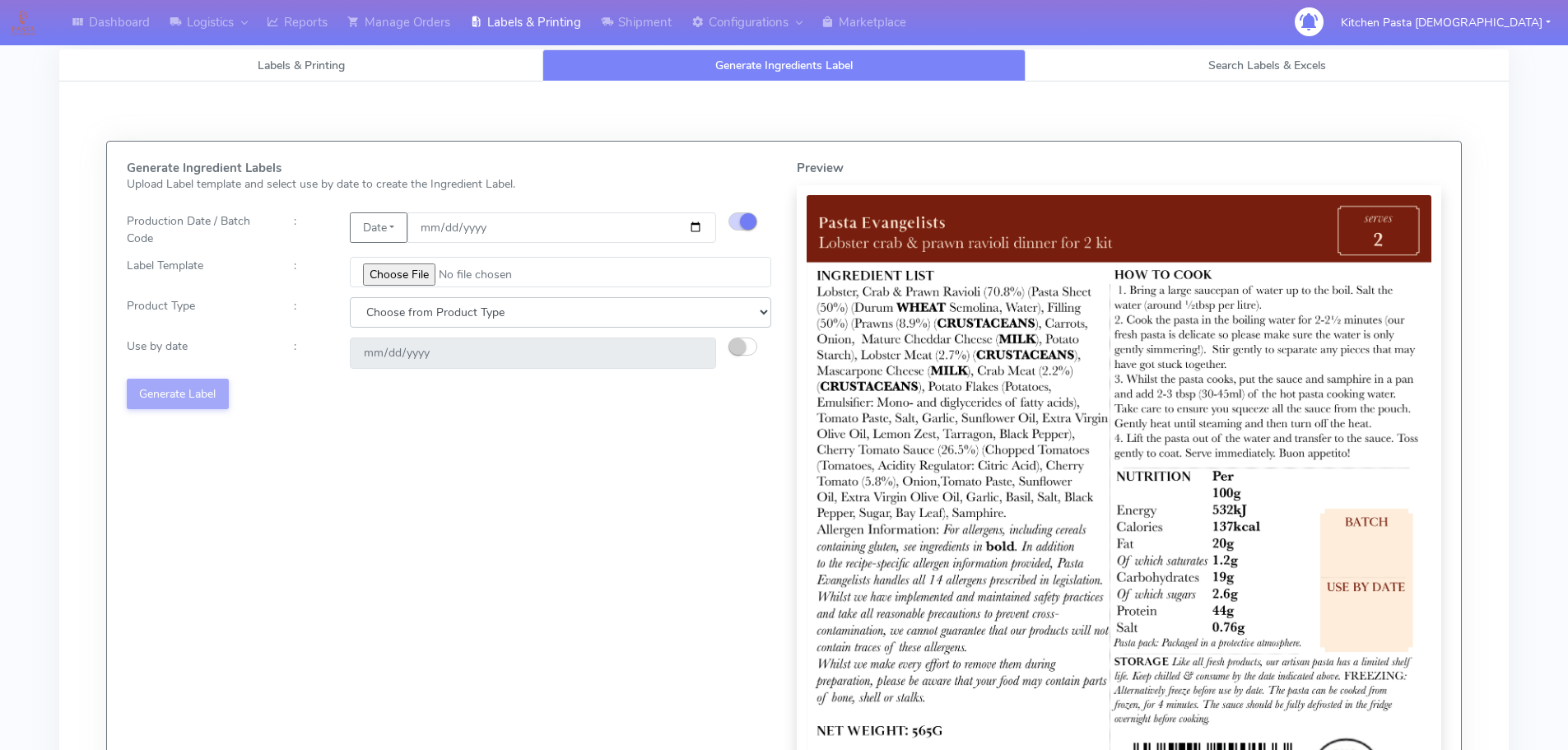
click at [423, 321] on select "Choose from Product Type ECOM ERETAIL CIRCULAR CIRC_DESERTS LASAGNE" at bounding box center [561, 312] width 422 height 31
select select "1"
click at [350, 298] on select "Choose from Product Type ECOM ERETAIL CIRCULAR CIRC_DESERTS LASAGNE" at bounding box center [561, 312] width 422 height 31
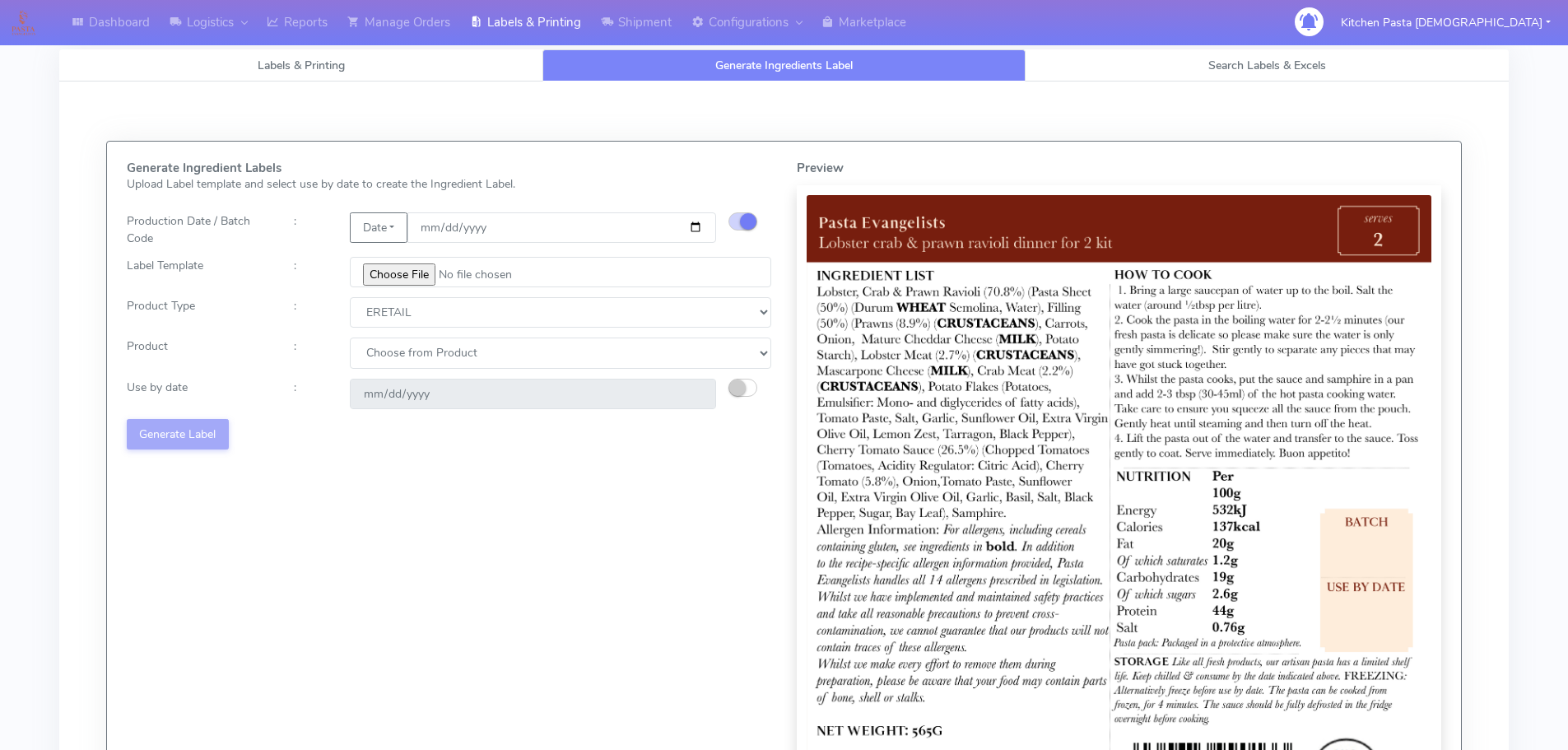
click at [374, 368] on select "Choose from Product PLAIN PASTA FILLED PASTA BUTTER (INTERNAL PRODUCTION) BUTTE…" at bounding box center [561, 353] width 422 height 31
select select "0"
click at [350, 338] on select "Choose from Product PLAIN PASTA FILLED PASTA BUTTER (INTERNAL PRODUCTION) BUTTE…" at bounding box center [561, 353] width 422 height 31
click at [720, 389] on div "2025-09-23" at bounding box center [533, 394] width 391 height 31
click at [739, 379] on button "button" at bounding box center [742, 387] width 29 height 18
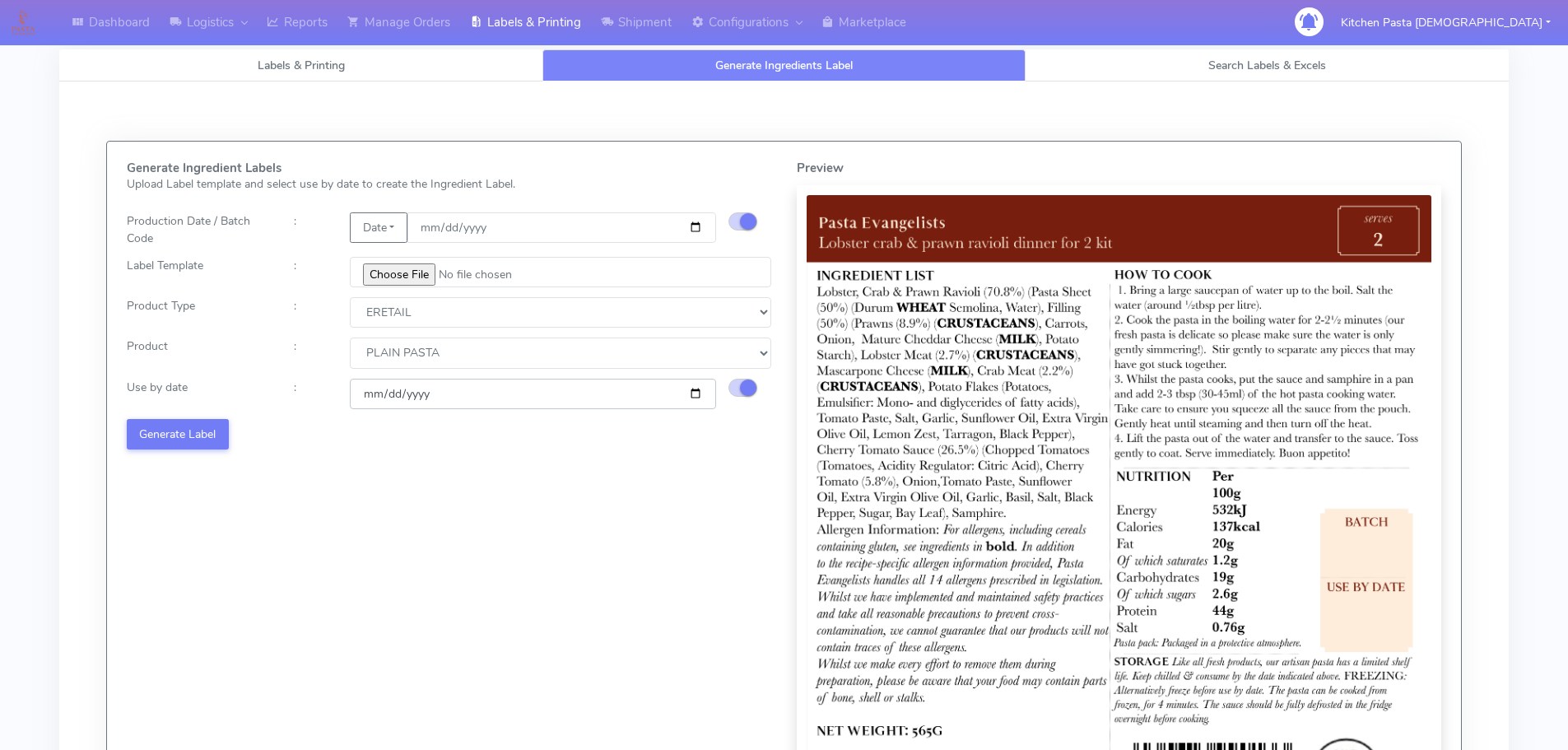
click at [693, 391] on input "2025-09-23" at bounding box center [533, 394] width 367 height 31
type input "2025-09-24"
click at [196, 424] on button "Generate Label" at bounding box center [177, 434] width 102 height 31
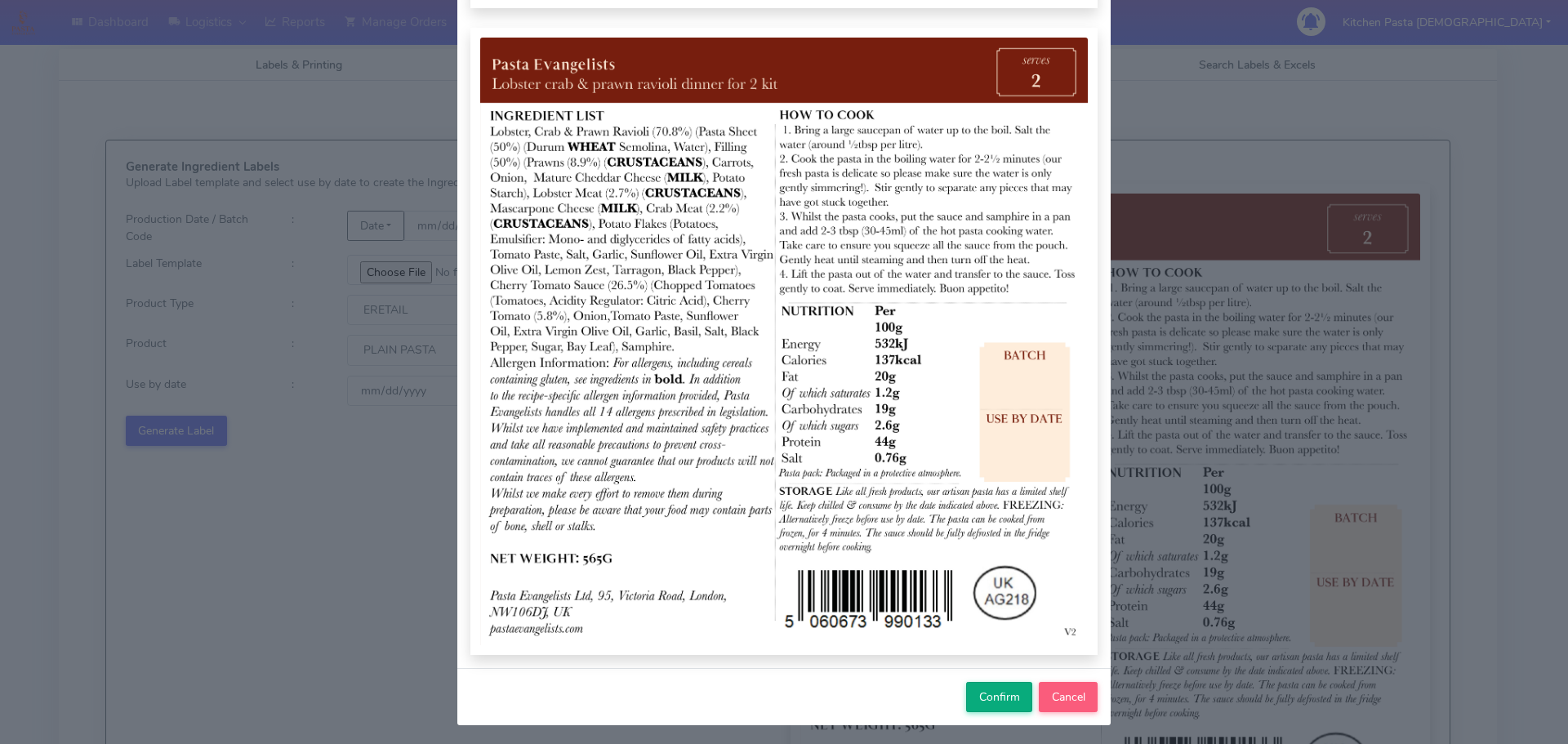
scroll to position [169, 0]
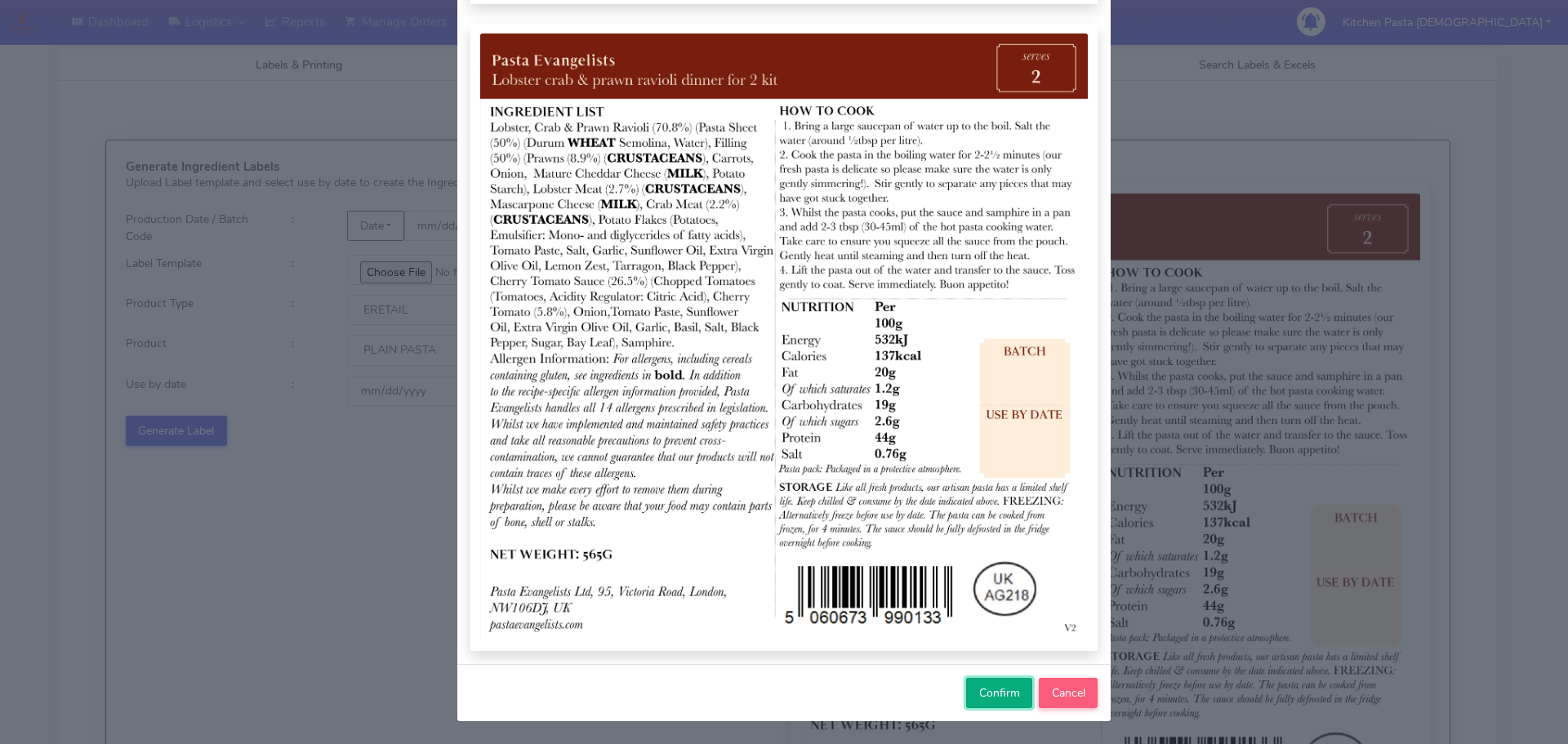
click at [998, 689] on span "Confirm" at bounding box center [1000, 692] width 41 height 16
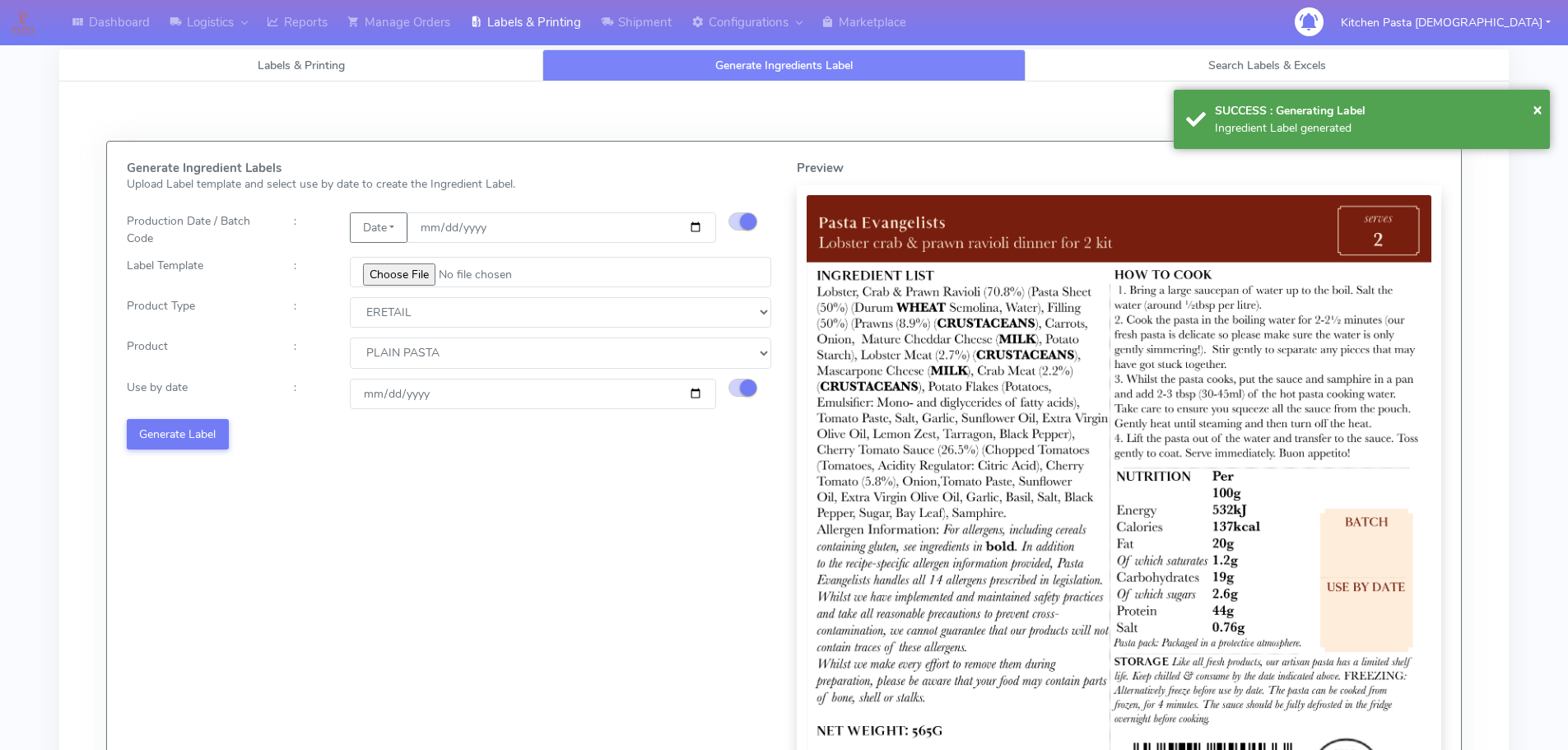
select select
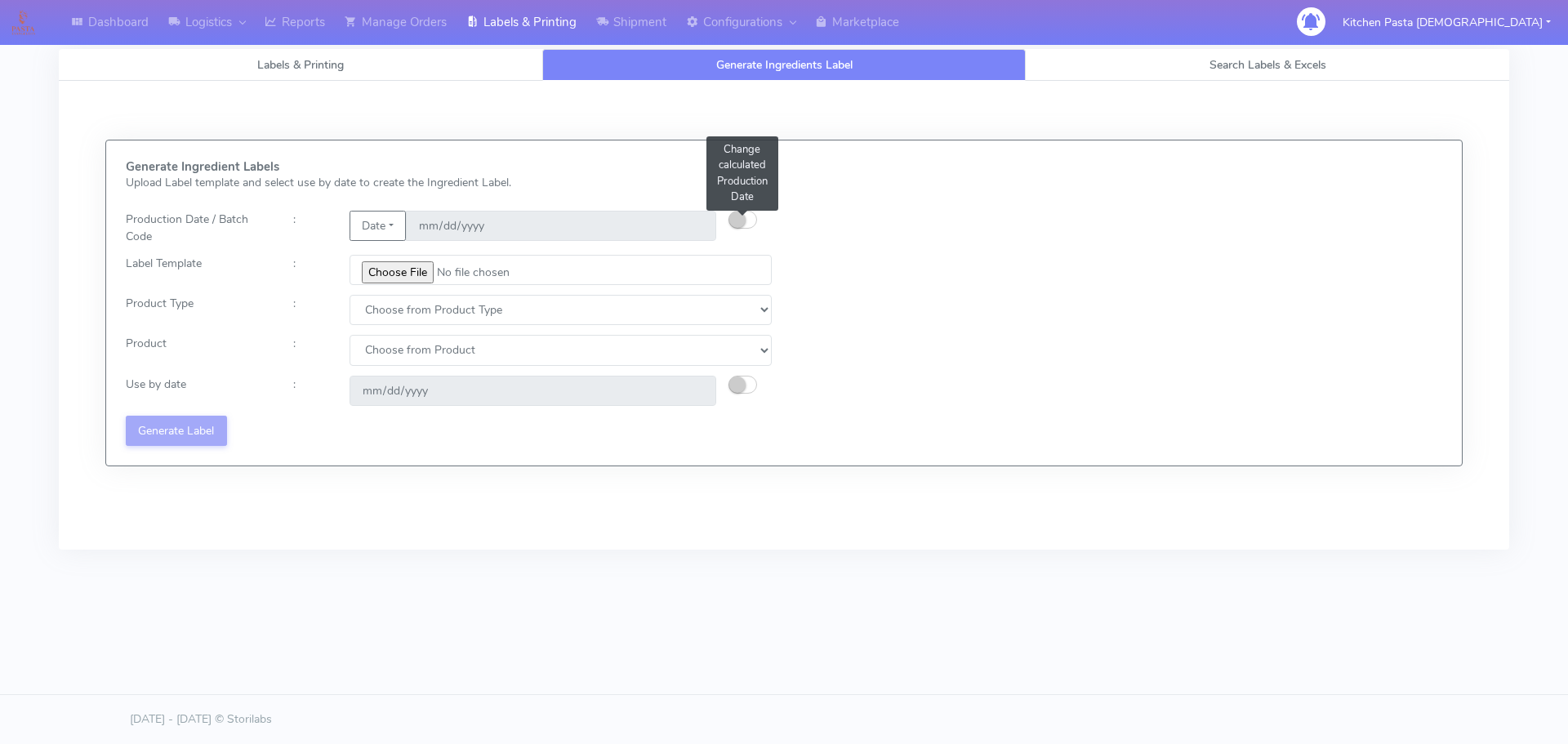
click at [749, 215] on button "button" at bounding box center [742, 219] width 29 height 18
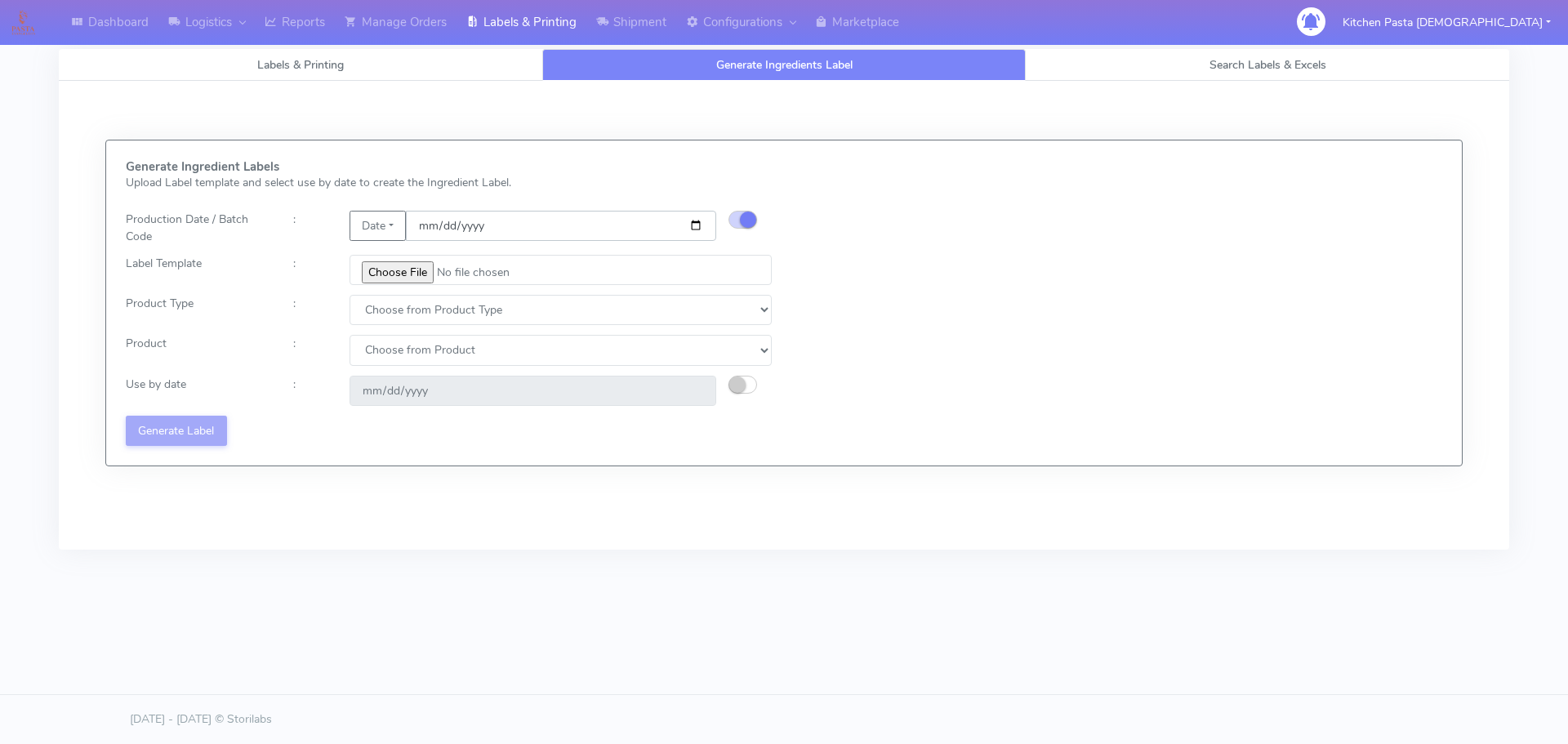
click at [705, 221] on input "date" at bounding box center [561, 226] width 310 height 31
click at [691, 228] on input "date" at bounding box center [561, 226] width 310 height 31
type input "2025-09-17"
type input "2025-09-23"
click at [384, 258] on input "file" at bounding box center [561, 269] width 422 height 31
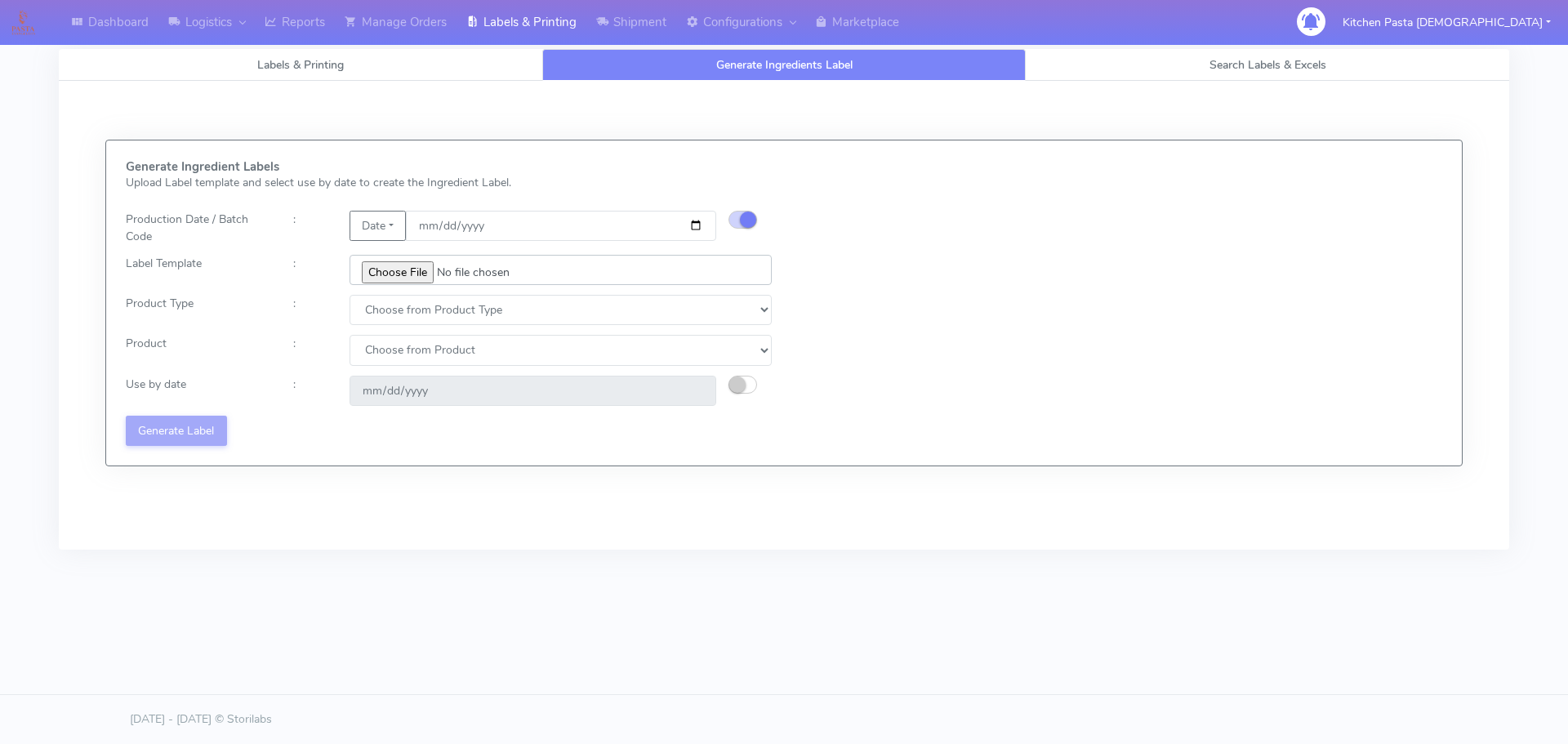
type input "C:\fakepath\Pasta Evangelists spicy 'nduja mafaldine kit for 2 v5.jpg"
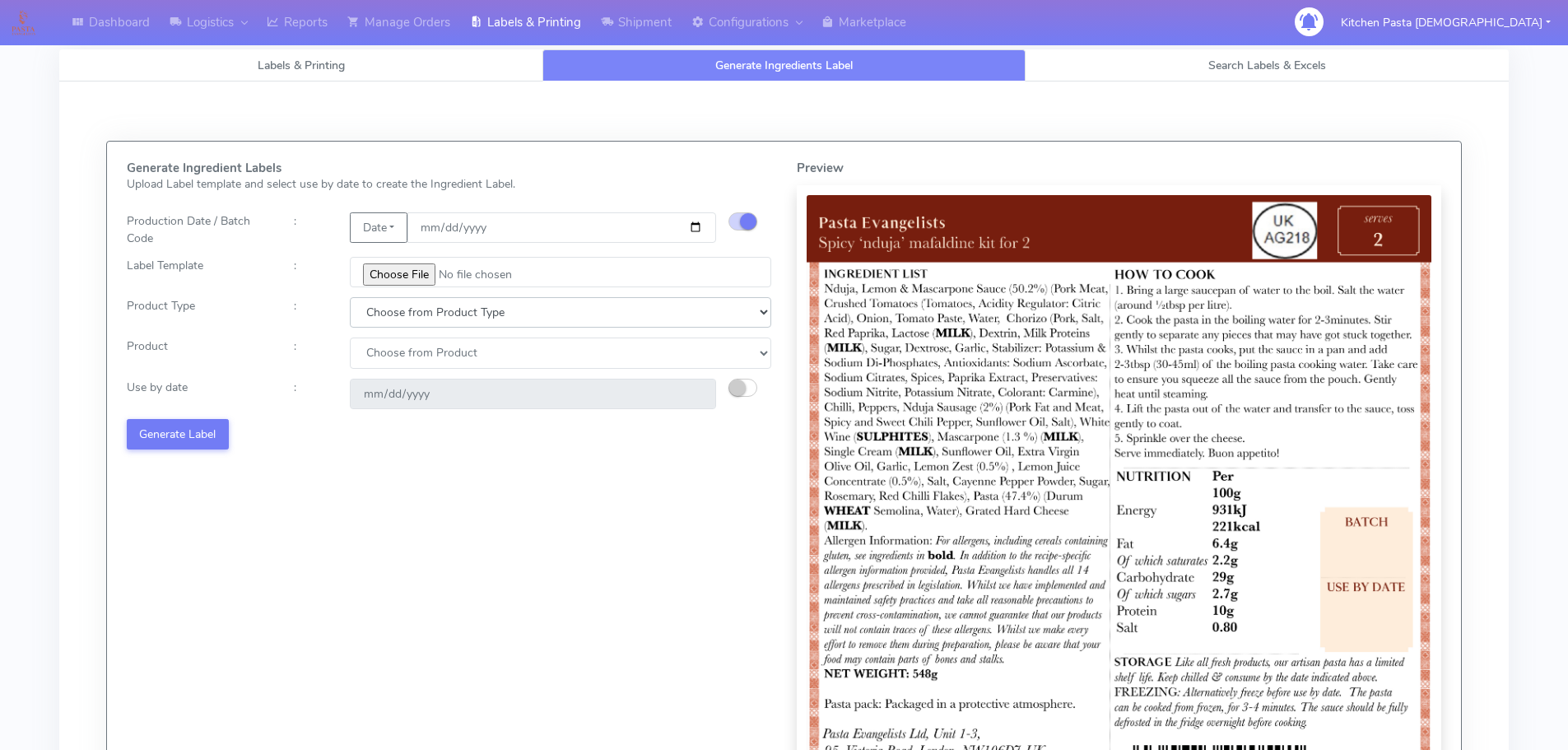
click at [470, 324] on select "Choose from Product Type ECOM ERETAIL CIRCULAR CIRC_DESERTS LASAGNE" at bounding box center [561, 312] width 422 height 31
select select "1"
click at [350, 298] on select "Choose from Product Type ECOM ERETAIL CIRCULAR CIRC_DESERTS LASAGNE" at bounding box center [561, 312] width 422 height 31
click at [419, 353] on select "Choose from Product PLAIN PASTA FILLED PASTA BUTTER (INTERNAL PRODUCTION) BUTTE…" at bounding box center [561, 353] width 422 height 31
select select "0"
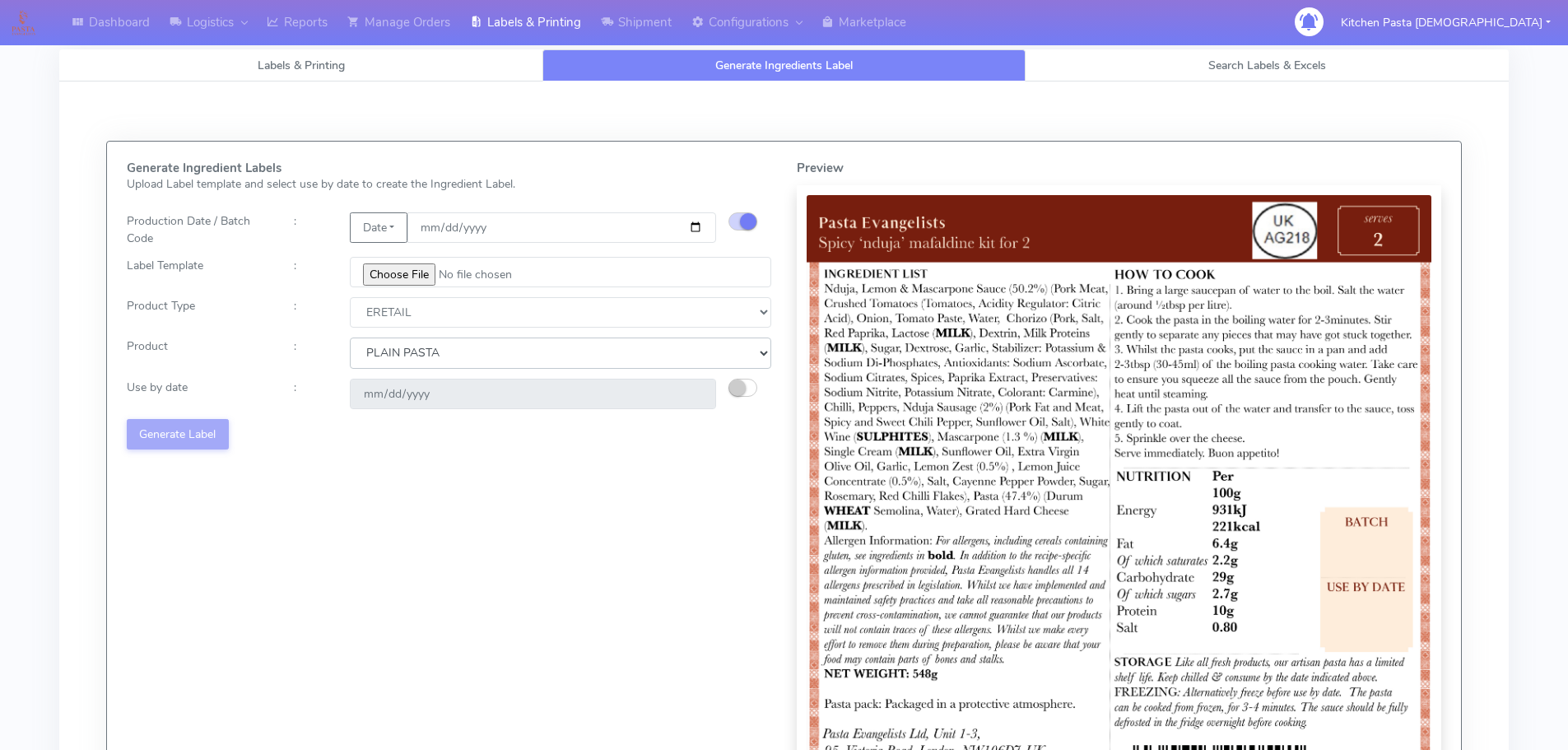
click at [350, 338] on select "Choose from Product PLAIN PASTA FILLED PASTA BUTTER (INTERNAL PRODUCTION) BUTTE…" at bounding box center [561, 353] width 422 height 31
click at [732, 382] on small "button" at bounding box center [738, 388] width 17 height 17
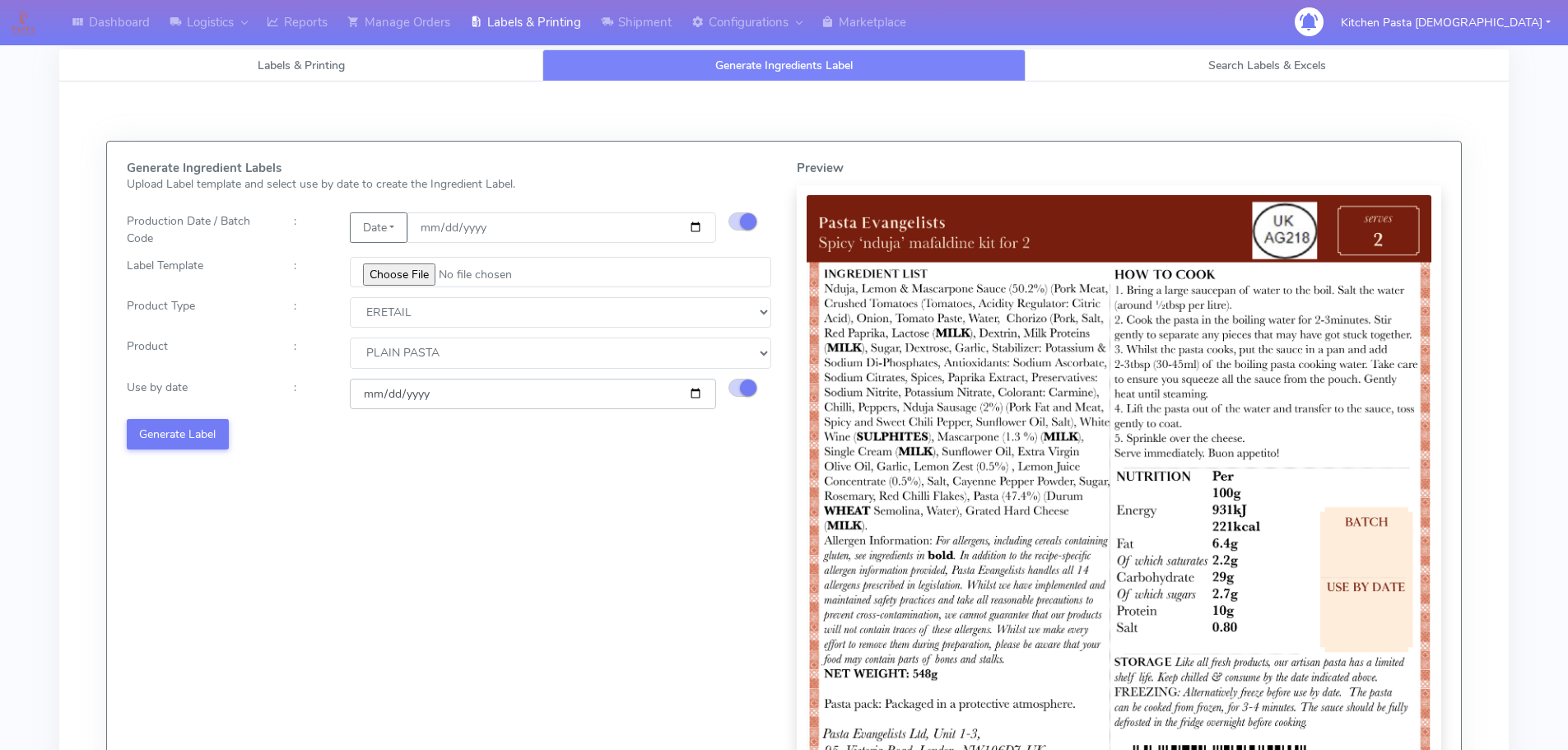
click at [693, 395] on input "2025-09-23" at bounding box center [533, 394] width 367 height 31
type input "2025-09-29"
click at [187, 423] on button "Generate Label" at bounding box center [177, 434] width 102 height 31
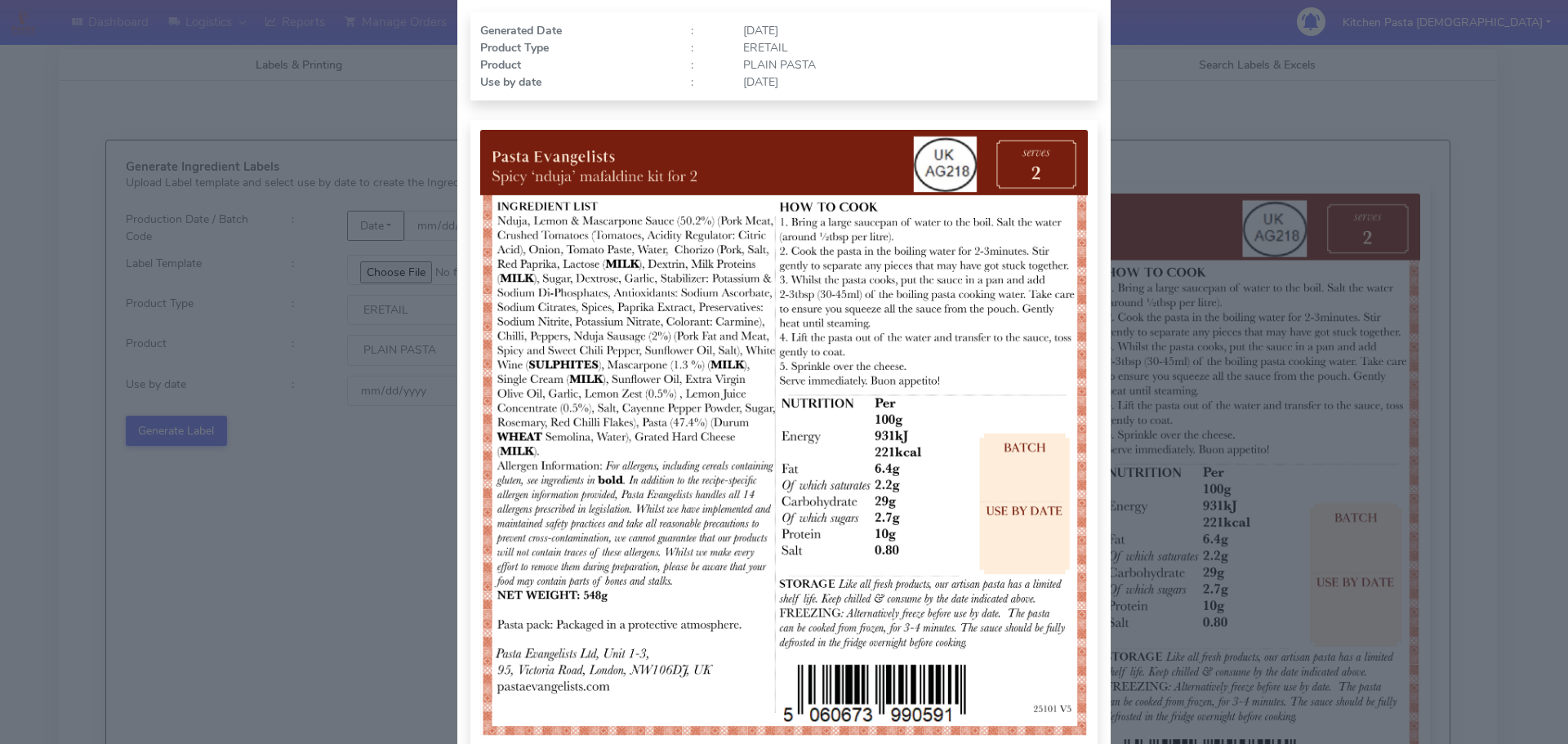
scroll to position [163, 0]
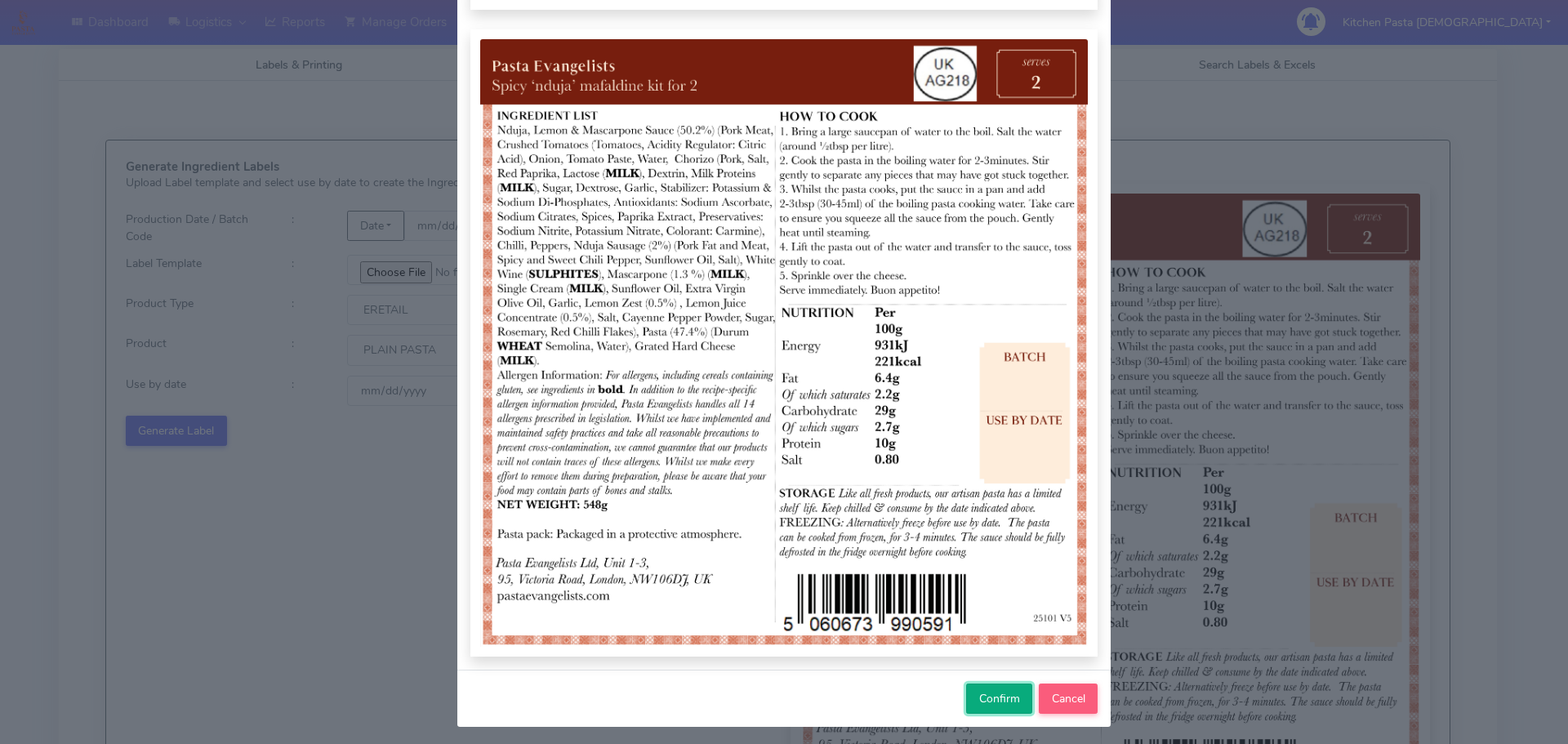
click at [1000, 705] on span "Confirm" at bounding box center [1000, 699] width 41 height 16
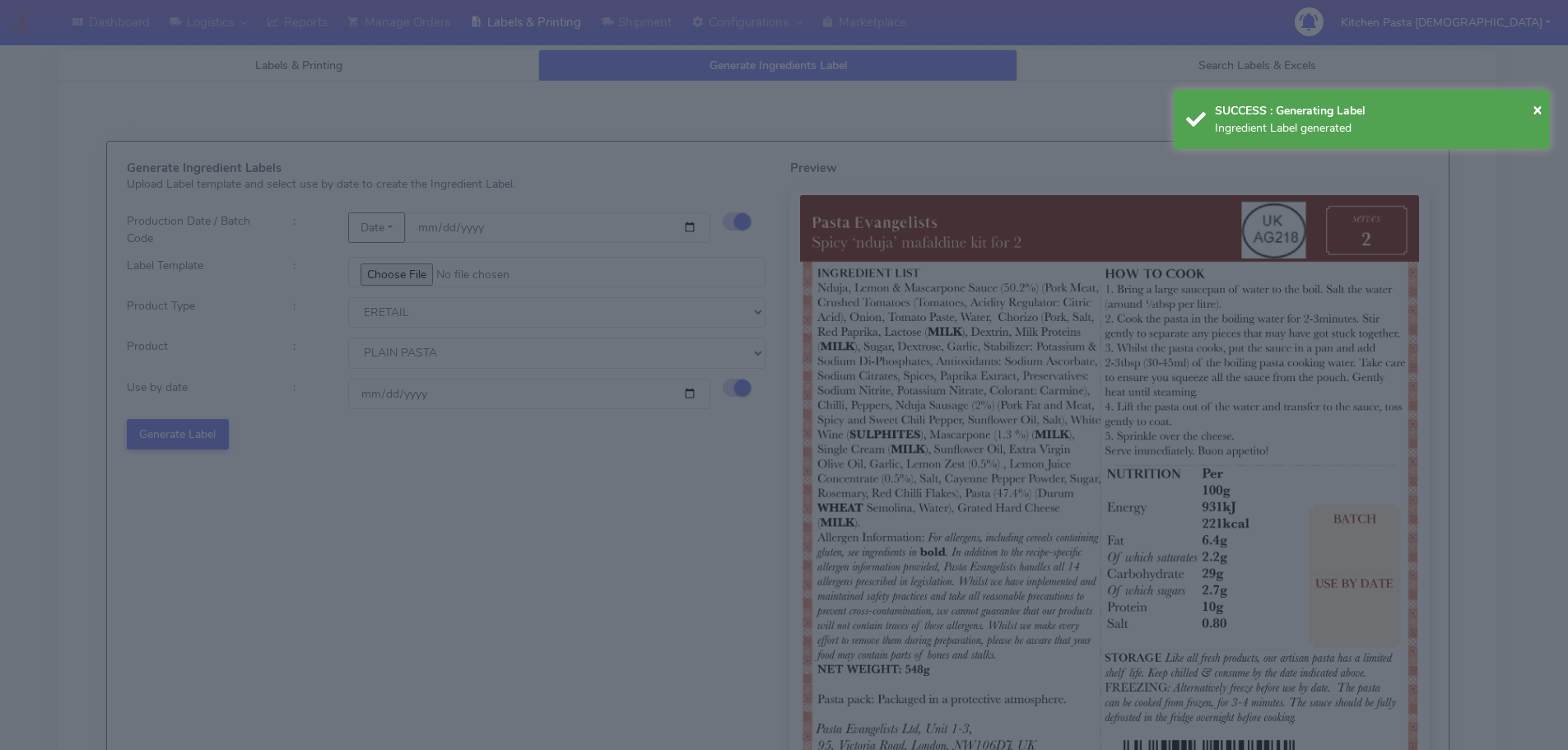
select select
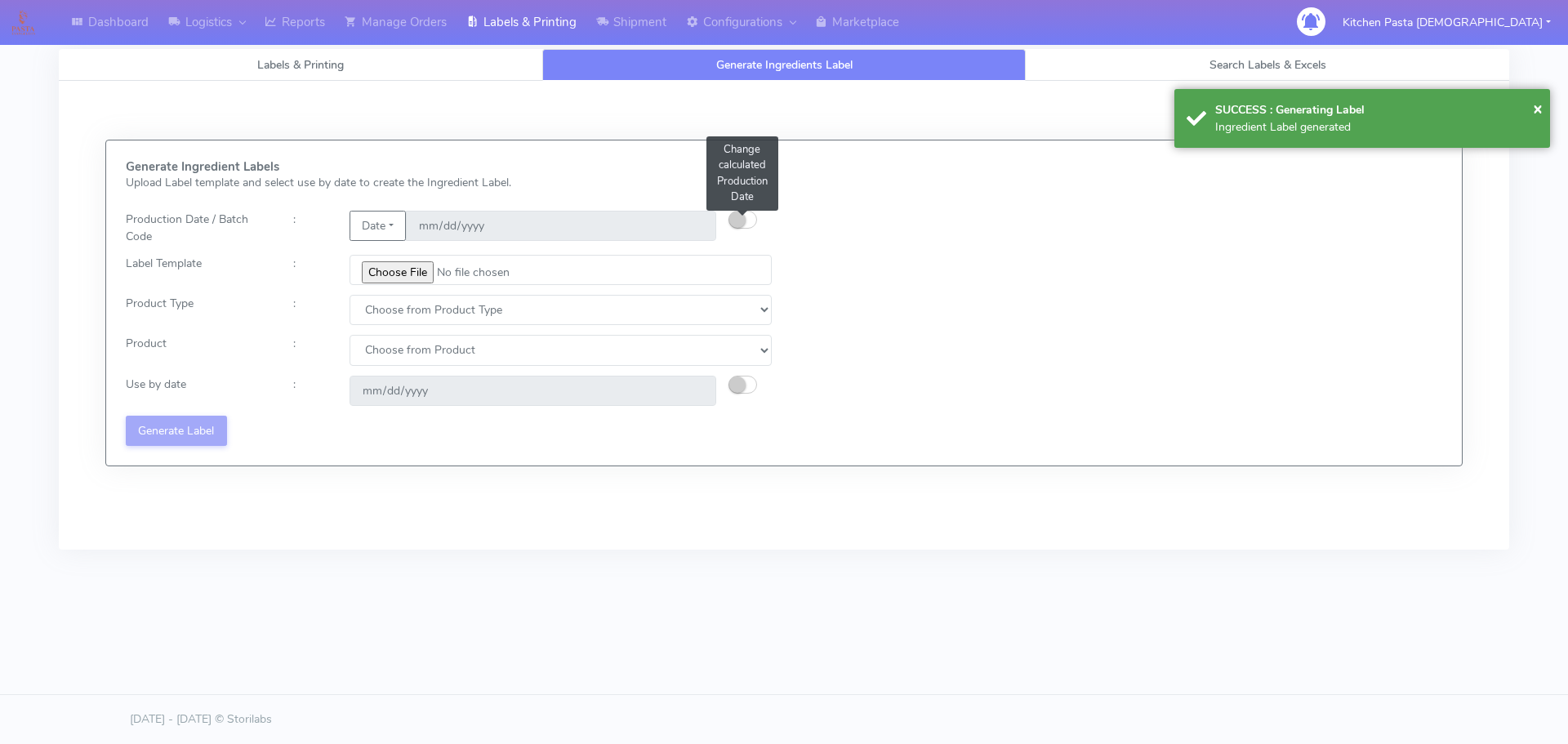
click at [745, 219] on small "button" at bounding box center [738, 220] width 17 height 17
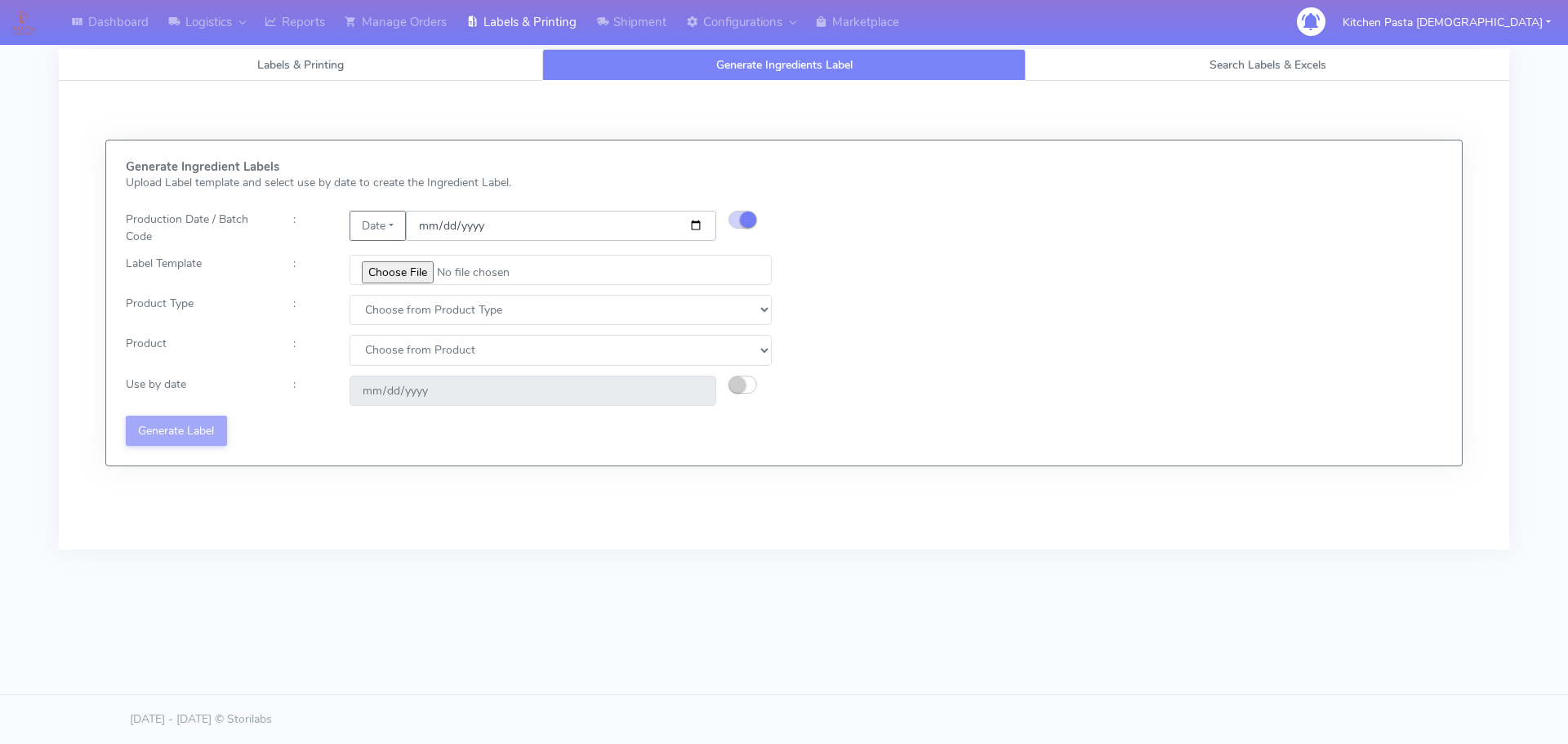
click at [701, 222] on input "date" at bounding box center [561, 226] width 310 height 31
type input "2025-09-17"
type input "2025-09-23"
click at [395, 265] on input "file" at bounding box center [561, 269] width 422 height 31
type input "C:\fakepath\Pasta Evangelists Carbonara Spaghetti dinner kit for 2 v4.jpg"
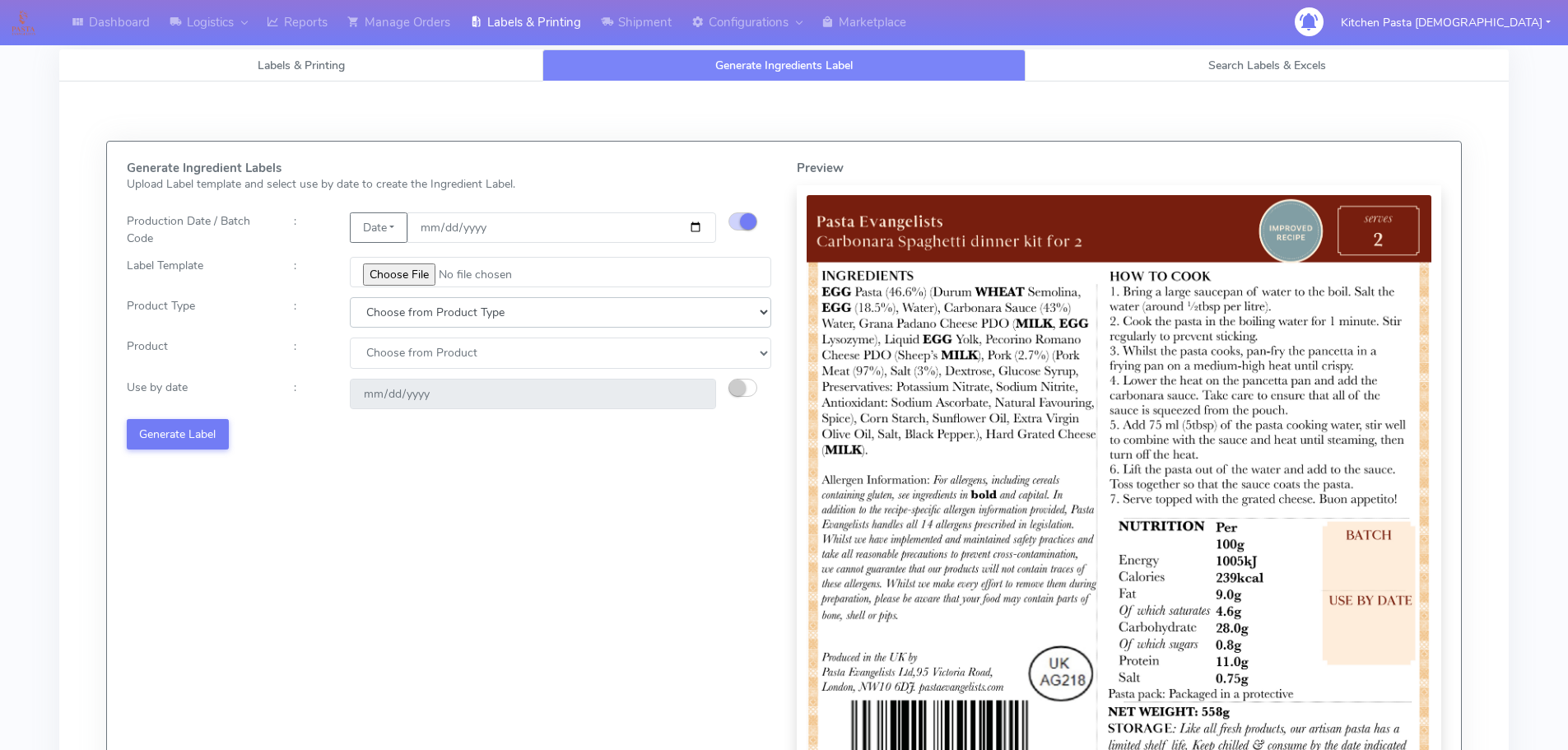
drag, startPoint x: 423, startPoint y: 310, endPoint x: 415, endPoint y: 326, distance: 17.9
click at [423, 310] on select "Choose from Product Type ECOM ERETAIL CIRCULAR CIRC_DESERTS LASAGNE" at bounding box center [561, 312] width 422 height 31
select select "1"
click at [350, 298] on select "Choose from Product Type ECOM ERETAIL CIRCULAR CIRC_DESERTS LASAGNE" at bounding box center [561, 312] width 422 height 31
click at [403, 362] on select "Choose from Product PLAIN PASTA FILLED PASTA BUTTER (INTERNAL PRODUCTION) BUTTE…" at bounding box center [561, 353] width 422 height 31
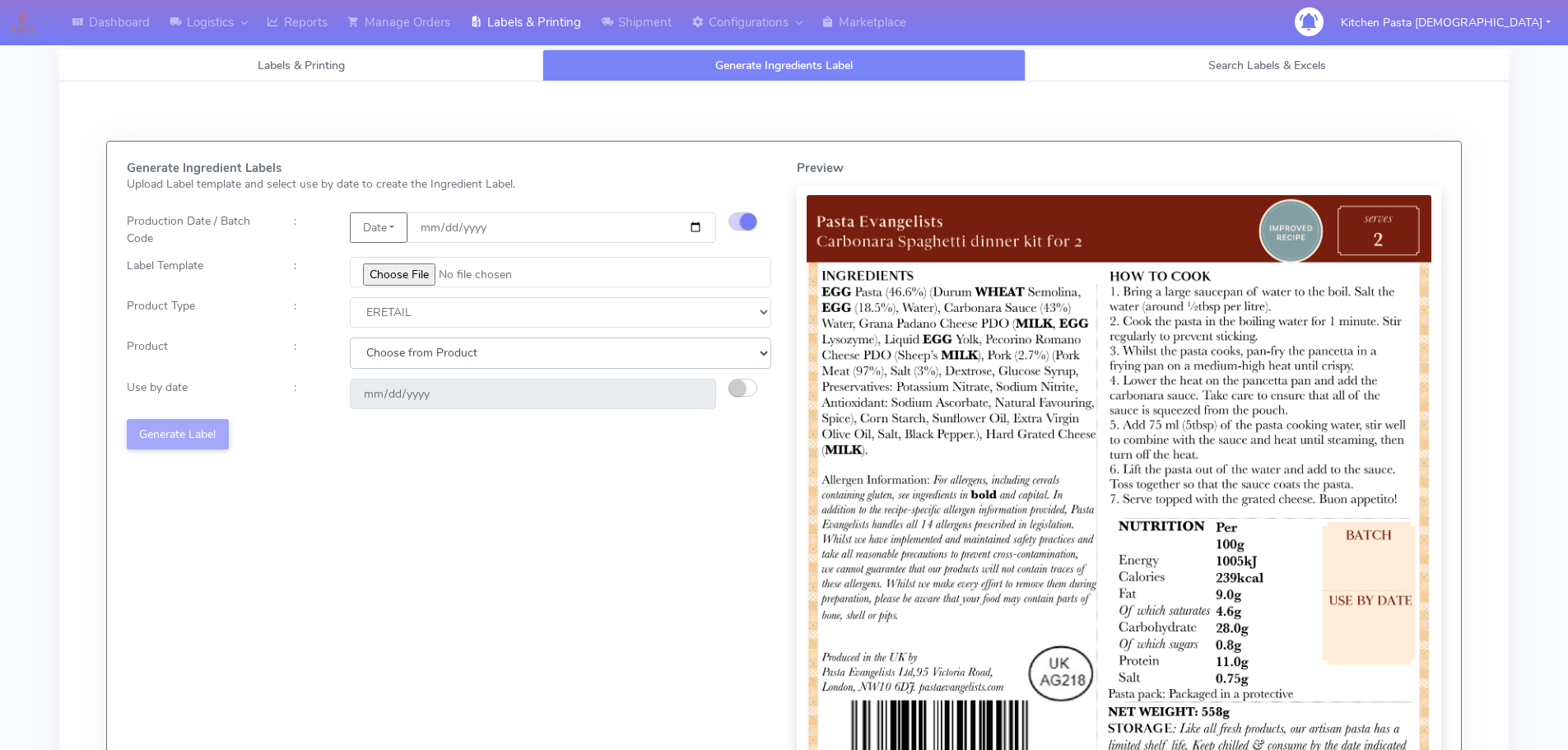
select select "0"
click at [350, 338] on select "Choose from Product PLAIN PASTA FILLED PASTA BUTTER (INTERNAL PRODUCTION) BUTTE…" at bounding box center [561, 353] width 422 height 31
click at [739, 388] on small "button" at bounding box center [738, 388] width 17 height 17
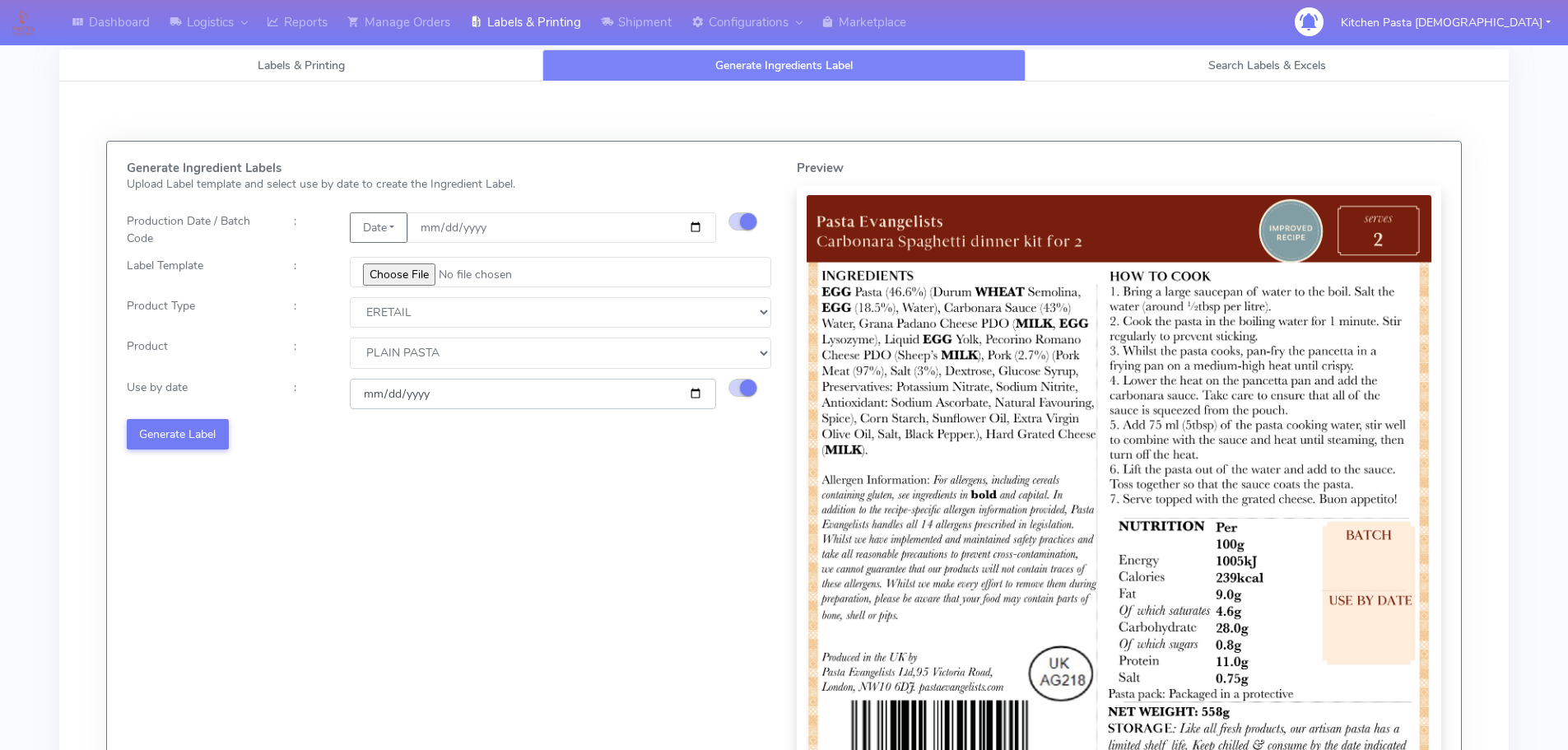
click at [697, 394] on input "2025-09-23" at bounding box center [533, 394] width 367 height 31
type input "2025-09-29"
click at [187, 440] on button "Generate Label" at bounding box center [177, 434] width 102 height 31
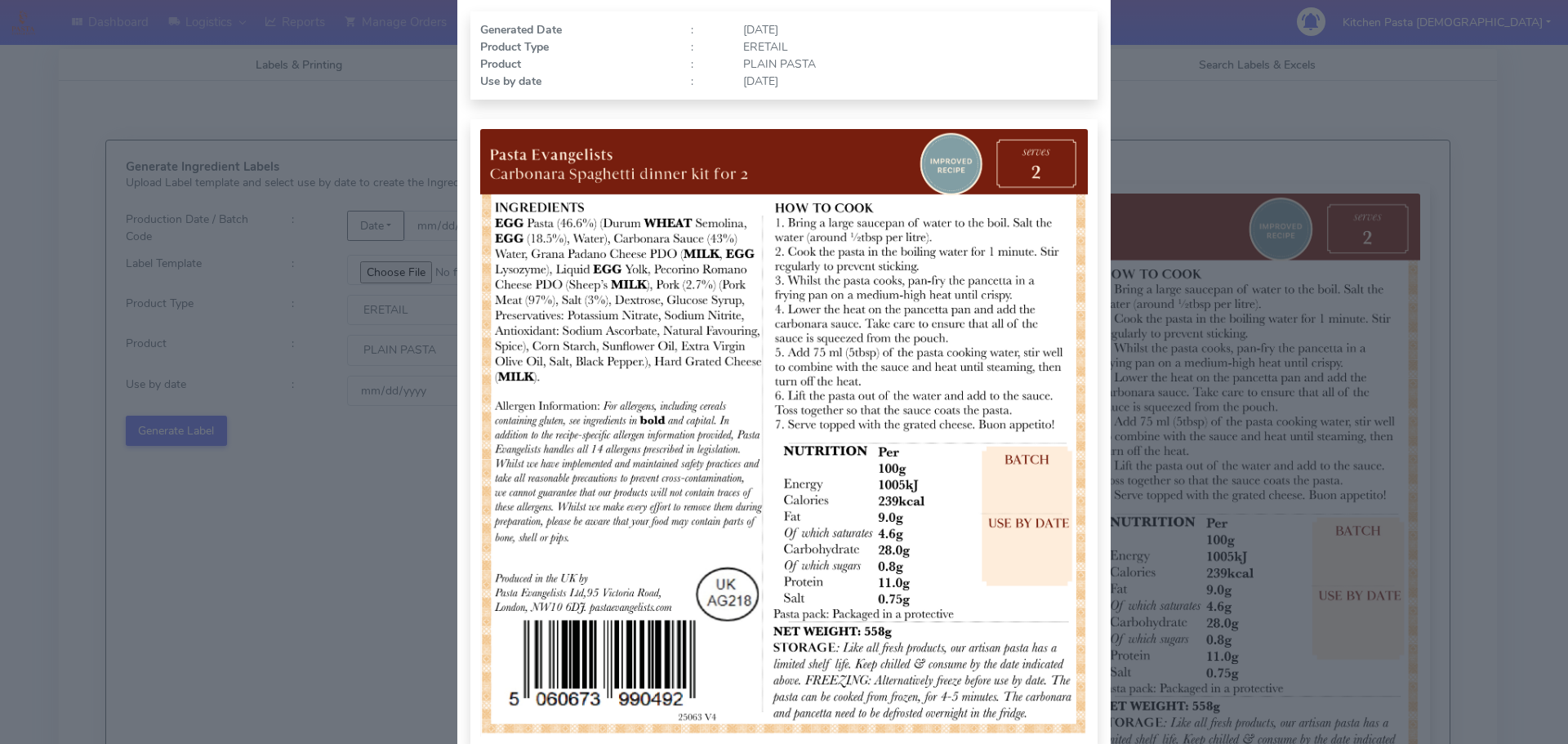
scroll to position [169, 0]
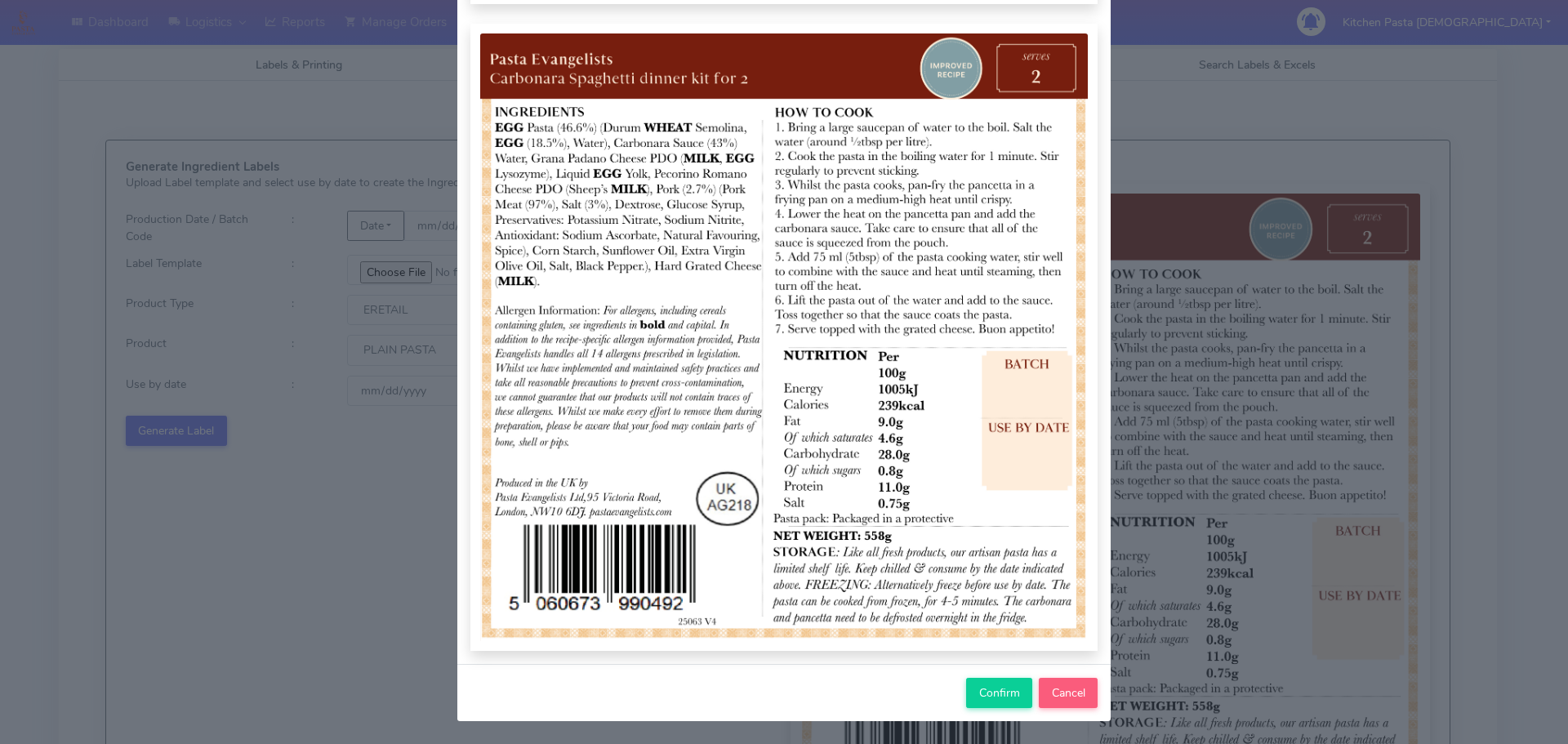
click at [989, 710] on div "Confirm Cancel" at bounding box center [784, 692] width 653 height 57
drag, startPoint x: 986, startPoint y: 695, endPoint x: 985, endPoint y: 678, distance: 17.0
click at [985, 693] on span "Confirm" at bounding box center [1000, 692] width 41 height 16
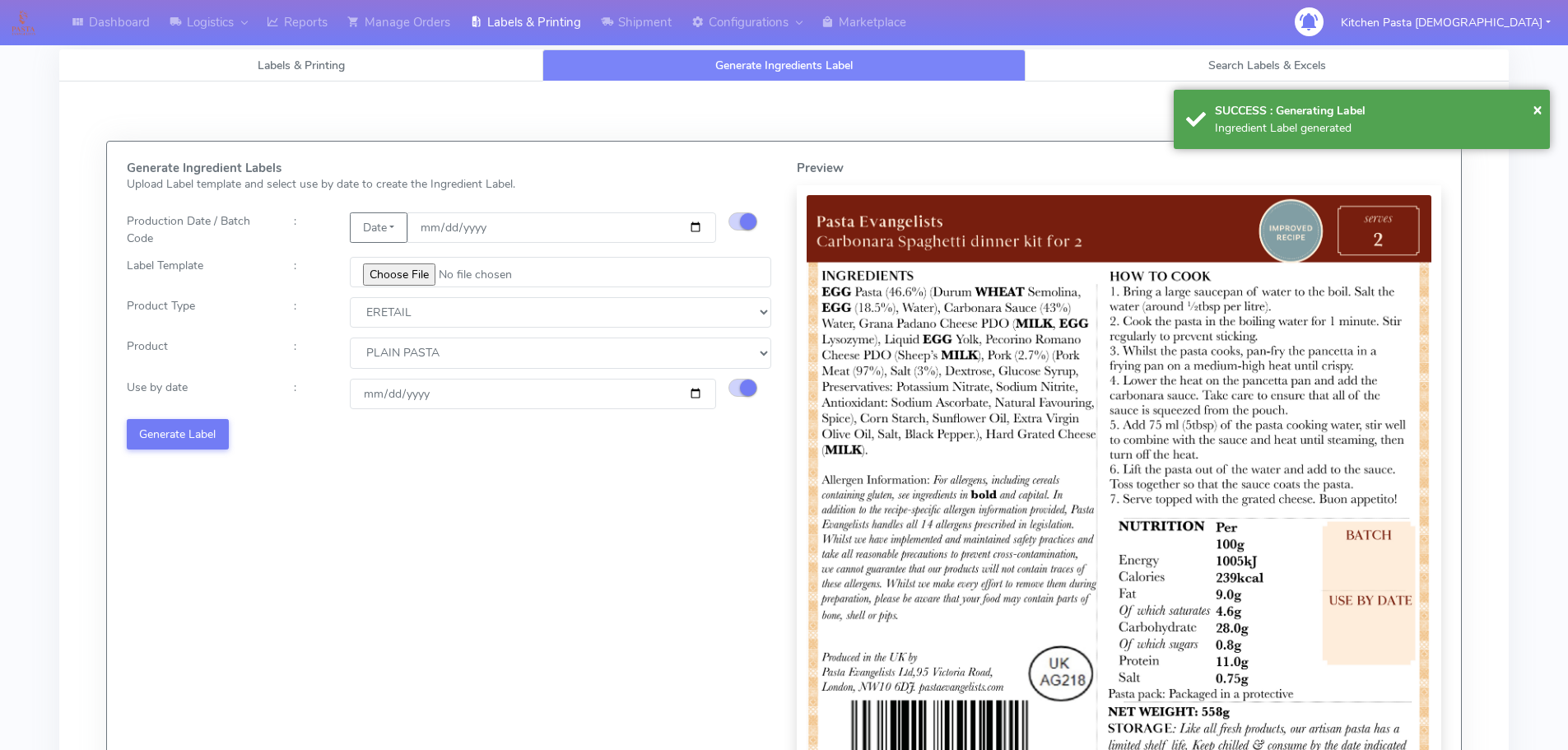
select select
